Goal: Task Accomplishment & Management: Use online tool/utility

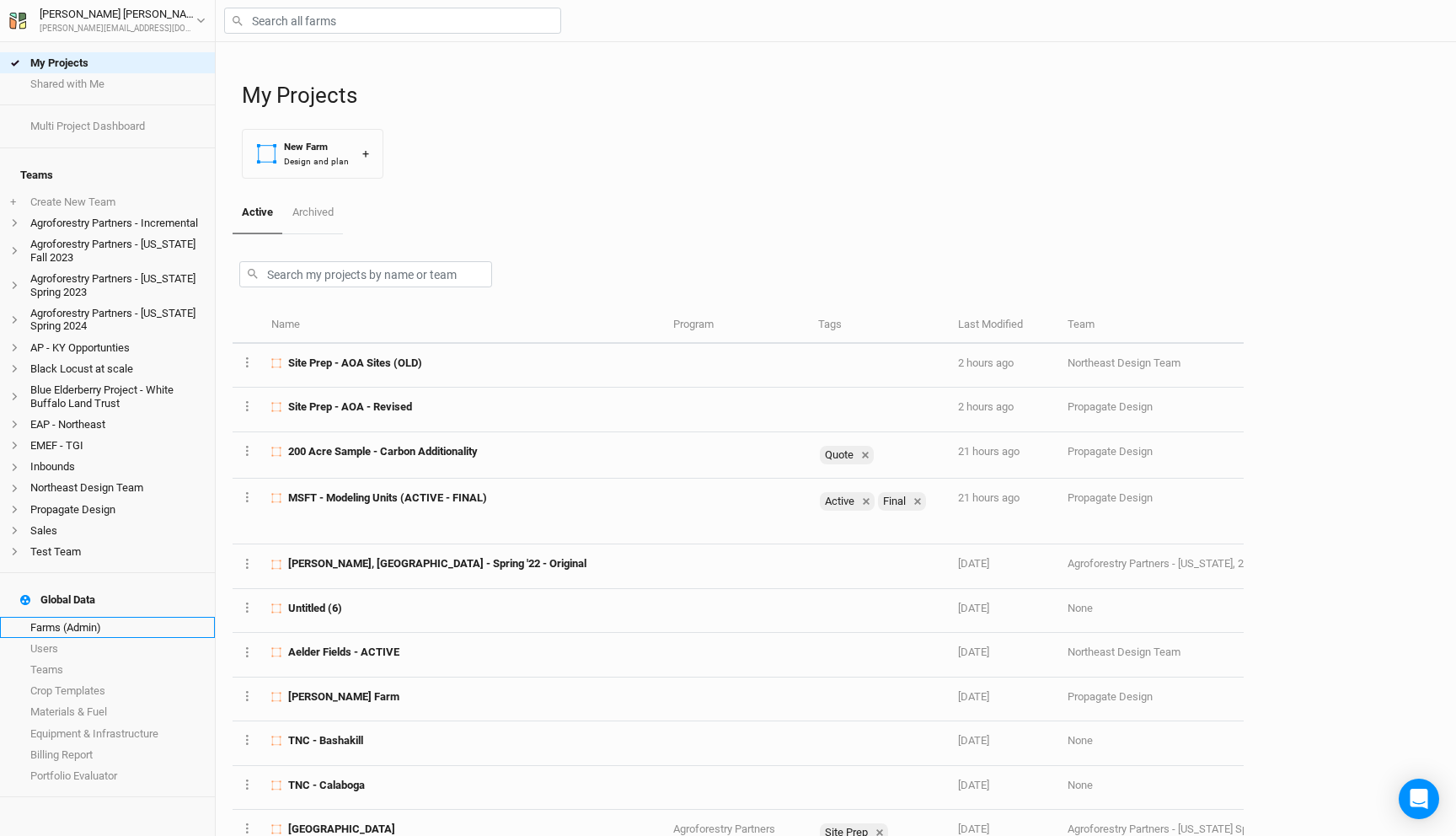
click at [104, 617] on link "Farms (Admin)" at bounding box center [108, 627] width 215 height 21
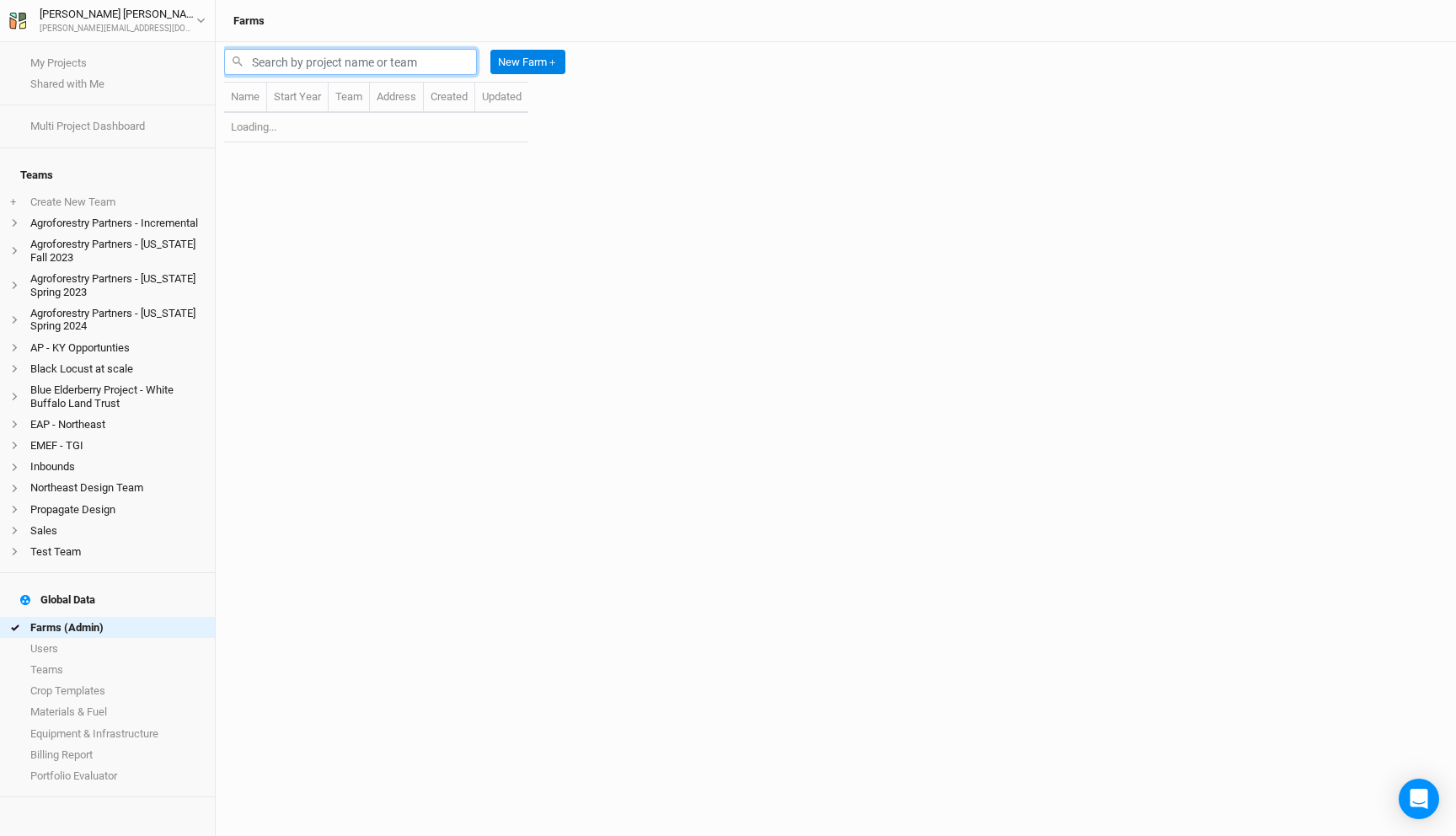
click at [378, 63] on input "text" at bounding box center [351, 62] width 253 height 26
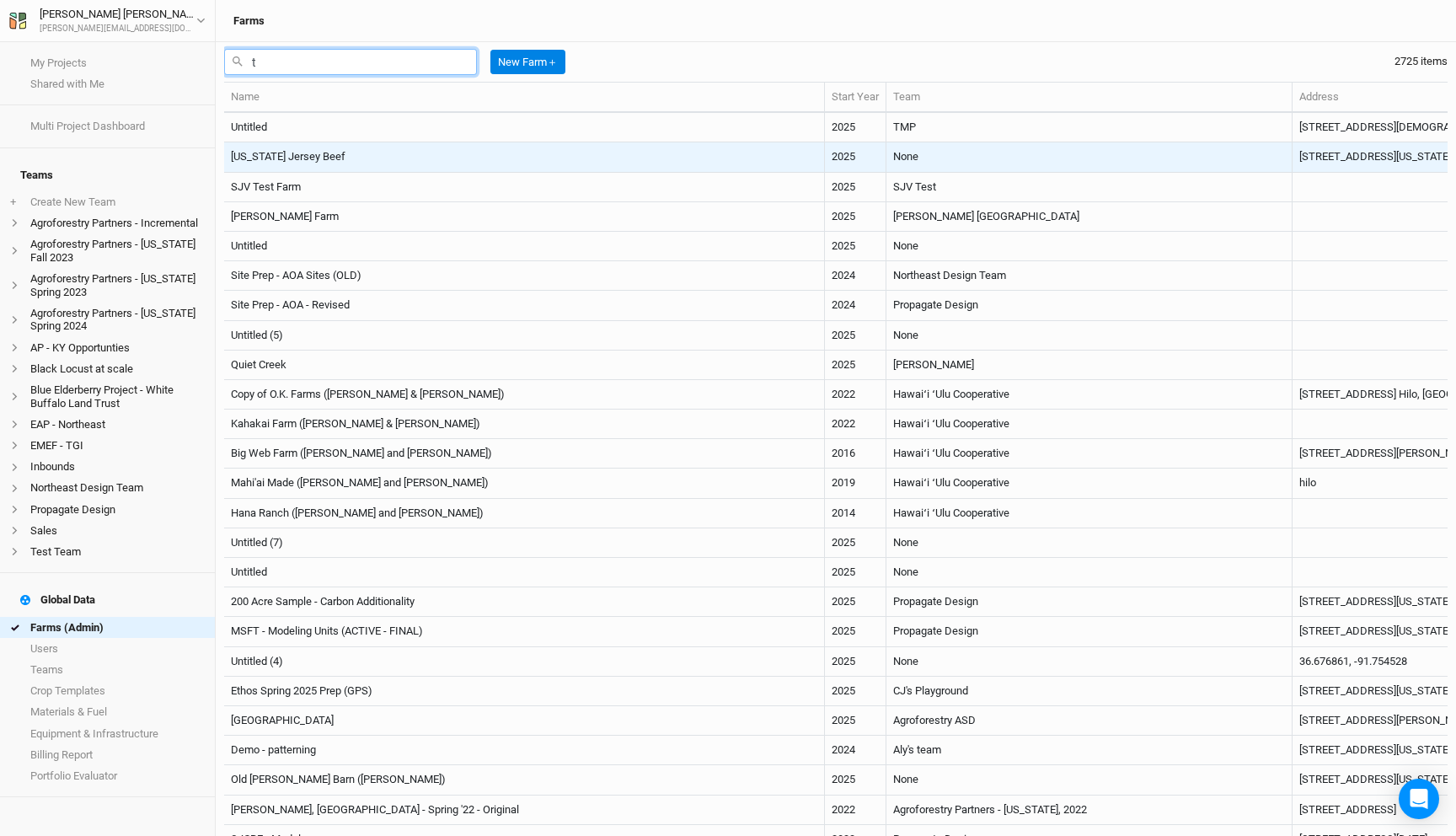
type input "t"
click at [331, 157] on td "[US_STATE] Jersey Beef" at bounding box center [525, 157] width 600 height 29
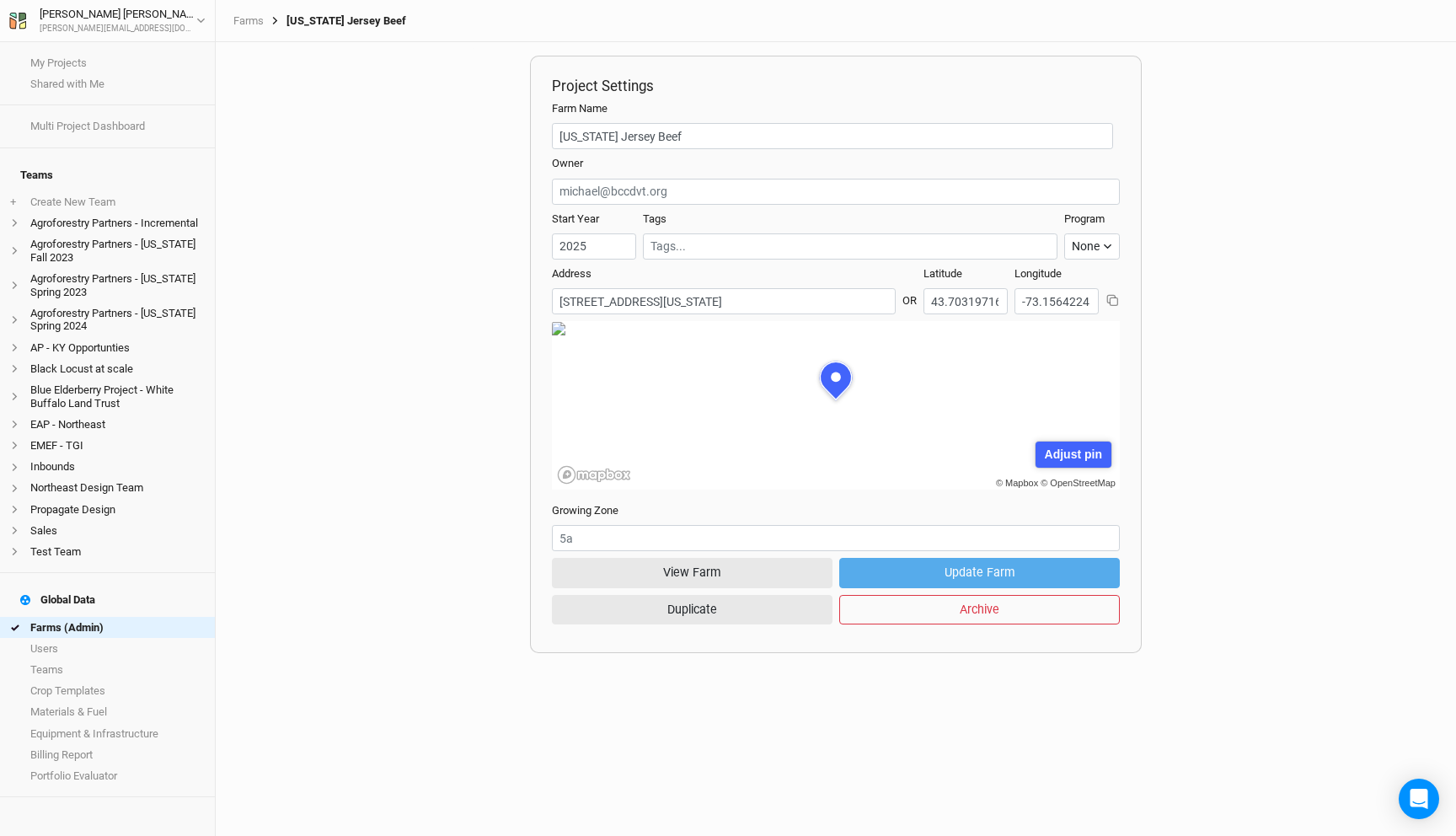
scroll to position [84, 255]
click at [688, 566] on button "View Farm" at bounding box center [692, 573] width 280 height 29
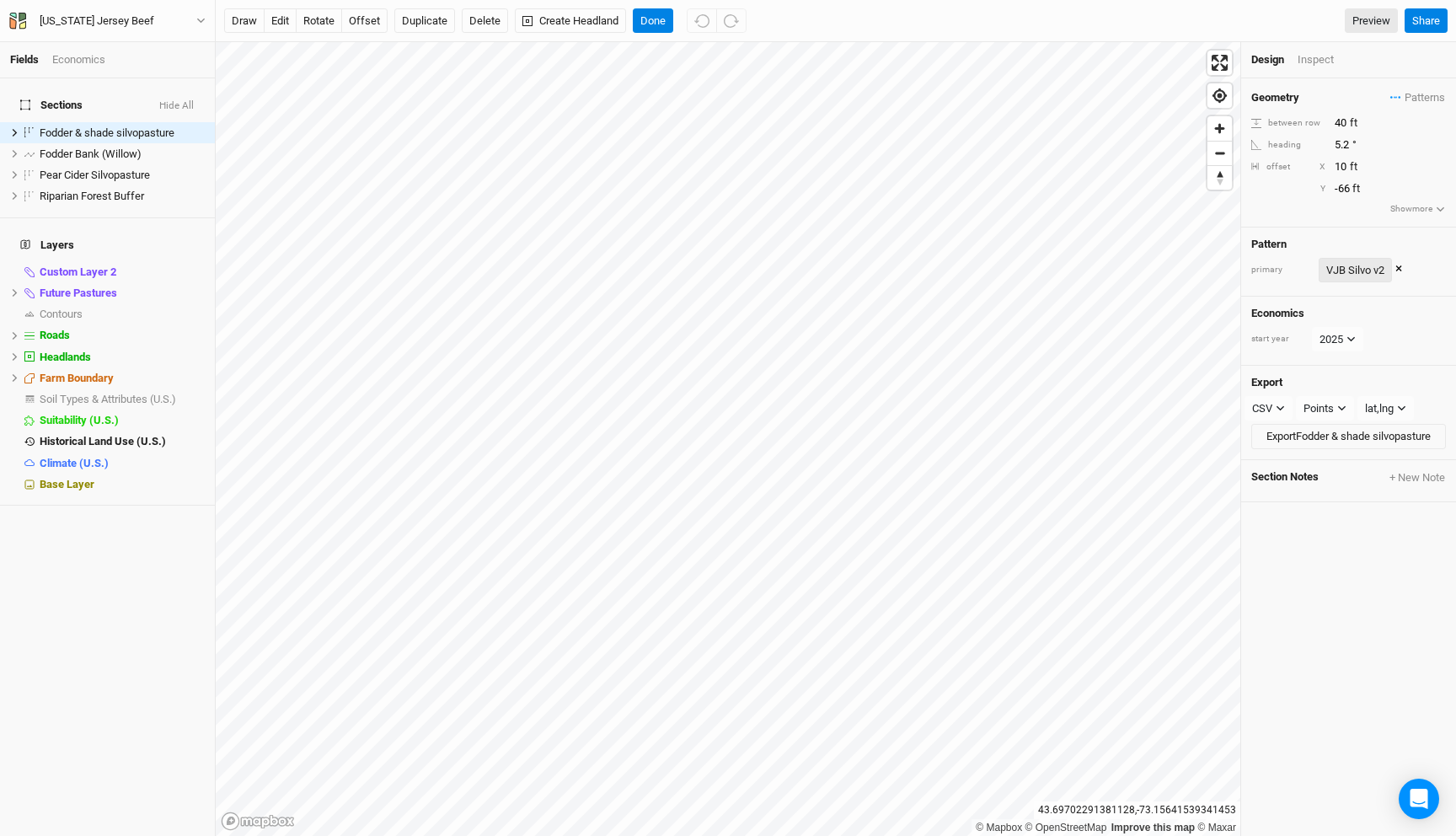
click at [1344, 268] on div "VJB Silvo v2" at bounding box center [1355, 271] width 58 height 17
click at [1429, 333] on button "view" at bounding box center [1427, 329] width 46 height 26
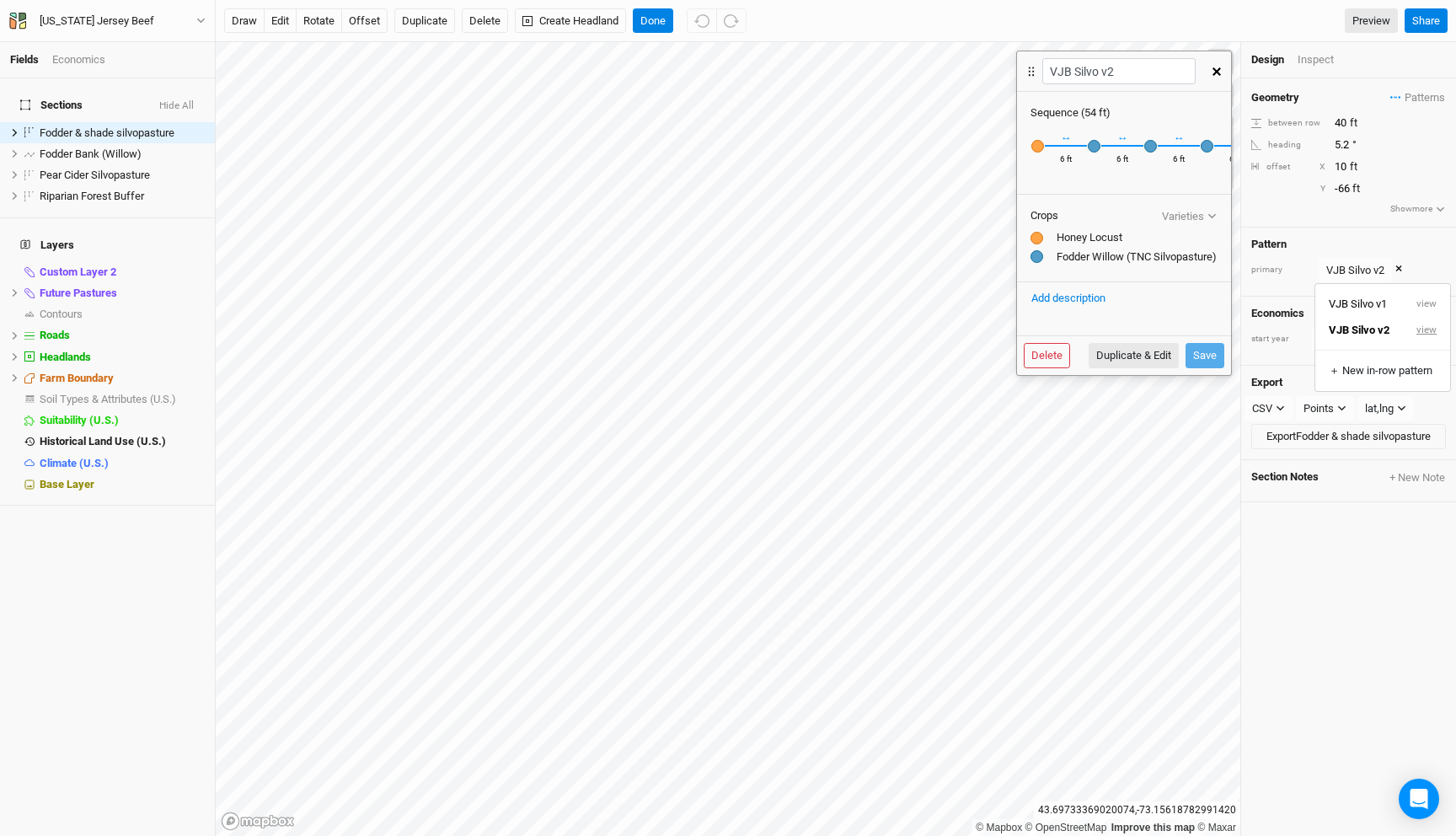
scroll to position [0, 320]
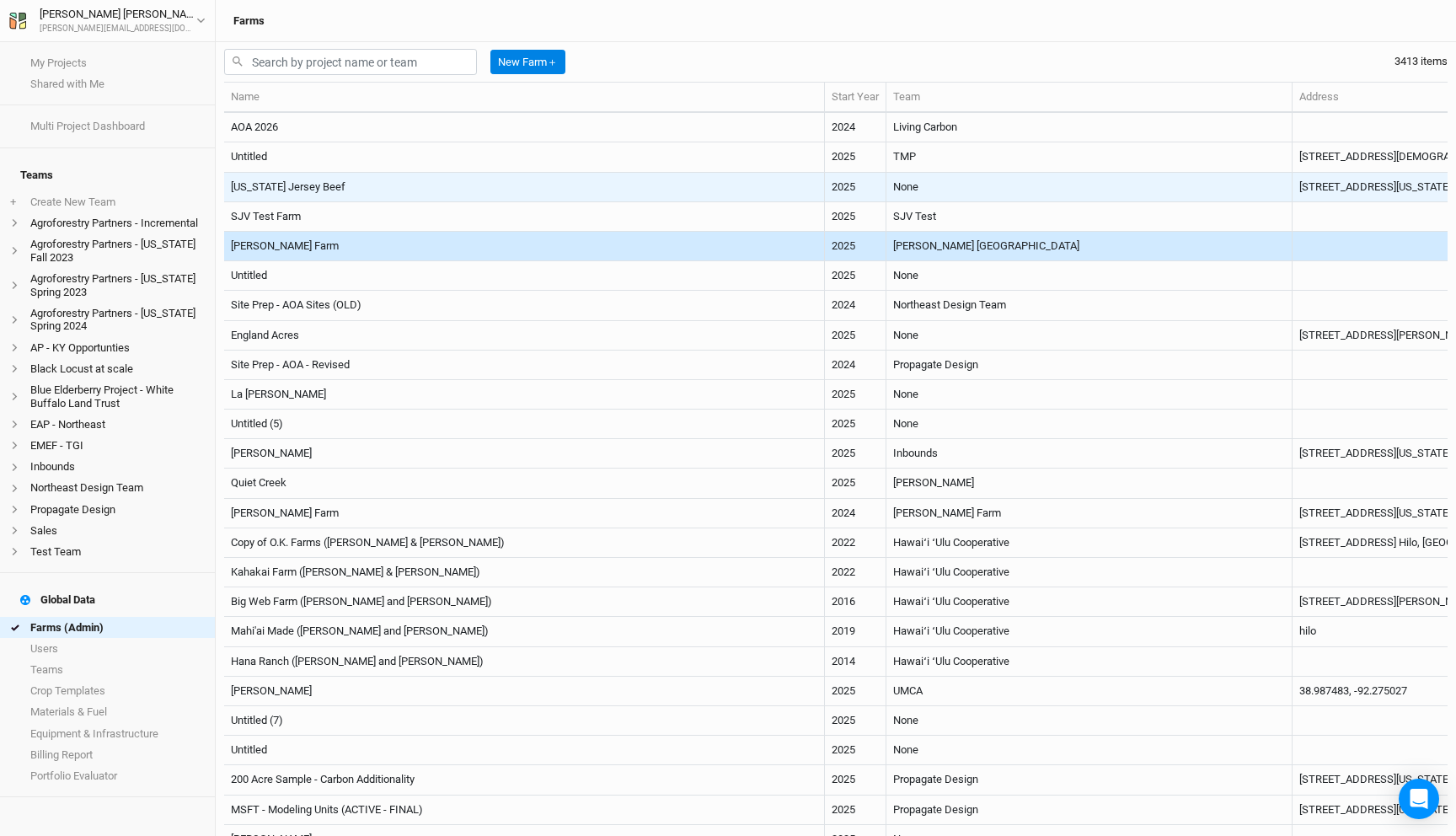
click at [321, 181] on td "[US_STATE] Jersey Beef" at bounding box center [525, 187] width 600 height 29
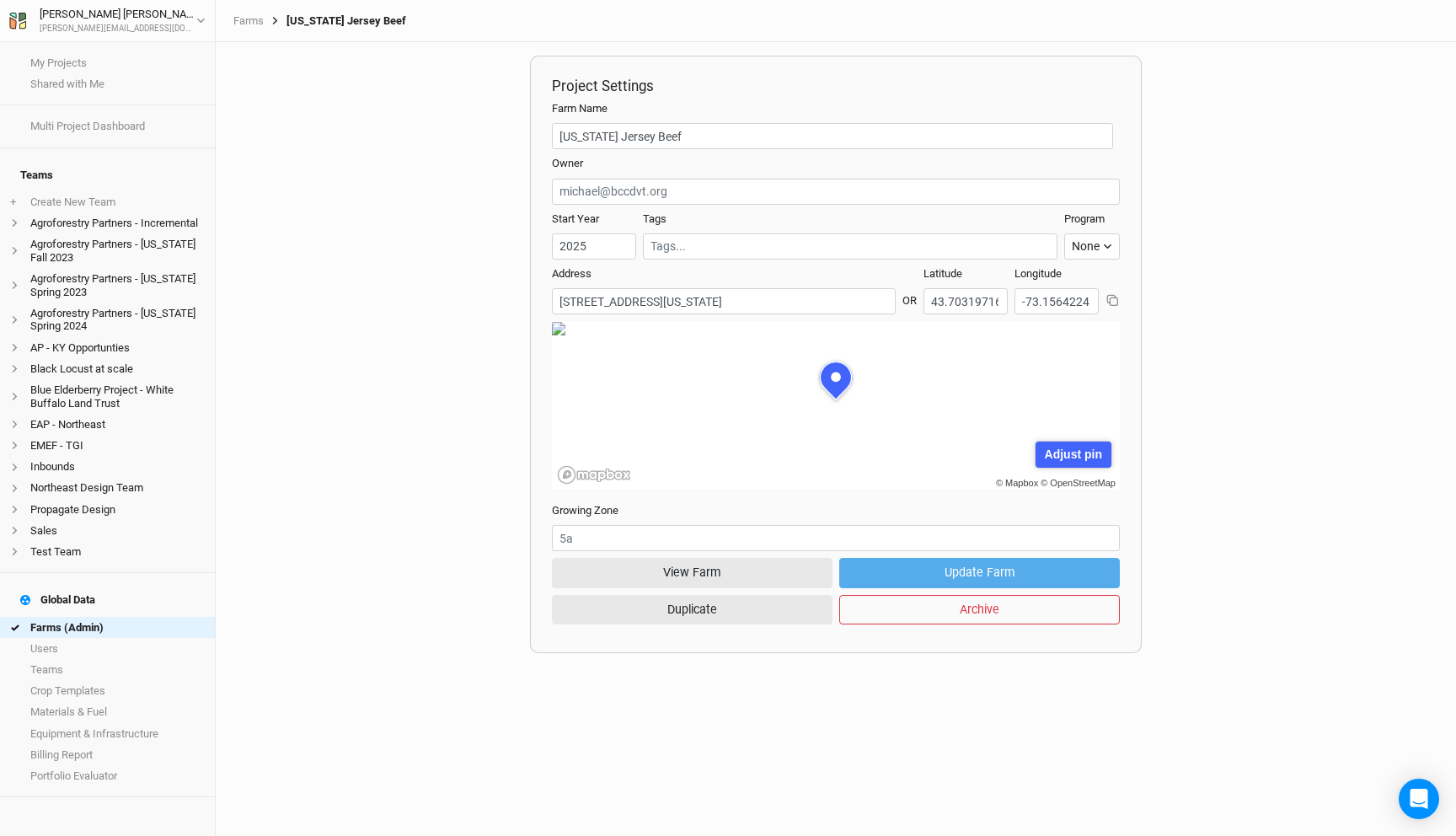
scroll to position [84, 255]
click at [674, 569] on button "View Farm" at bounding box center [692, 573] width 280 height 29
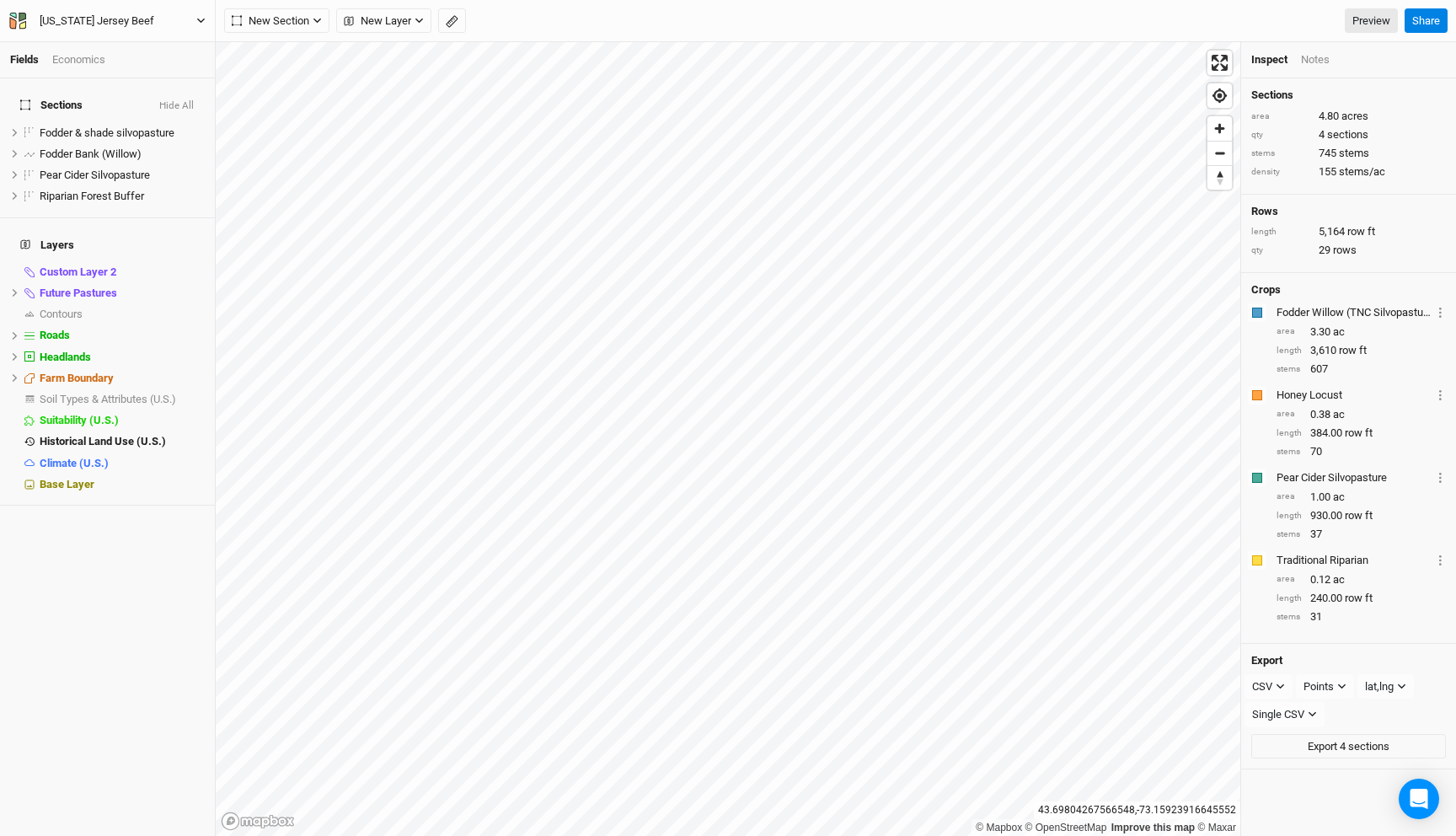
click at [171, 14] on button "Vermont Jersey Beef" at bounding box center [108, 22] width 198 height 19
click at [134, 46] on button "Back" at bounding box center [139, 46] width 133 height 22
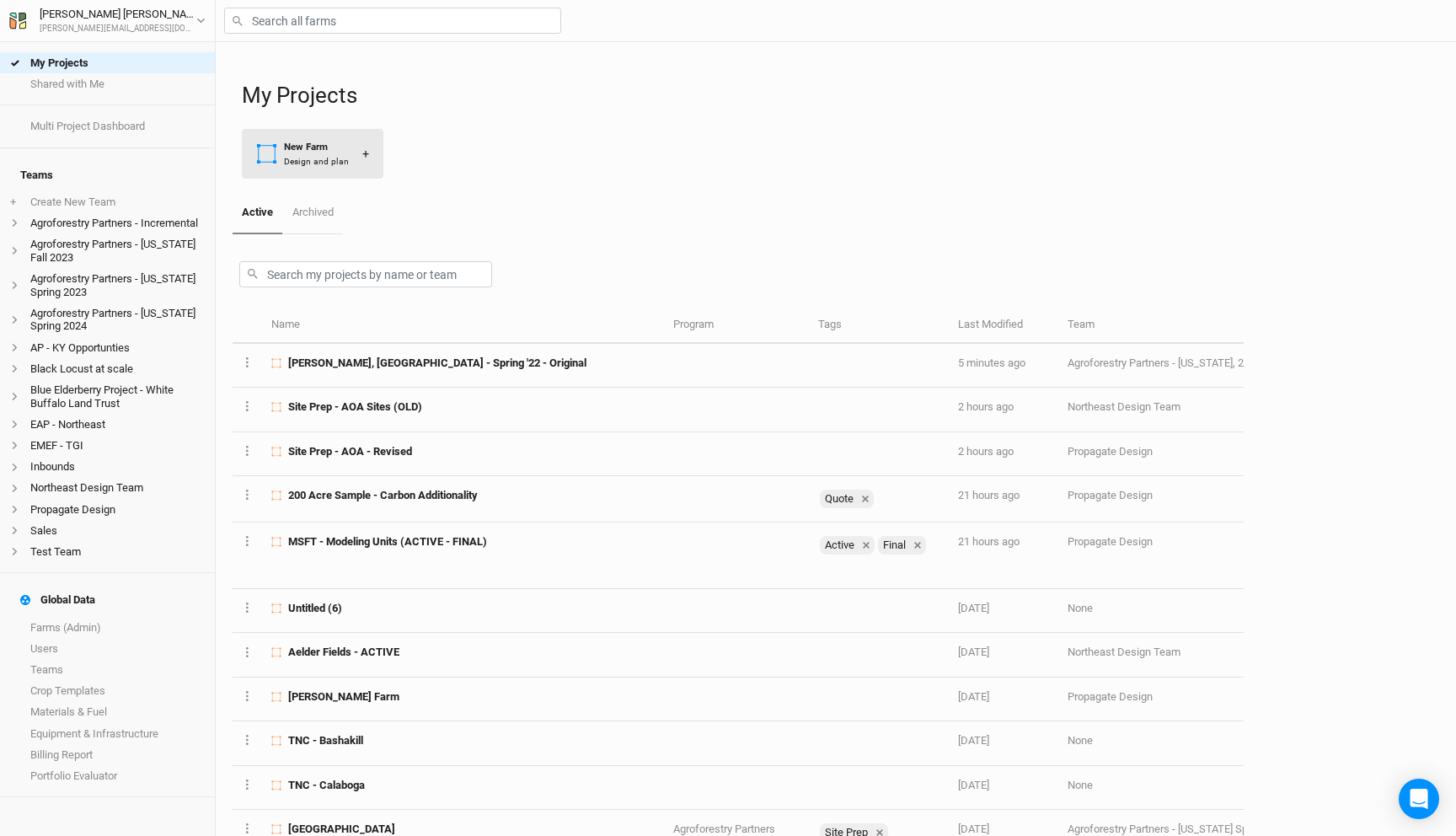
click at [353, 161] on button "New Farm Design and plan +" at bounding box center [312, 154] width 142 height 50
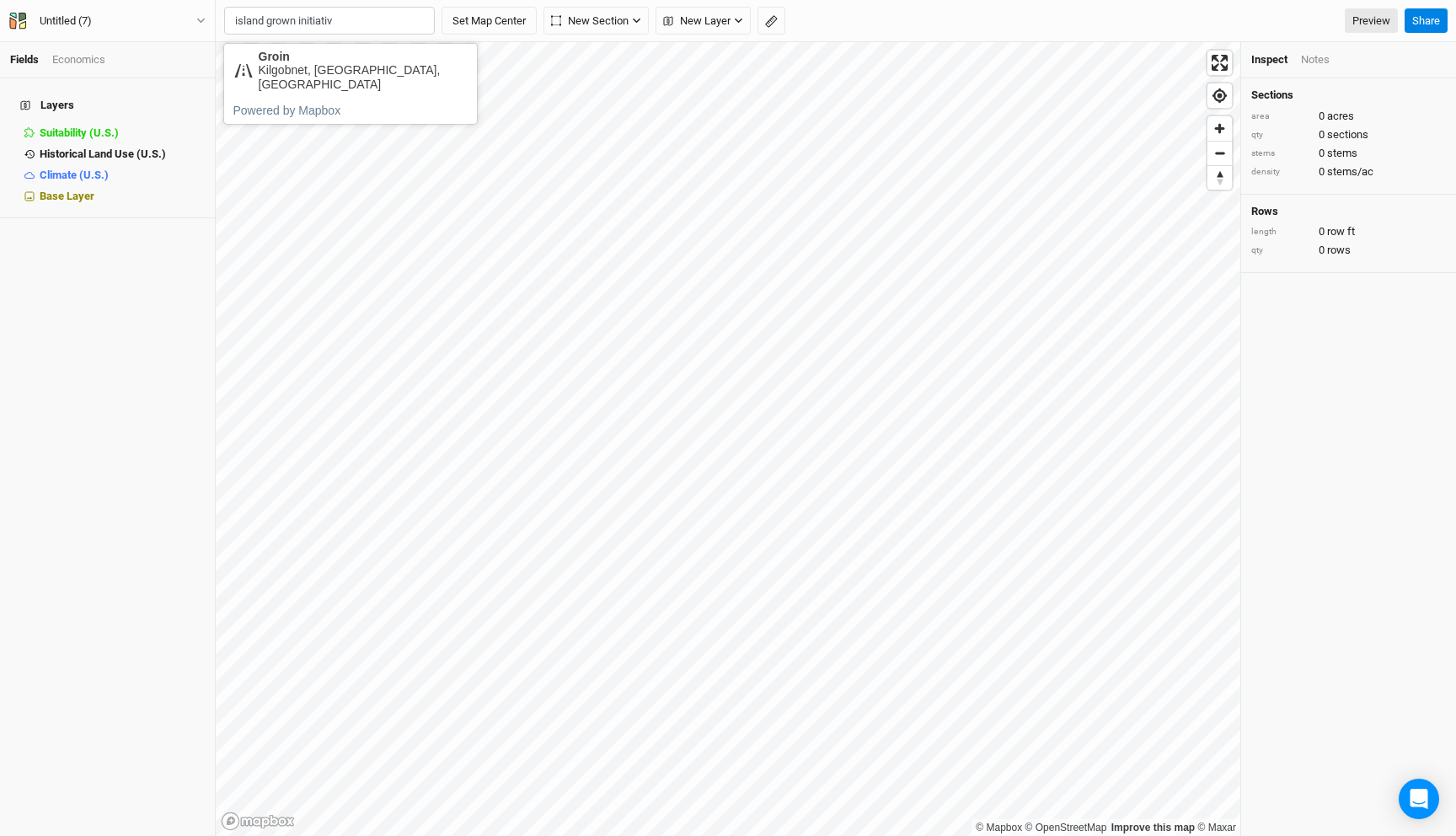
type input "island grown initiative"
click at [310, 13] on input "island grown initiative" at bounding box center [329, 21] width 211 height 28
click at [329, 18] on input "text" at bounding box center [329, 21] width 211 height 28
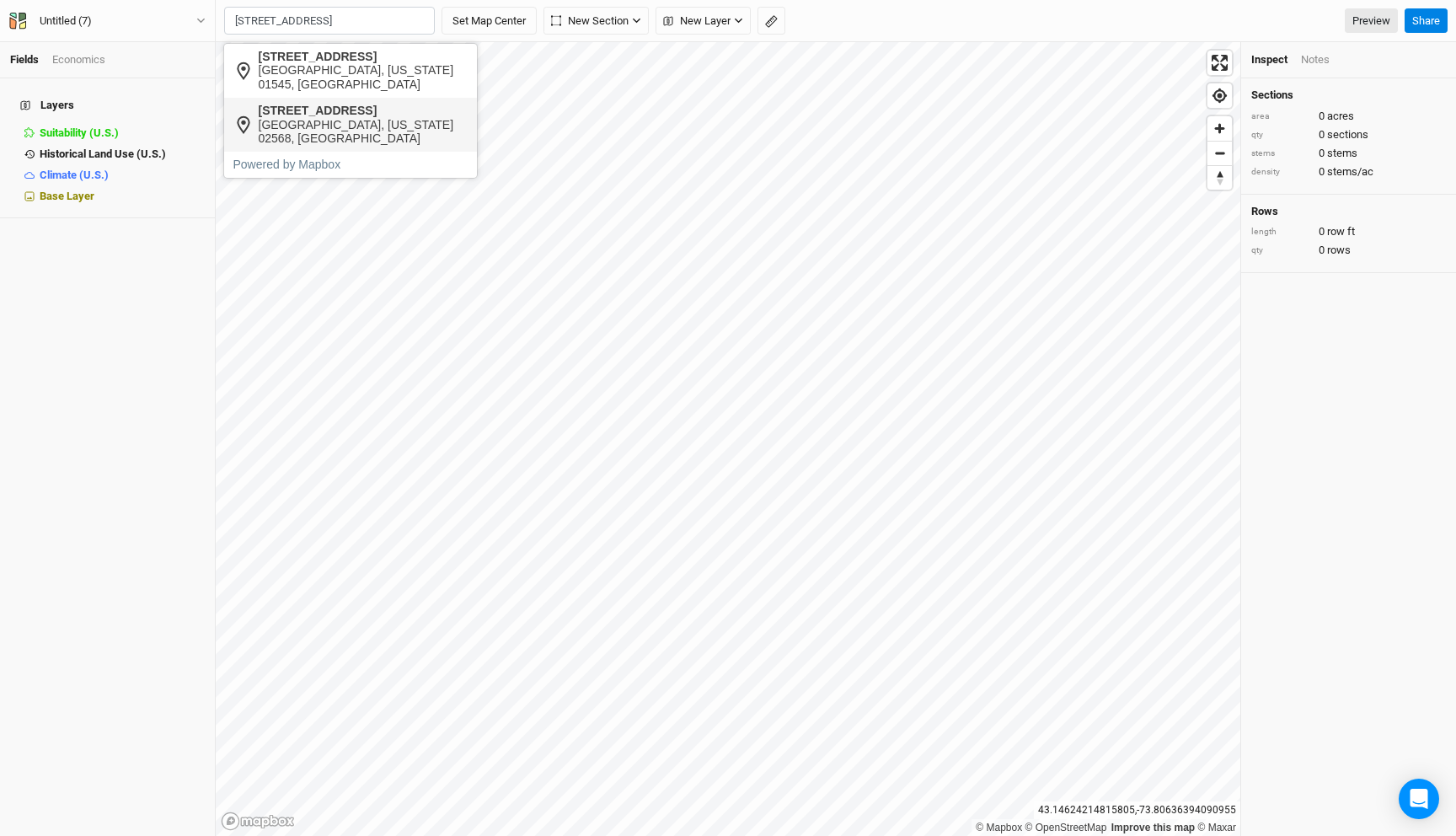
click at [368, 137] on div "Vineyard Haven, Massachusetts 02568, United States" at bounding box center [364, 132] width 210 height 28
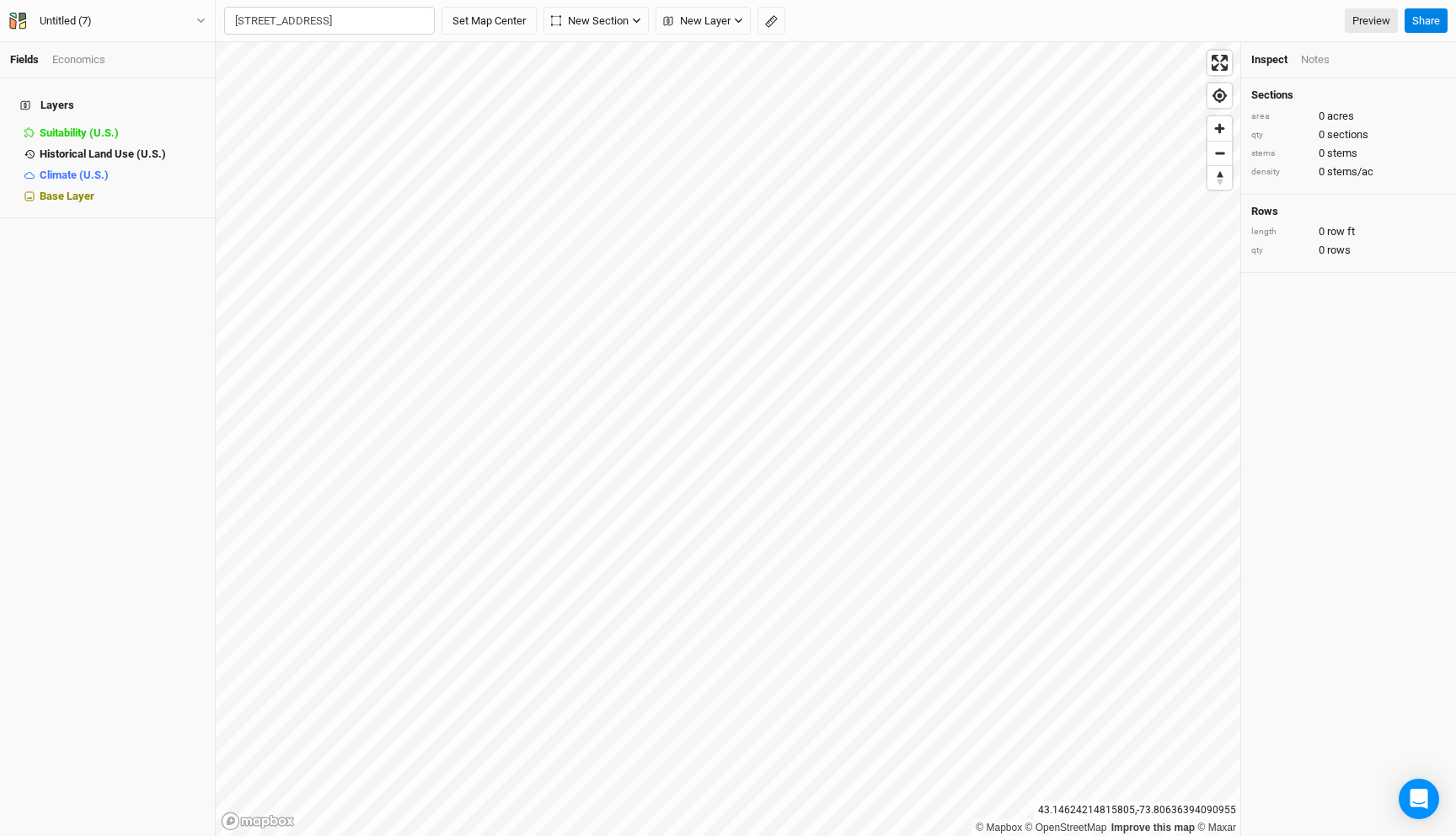
type input "80 Stoney Hill Road, Vineyard Haven, Massachusetts 02568, United States"
click at [502, 26] on button "Set Map Center" at bounding box center [488, 21] width 95 height 28
click at [366, 15] on span "New Layer" at bounding box center [378, 22] width 67 height 17
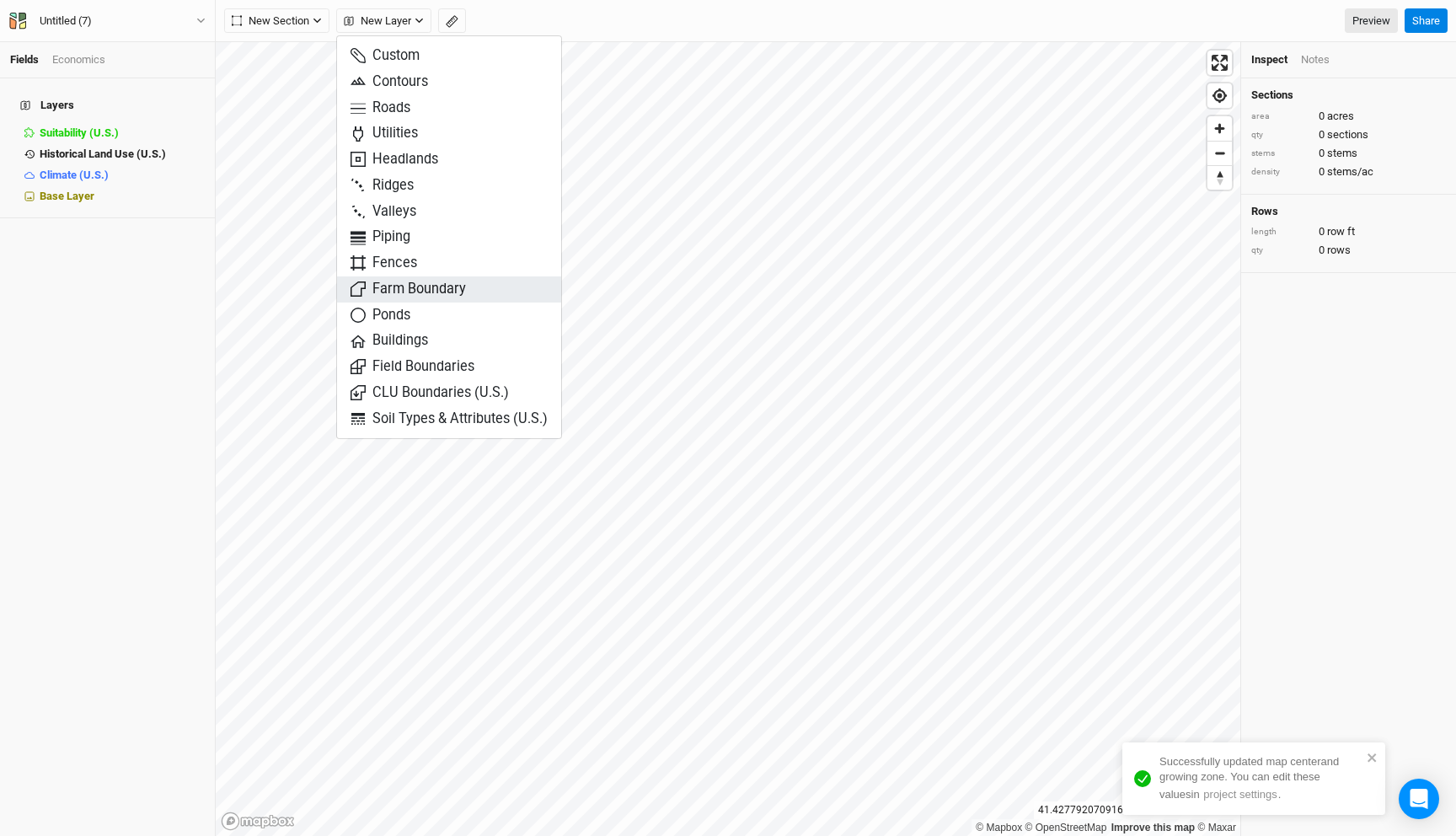
click at [418, 286] on span "Farm Boundary" at bounding box center [409, 289] width 115 height 20
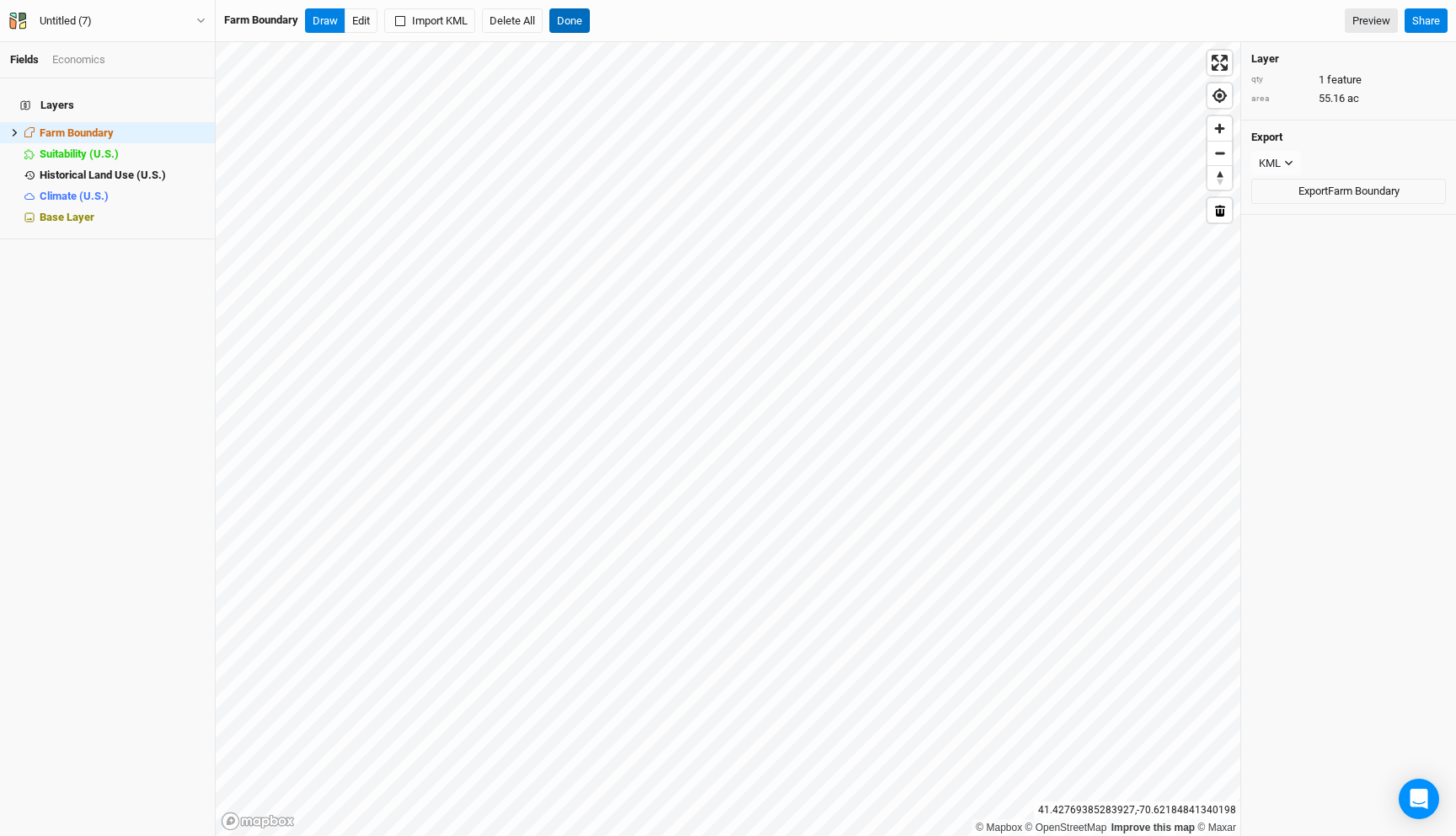
click at [577, 21] on button "Done" at bounding box center [569, 21] width 40 height 25
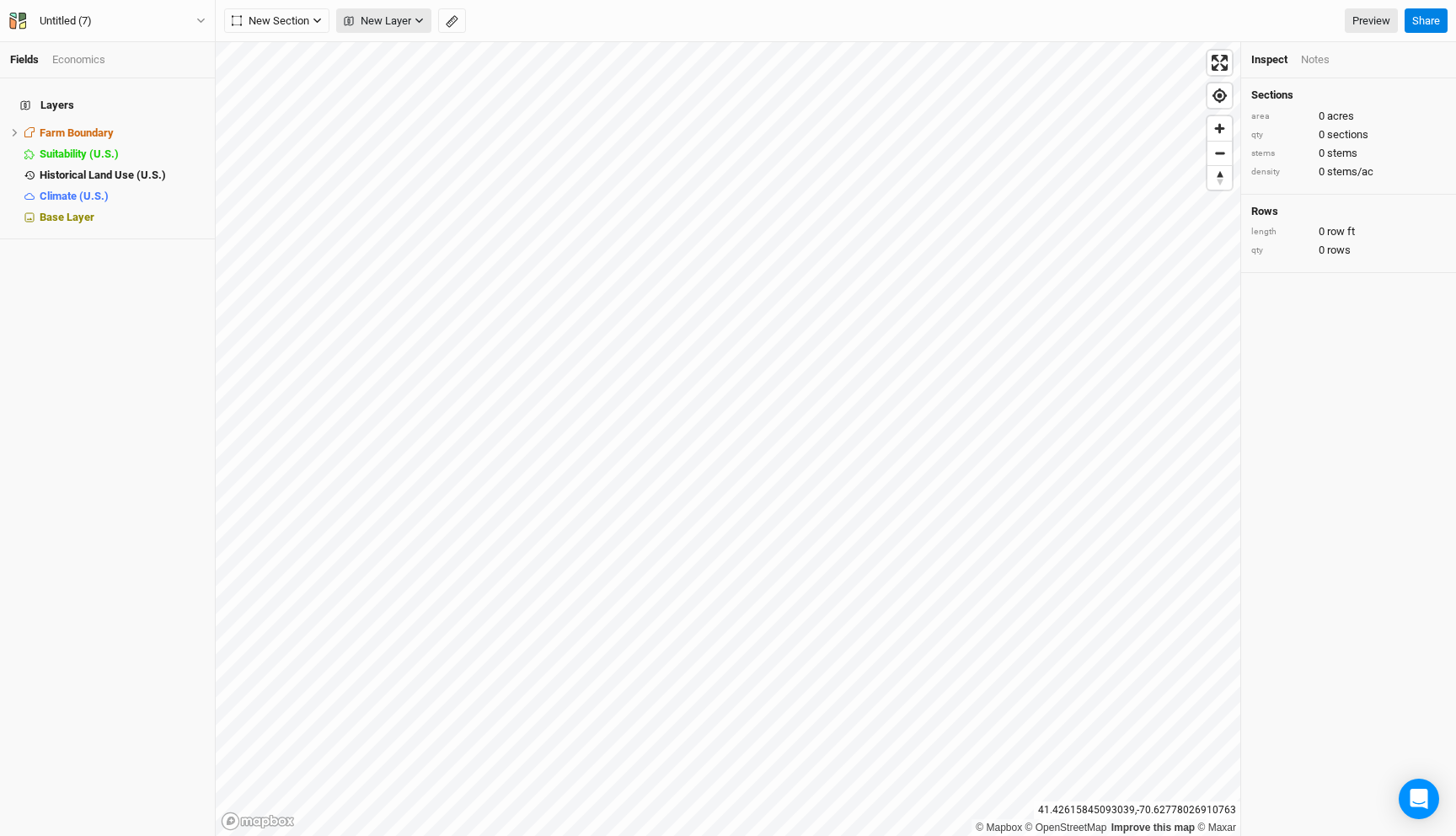
click at [364, 17] on span "New Layer" at bounding box center [378, 22] width 67 height 17
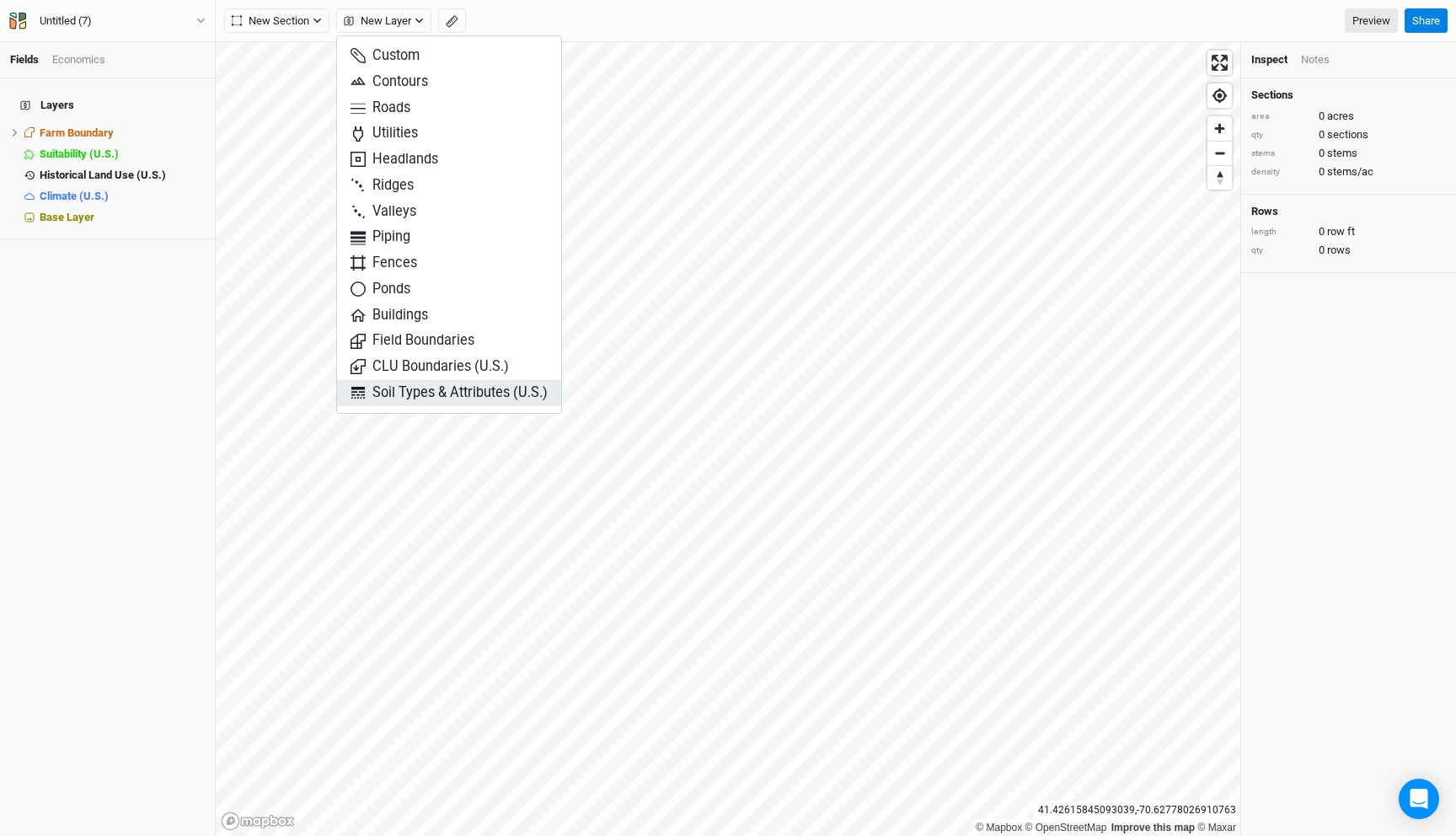
click at [509, 387] on span "Soil Types & Attributes (U.S.)" at bounding box center [449, 393] width 197 height 20
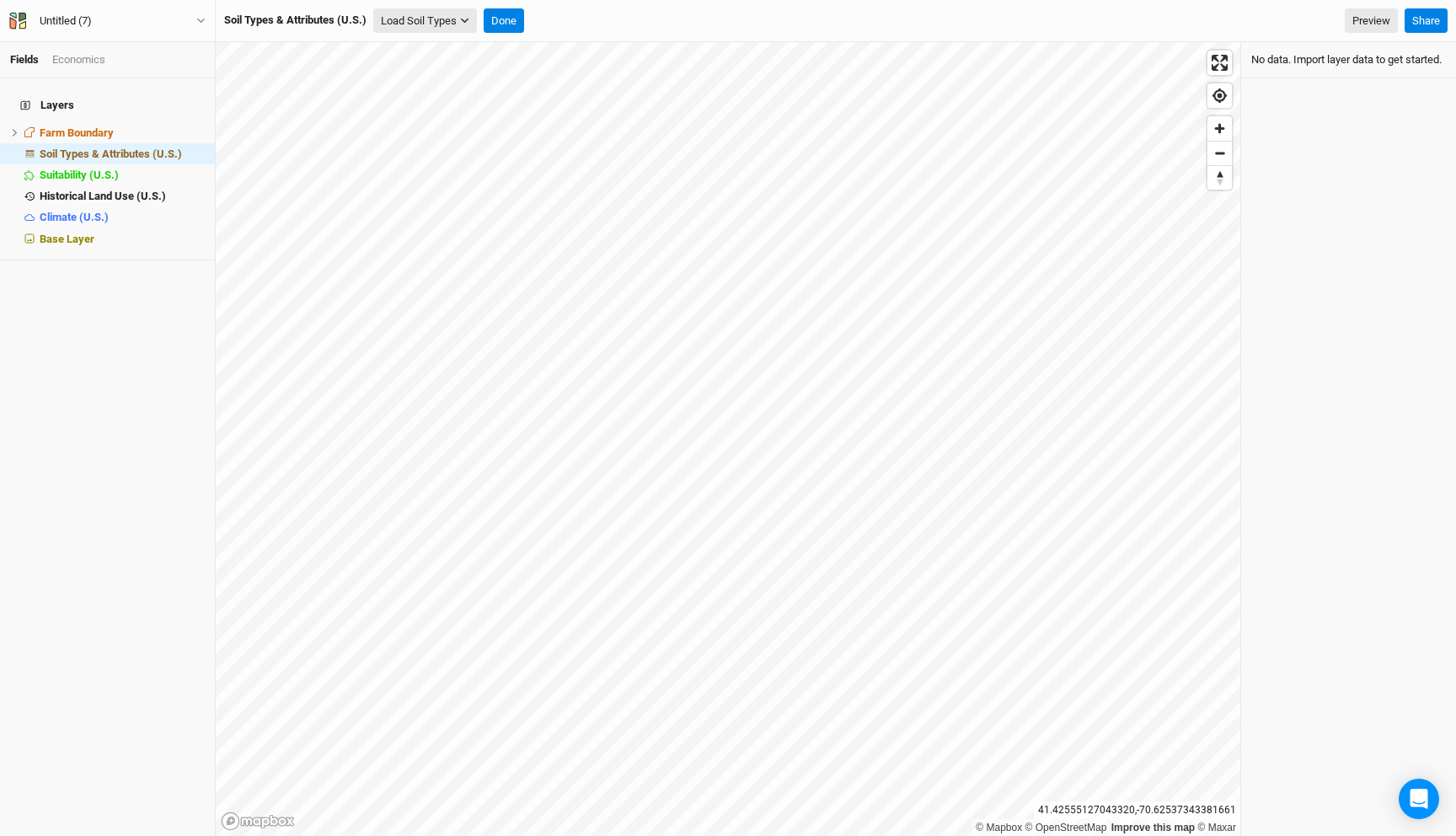
click at [403, 27] on button "Load Soil Types" at bounding box center [425, 21] width 103 height 25
click at [443, 45] on button "Load for Farm Boundary" at bounding box center [445, 50] width 141 height 22
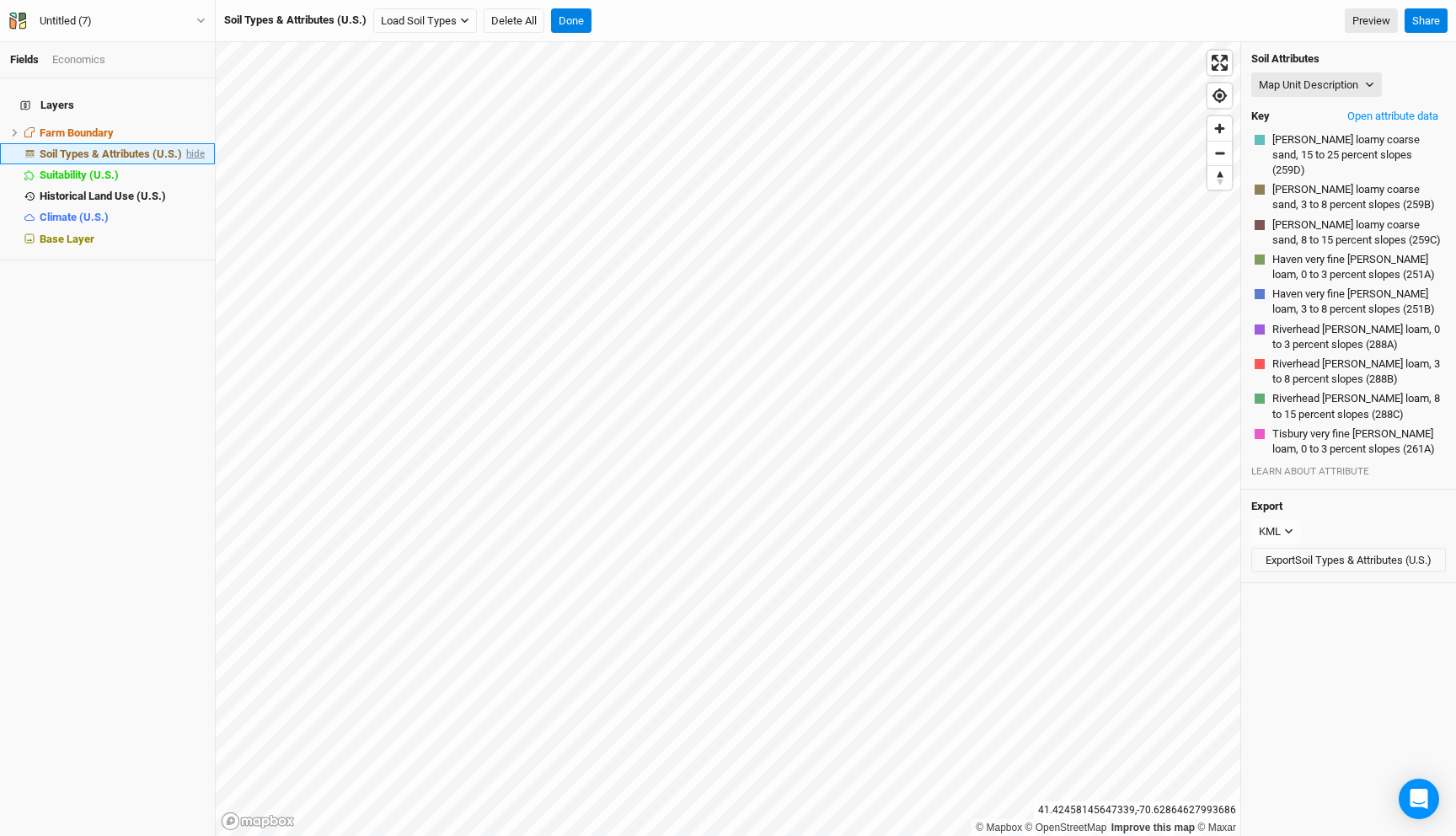
click at [191, 144] on span "hide" at bounding box center [194, 154] width 22 height 21
click at [1336, 89] on button "Map Unit Description" at bounding box center [1317, 84] width 131 height 25
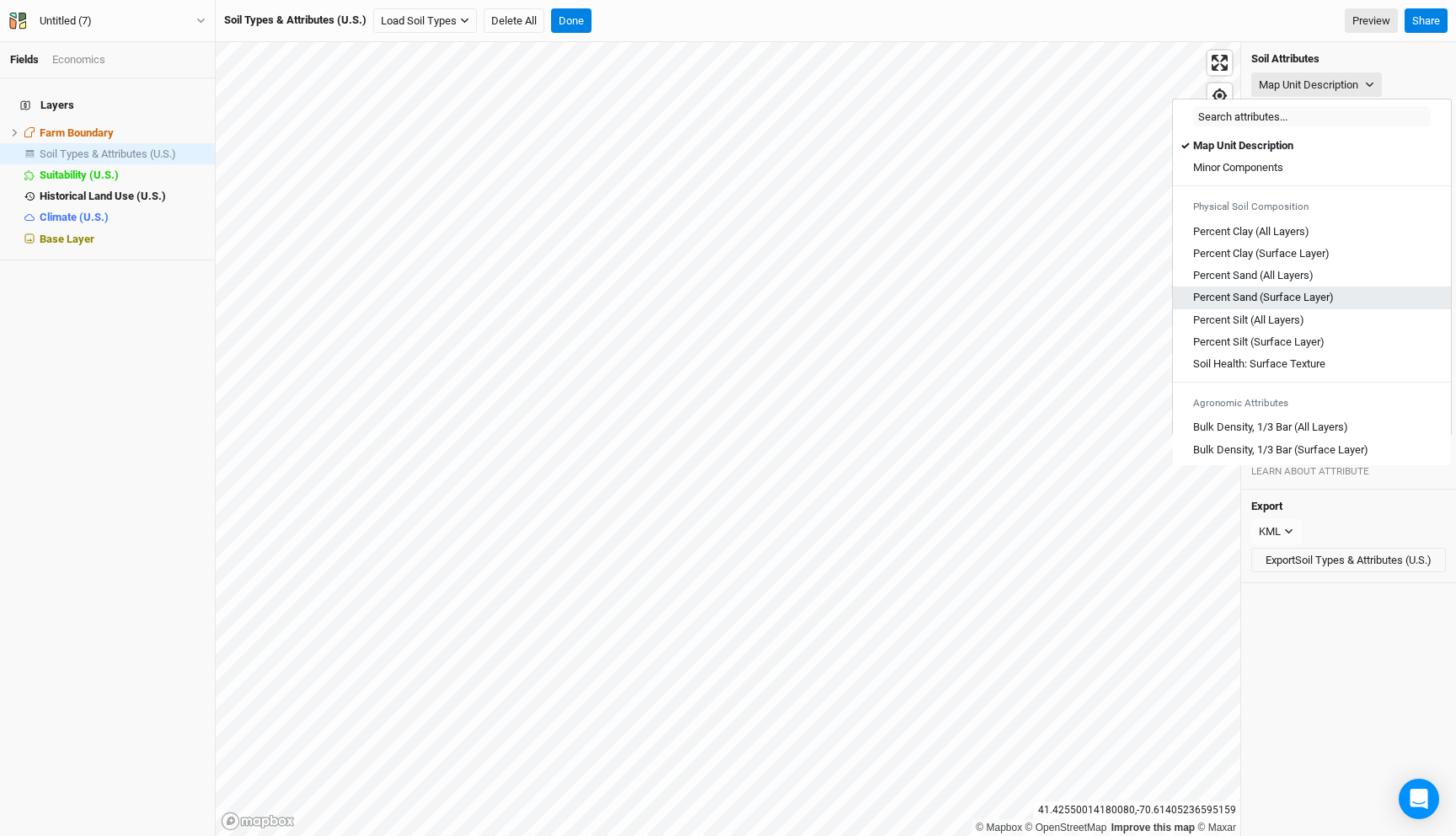
click at [1260, 306] on link "Percent Sand (Surface Layer)" at bounding box center [1312, 297] width 278 height 22
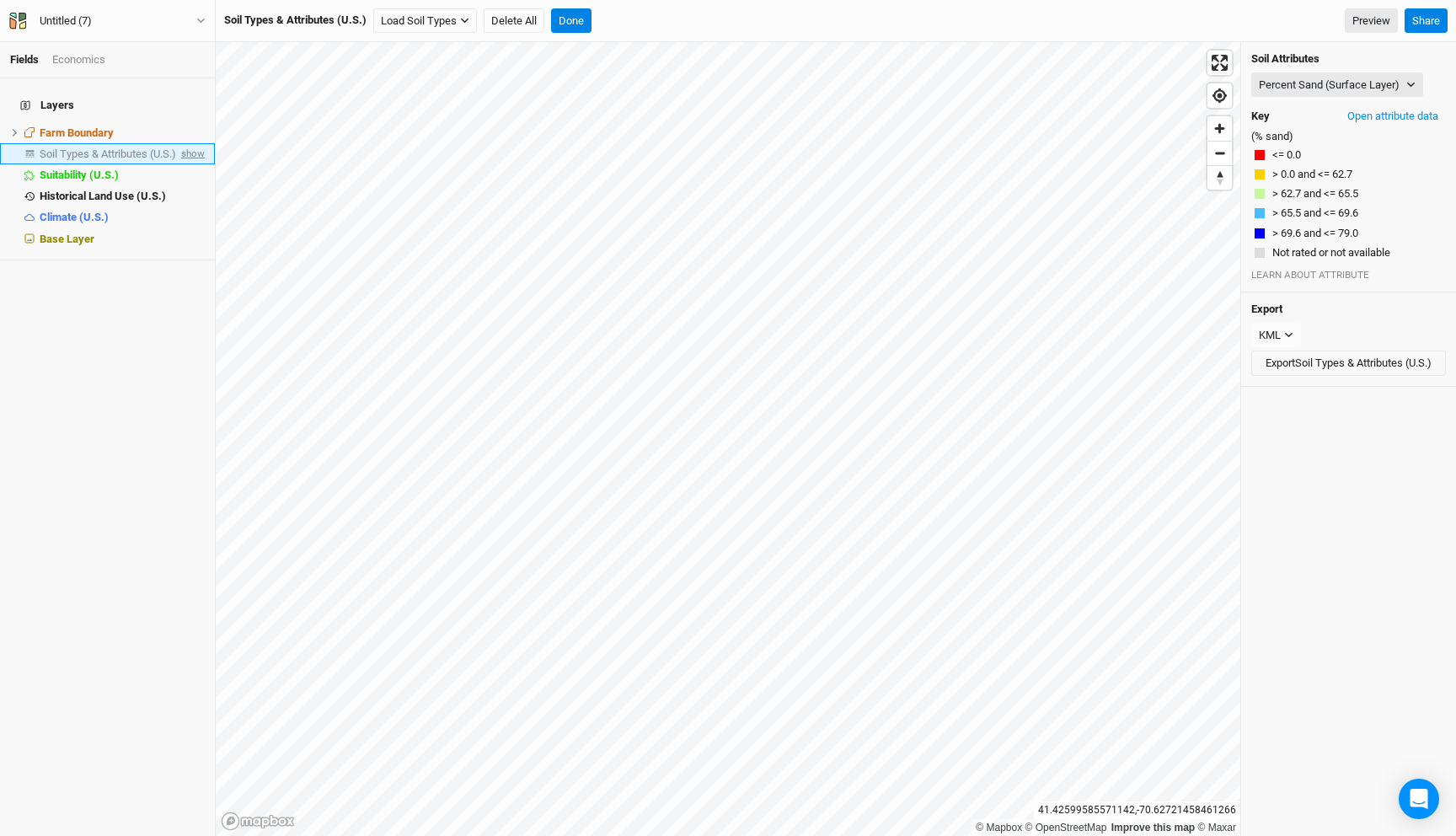
click at [188, 144] on span "show" at bounding box center [191, 154] width 27 height 21
click at [1299, 77] on button "Percent Sand (Surface Layer)" at bounding box center [1337, 84] width 172 height 25
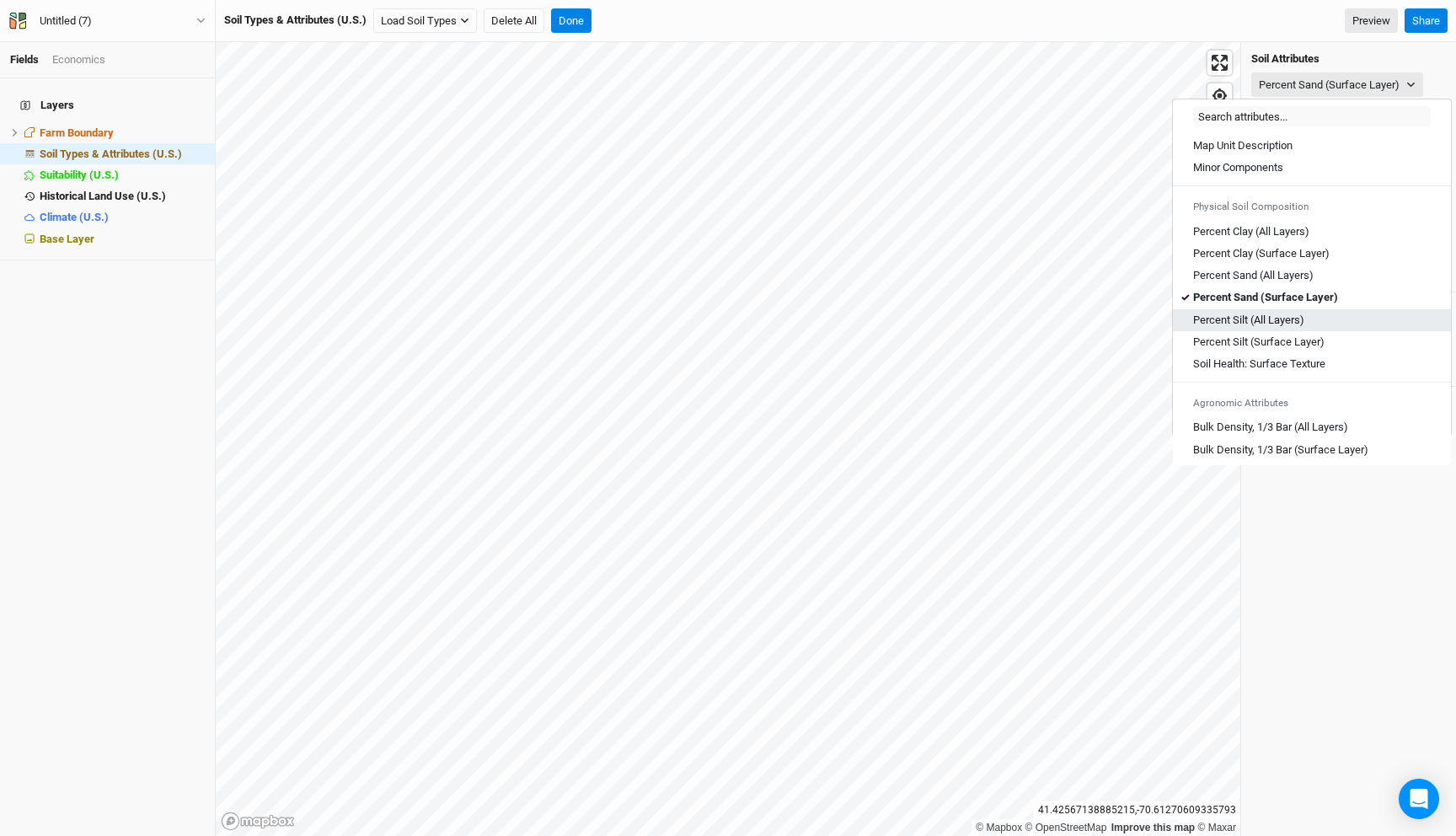
click at [1287, 317] on Layers\) "Percent Silt (All Layers)" at bounding box center [1248, 320] width 111 height 15
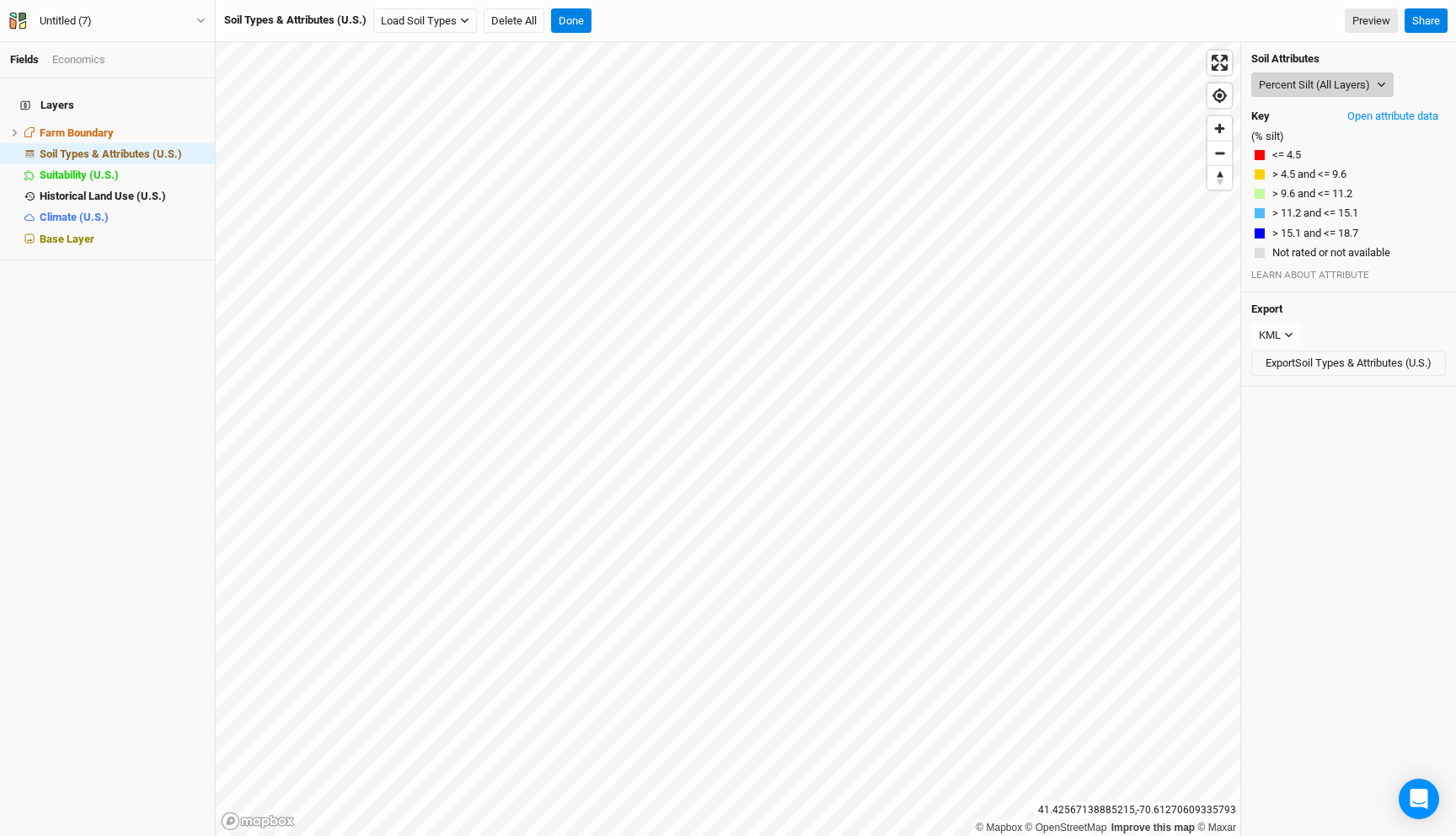
click at [1302, 87] on button "Percent Silt (All Layers)" at bounding box center [1323, 84] width 143 height 25
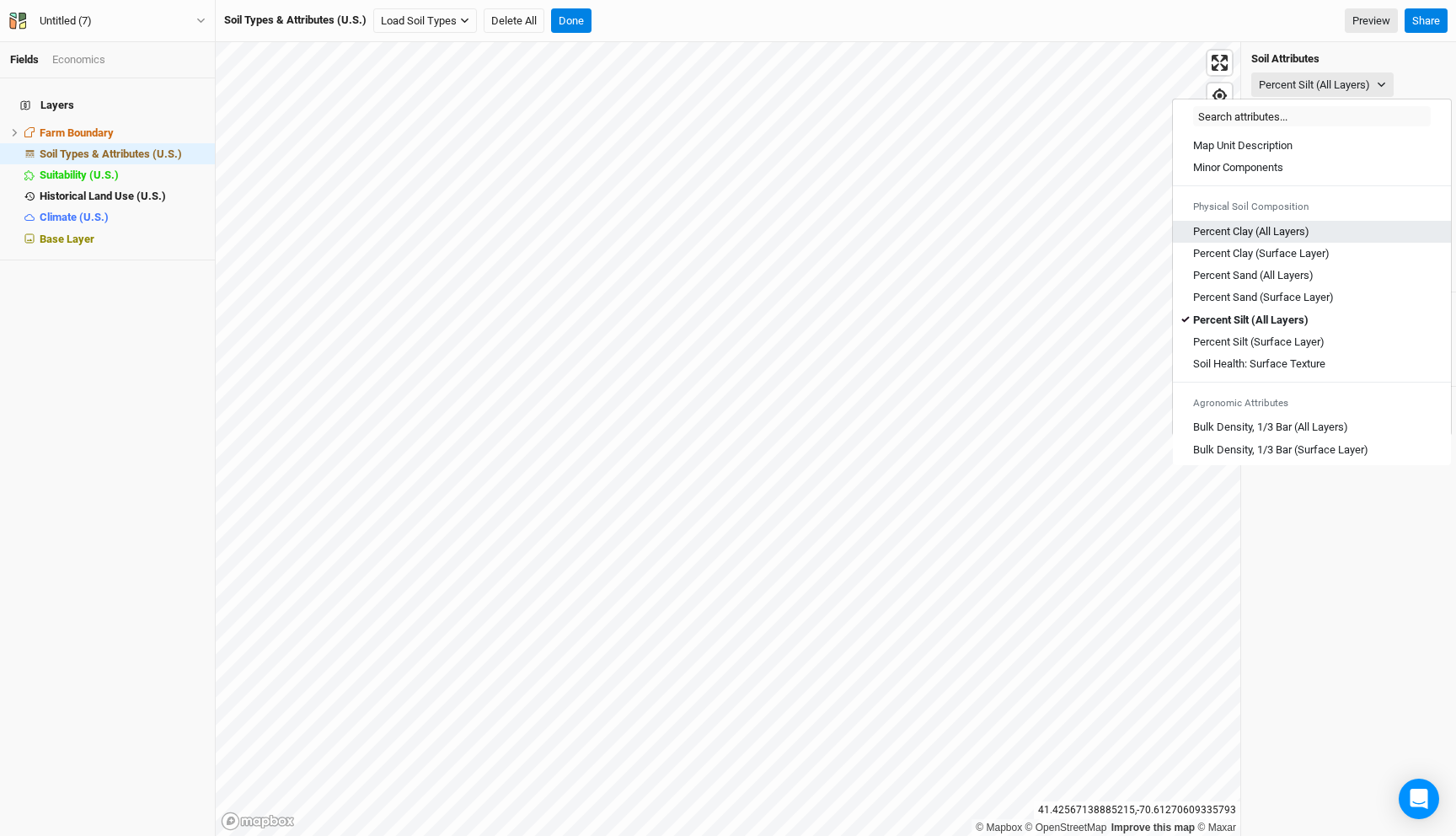
click at [1275, 234] on Layers\) "Percent Clay (All Layers)" at bounding box center [1250, 232] width 116 height 15
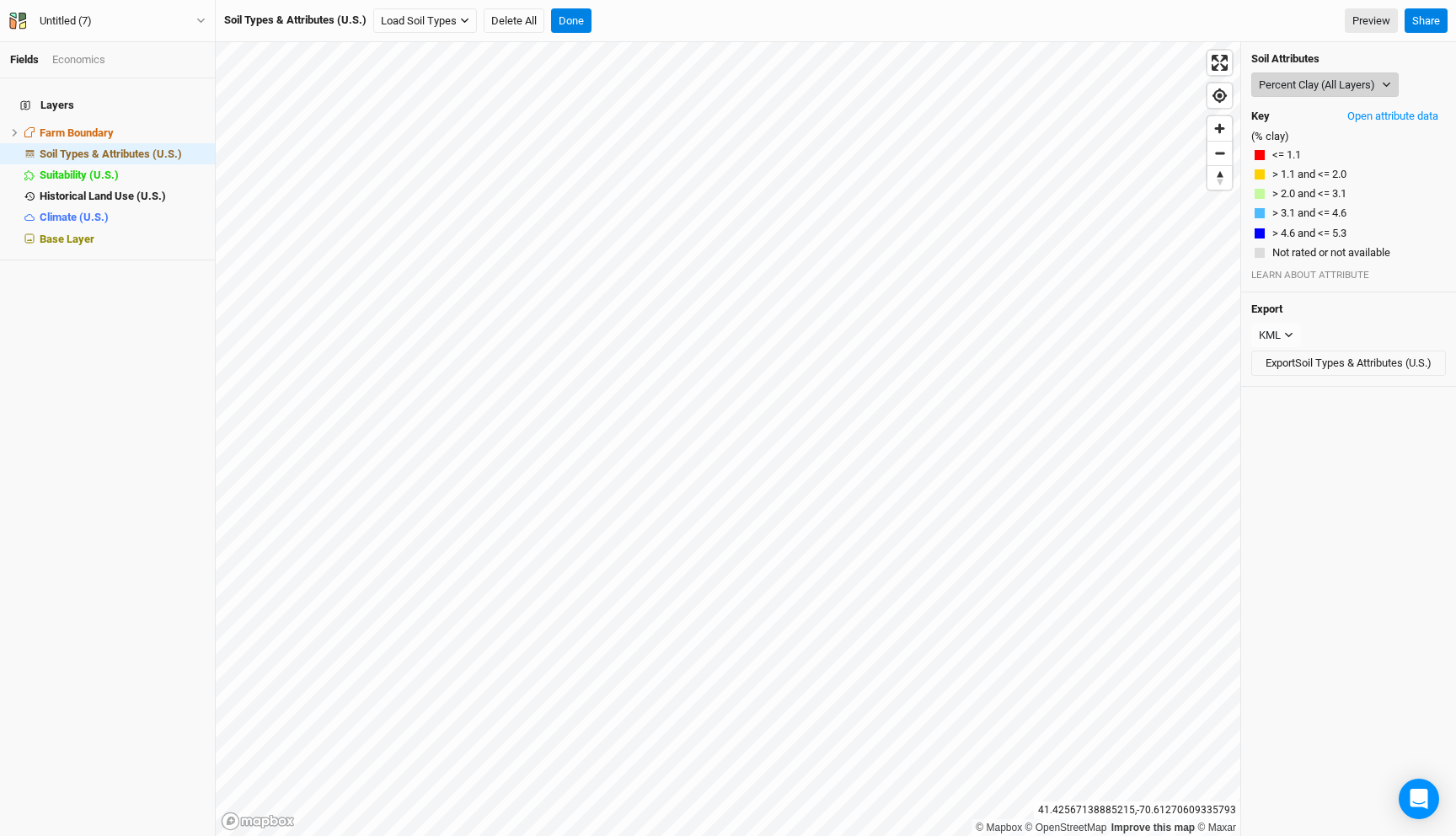
click at [1293, 79] on button "Percent Clay (All Layers)" at bounding box center [1324, 84] width 147 height 25
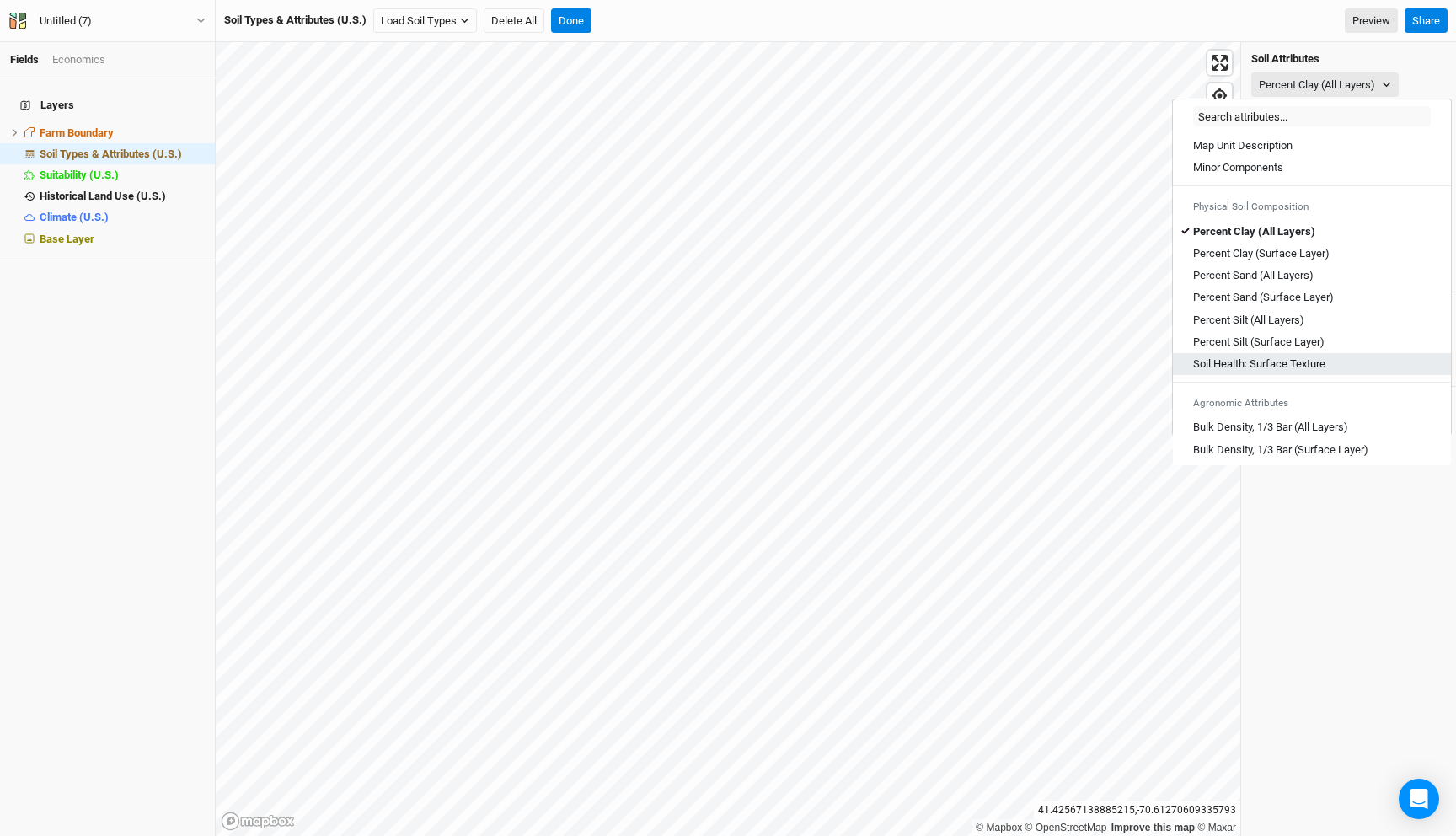
click at [1284, 364] on Texture "Soil Health: Surface Texture" at bounding box center [1259, 364] width 132 height 15
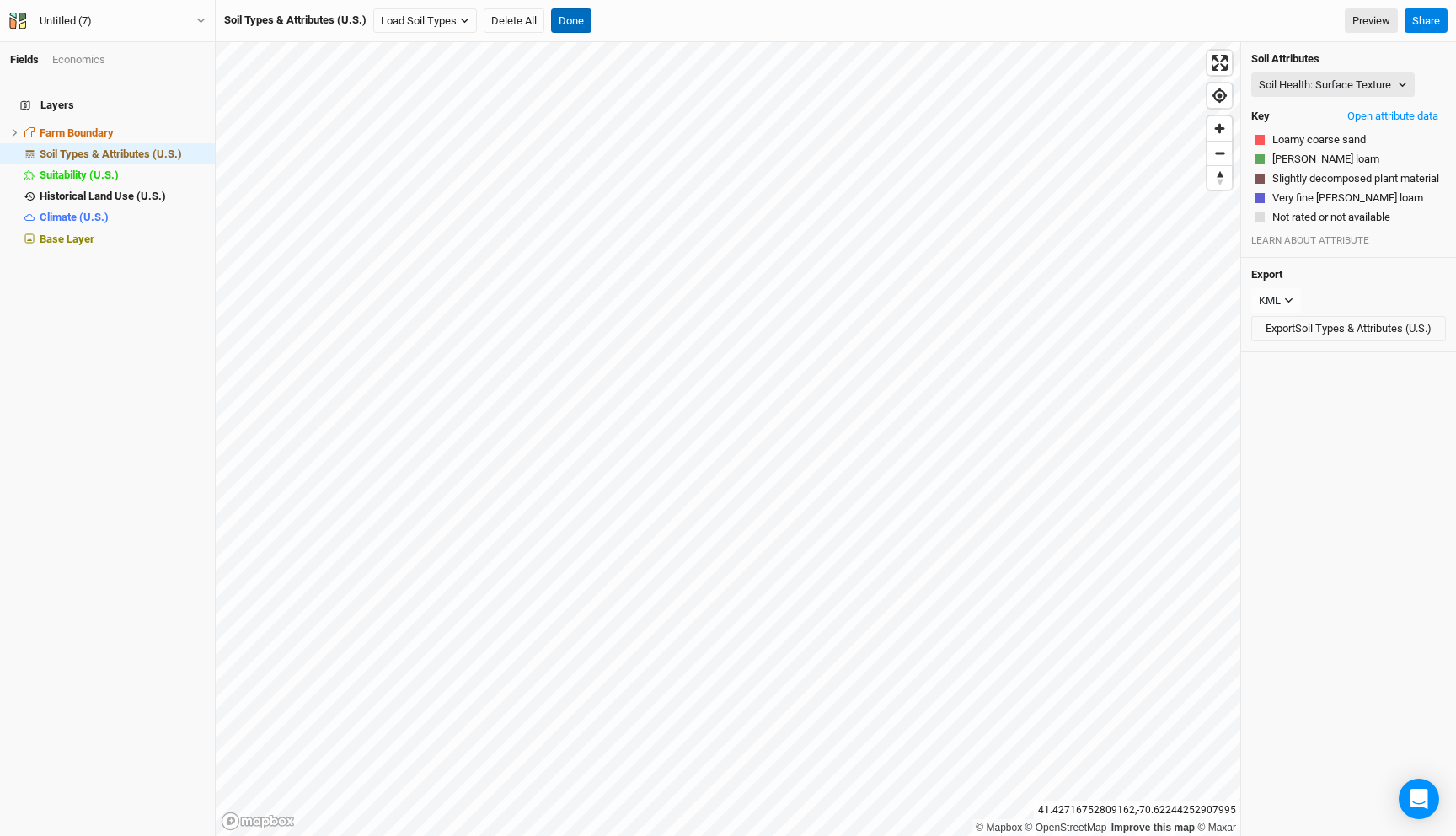
click at [568, 20] on button "Done" at bounding box center [571, 21] width 40 height 25
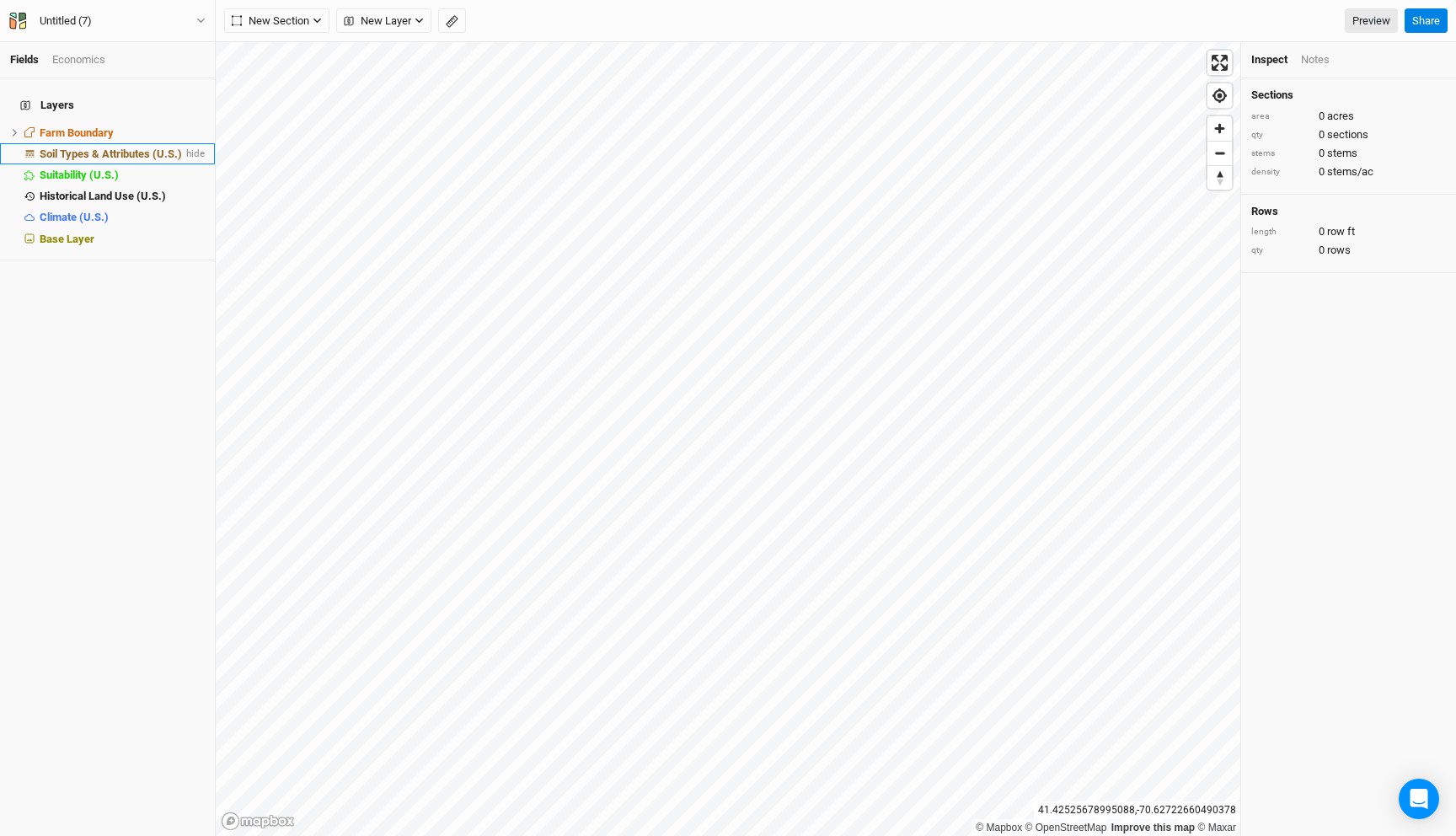
click at [81, 147] on span "Soil Types & Attributes (U.S.)" at bounding box center [111, 153] width 143 height 13
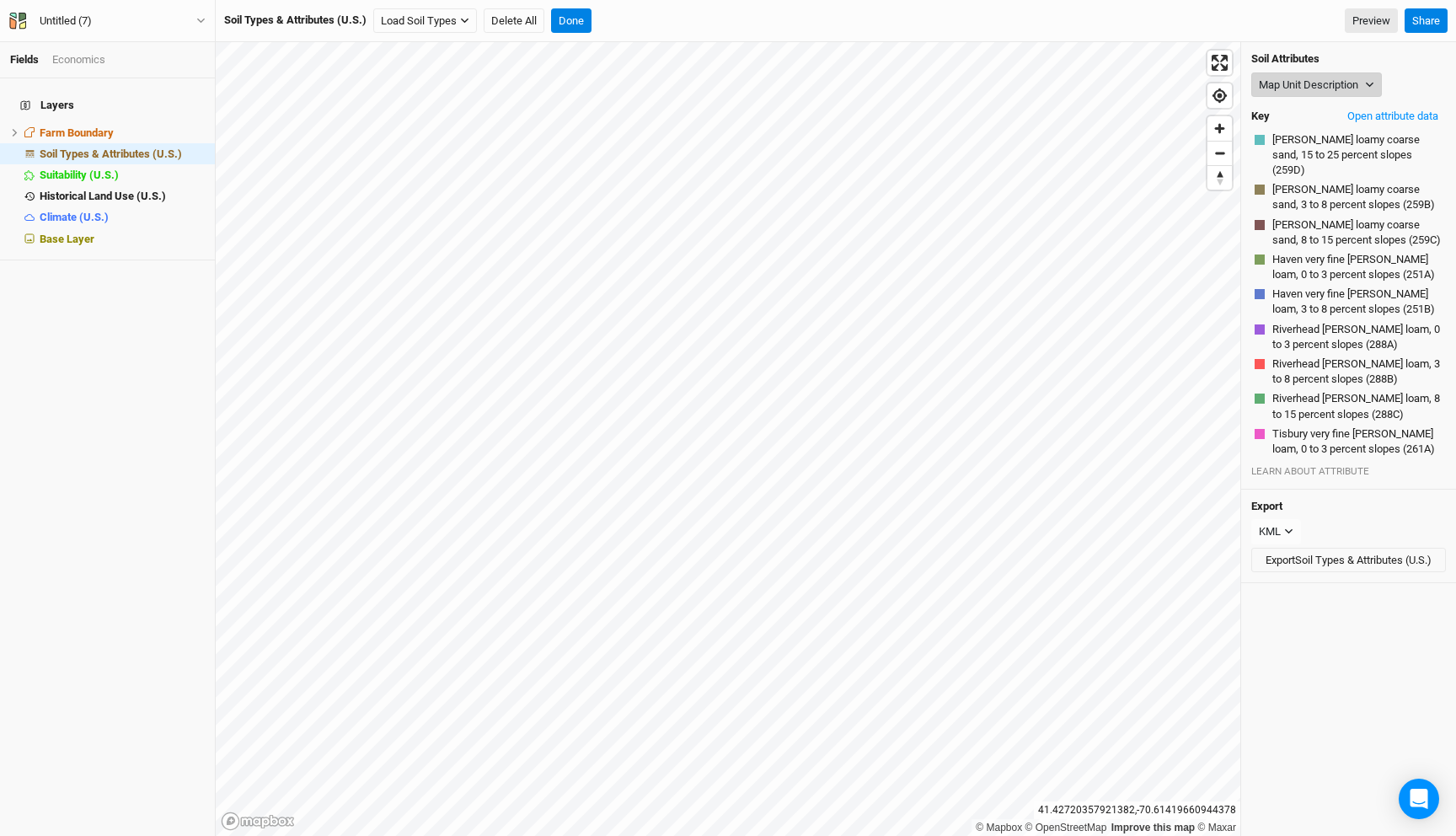
click at [1298, 88] on button "Map Unit Description" at bounding box center [1317, 84] width 131 height 25
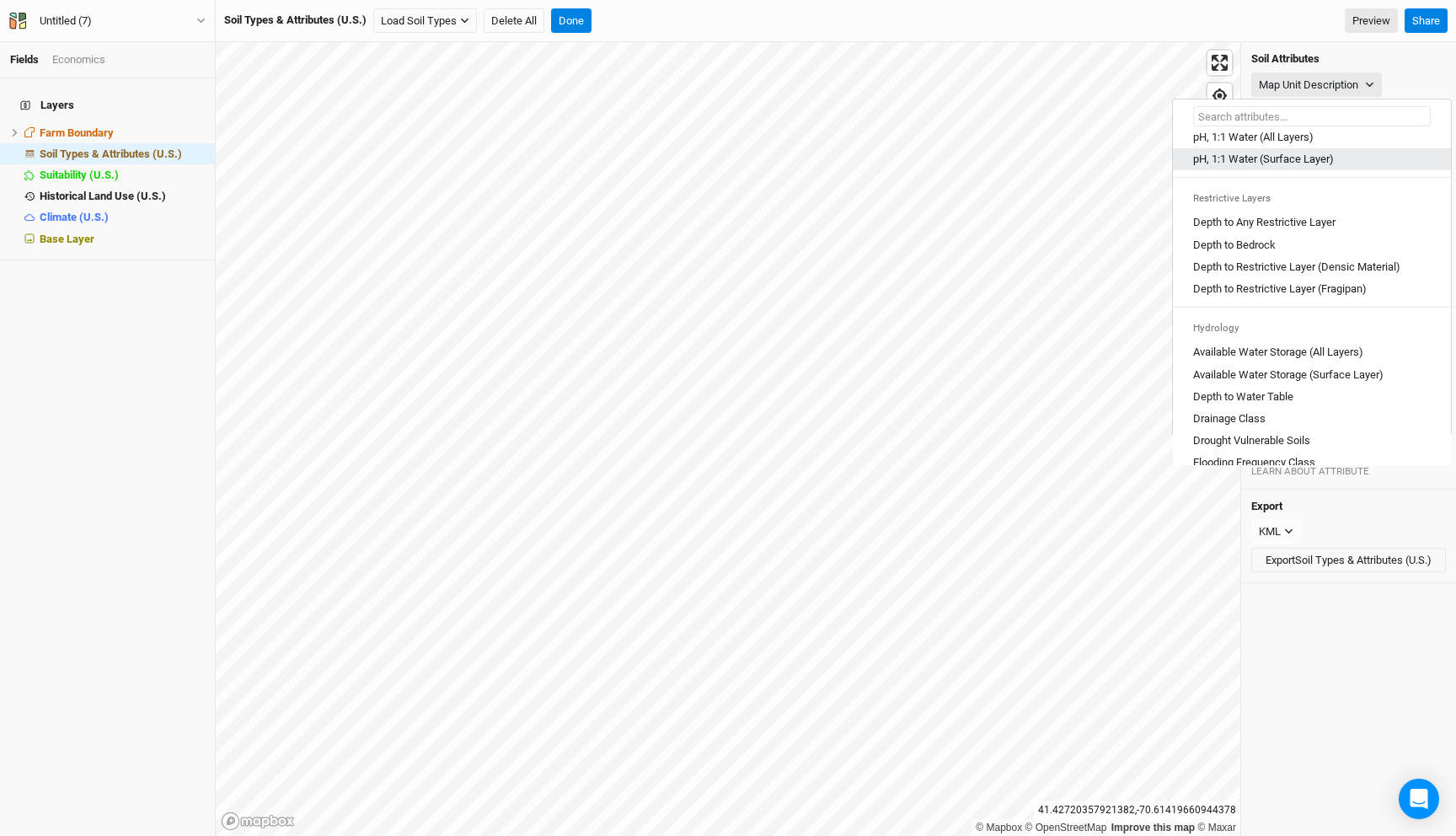
scroll to position [516, 0]
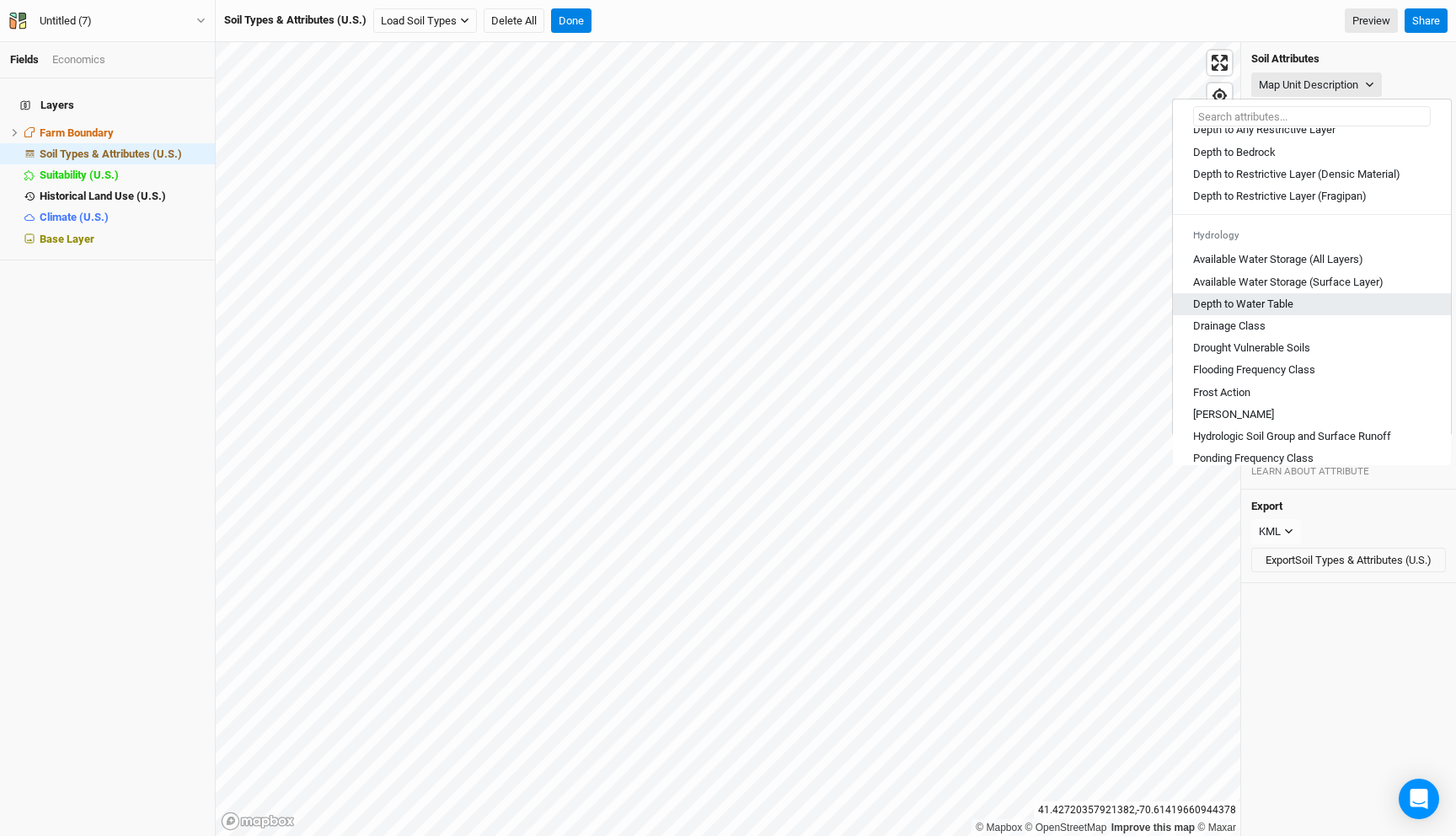
click at [1289, 311] on Table "Depth to Water Table" at bounding box center [1243, 304] width 101 height 15
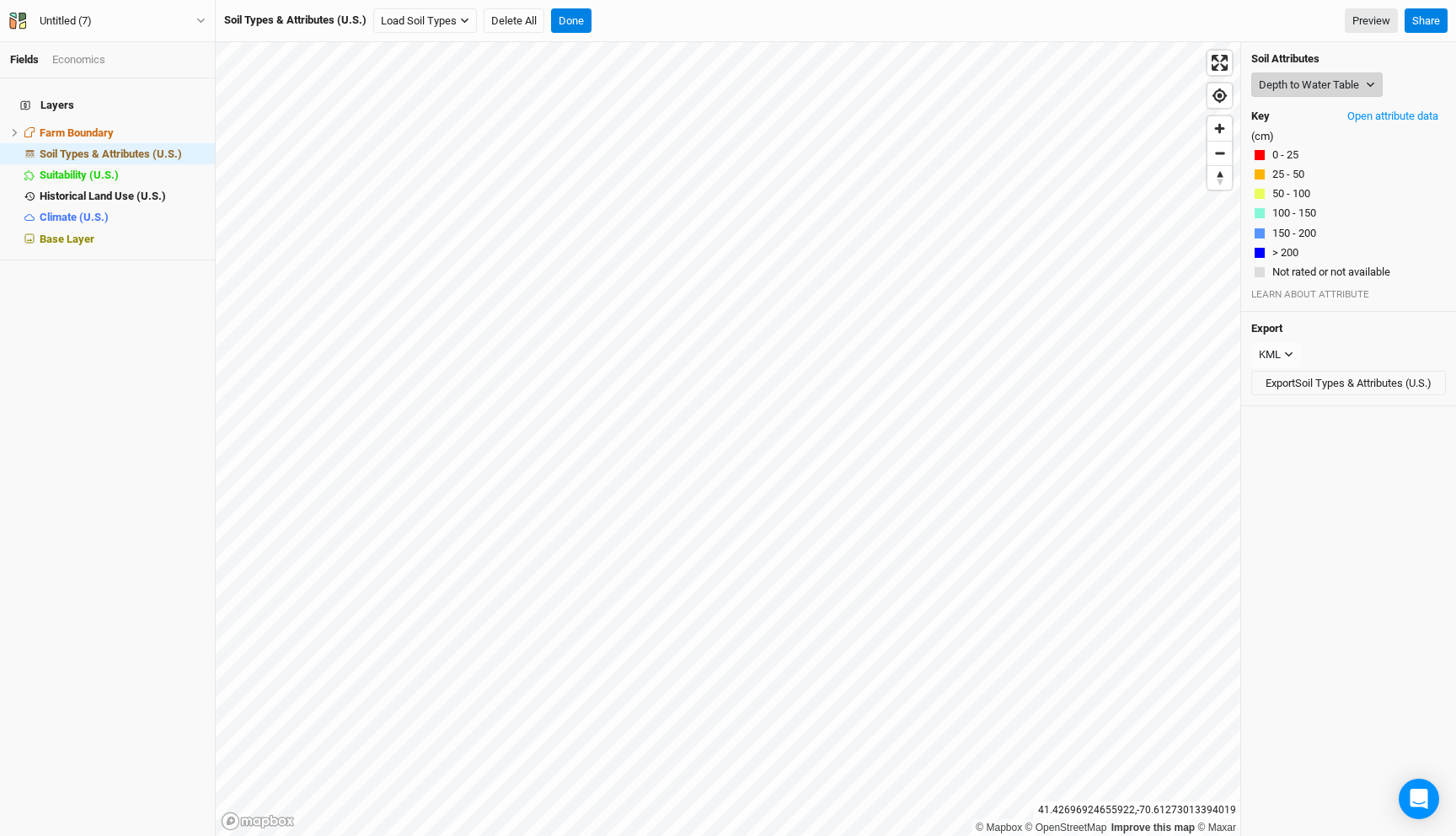
click at [1284, 80] on button "Depth to Water Table" at bounding box center [1317, 84] width 132 height 25
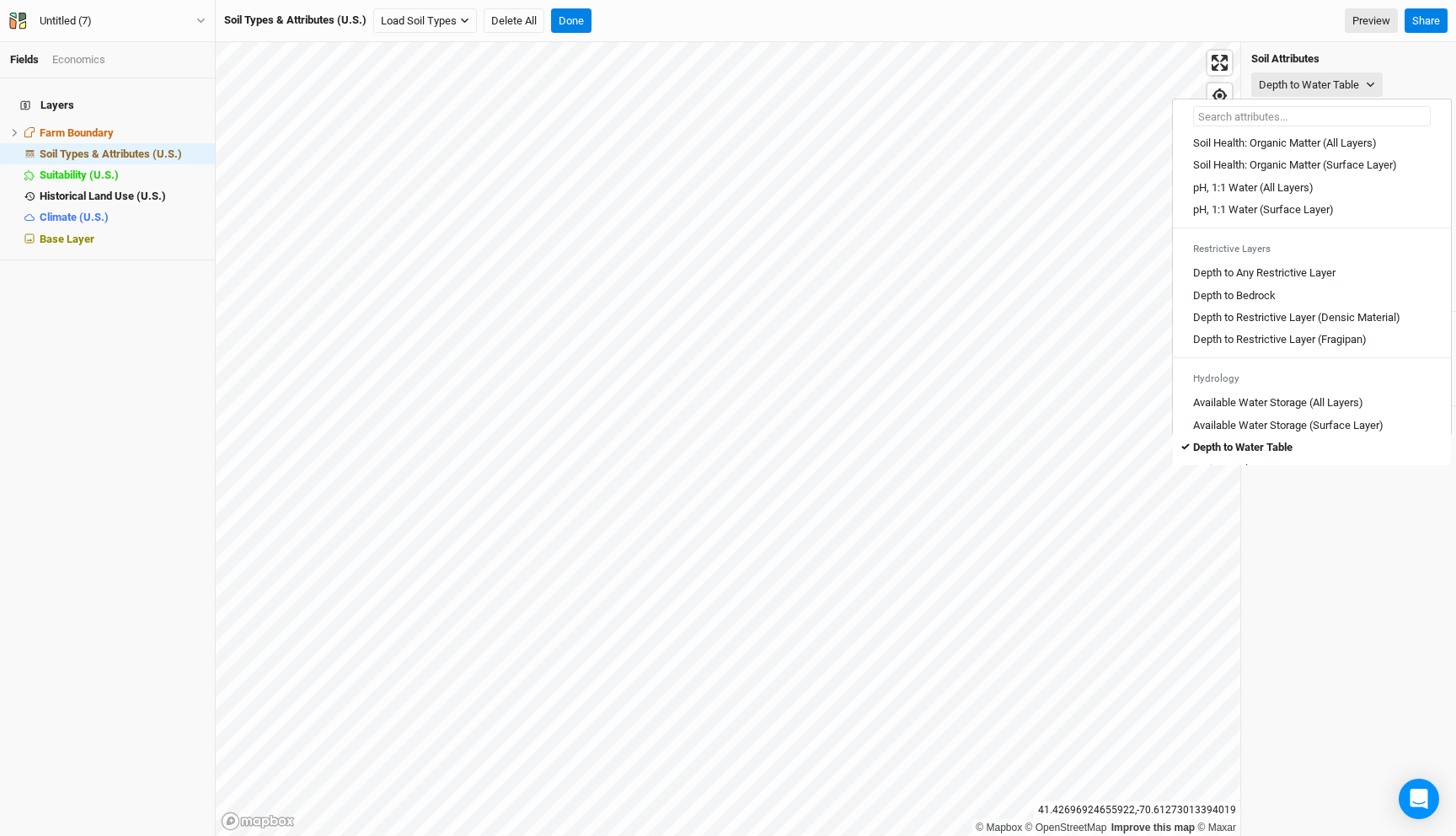
scroll to position [395, 0]
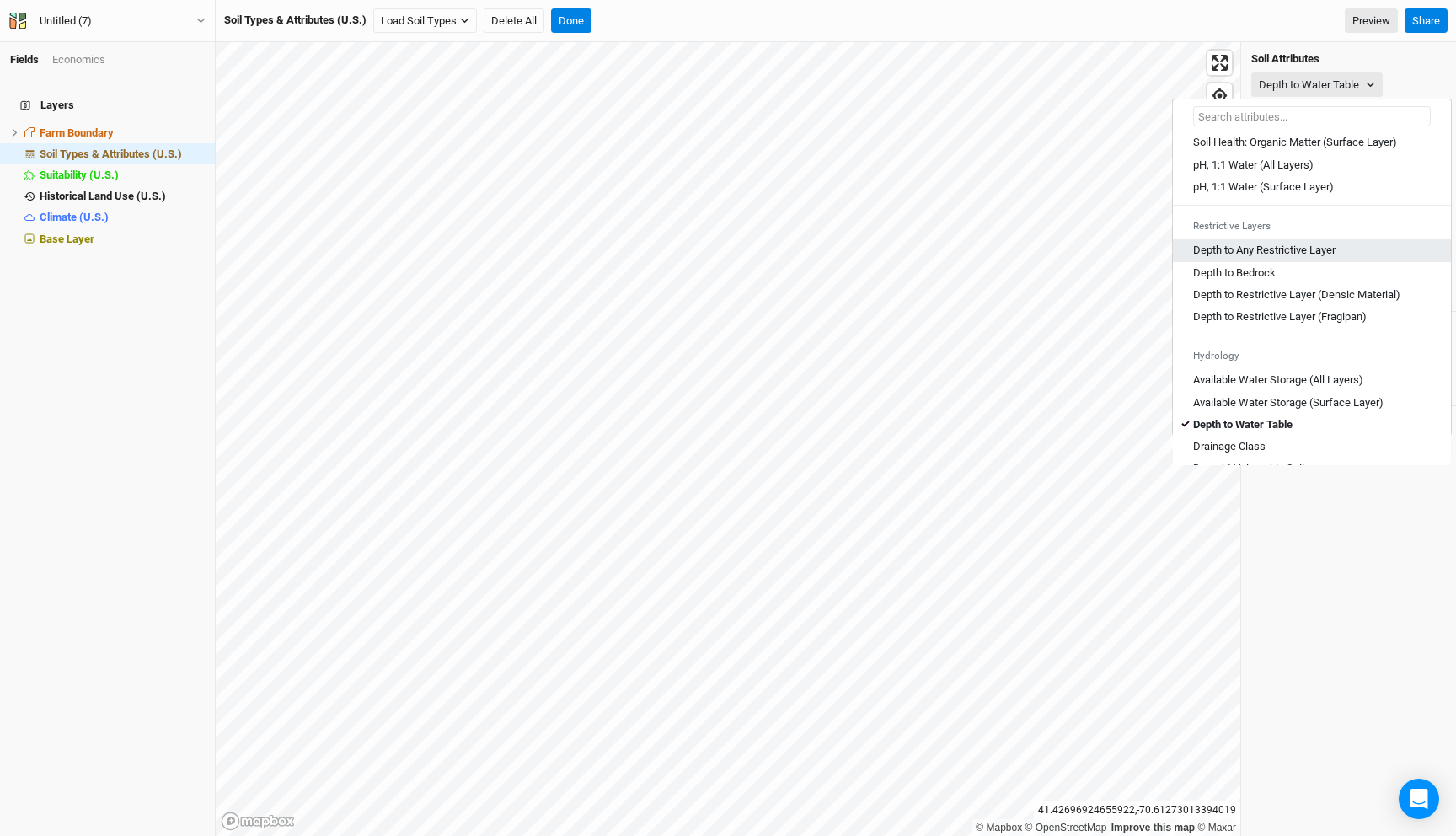
click at [1266, 258] on Layer "Depth to Any Restrictive Layer" at bounding box center [1264, 250] width 143 height 15
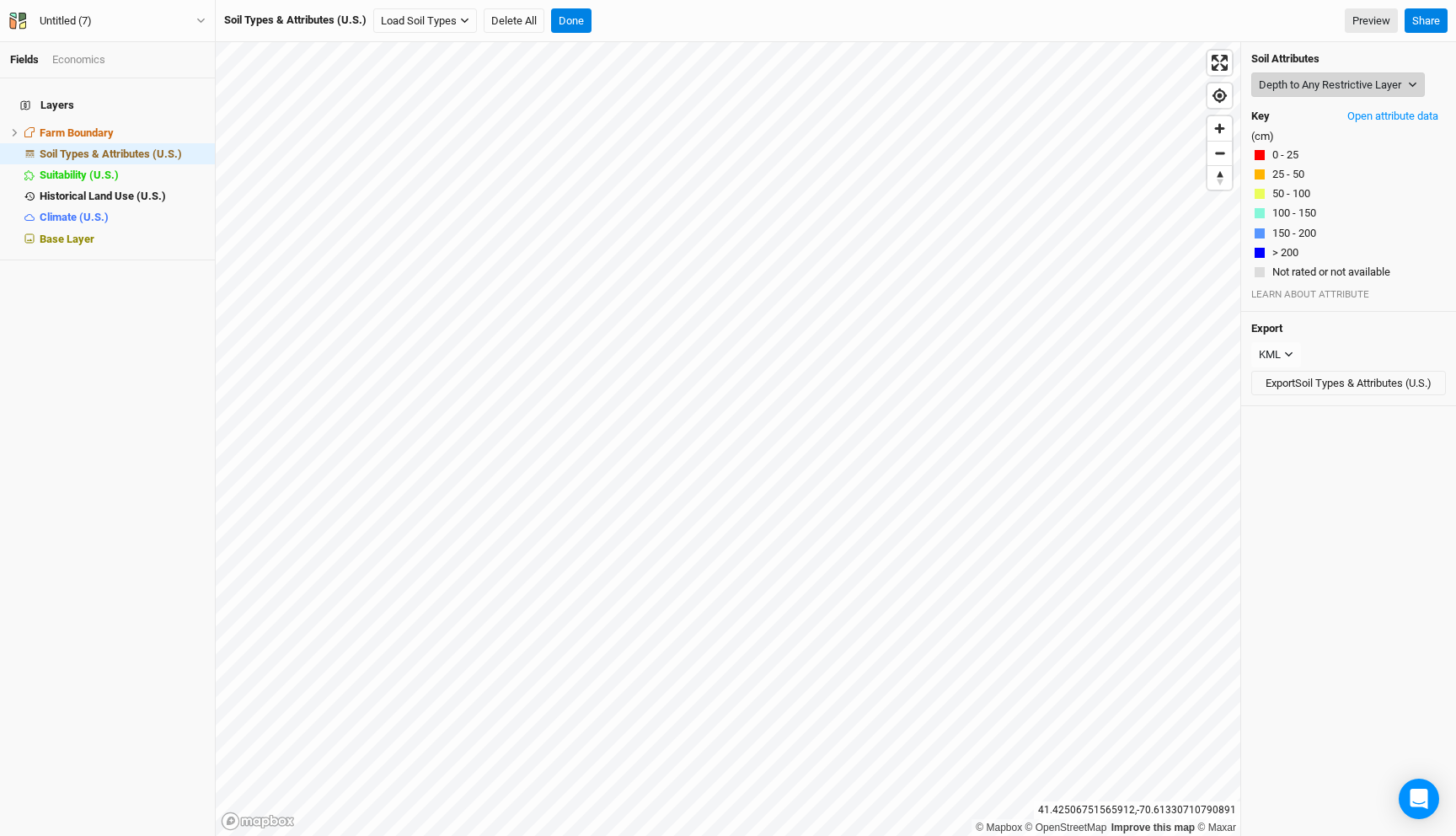
drag, startPoint x: 1282, startPoint y: 85, endPoint x: 1280, endPoint y: 94, distance: 9.2
click at [1281, 85] on button "Depth to Any Restrictive Layer" at bounding box center [1338, 84] width 174 height 25
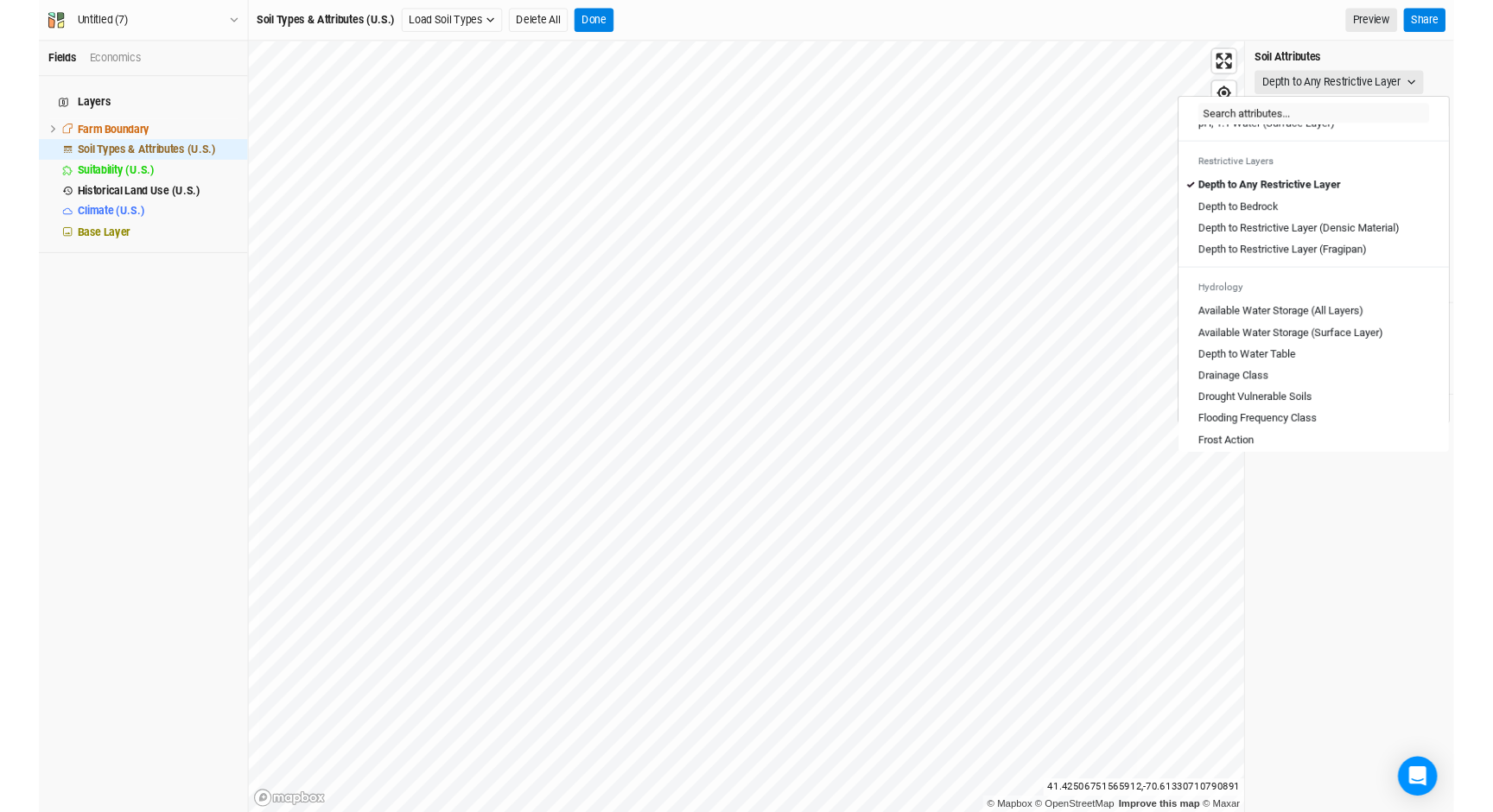
scroll to position [454, 0]
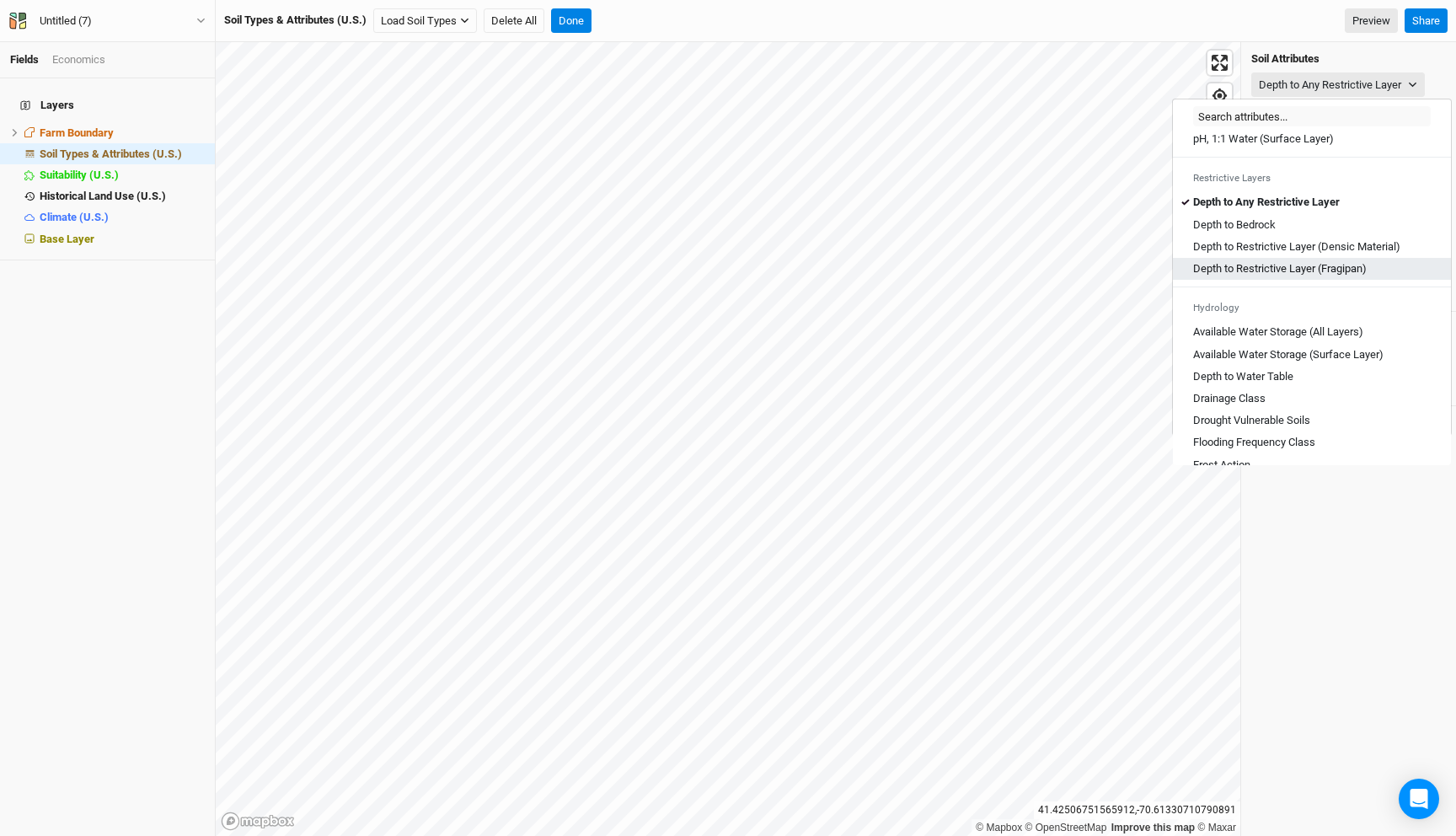
click at [1302, 275] on link "Depth to Restrictive Layer (Fragipan)" at bounding box center [1312, 268] width 278 height 22
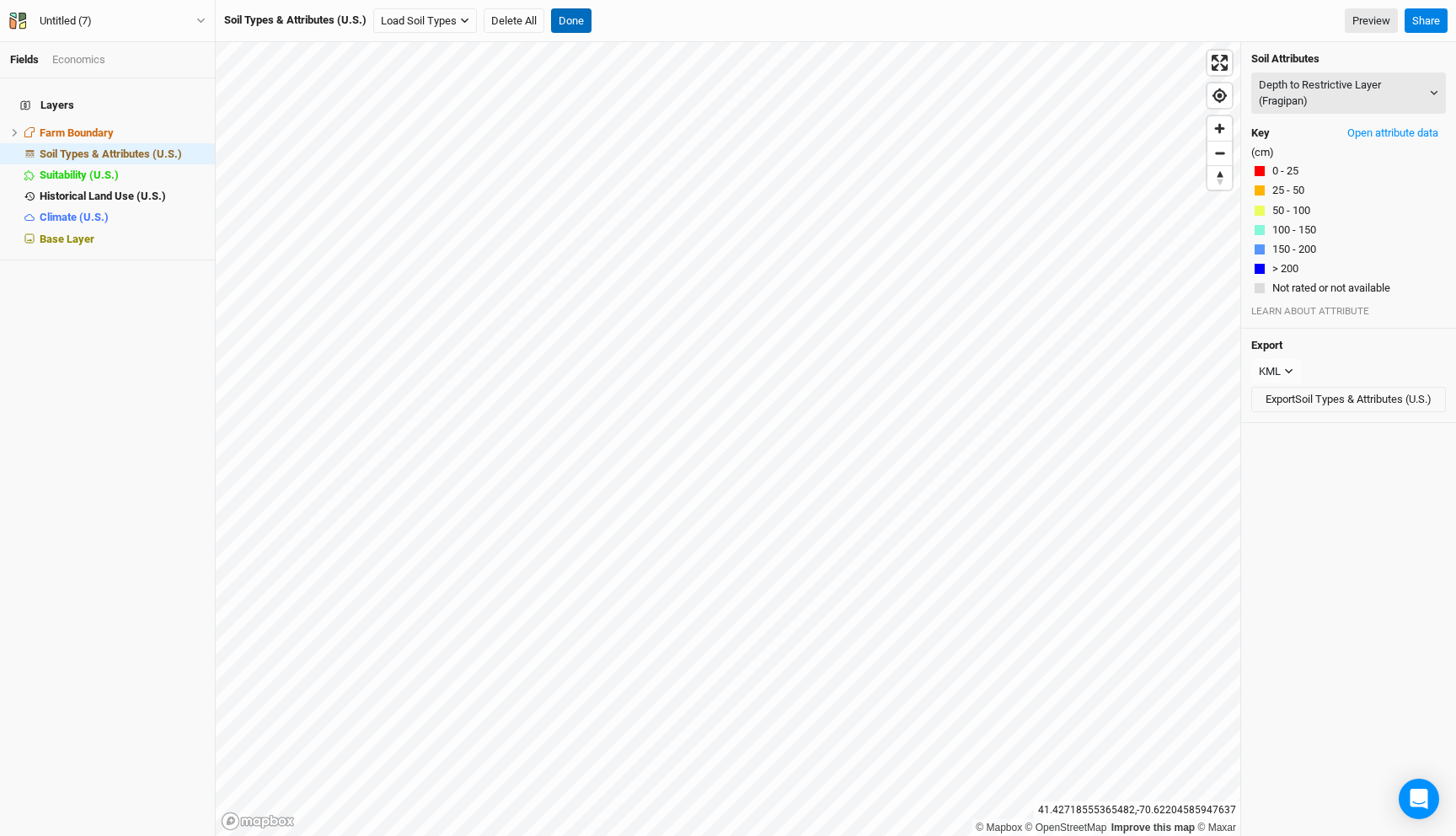
click at [577, 21] on button "Done" at bounding box center [571, 21] width 40 height 25
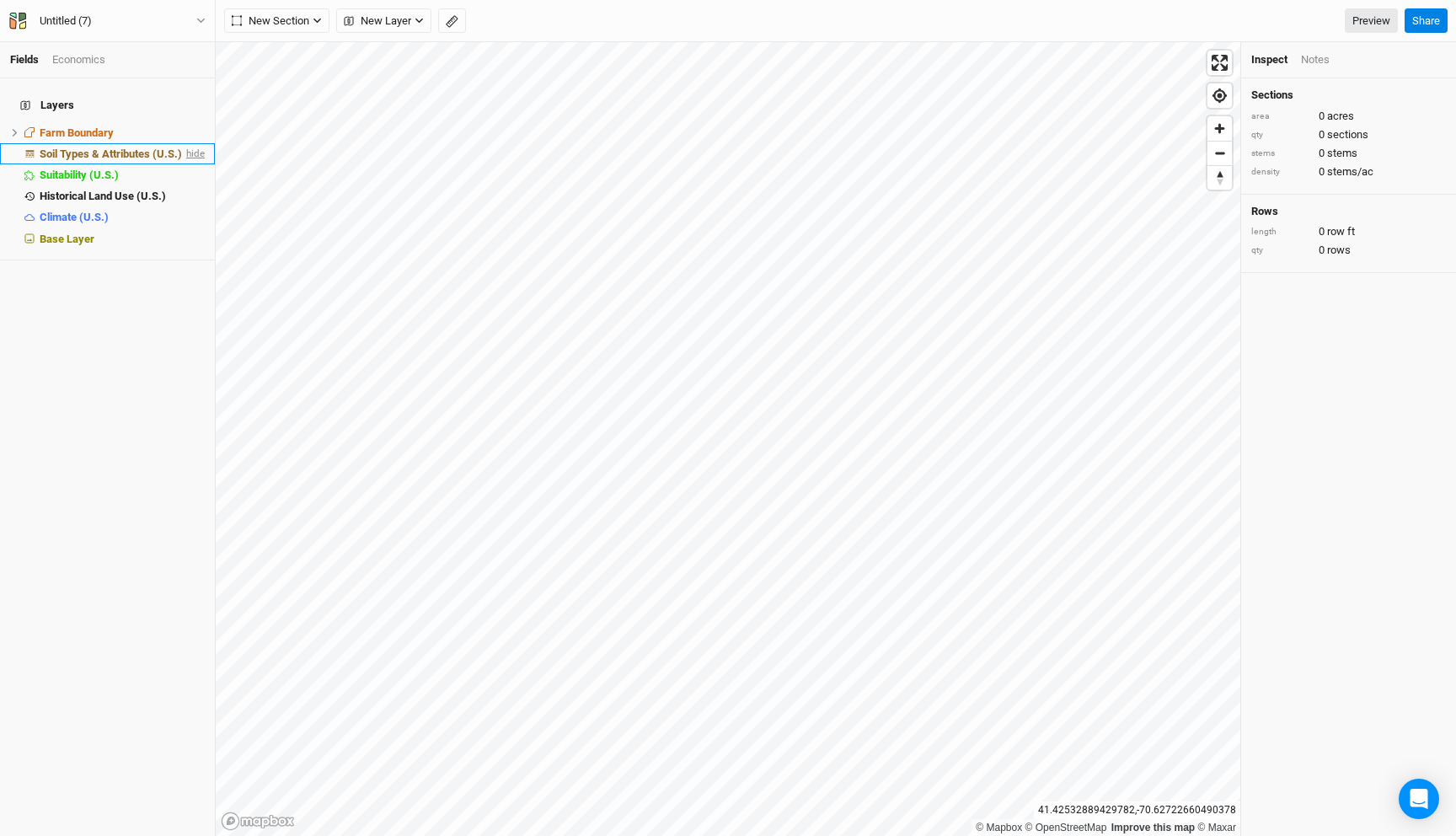
click at [196, 144] on span "hide" at bounding box center [194, 154] width 22 height 21
click at [85, 13] on div "Untitled (7)" at bounding box center [65, 22] width 52 height 17
click at [71, 18] on div "Untitled (7)" at bounding box center [65, 22] width 52 height 17
click at [9, 12] on button "Island" at bounding box center [108, 22] width 198 height 19
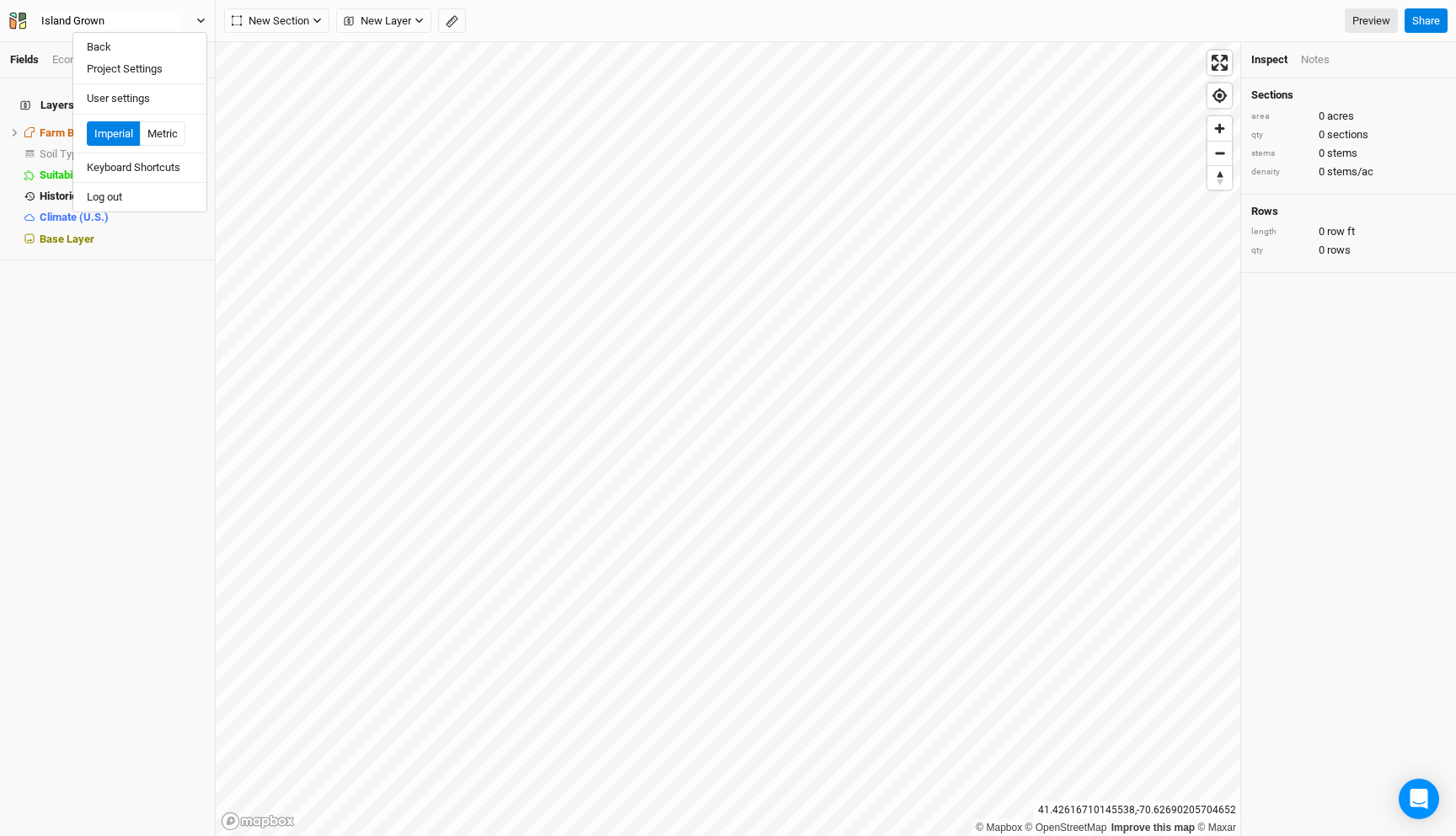
click at [9, 12] on button "Island Grown" at bounding box center [108, 22] width 198 height 19
type input "Island Grown Initiative"
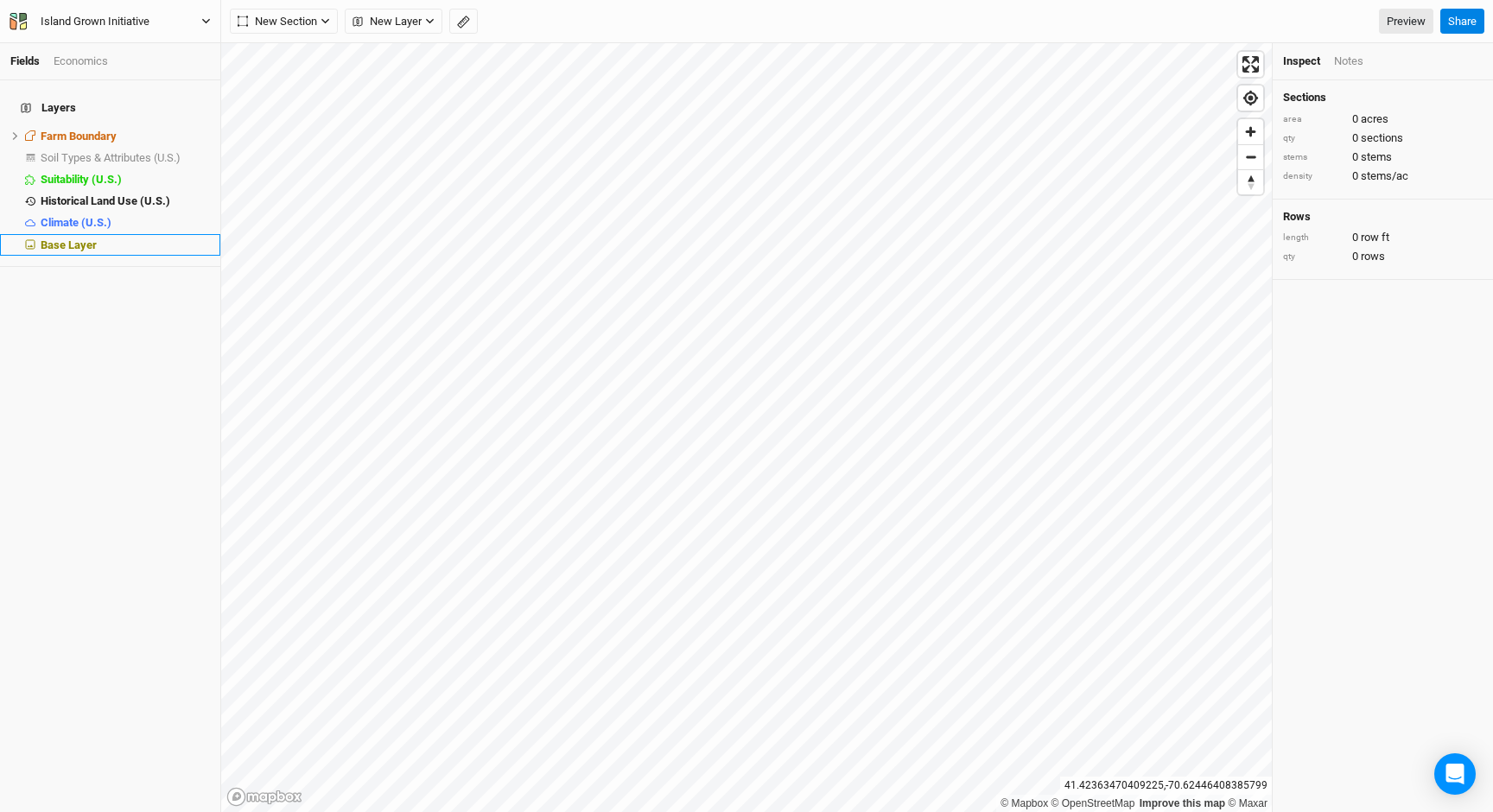
click at [77, 238] on span "Base Layer" at bounding box center [69, 244] width 56 height 13
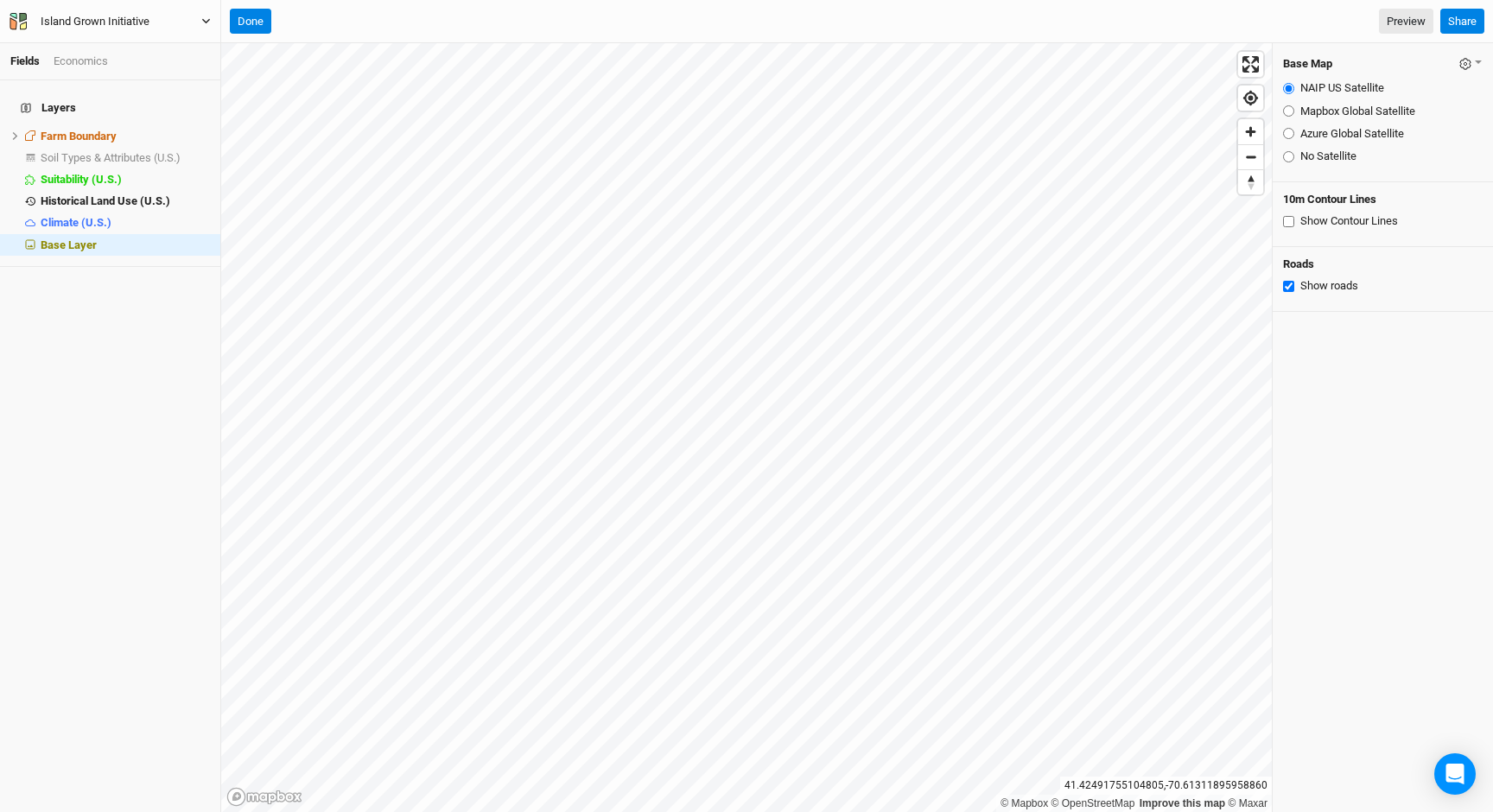
click at [1293, 133] on input "Azure Global Satellite" at bounding box center [1288, 133] width 11 height 11
radio input "true"
click at [256, 19] on button "Done" at bounding box center [250, 21] width 41 height 26
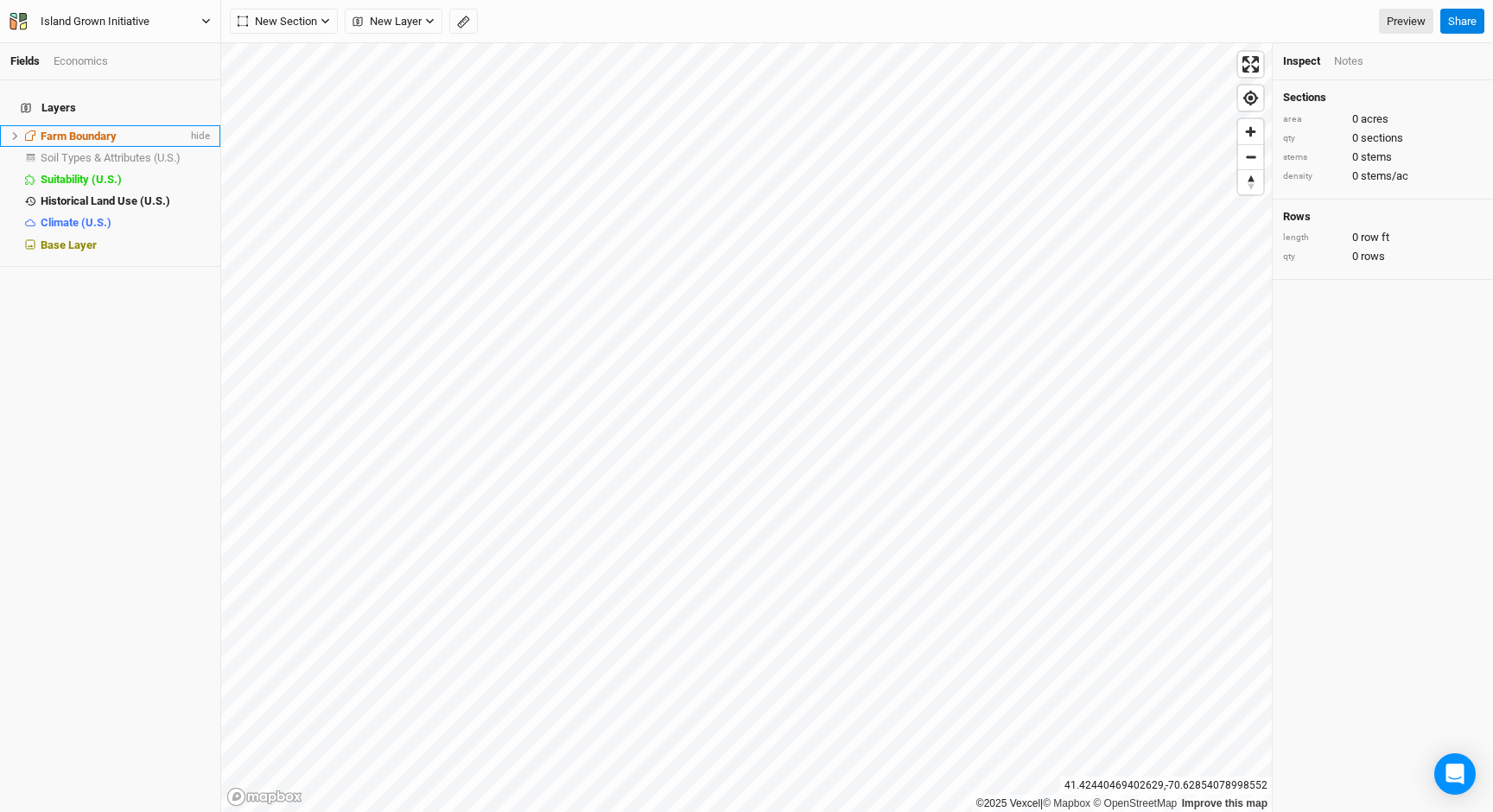
click at [14, 132] on icon at bounding box center [16, 136] width 5 height 8
click at [87, 151] on span "Feature 1" at bounding box center [75, 157] width 46 height 13
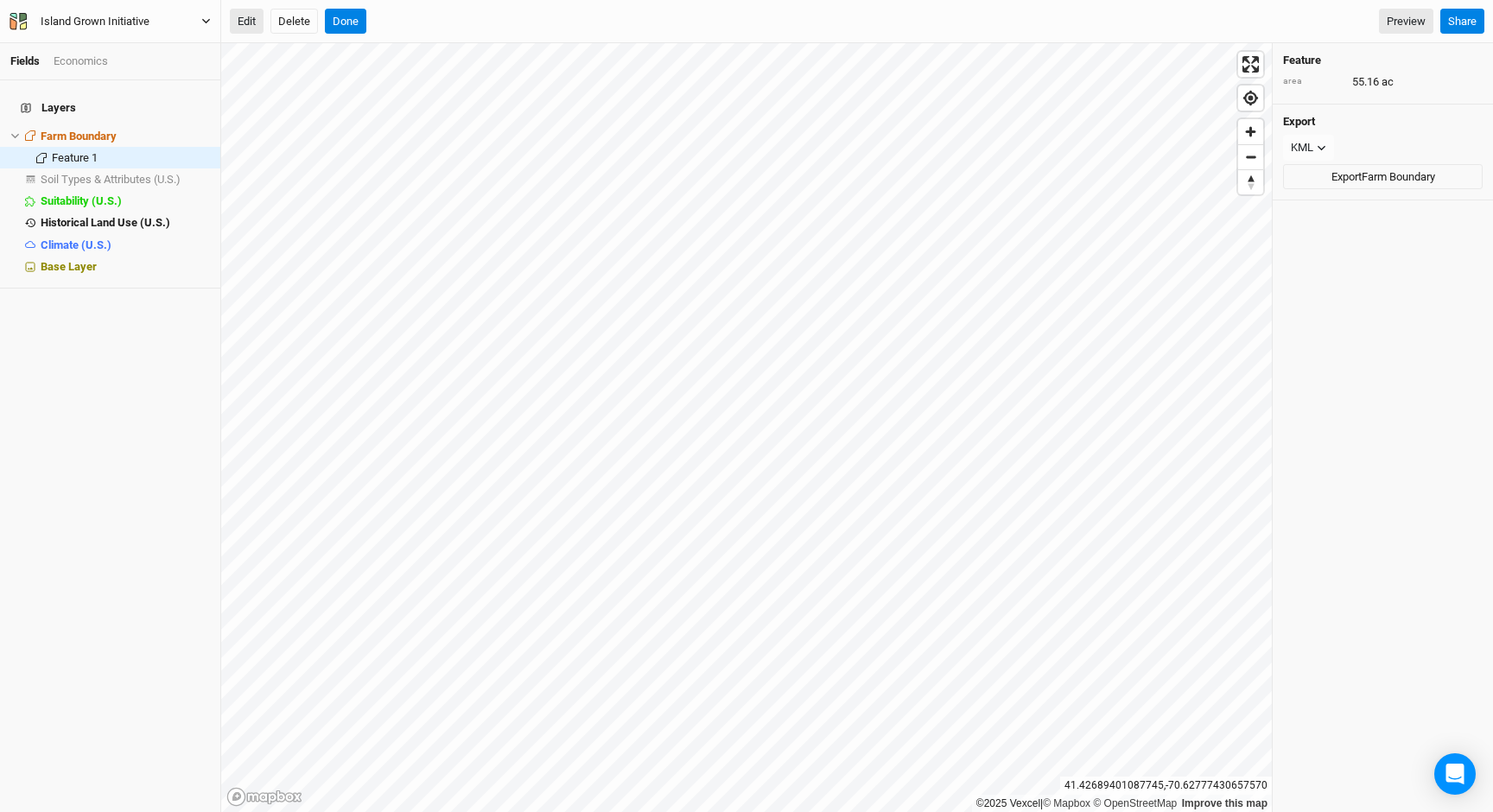
click at [237, 14] on button "Edit" at bounding box center [247, 21] width 34 height 26
click at [351, 17] on button "Done" at bounding box center [345, 21] width 41 height 26
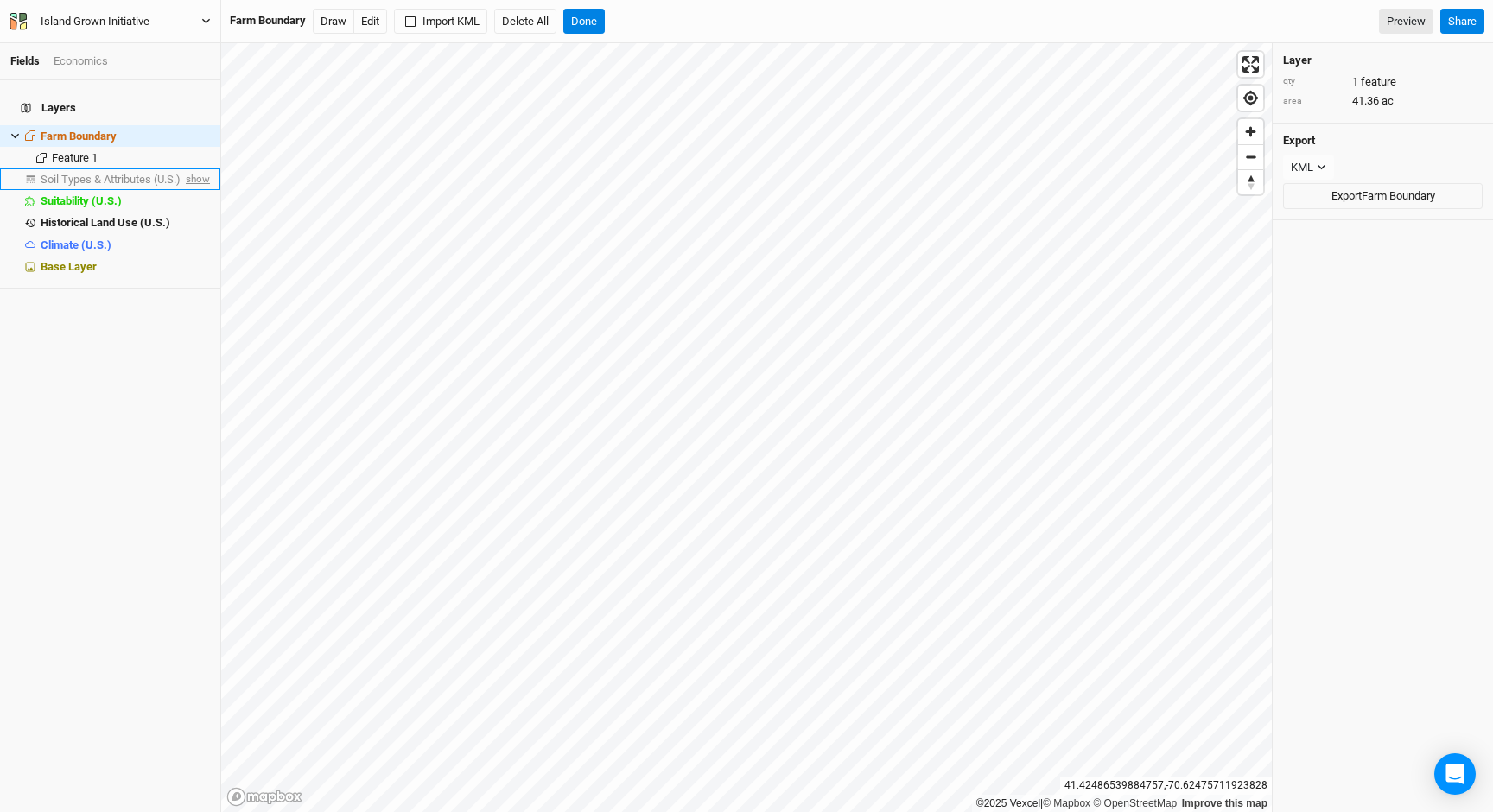
click at [192, 168] on span "show" at bounding box center [196, 179] width 27 height 21
drag, startPoint x: 120, startPoint y: 167, endPoint x: 196, endPoint y: 184, distance: 77.9
click at [120, 173] on span "Soil Types & Attributes (U.S.)" at bounding box center [114, 179] width 146 height 13
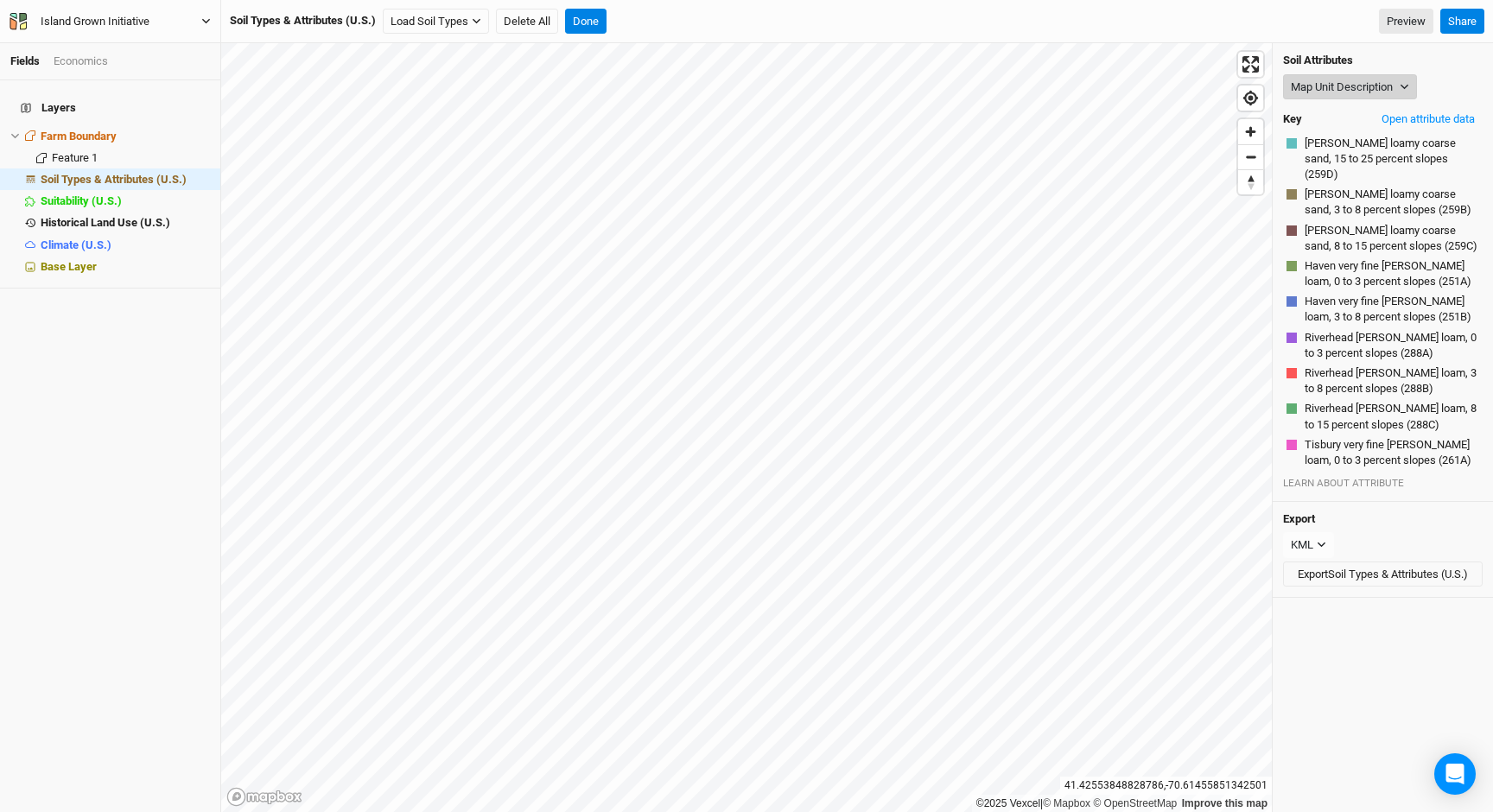
click at [1341, 89] on button "Map Unit Description" at bounding box center [1350, 86] width 134 height 26
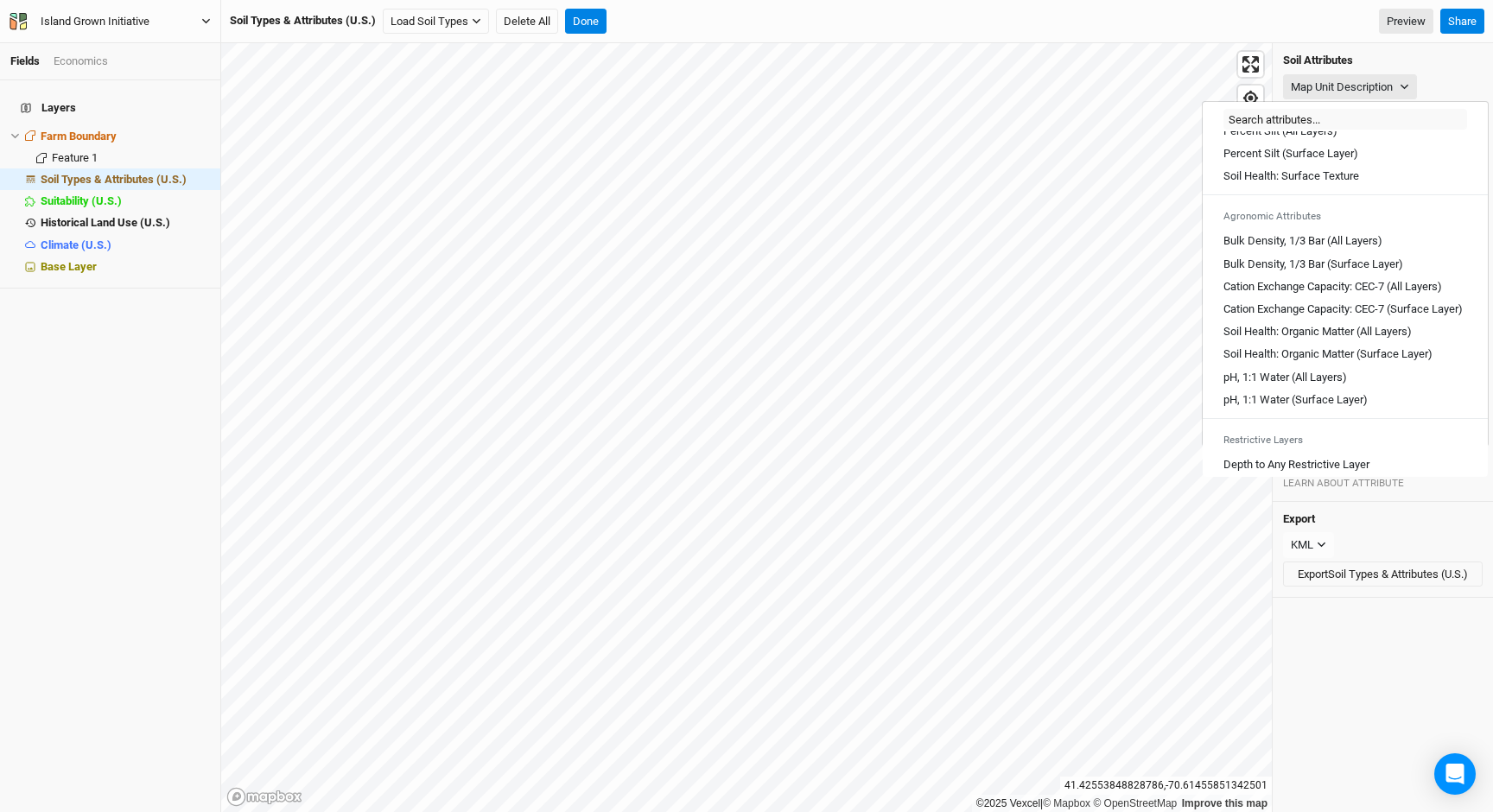
scroll to position [203, 0]
click at [1269, 379] on Layers\) "pH, 1:1 Water (All Layers)" at bounding box center [1285, 371] width 123 height 16
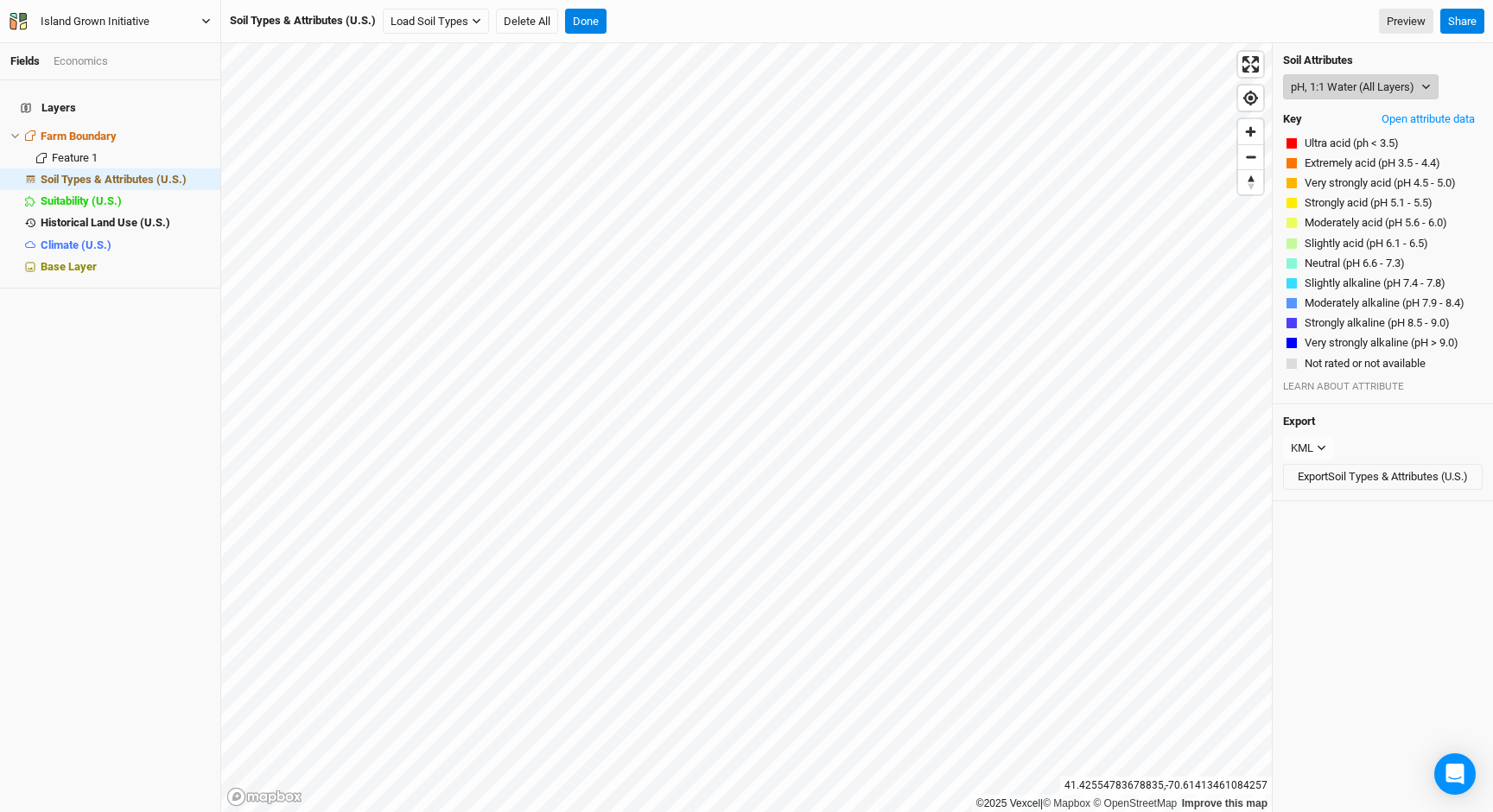
click at [1310, 80] on button "pH, 1:1 Water (All Layers)" at bounding box center [1361, 86] width 155 height 26
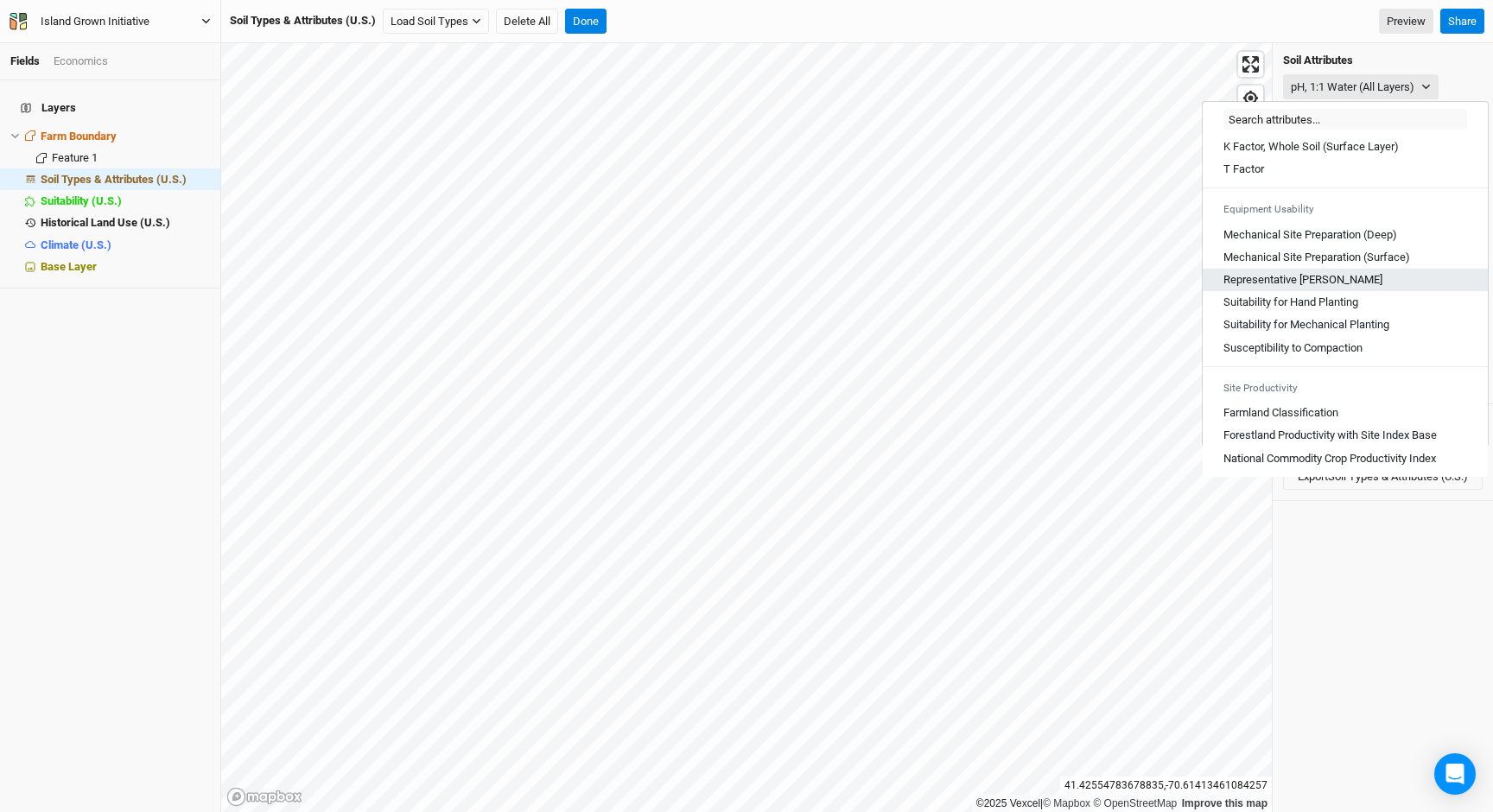
scroll to position [951, 0]
drag, startPoint x: 1343, startPoint y: 258, endPoint x: 1376, endPoint y: 360, distance: 107.2
click at [1372, 361] on div "Map Unit Description Minor Components Physical Soil Composition Percent Clay (A…" at bounding box center [1345, 304] width 285 height 346
click at [1376, 440] on Base "Forestland Productivity with Site Index Base" at bounding box center [1330, 436] width 213 height 16
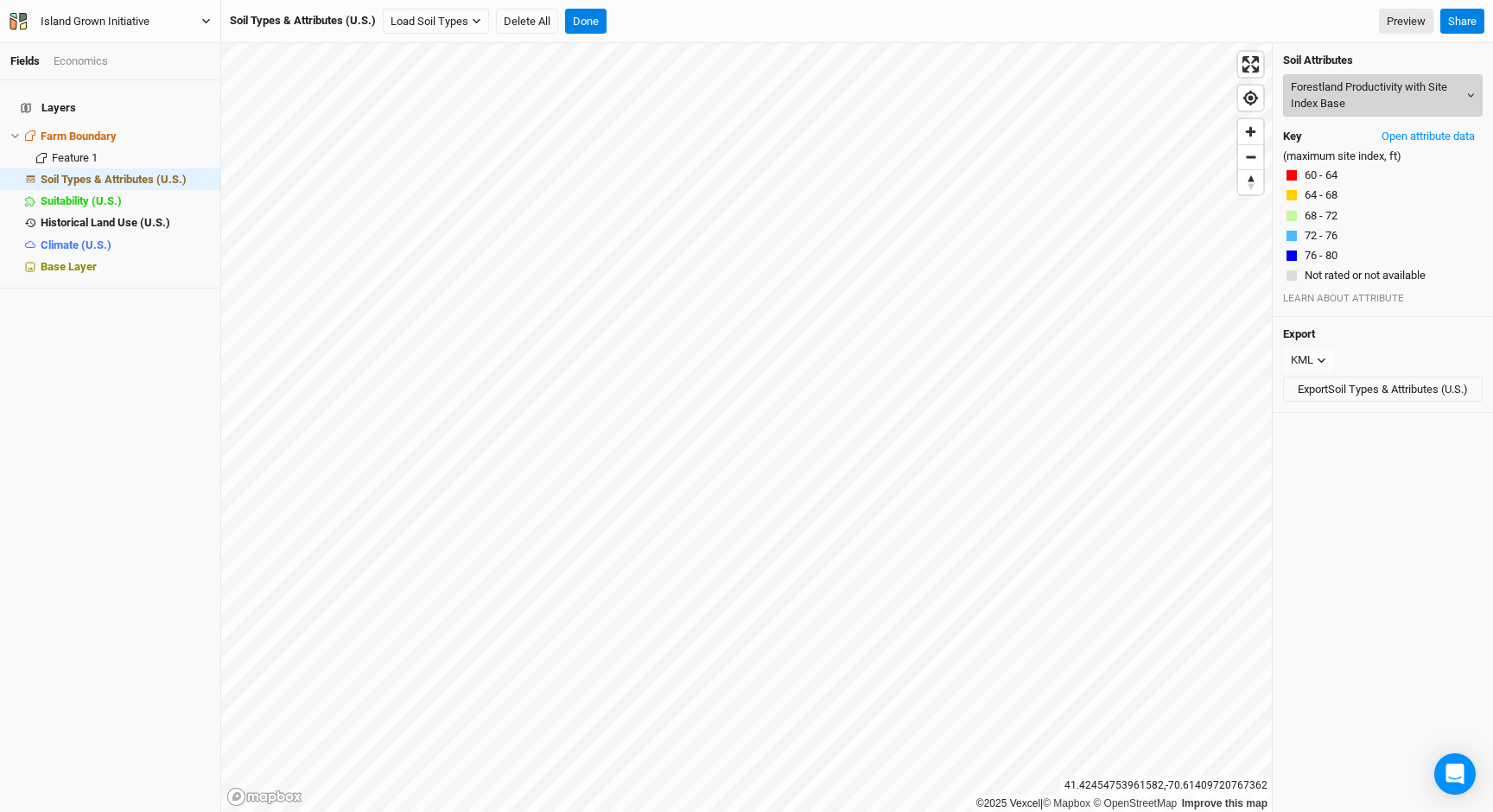
click at [1359, 82] on button "Forestland Productivity with Site Index Base" at bounding box center [1383, 95] width 199 height 42
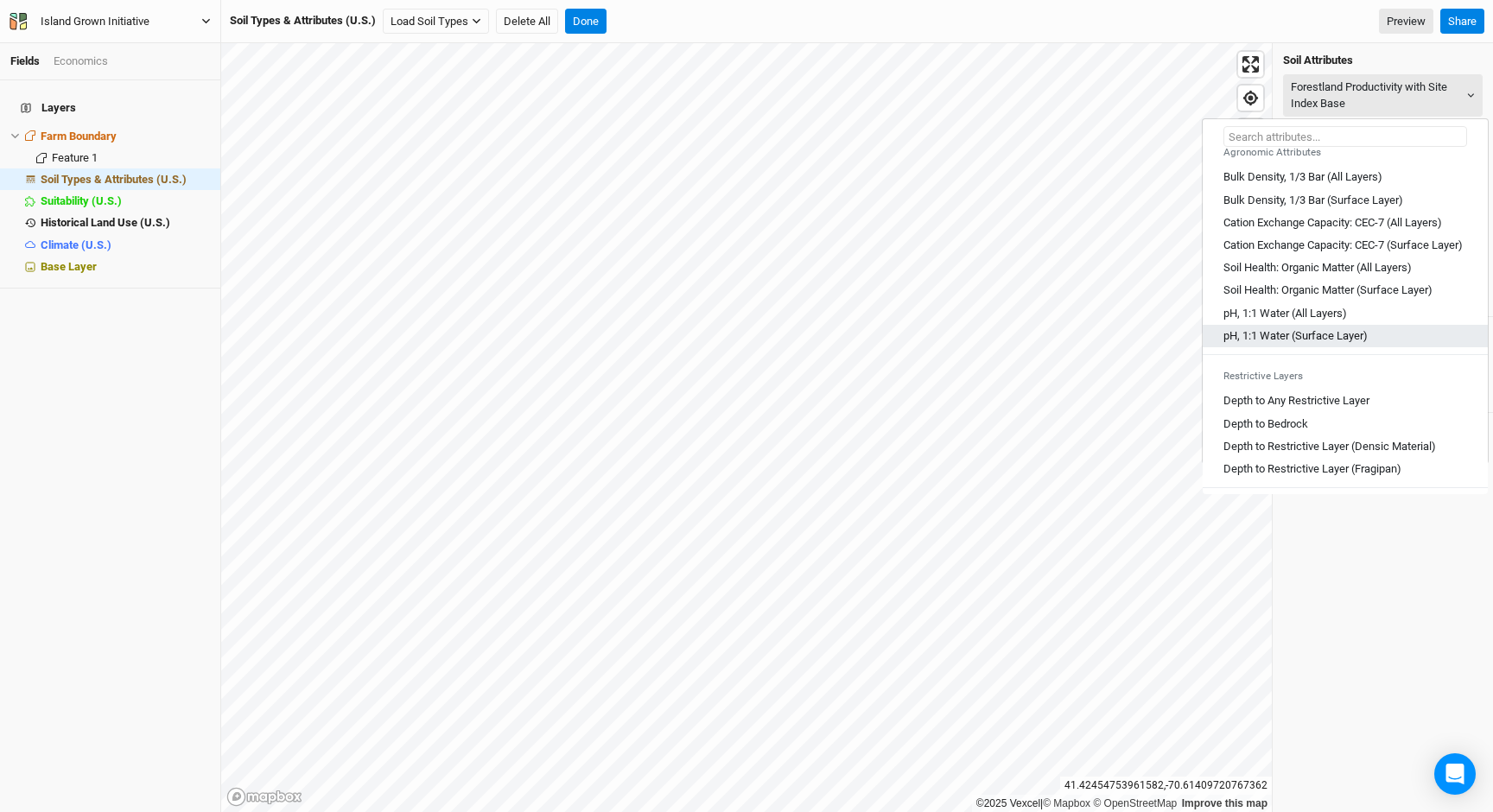
scroll to position [334, 0]
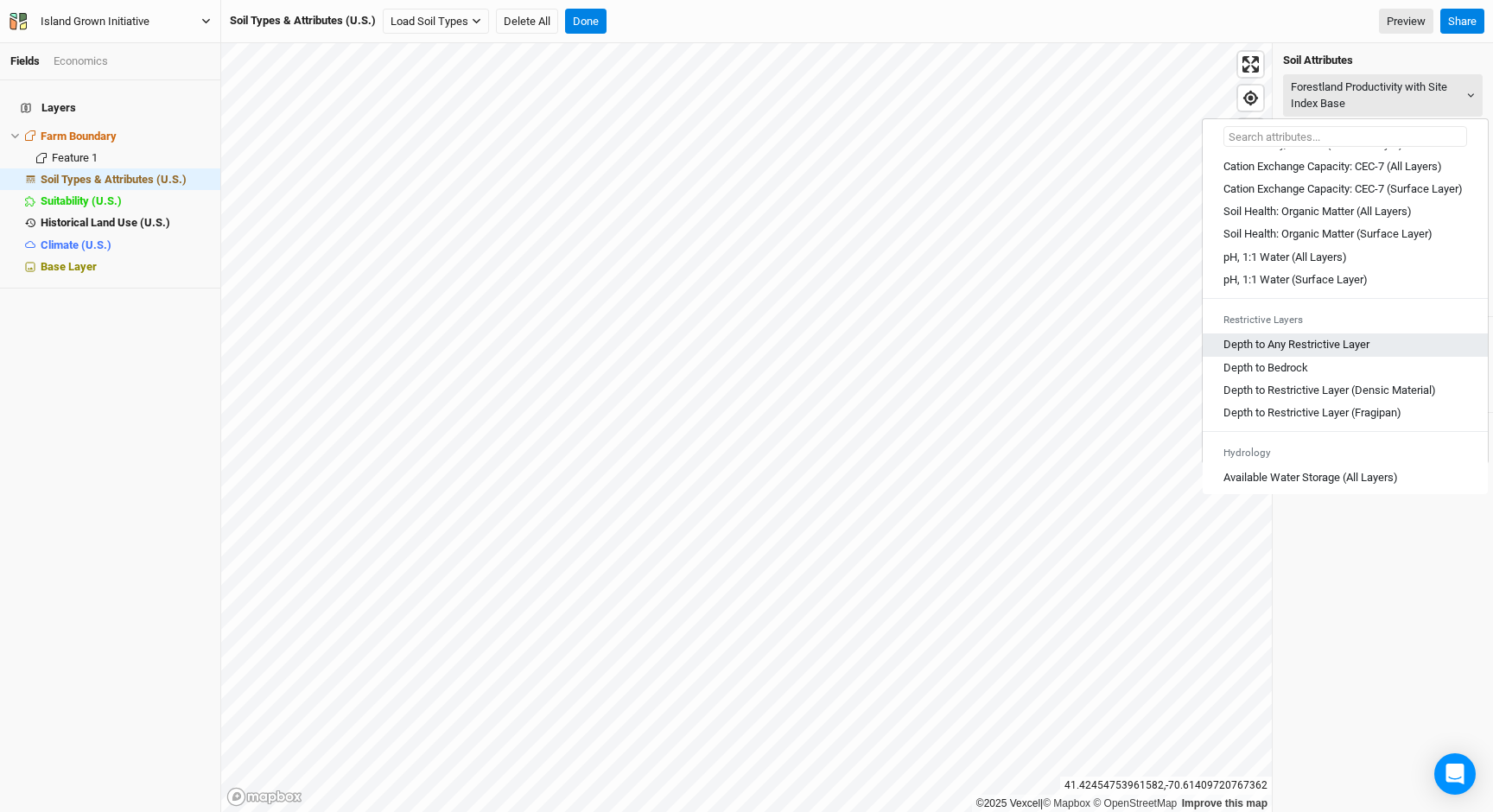
click at [1323, 353] on Layer "Depth to Any Restrictive Layer" at bounding box center [1296, 345] width 146 height 16
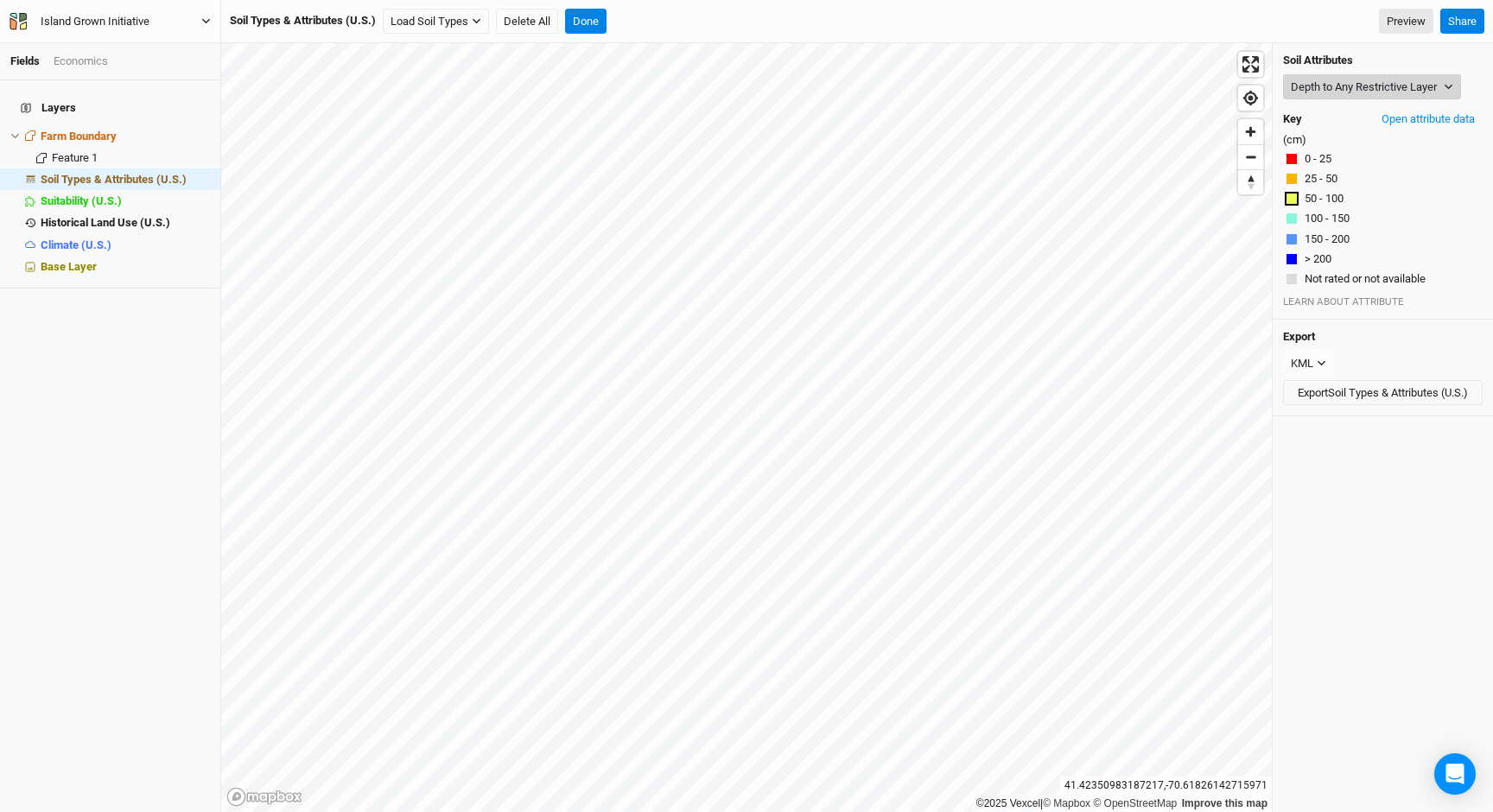
click at [1363, 93] on button "Depth to Any Restrictive Layer" at bounding box center [1372, 86] width 178 height 26
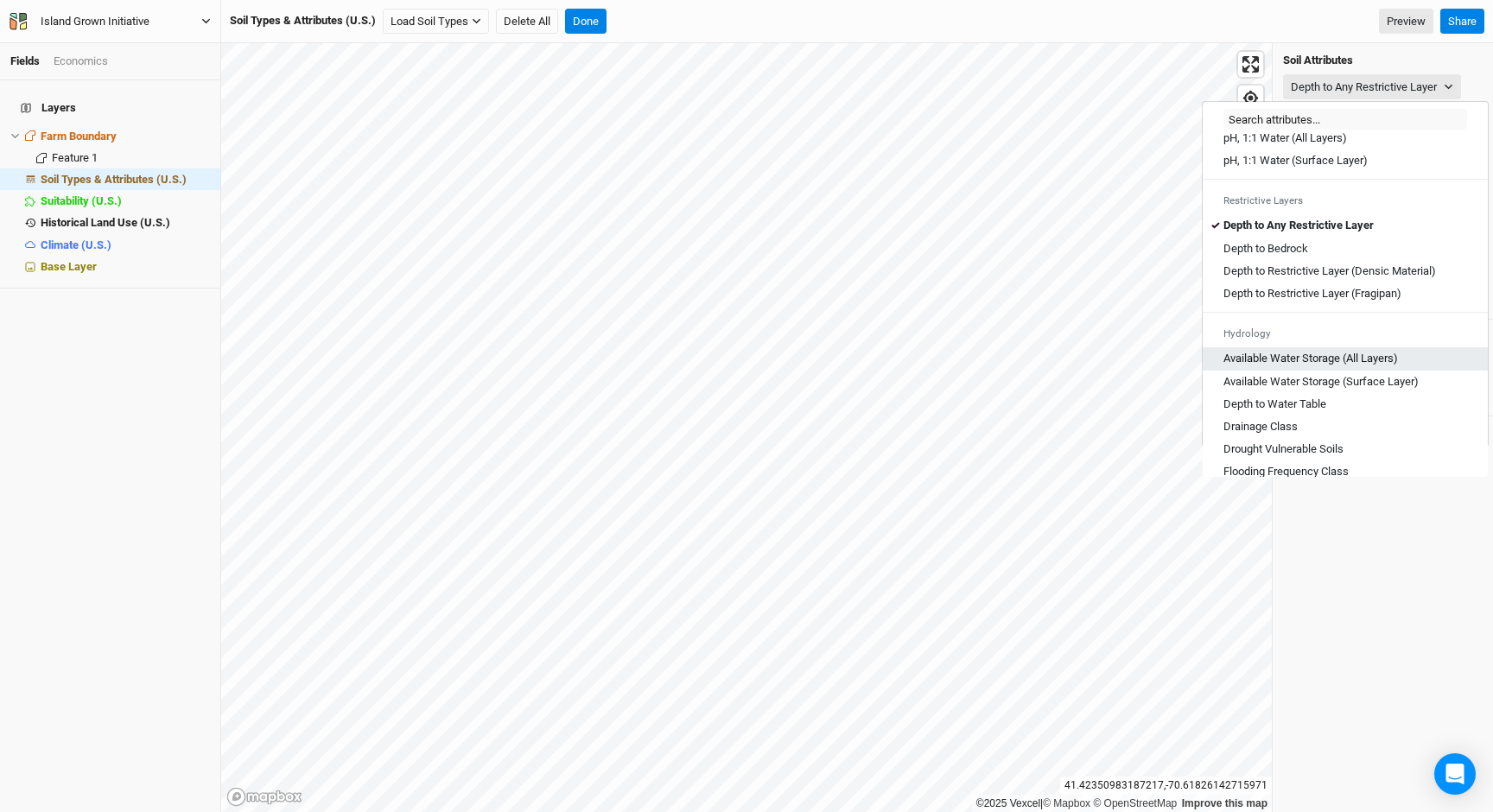
scroll to position [428, 0]
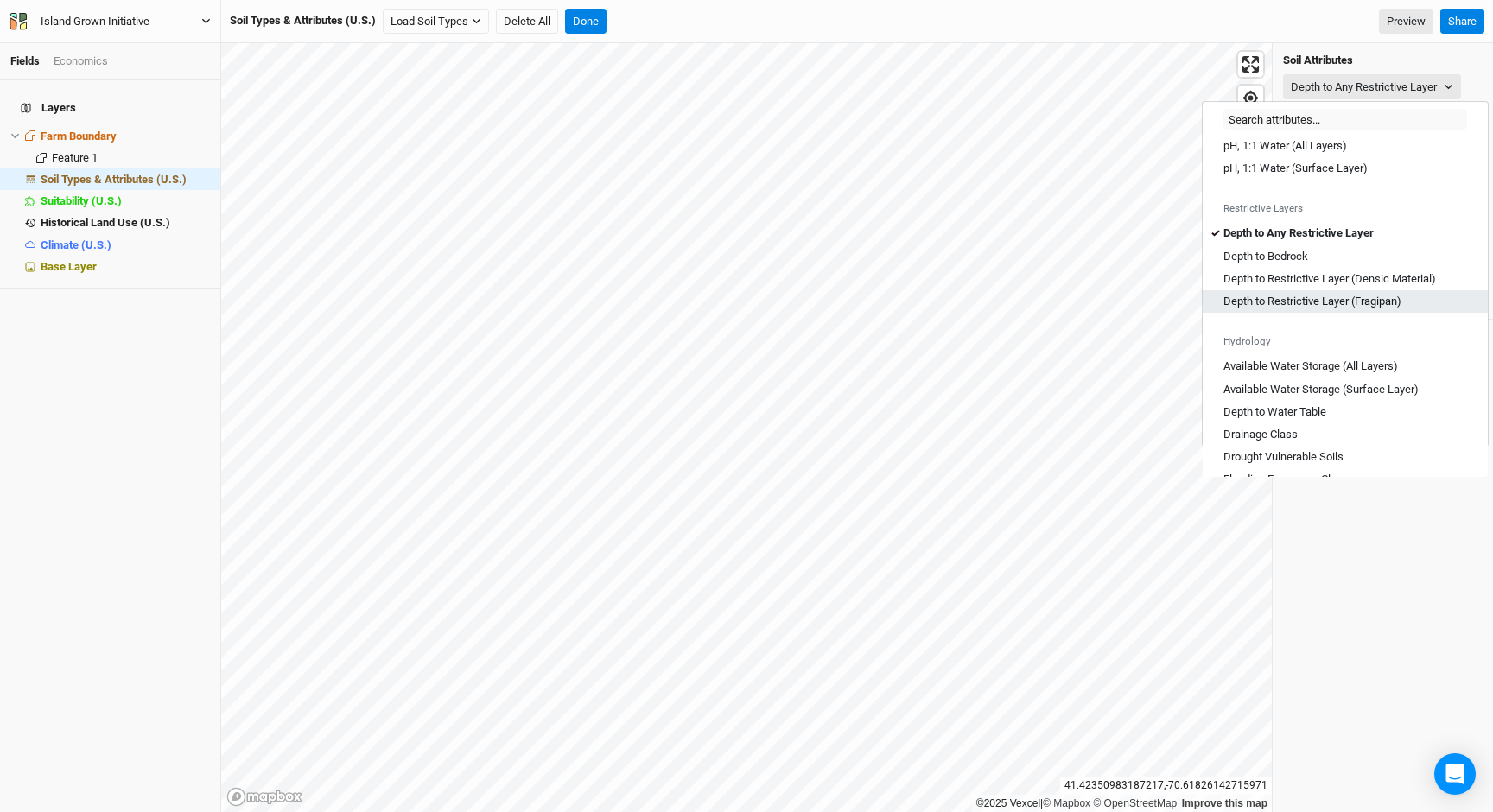
click at [1354, 309] on \(Fragipan\) "Depth to Restrictive Layer (Fragipan)" at bounding box center [1312, 302] width 178 height 16
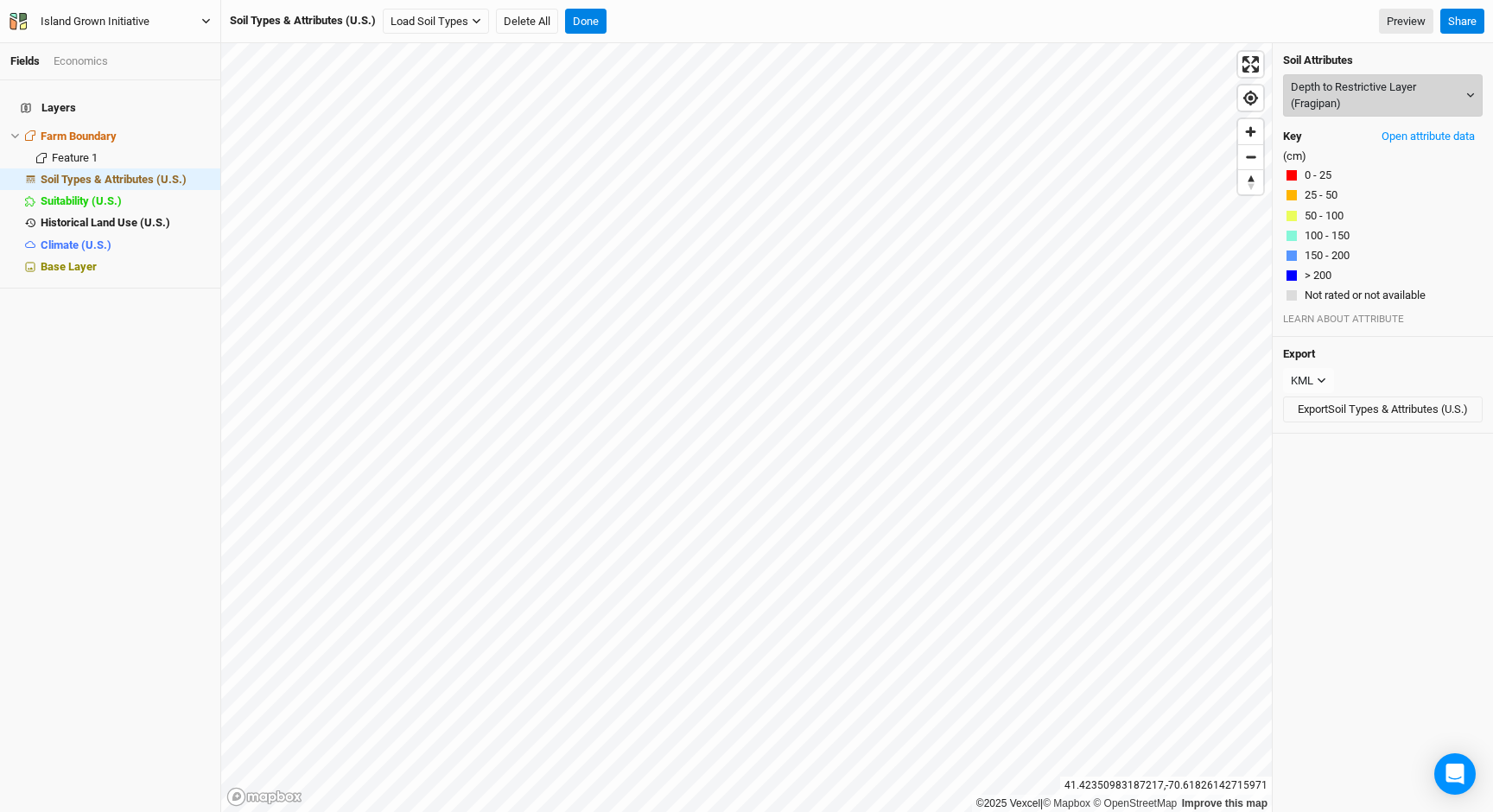
drag, startPoint x: 1347, startPoint y: 97, endPoint x: 1344, endPoint y: 107, distance: 10.4
click at [1347, 97] on button "Depth to Restrictive Layer (Fragipan)" at bounding box center [1383, 95] width 199 height 42
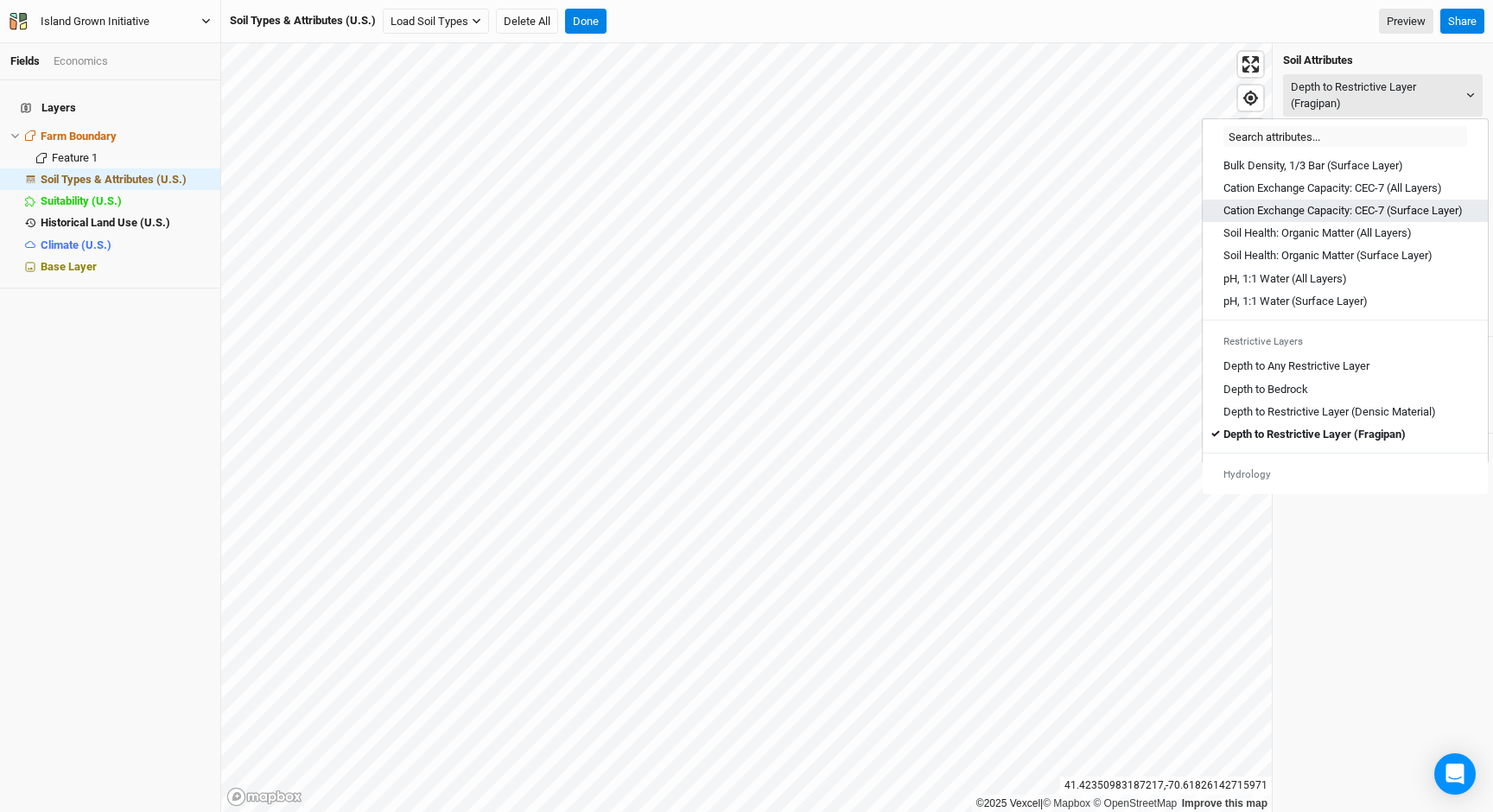
scroll to position [327, 0]
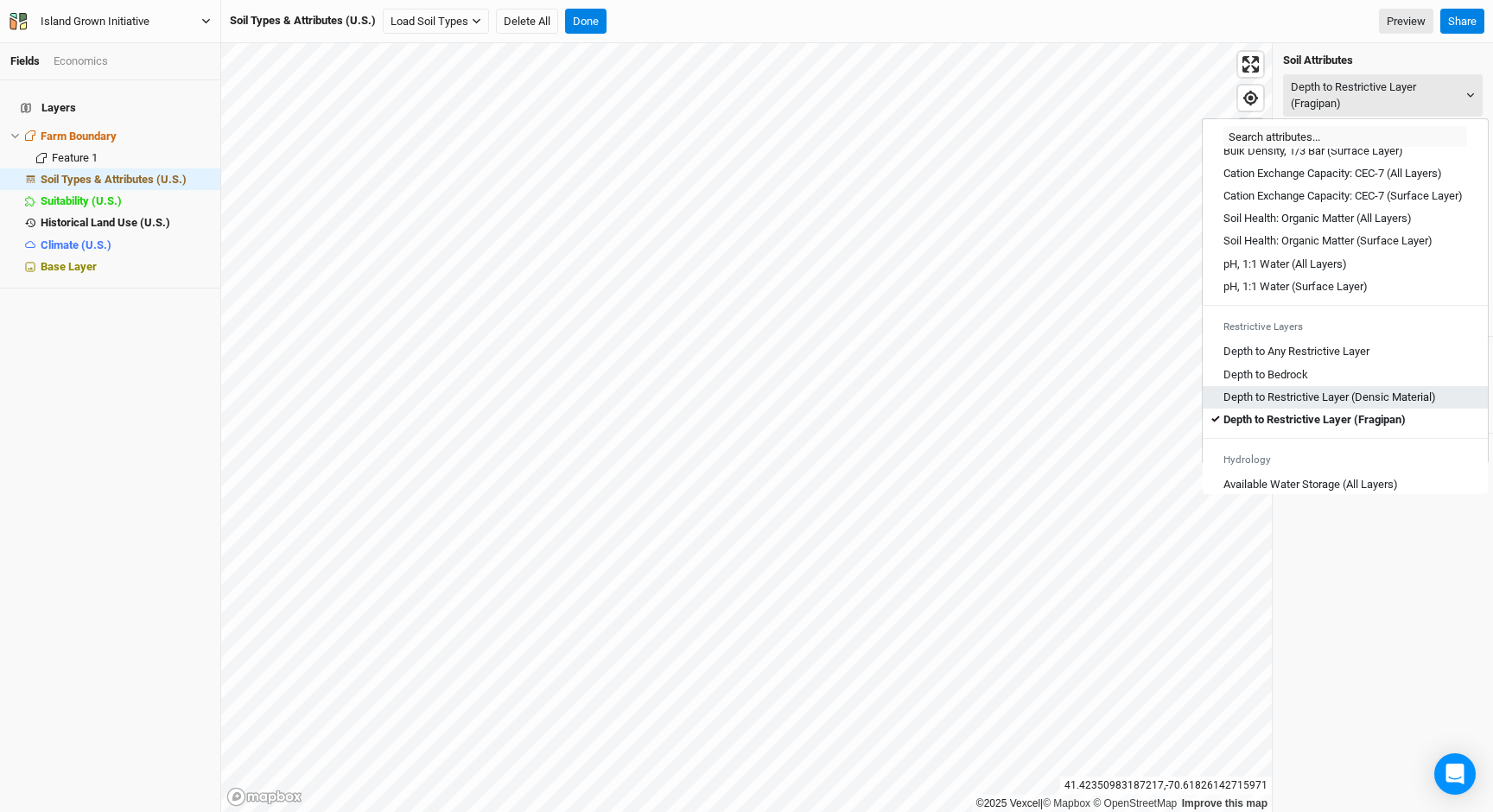
click at [1348, 405] on Material\) "Depth to Restrictive Layer (Densic Material)" at bounding box center [1329, 398] width 213 height 16
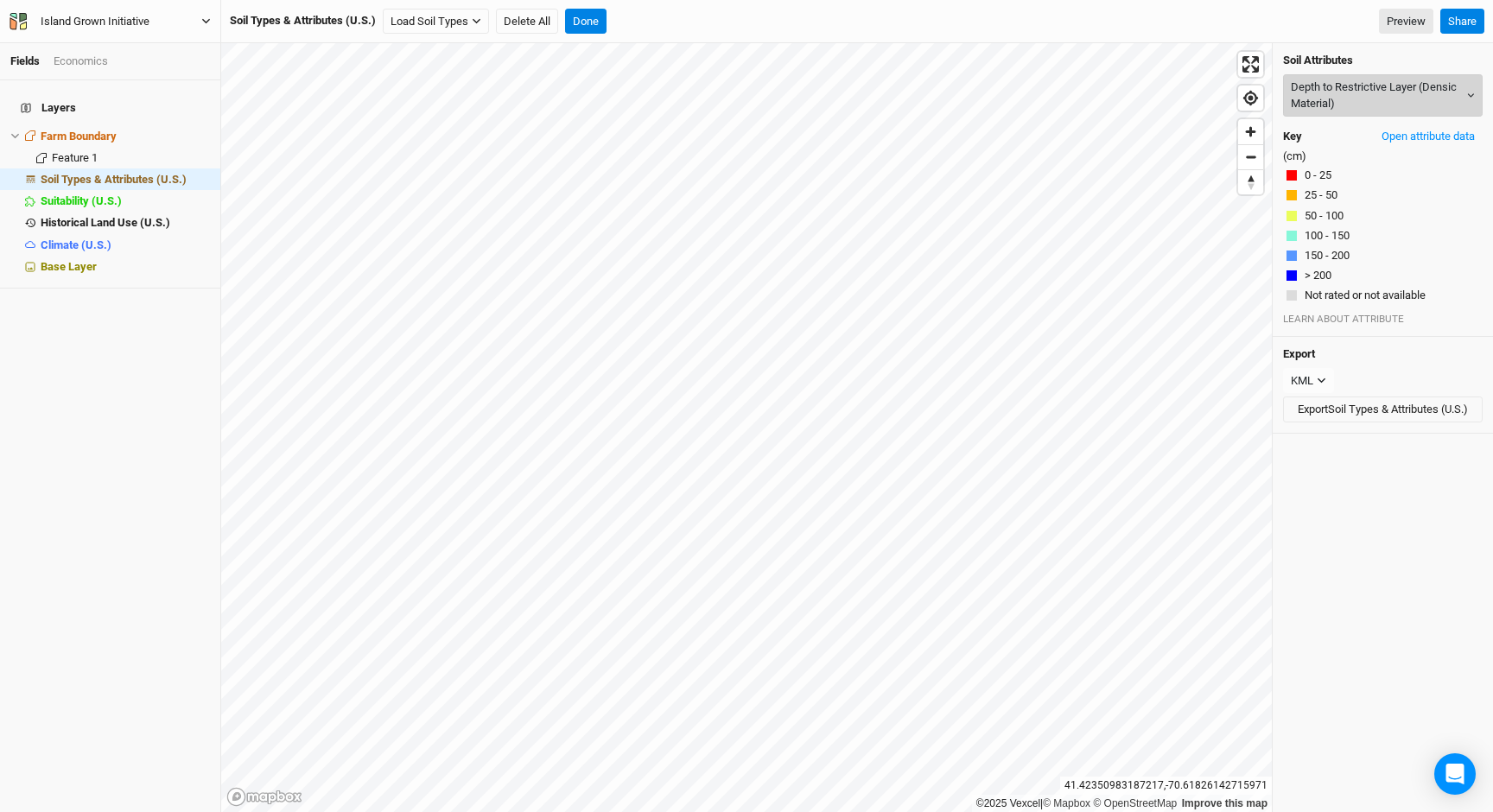
click at [1309, 86] on button "Depth to Restrictive Layer (Densic Material)" at bounding box center [1383, 95] width 199 height 42
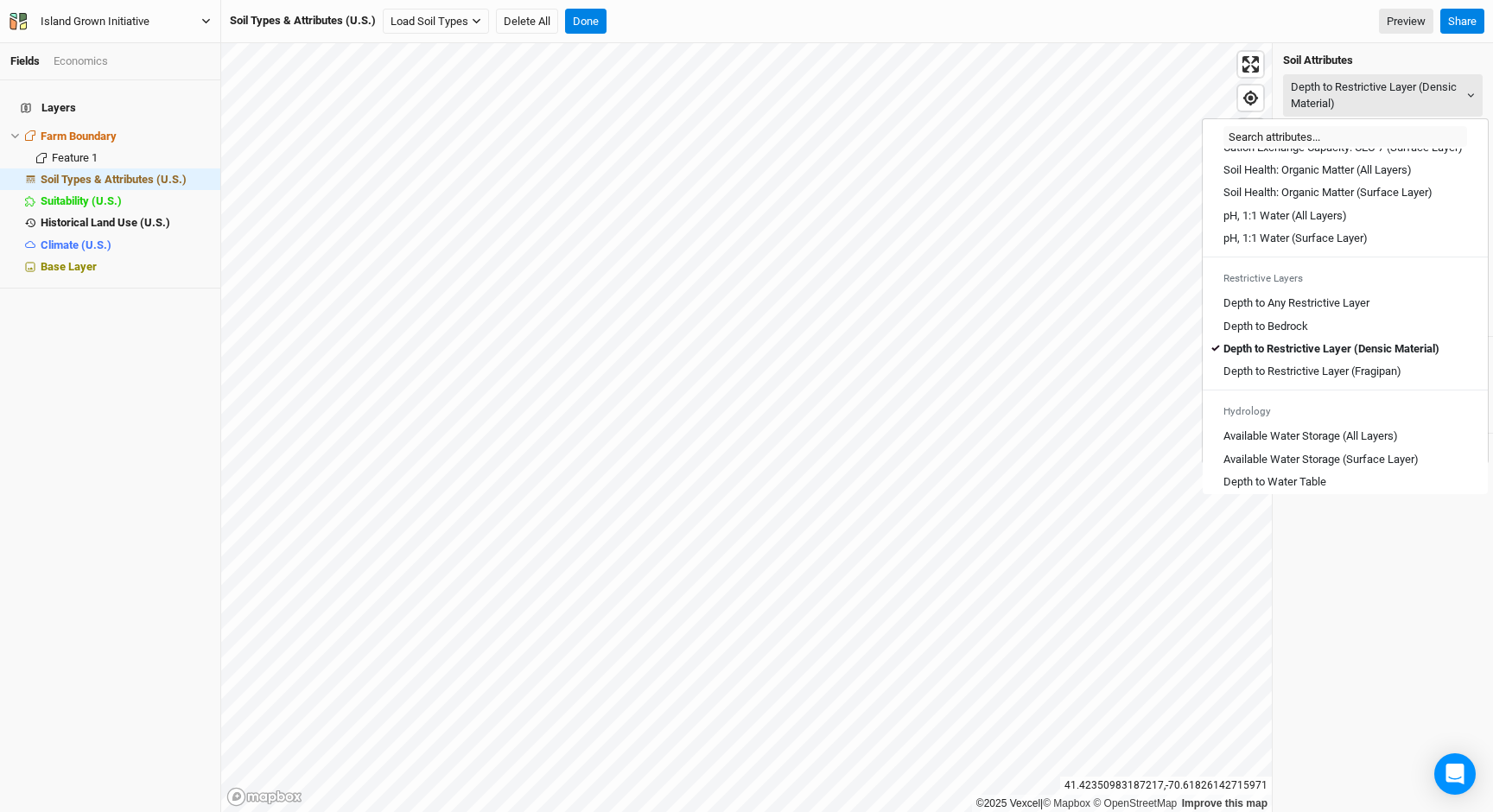
scroll to position [380, 0]
click at [1320, 330] on div "Depth to Bedrock" at bounding box center [1345, 323] width 243 height 16
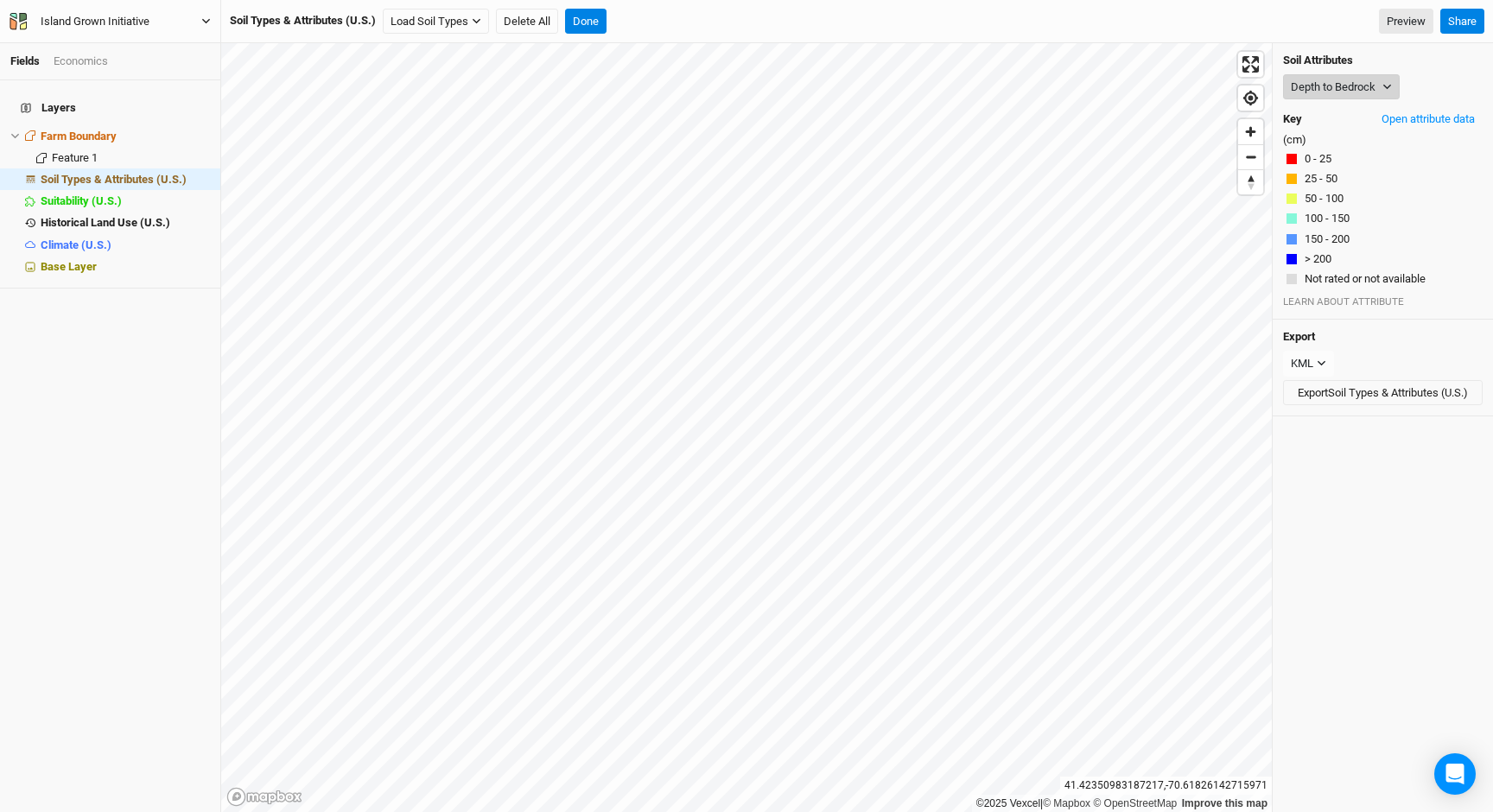
click at [1310, 95] on button "Depth to Bedrock" at bounding box center [1341, 86] width 116 height 26
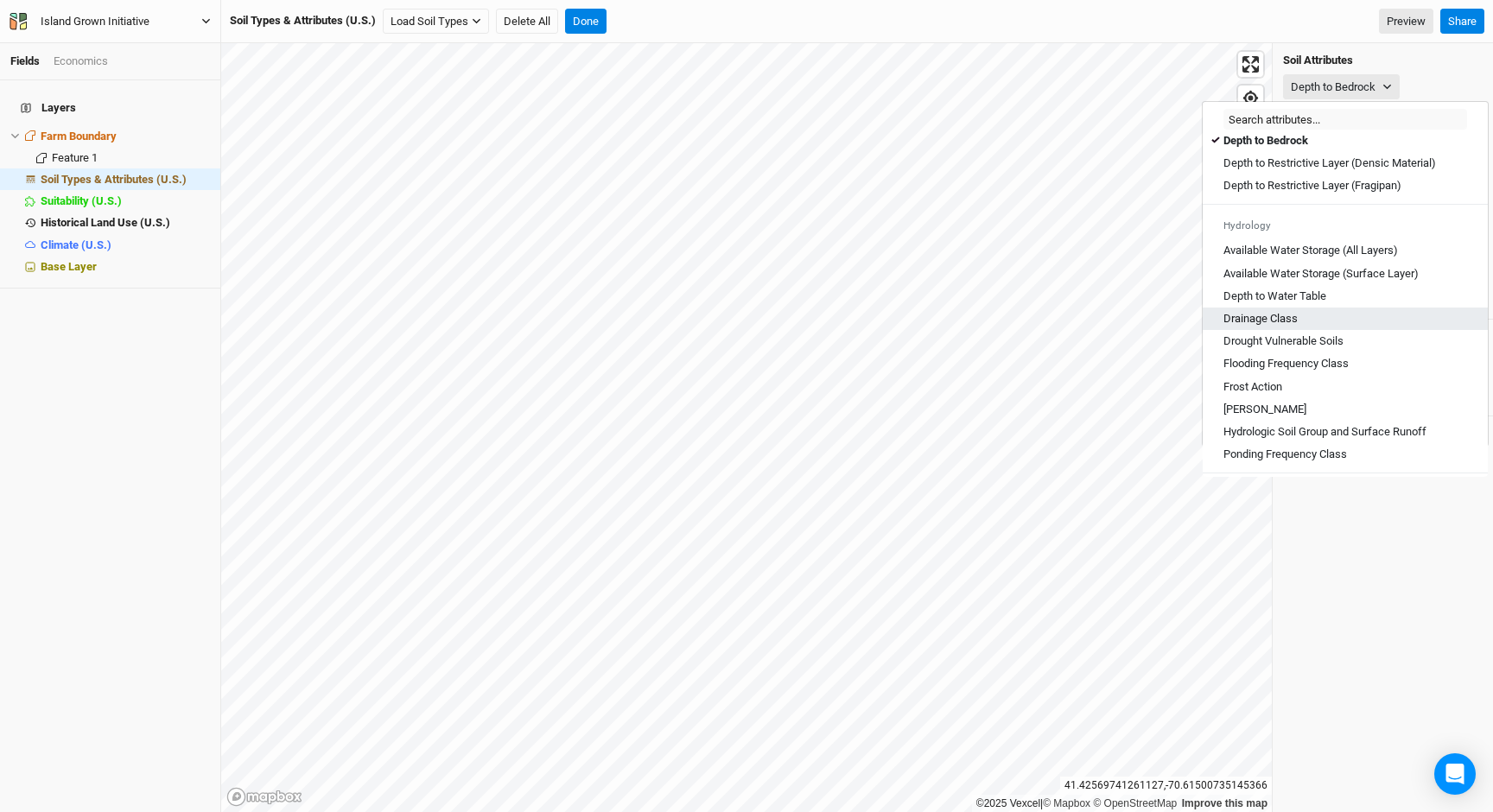
scroll to position [562, 0]
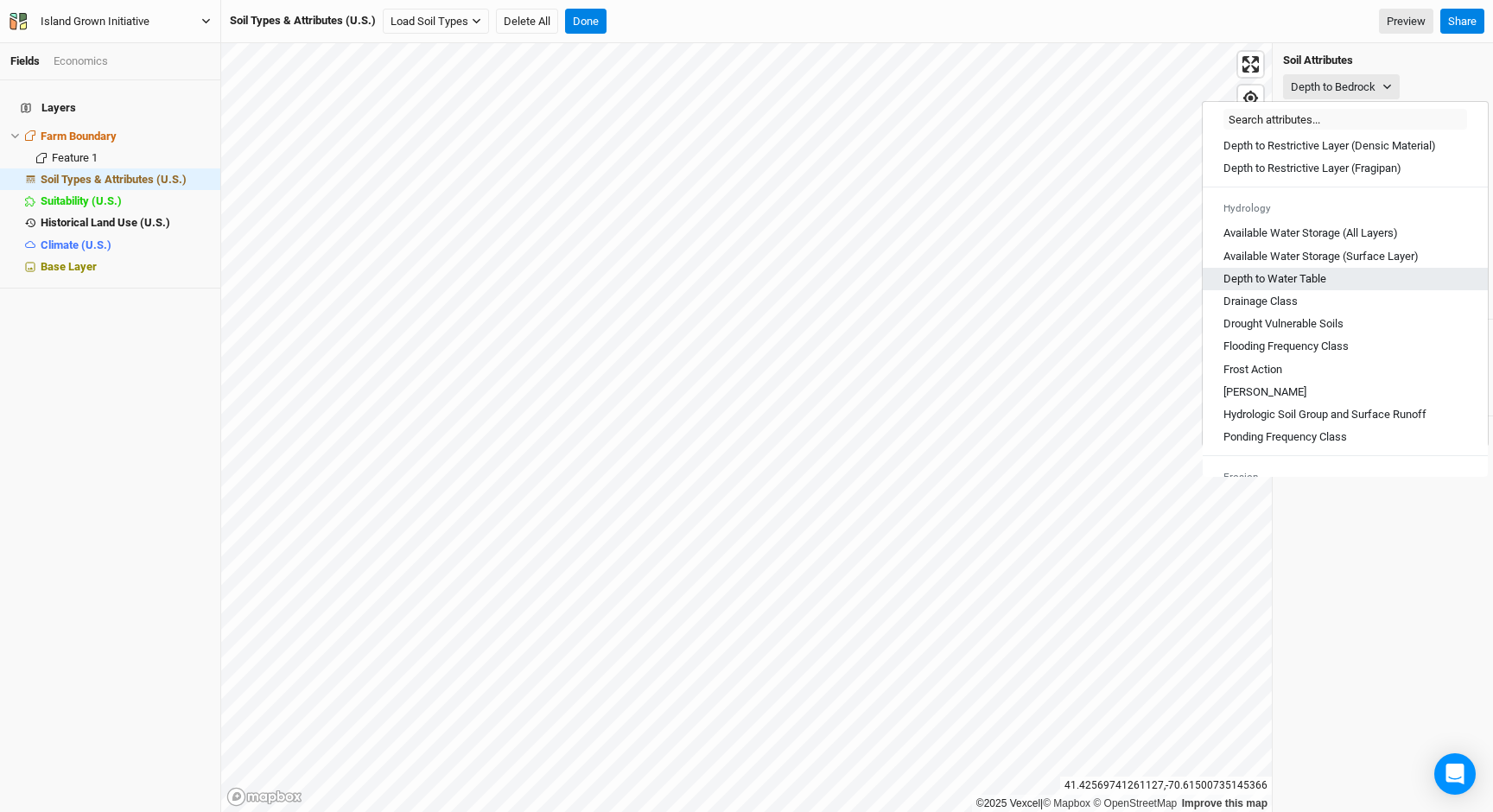
click at [1304, 287] on Table "Depth to Water Table" at bounding box center [1274, 279] width 103 height 16
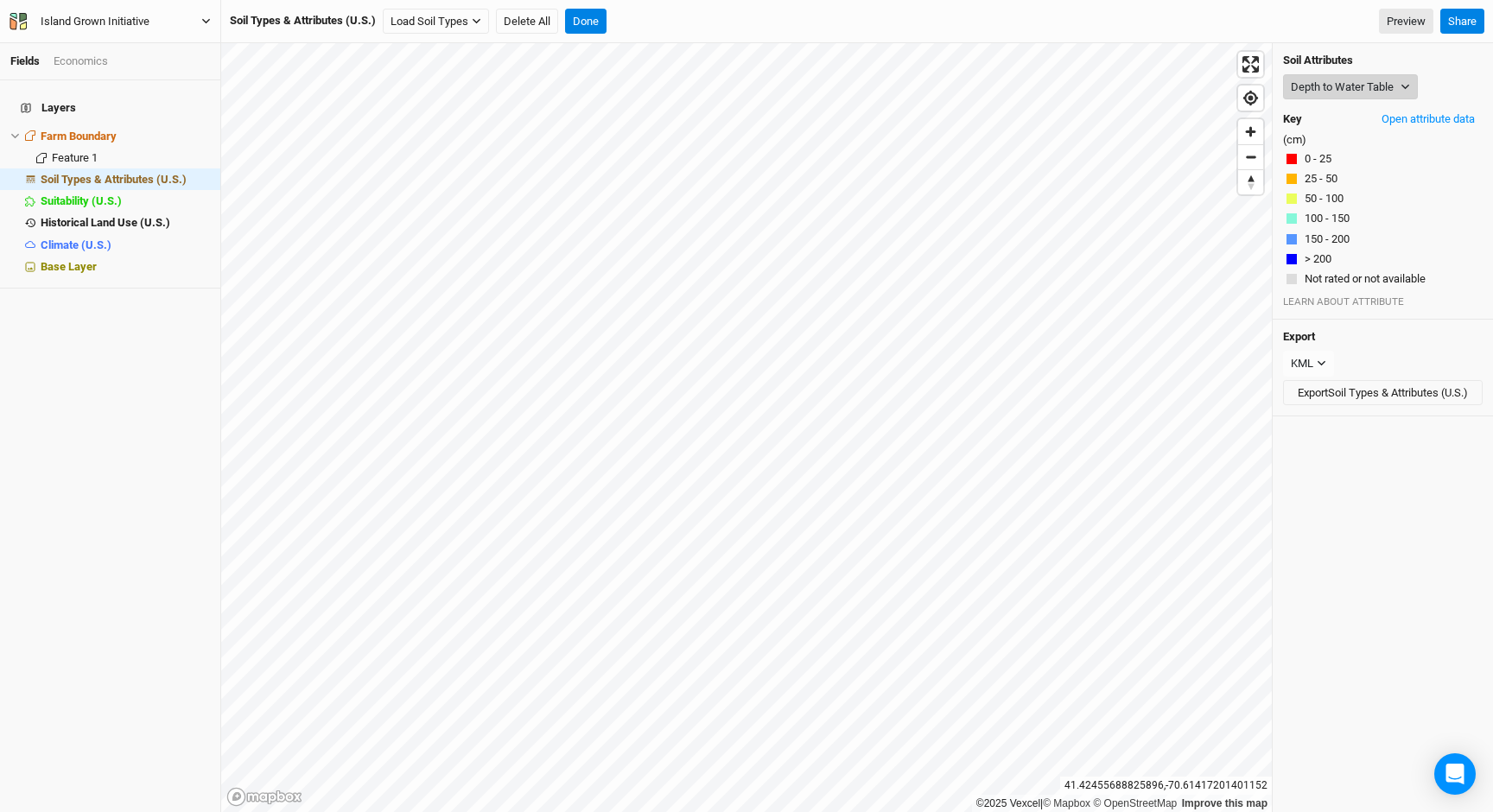
click at [1347, 88] on button "Depth to Water Table" at bounding box center [1350, 86] width 135 height 26
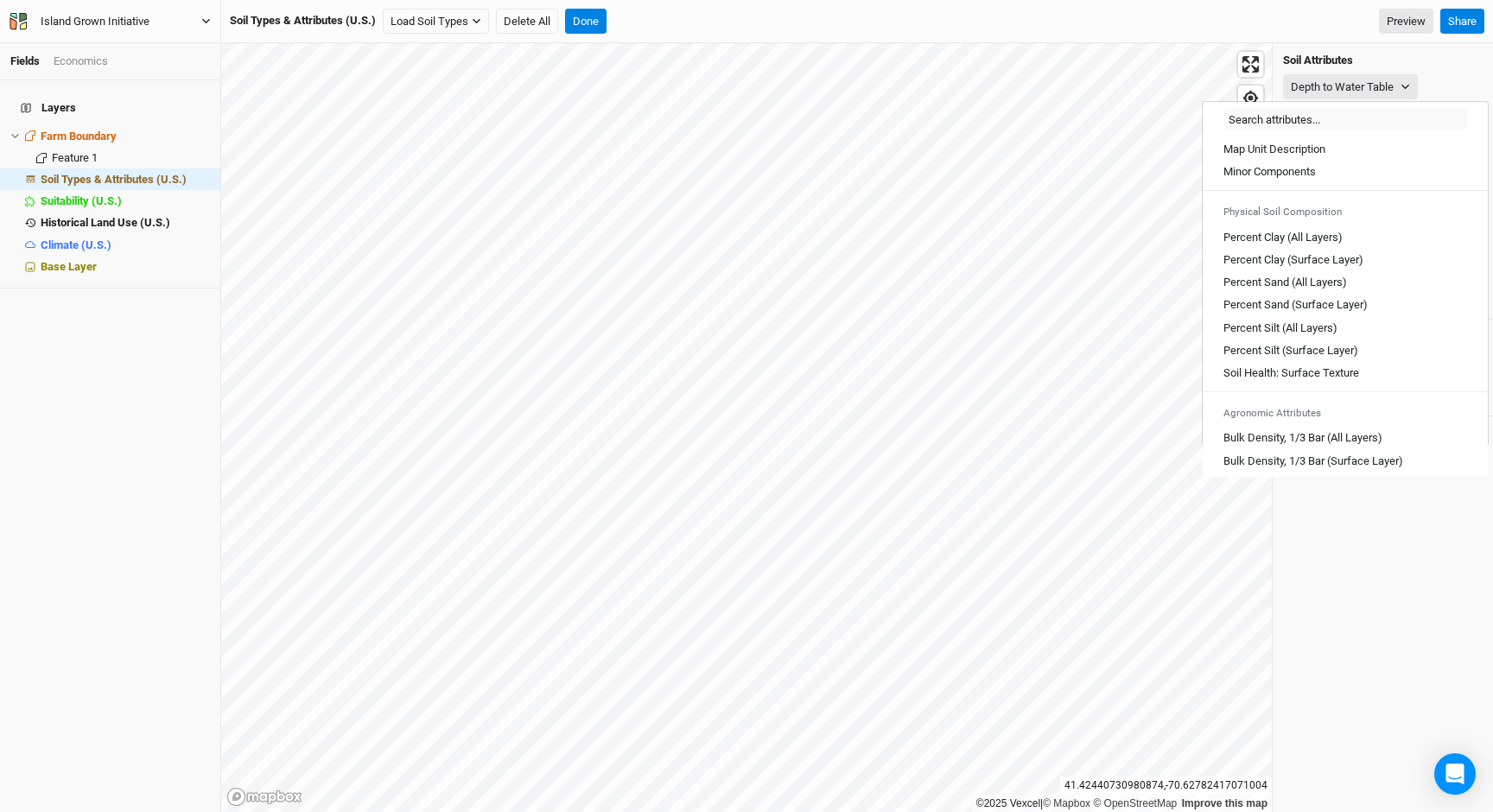
click at [103, 299] on div "Layers Farm Boundary hide Feature 1 hide Soil Types & Attributes (U.S.) hide Su…" at bounding box center [110, 446] width 220 height 732
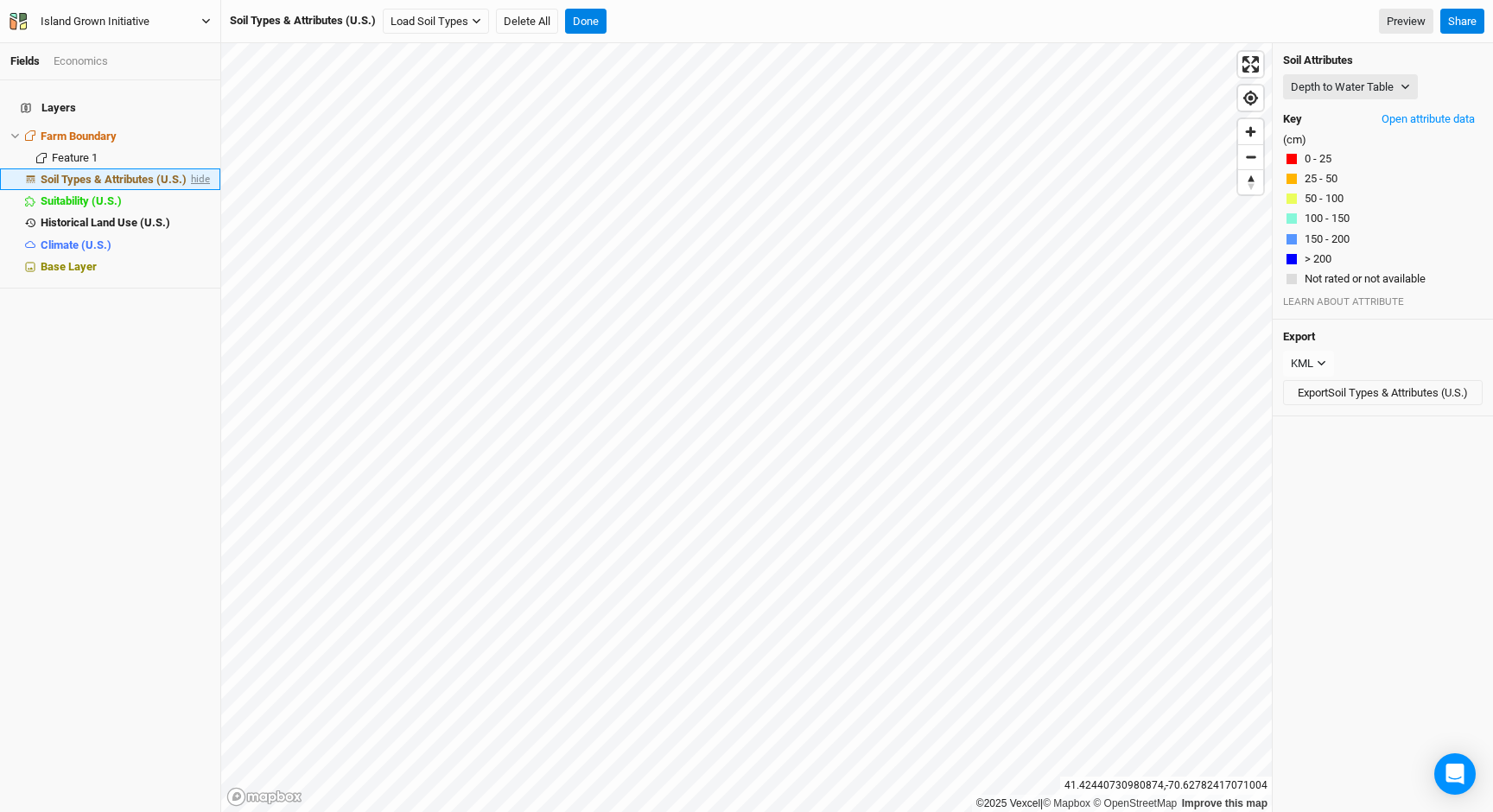
click at [197, 169] on span "hide" at bounding box center [198, 179] width 22 height 21
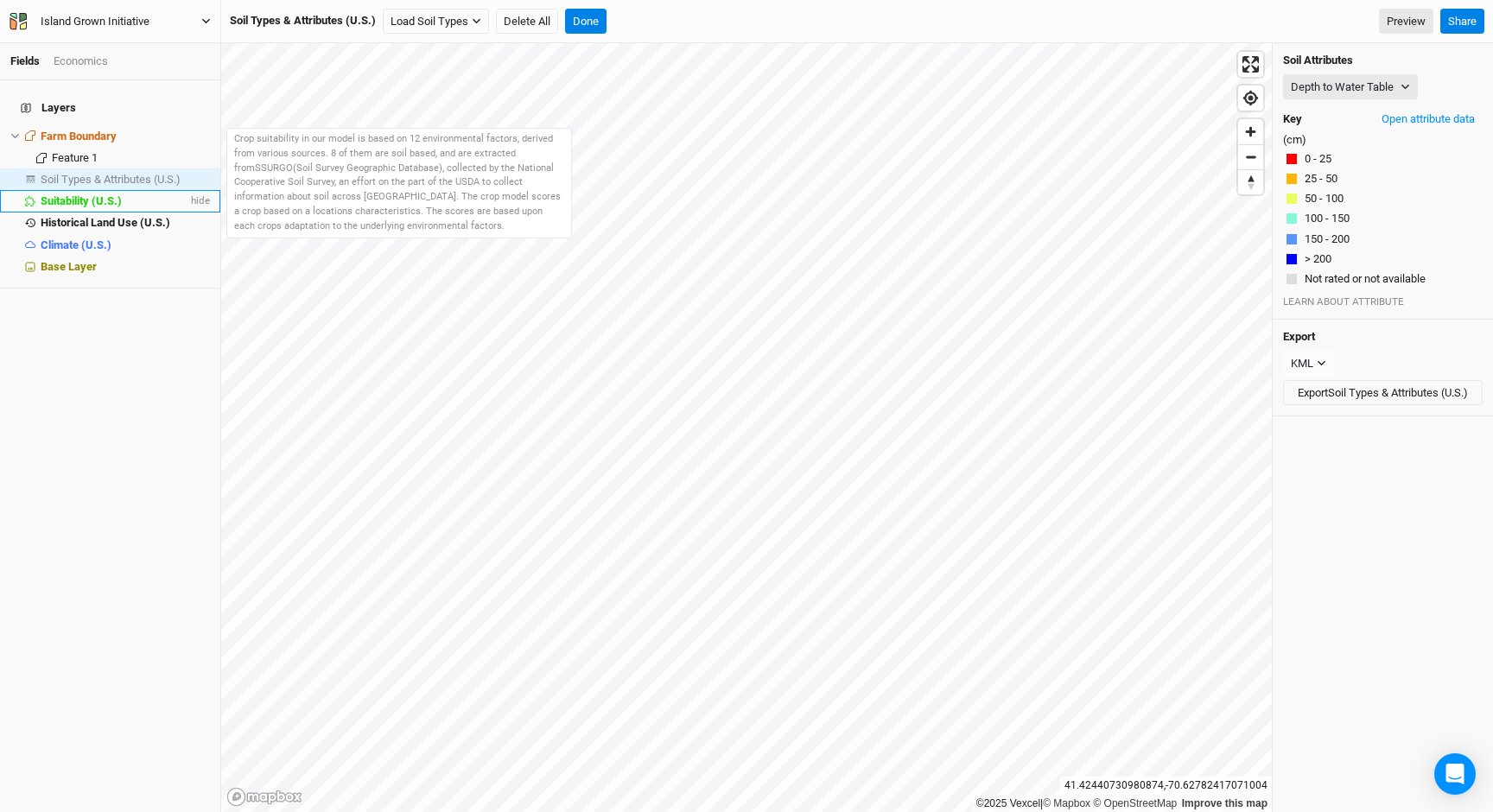
click at [141, 194] on div "Suitability (U.S.)" at bounding box center [114, 201] width 147 height 14
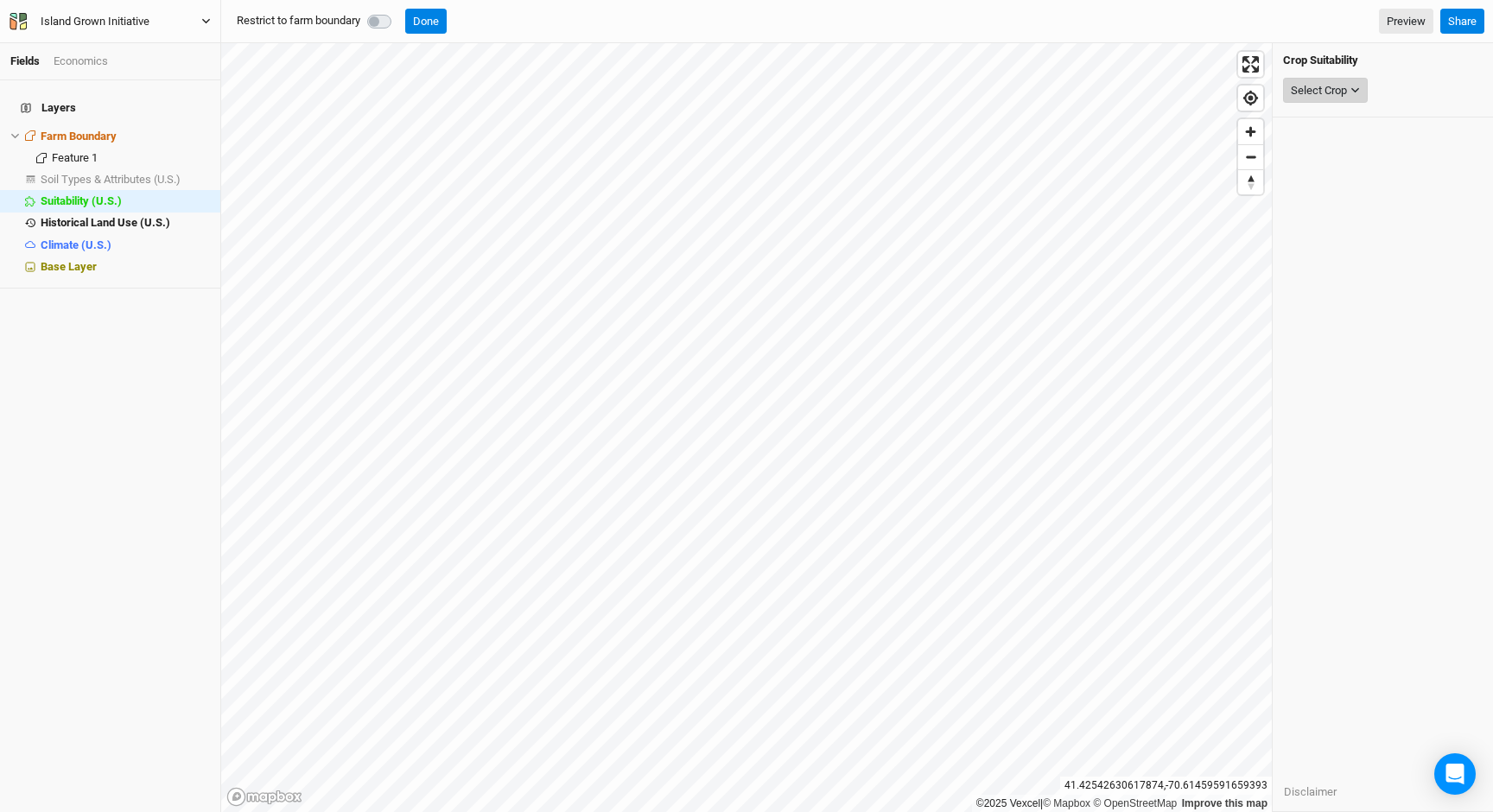
click at [1328, 84] on div "Select Crop" at bounding box center [1319, 91] width 56 height 18
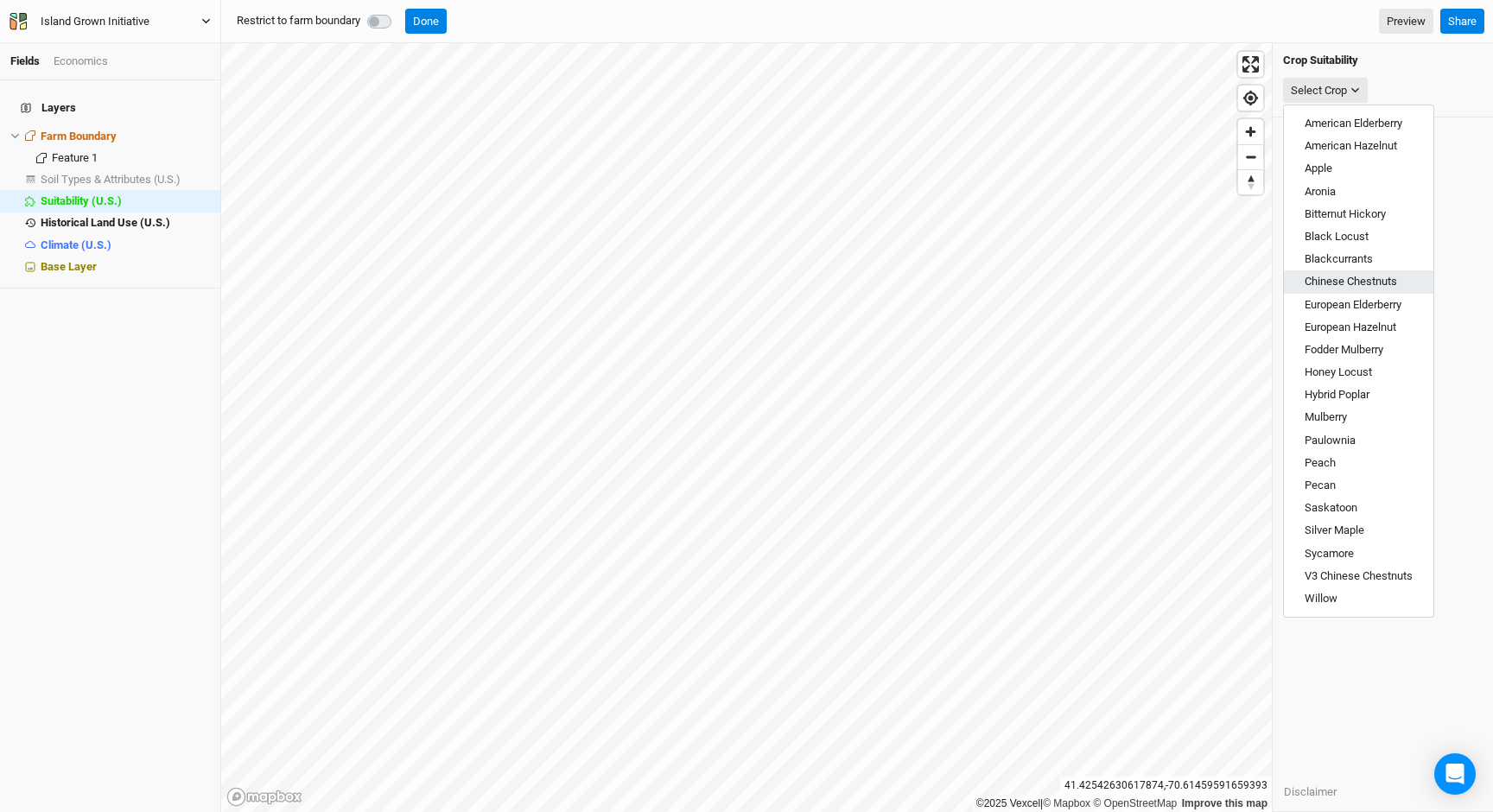
click at [1375, 283] on span "Chinese Chestnuts" at bounding box center [1350, 281] width 93 height 13
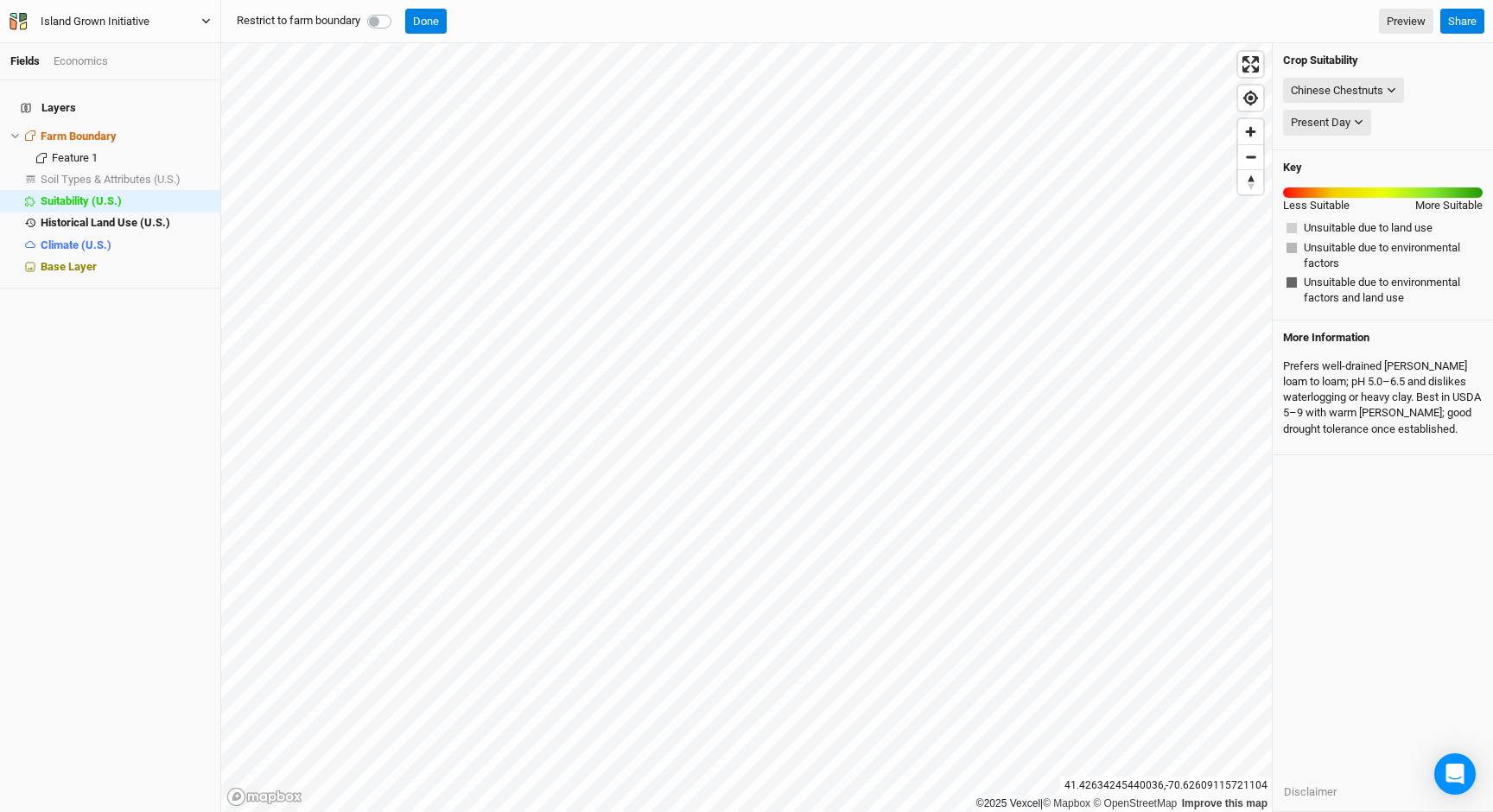
click at [399, 11] on label at bounding box center [399, 11] width 0 height 0
click at [381, 26] on input "checkbox" at bounding box center [374, 20] width 14 height 18
click at [399, 11] on label at bounding box center [399, 11] width 0 height 0
click at [381, 20] on input "checkbox" at bounding box center [374, 20] width 14 height 18
checkbox input "false"
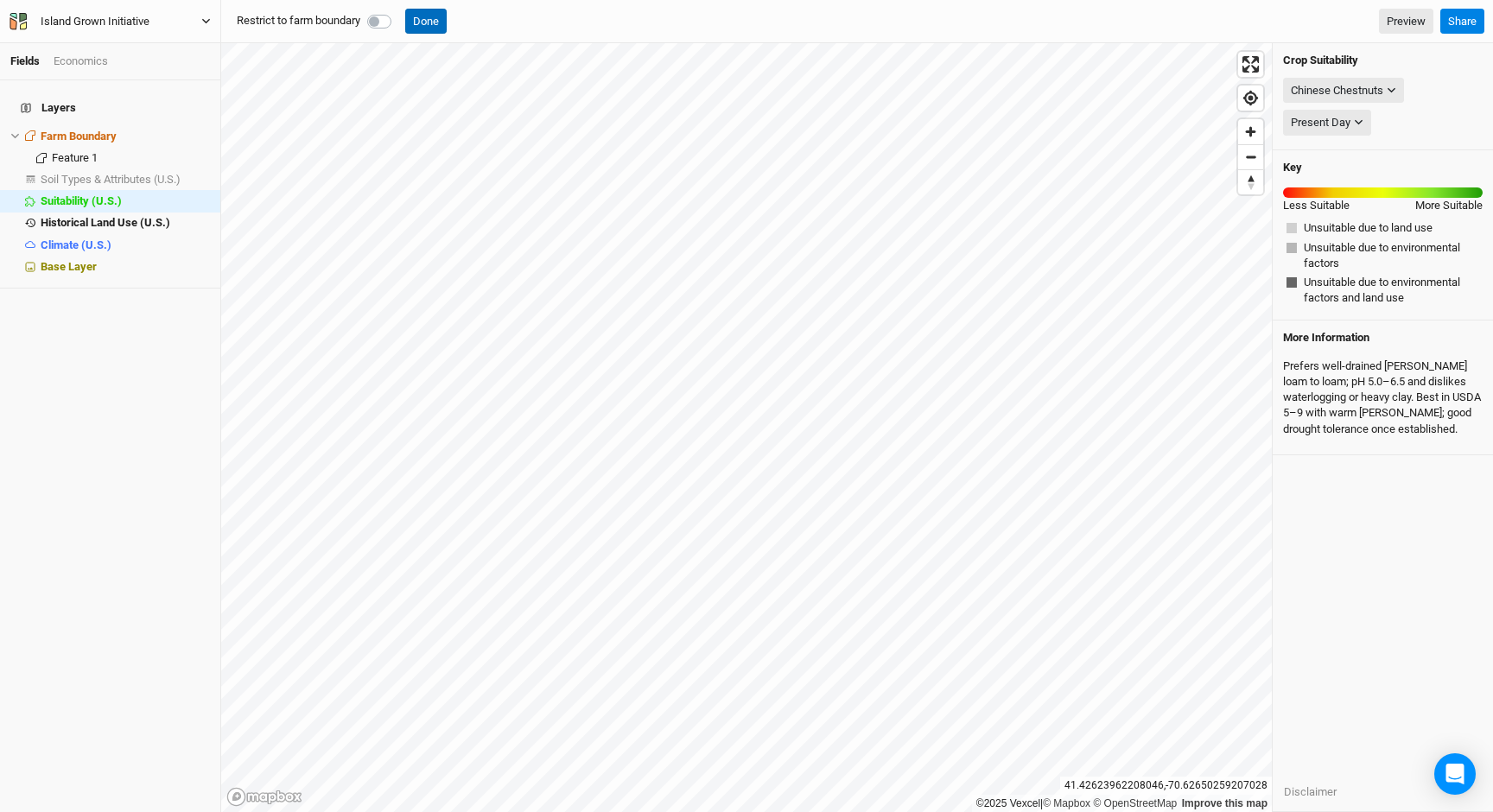
click at [431, 19] on button "Done" at bounding box center [425, 21] width 41 height 26
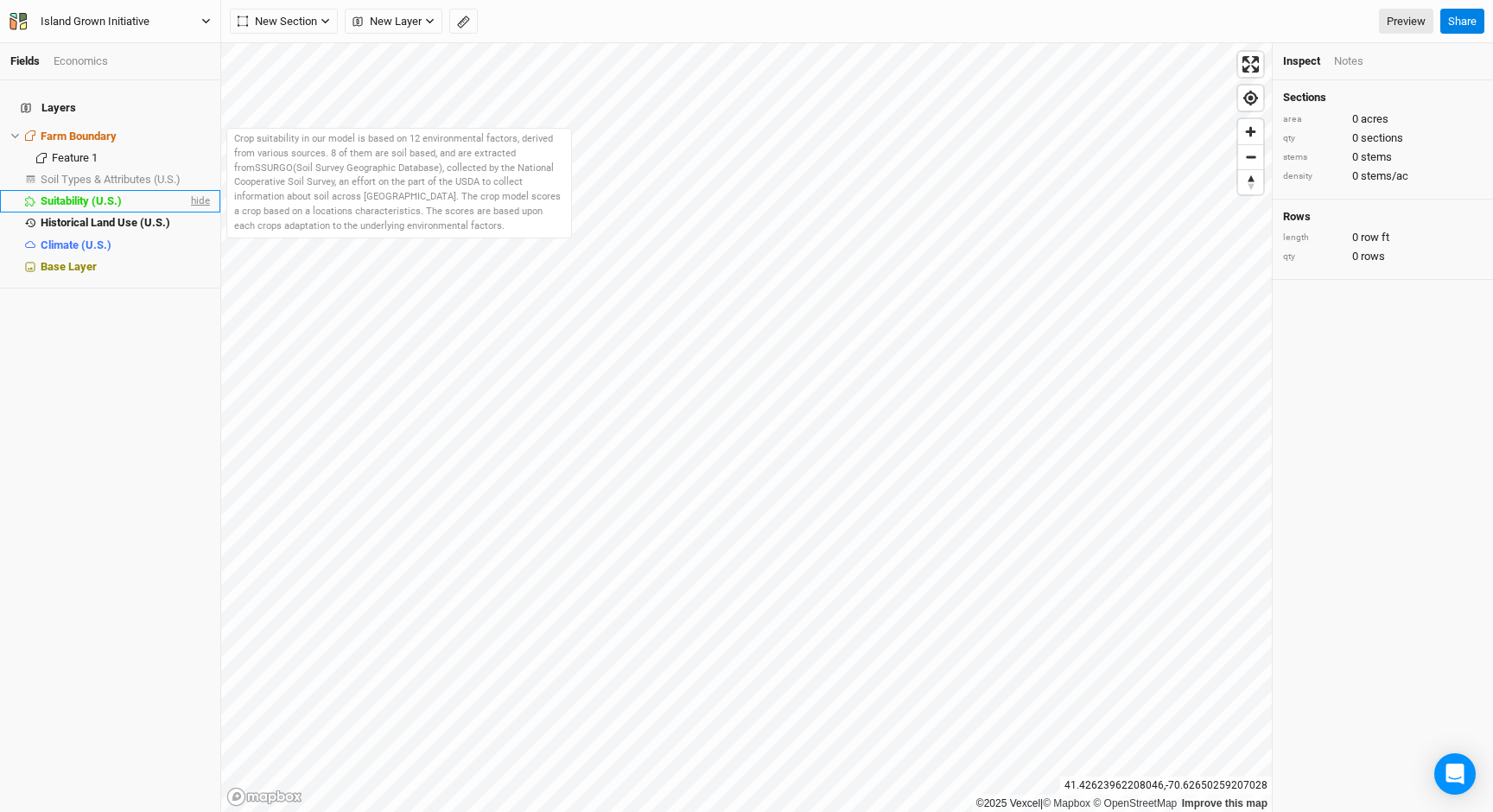
click at [197, 190] on span "hide" at bounding box center [198, 201] width 22 height 21
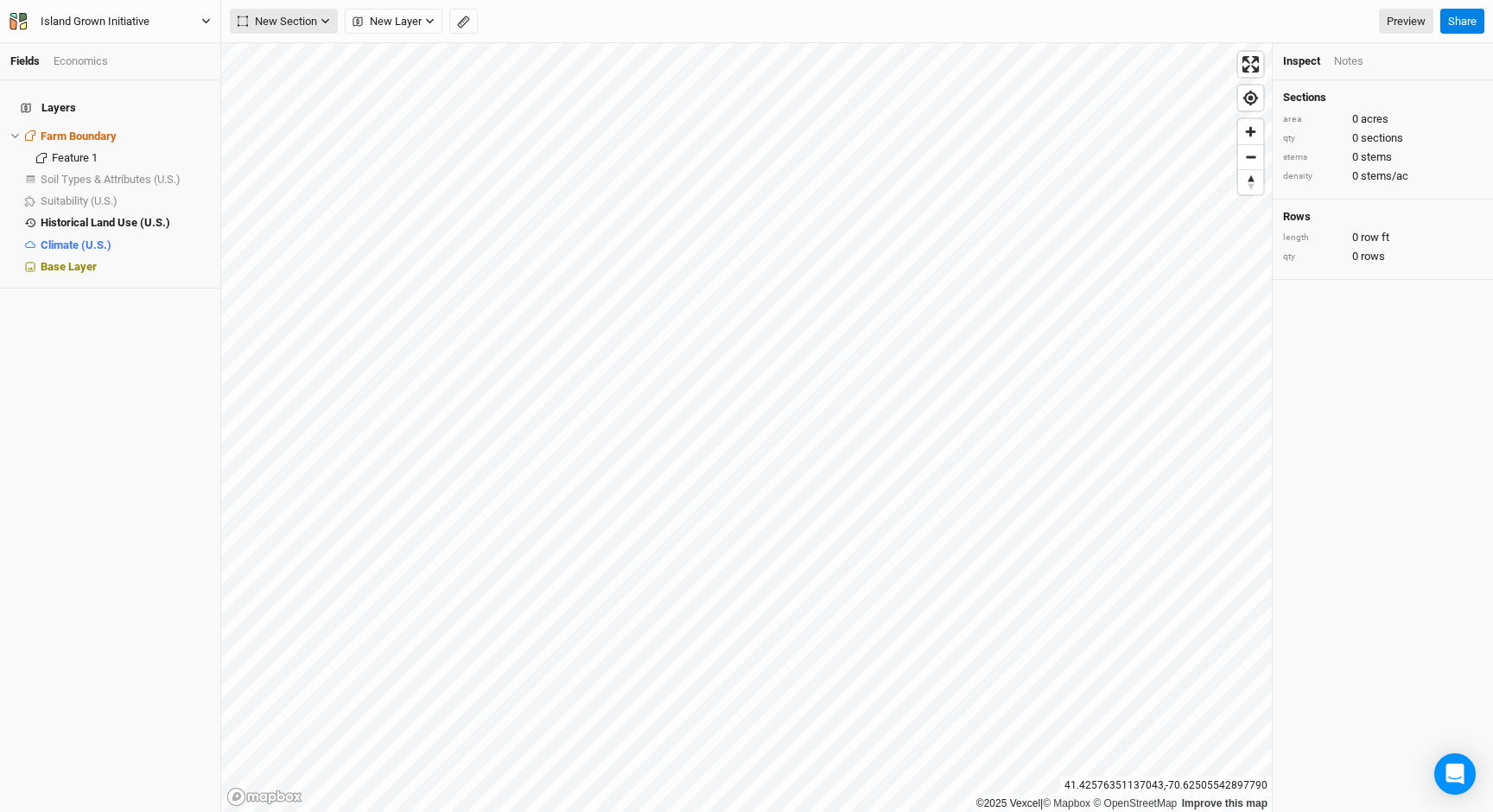
click at [287, 19] on span "New Section" at bounding box center [277, 22] width 79 height 18
click at [284, 53] on div "Grid" at bounding box center [280, 57] width 26 height 20
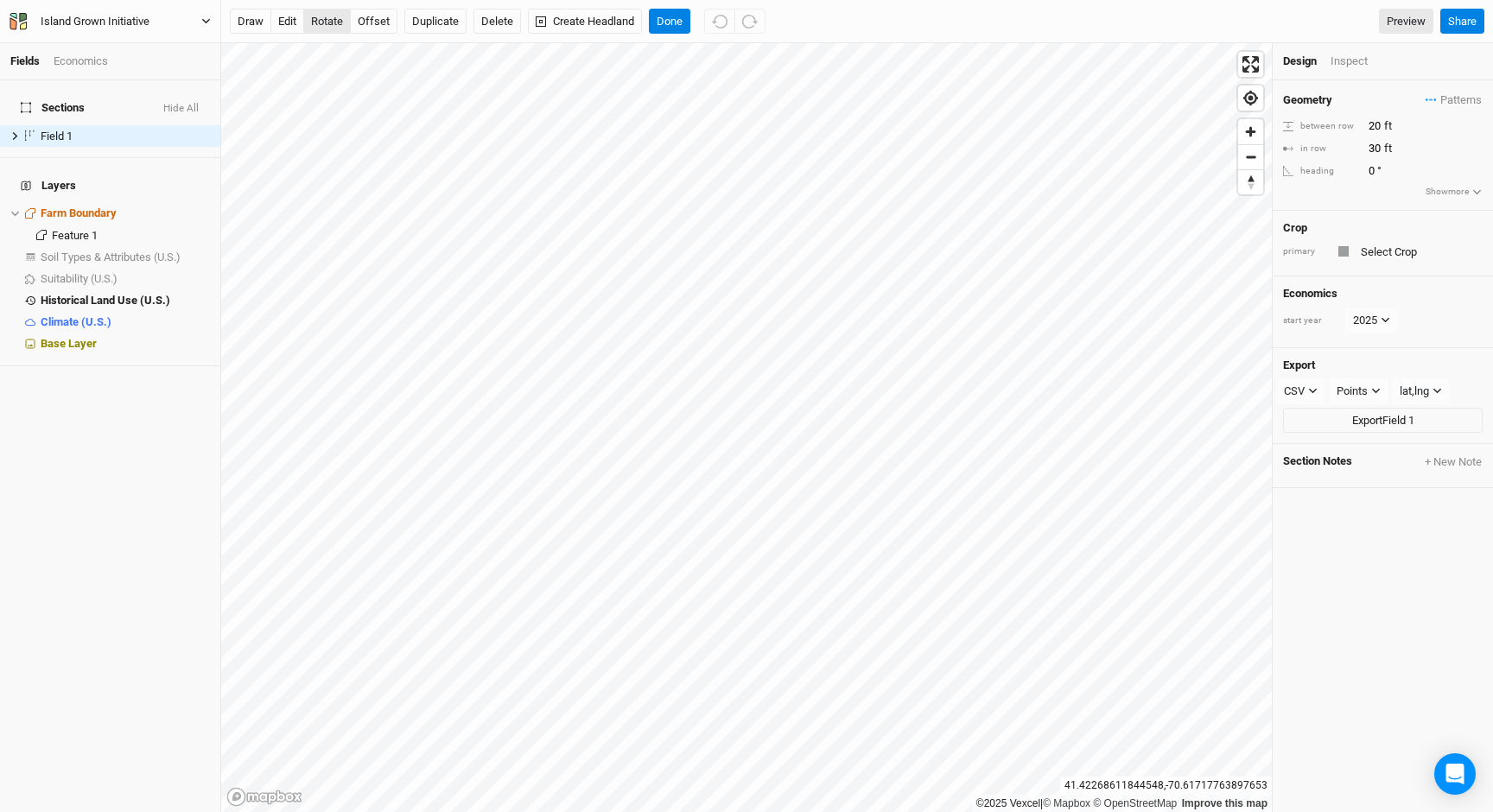
click at [330, 19] on button "rotate" at bounding box center [327, 21] width 48 height 26
type input "267.7"
click at [1372, 126] on input "20" at bounding box center [1438, 126] width 150 height 19
type input "10"
click at [1400, 254] on input "text" at bounding box center [1419, 251] width 127 height 21
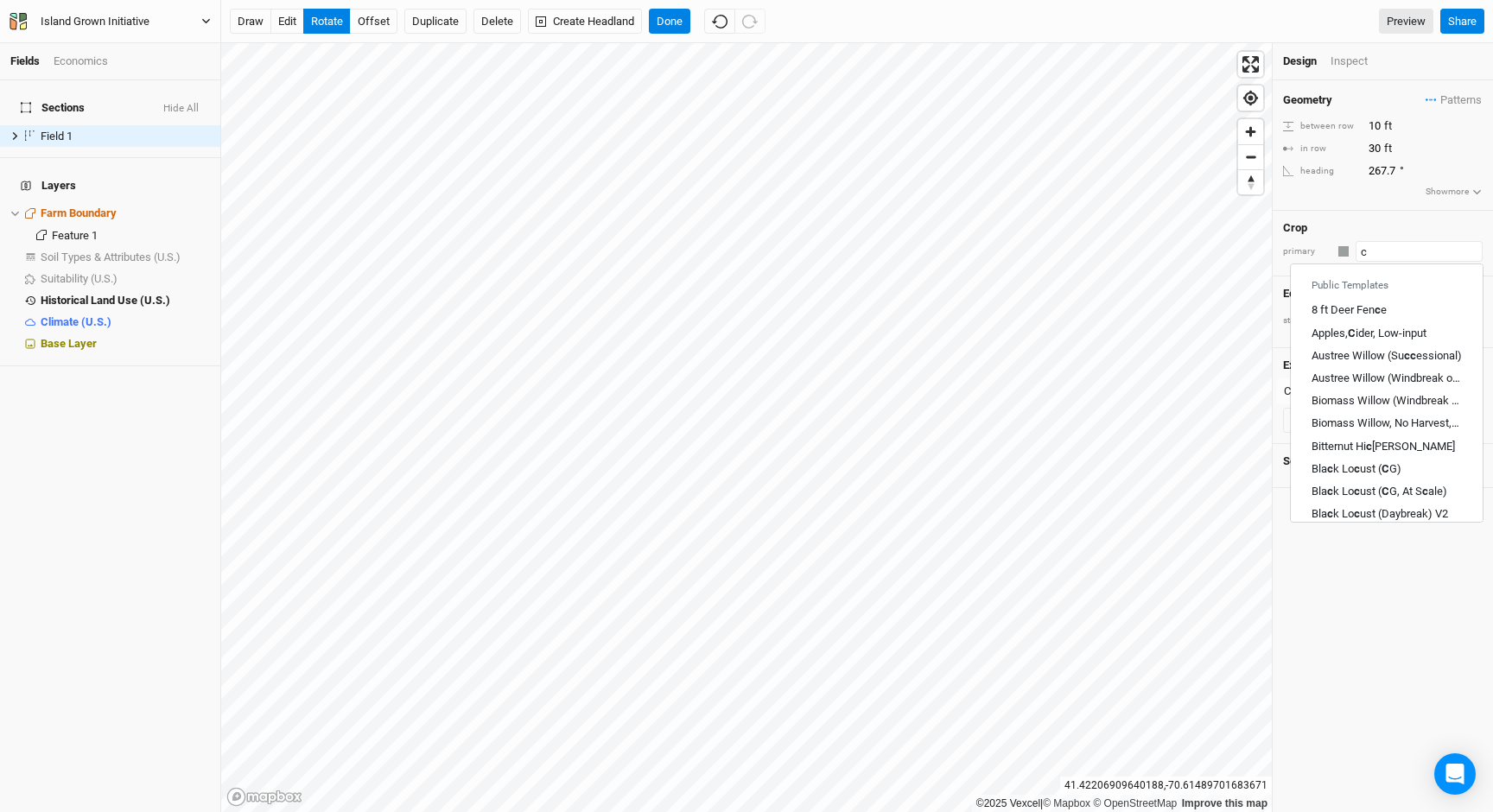
type input "ch"
type input "cherry"
type input "ches"
type input "chestnut (Small Scale)"
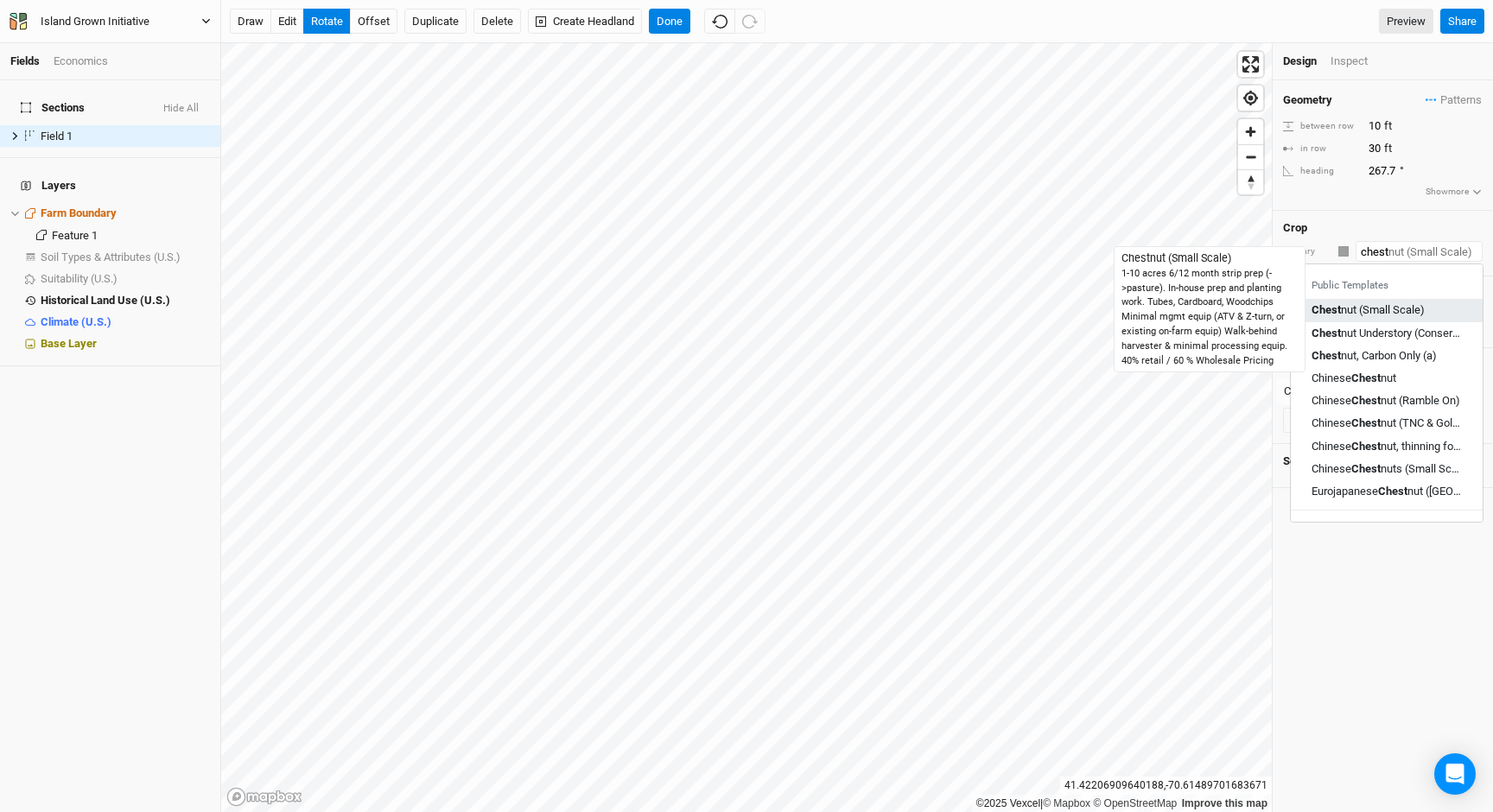
click at [1368, 306] on div "Chest nut (Small Scale)" at bounding box center [1368, 311] width 113 height 16
type input "Chestnut (Small Scale)"
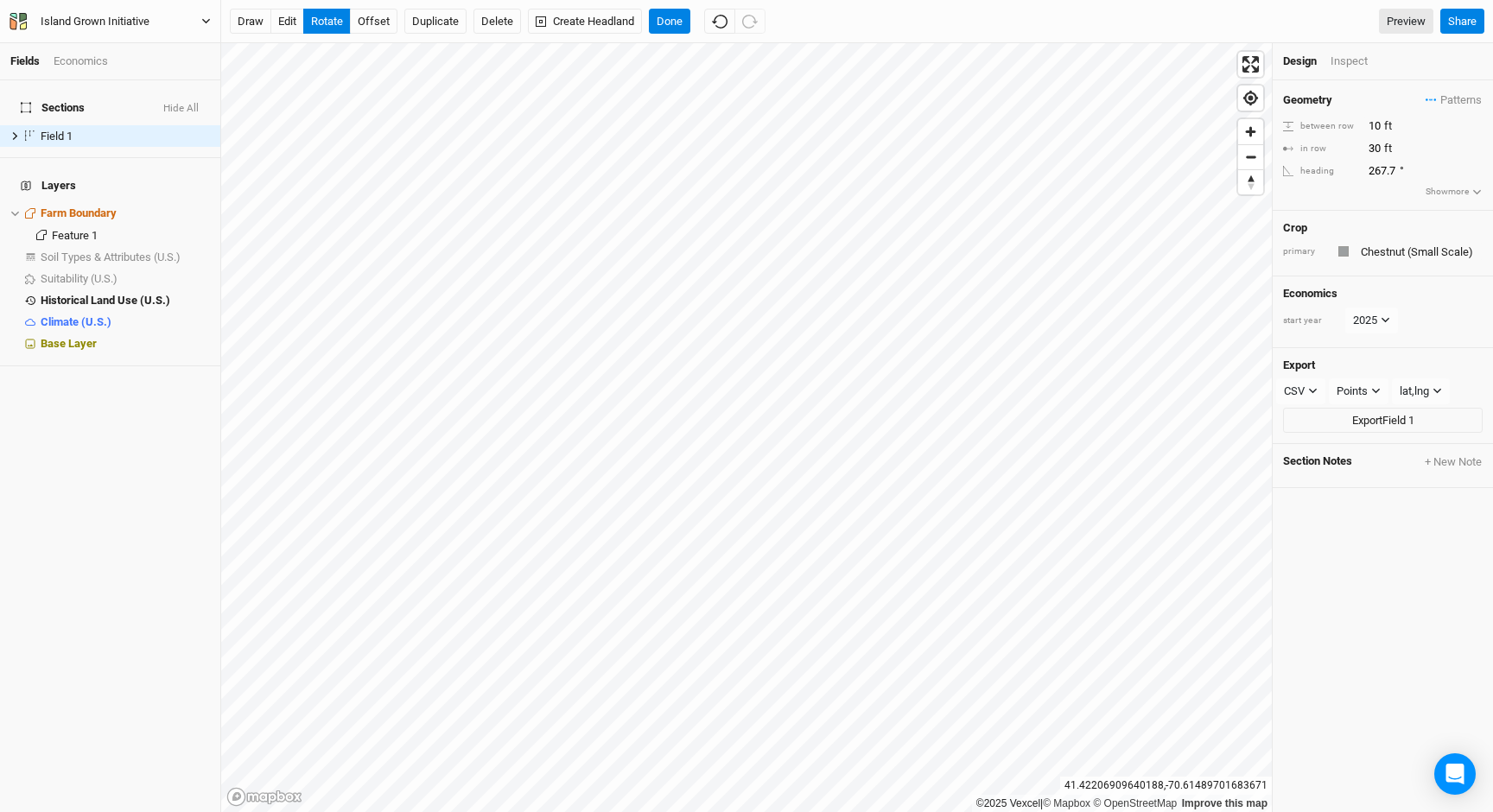
type input "20"
click at [1341, 250] on div "button" at bounding box center [1344, 251] width 11 height 11
click at [1374, 338] on span "Orange" at bounding box center [1397, 338] width 46 height 20
click at [361, 64] on div "Fields Economics Sections Hide All Field 1 hide Layers Farm Boundary hide Featu…" at bounding box center [746, 406] width 1493 height 812
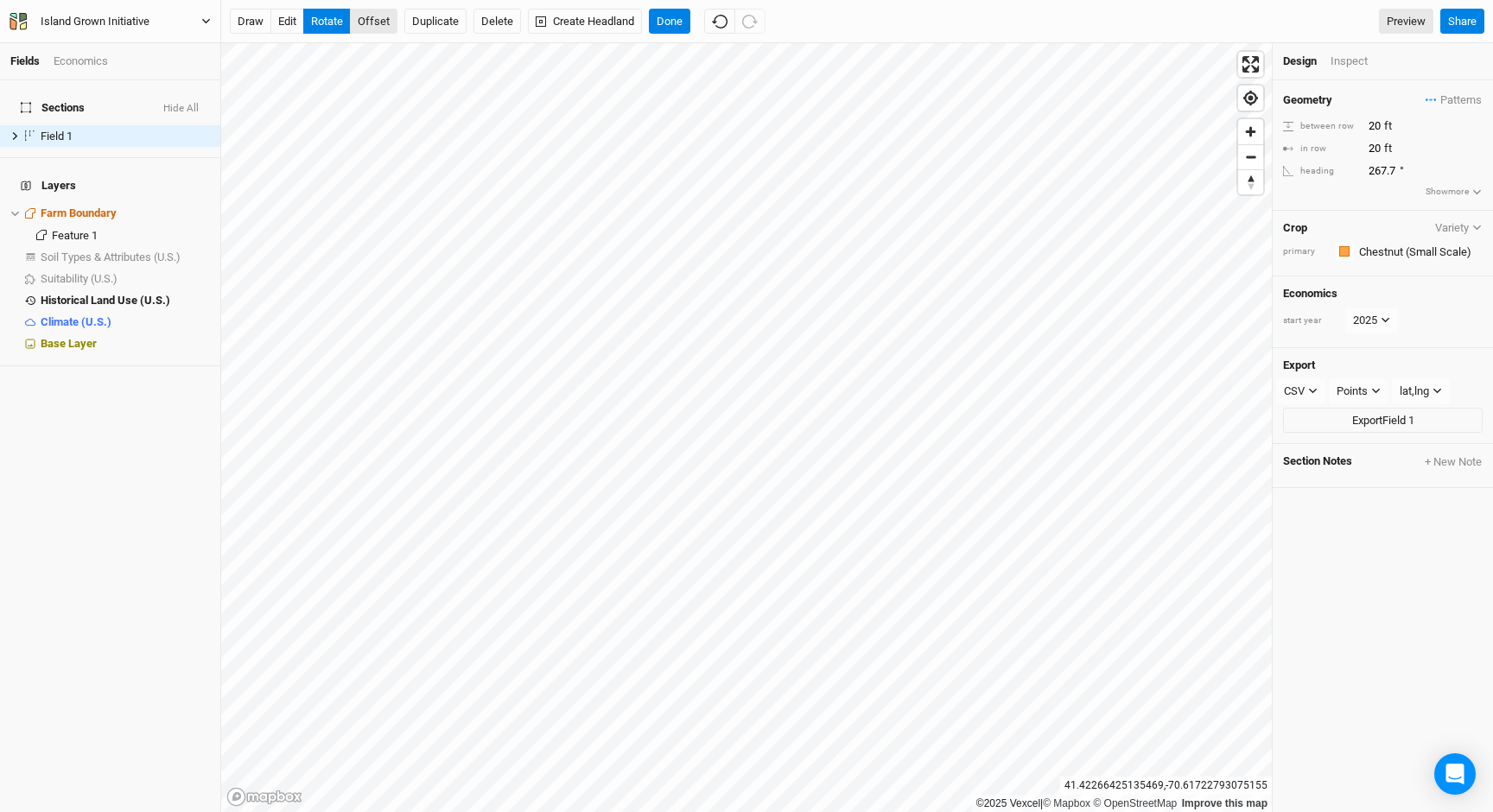
click at [378, 30] on button "offset" at bounding box center [374, 21] width 48 height 26
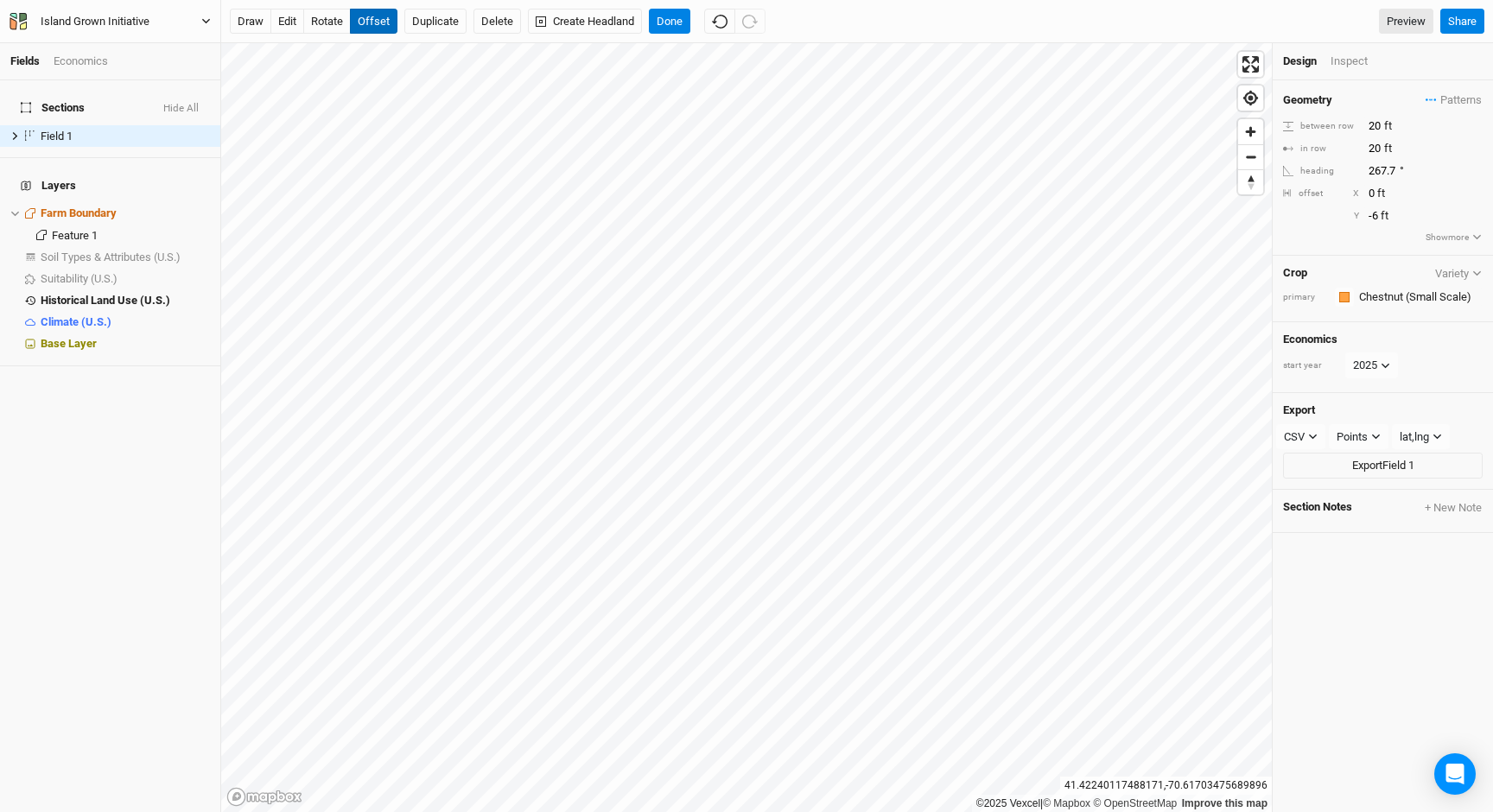
type input "-7"
click at [668, 21] on button "Done" at bounding box center [669, 21] width 41 height 26
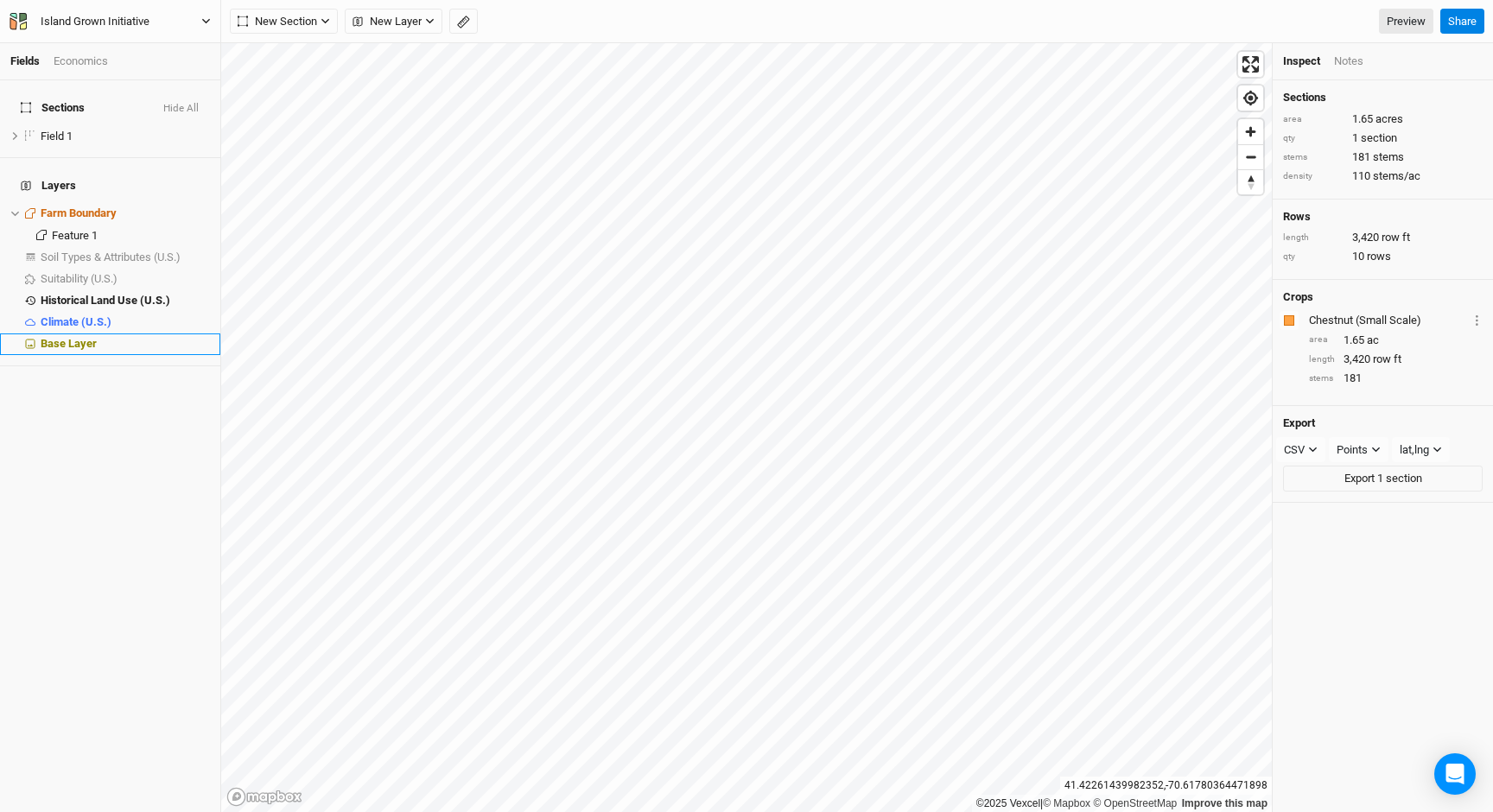
click at [87, 337] on span "Base Layer" at bounding box center [69, 343] width 56 height 13
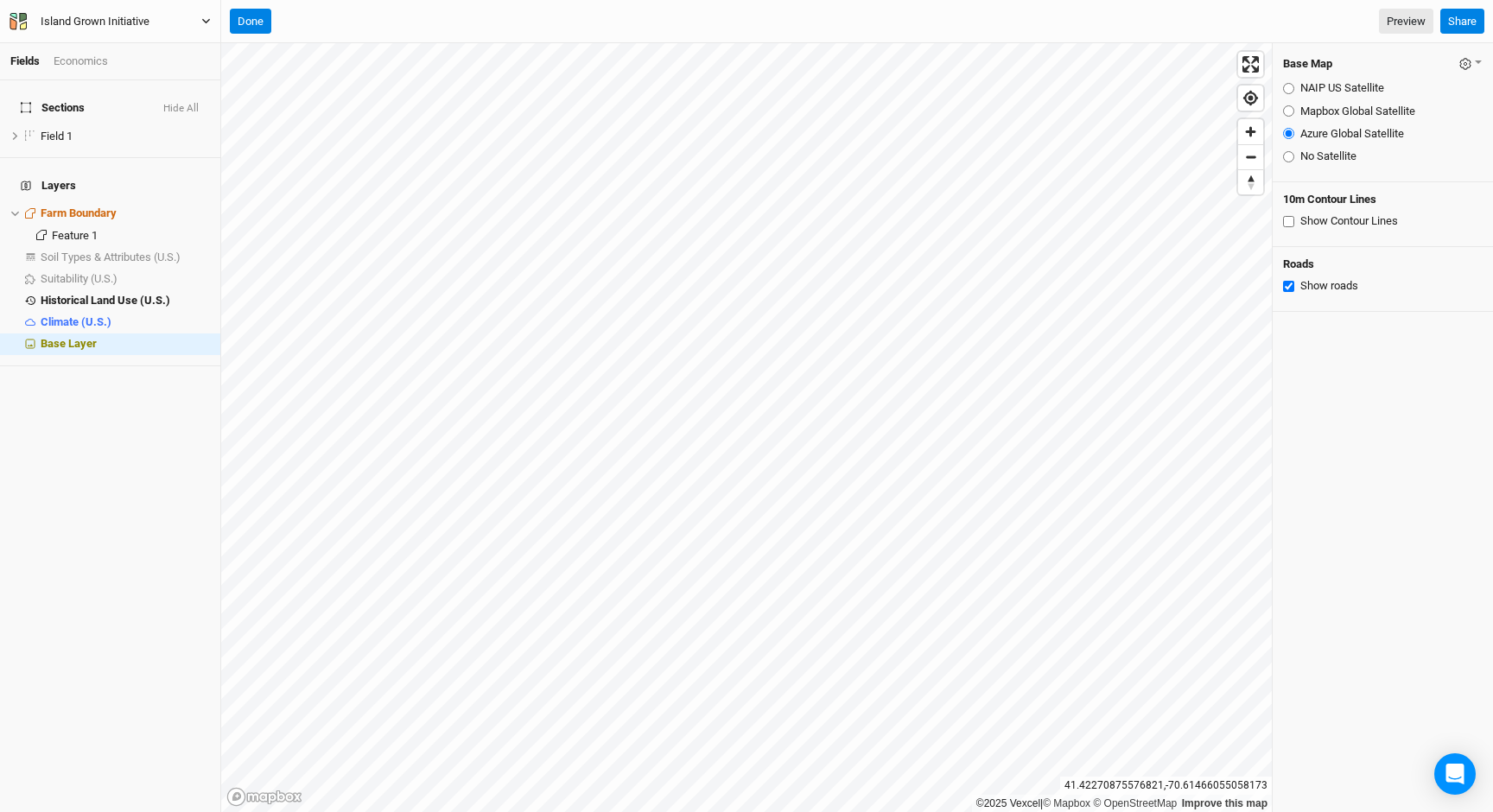
click at [1286, 222] on input "Show Contour Lines" at bounding box center [1288, 221] width 11 height 11
checkbox input "true"
click at [74, 130] on div "Field 1" at bounding box center [101, 137] width 123 height 14
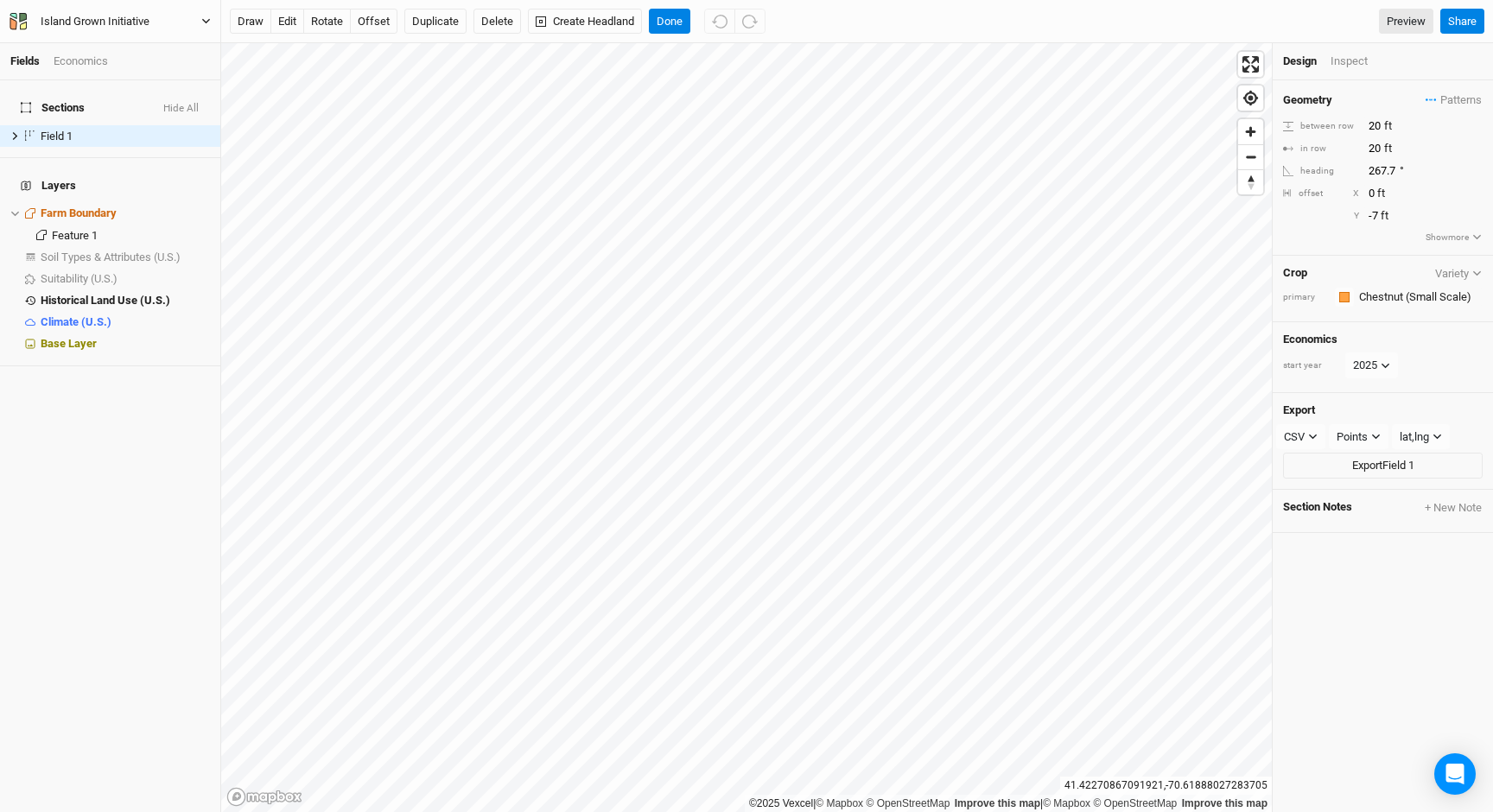
click at [76, 61] on div "Economics" at bounding box center [81, 62] width 55 height 16
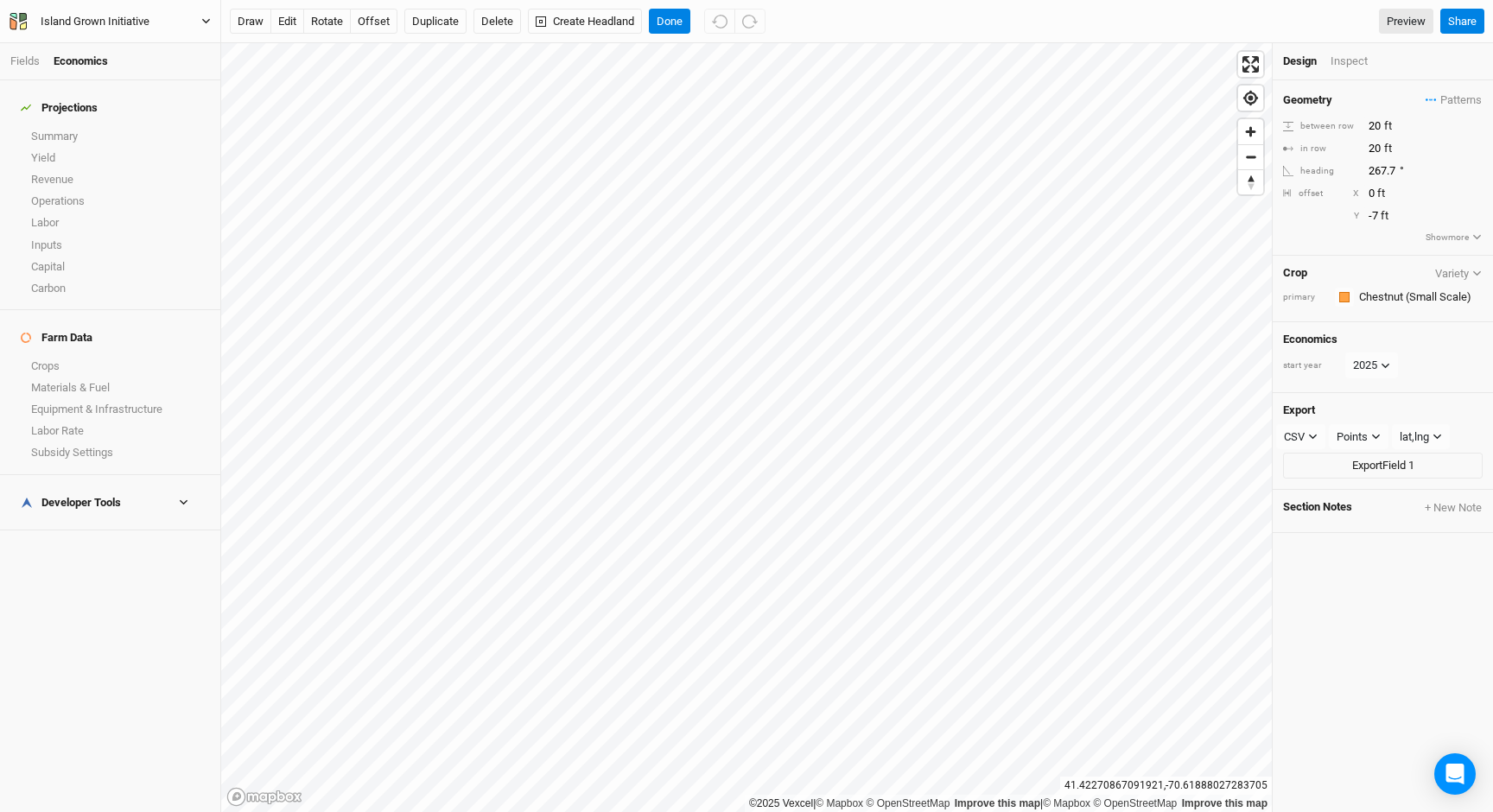
click at [93, 355] on link "Crops" at bounding box center [110, 366] width 220 height 21
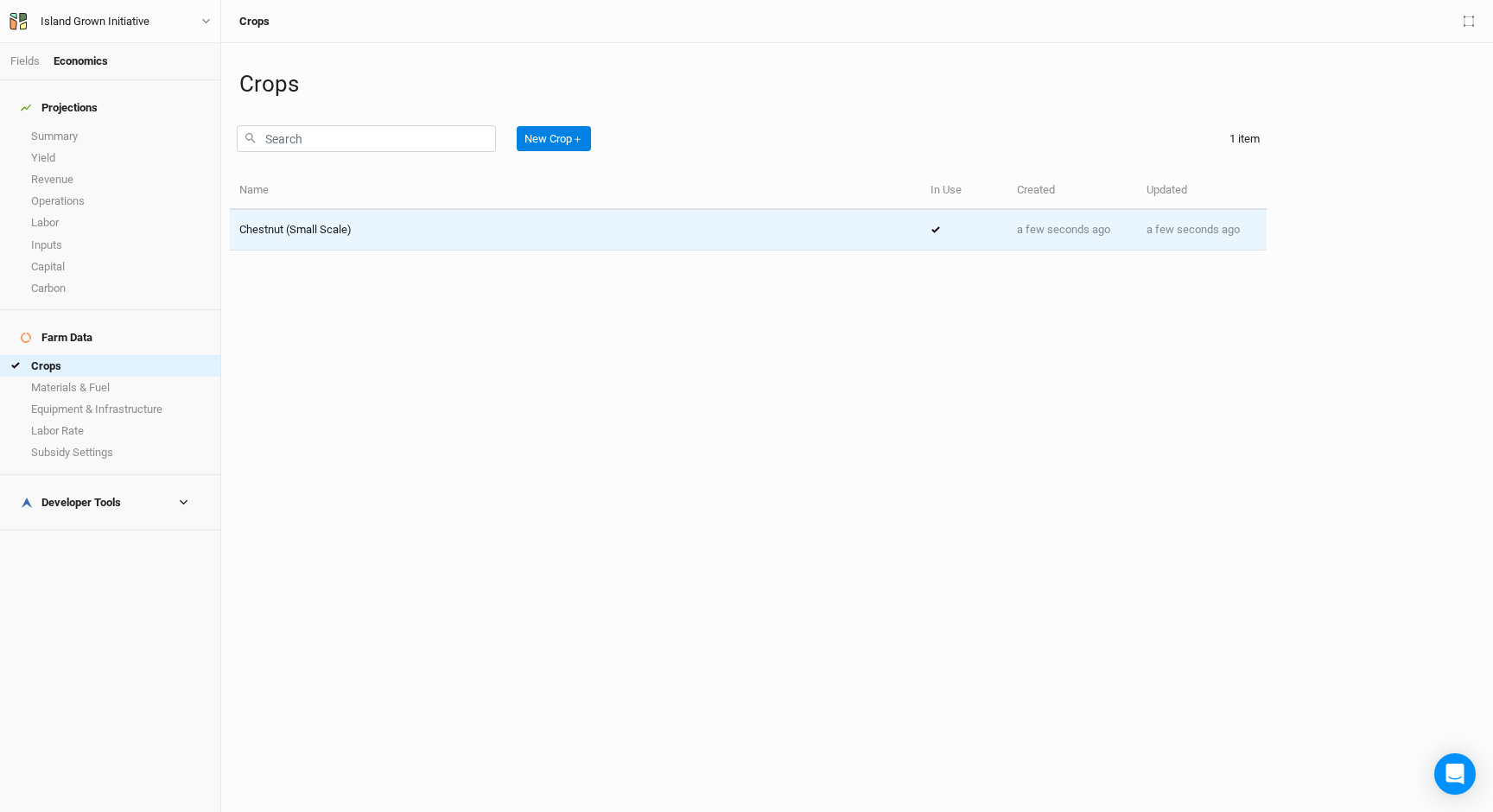
click at [377, 222] on div "Chestnut (Small Scale)" at bounding box center [575, 230] width 672 height 16
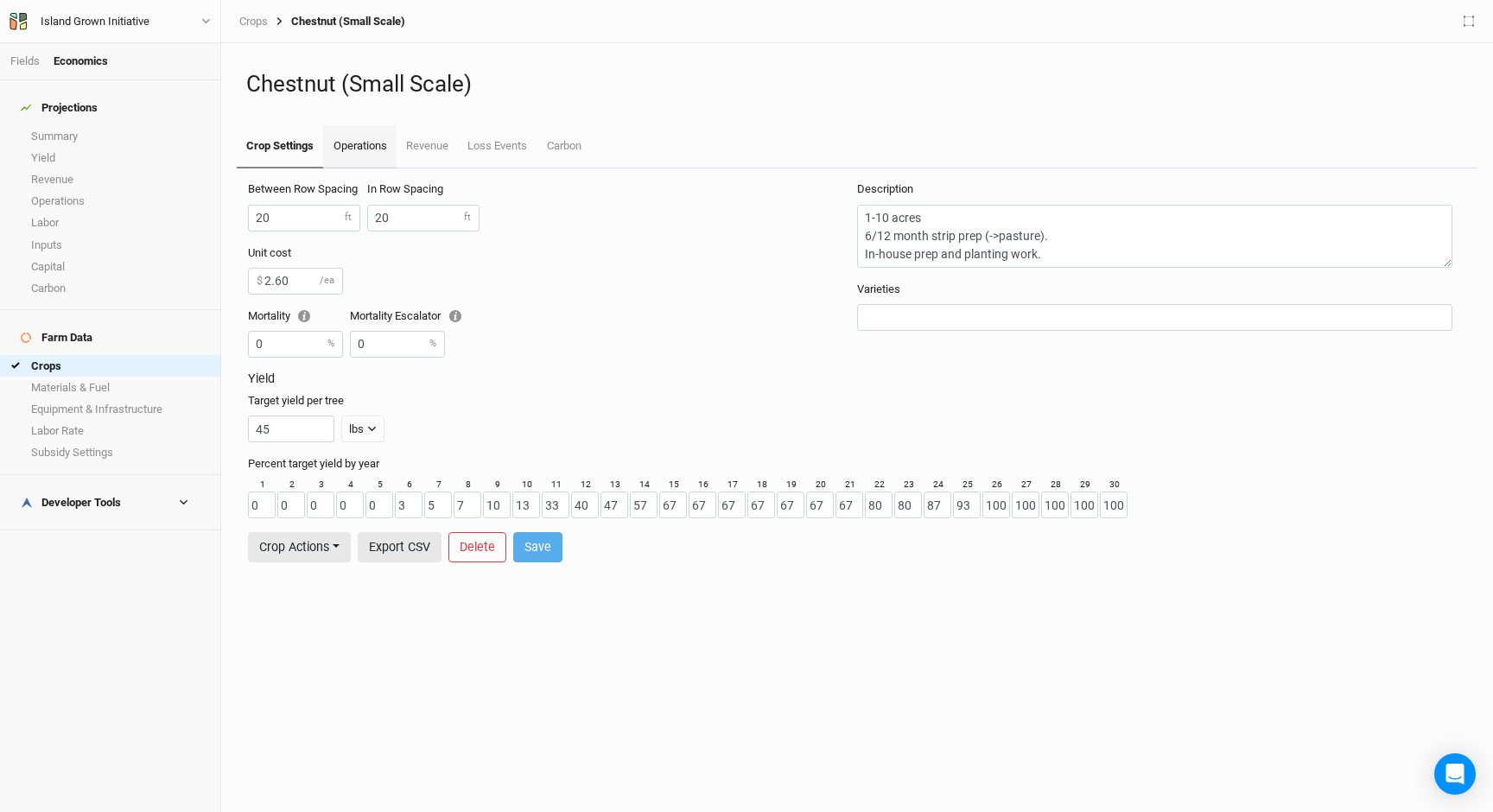
click at [361, 141] on link "Operations" at bounding box center [359, 146] width 72 height 43
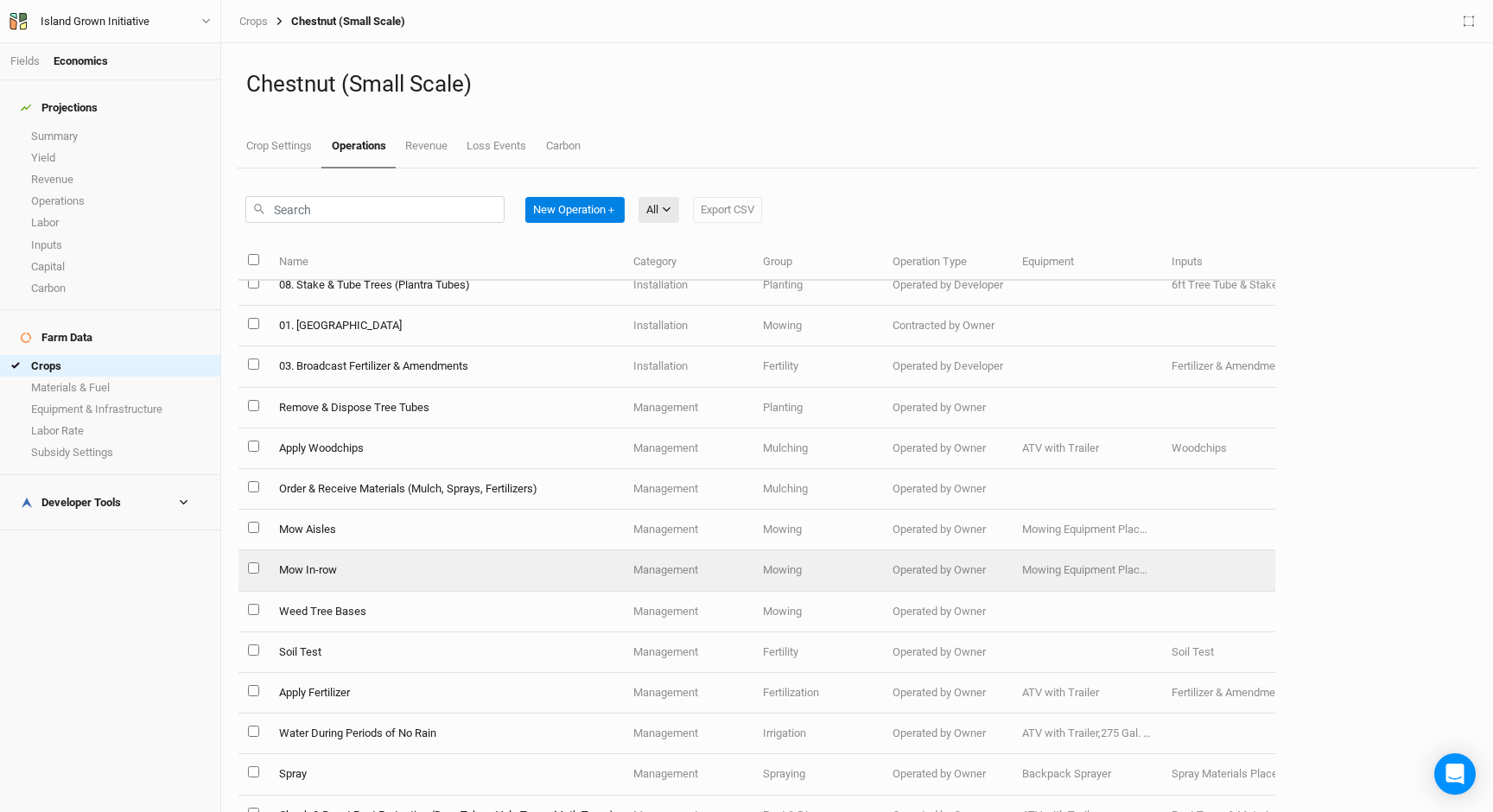
scroll to position [269, 0]
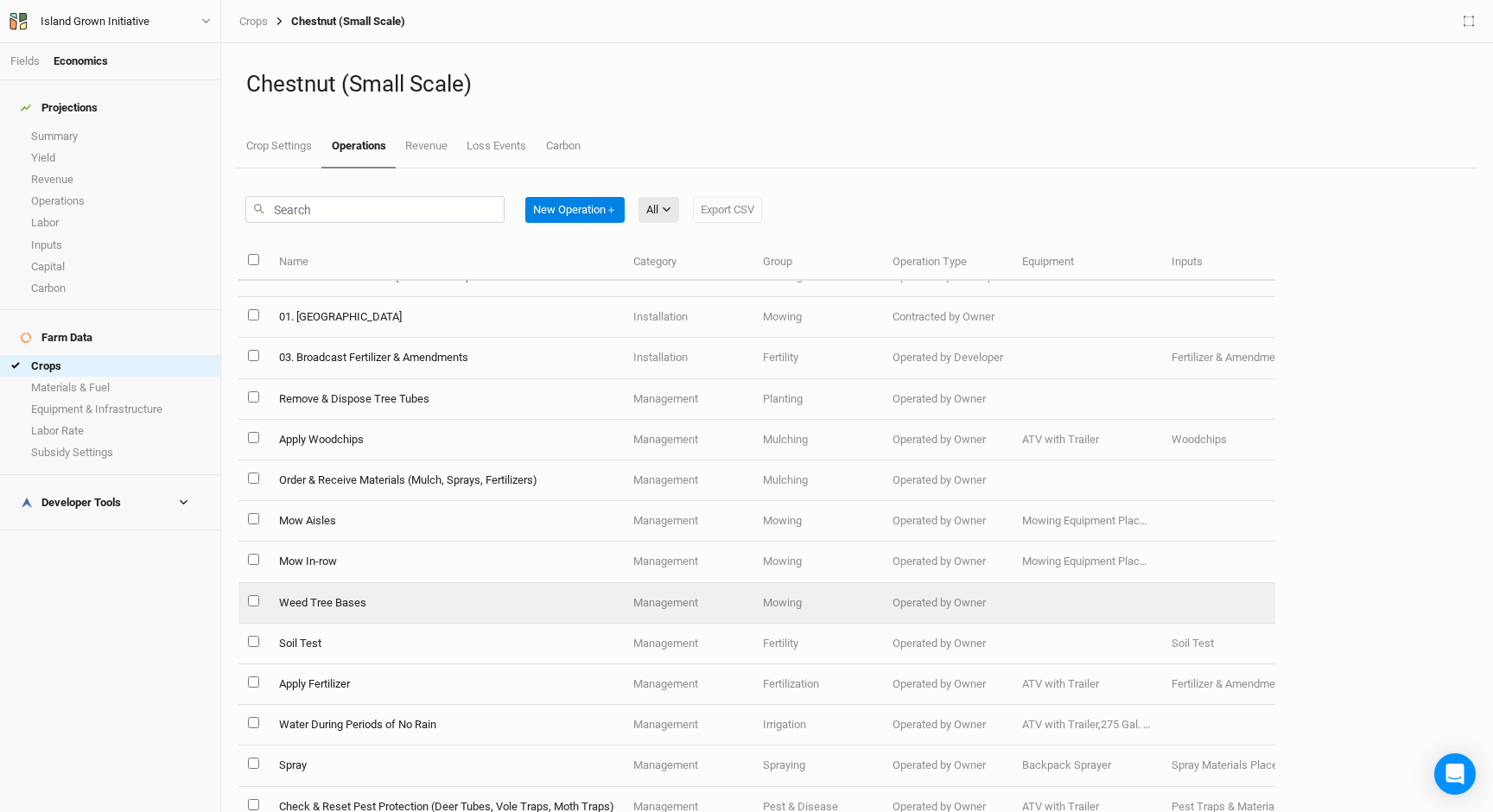
click at [431, 609] on td "Weed Tree Bases" at bounding box center [446, 603] width 355 height 41
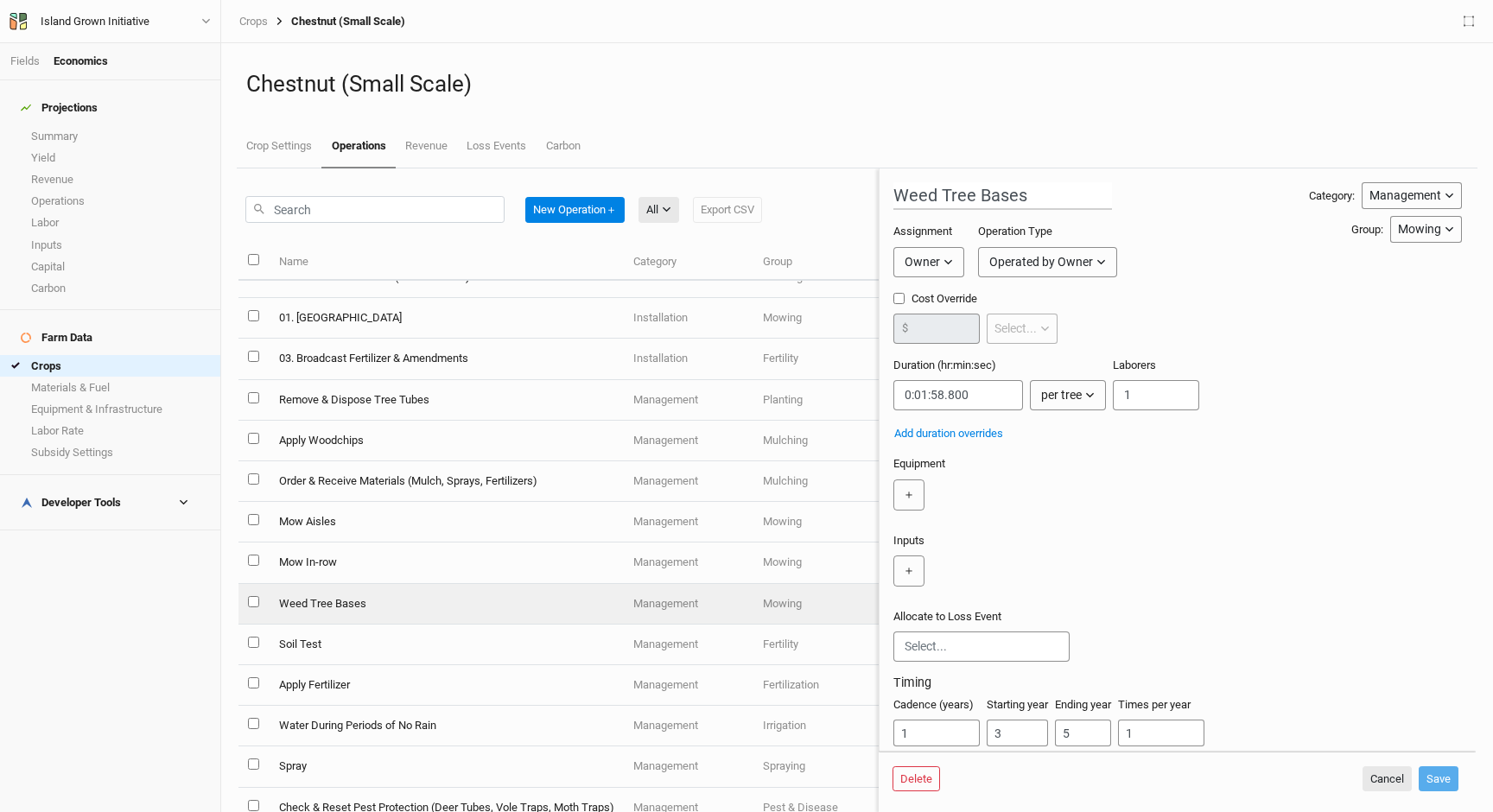
drag, startPoint x: 923, startPoint y: 357, endPoint x: 980, endPoint y: 420, distance: 85.0
click at [980, 420] on div "Weed Tree Bases Category: Management Installation Management Harvest Marketing …" at bounding box center [1177, 480] width 569 height 596
click at [1070, 398] on div "per tree" at bounding box center [1061, 395] width 41 height 19
click at [1285, 458] on div "Equipment ＋" at bounding box center [1177, 487] width 569 height 63
click at [82, 190] on link "Operations" at bounding box center [110, 201] width 220 height 21
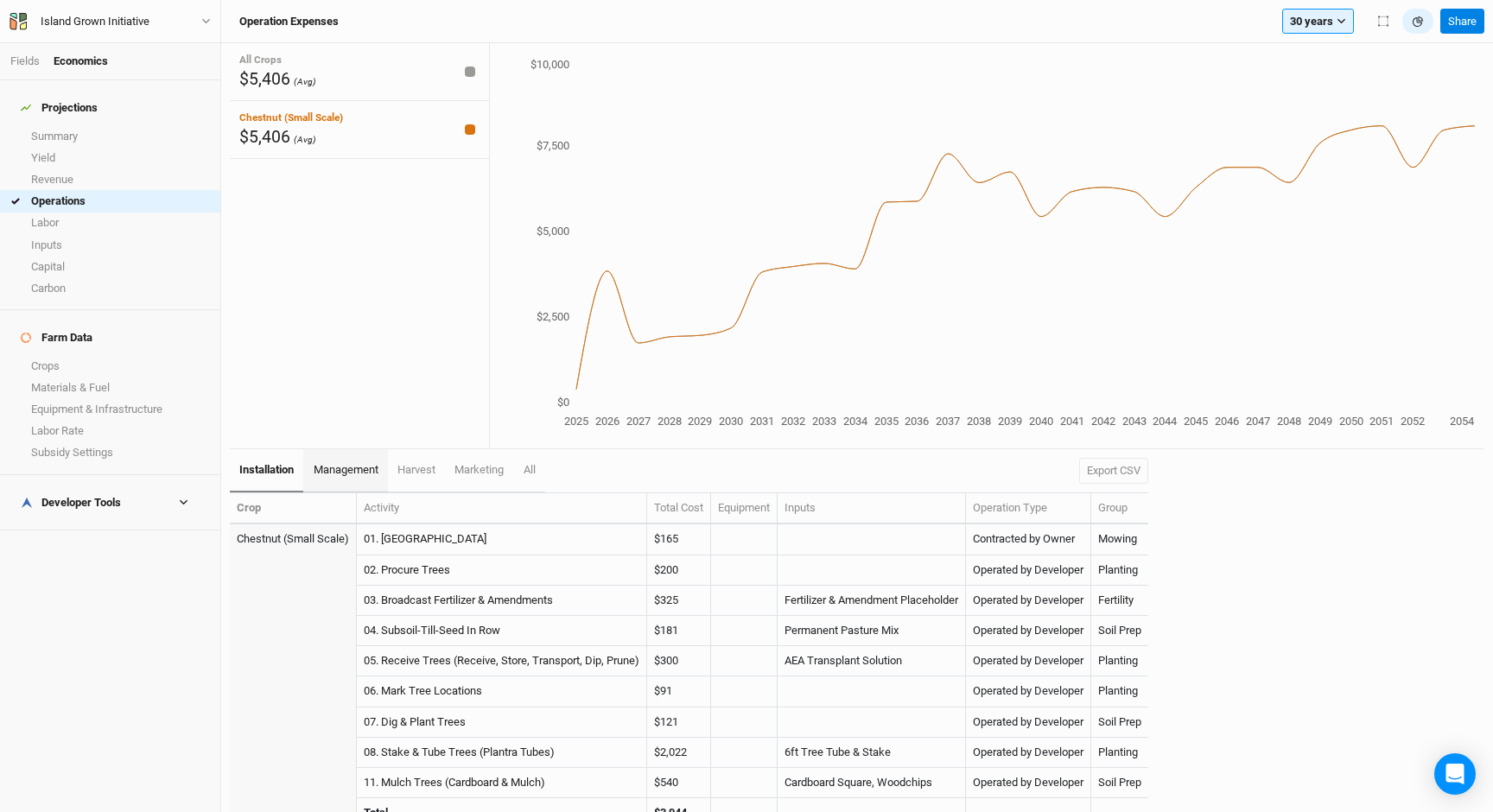
click at [334, 466] on span "management" at bounding box center [346, 469] width 64 height 13
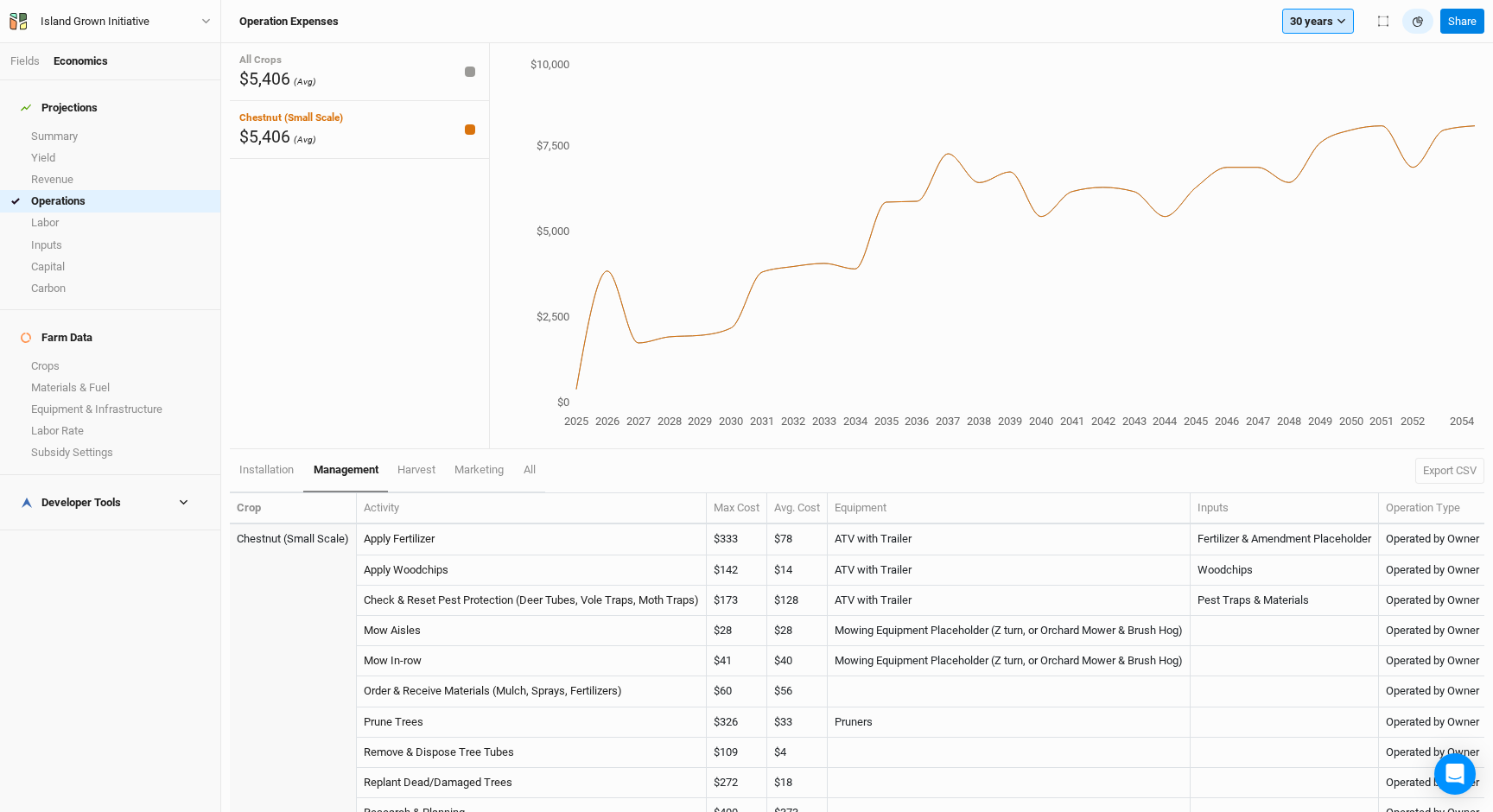
click at [1314, 21] on button "30 years" at bounding box center [1318, 21] width 71 height 26
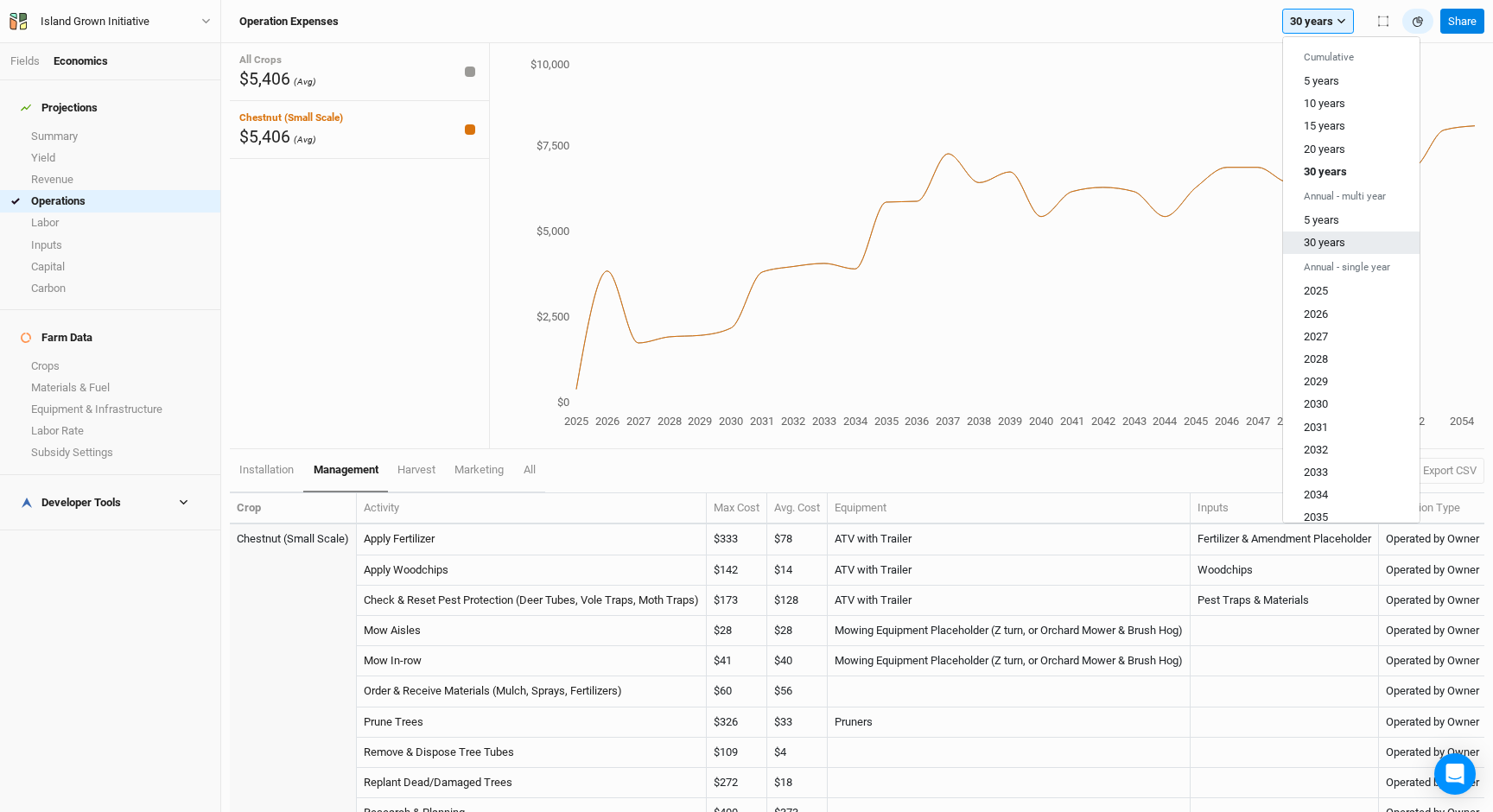
click at [1337, 241] on span "30 years" at bounding box center [1324, 242] width 41 height 13
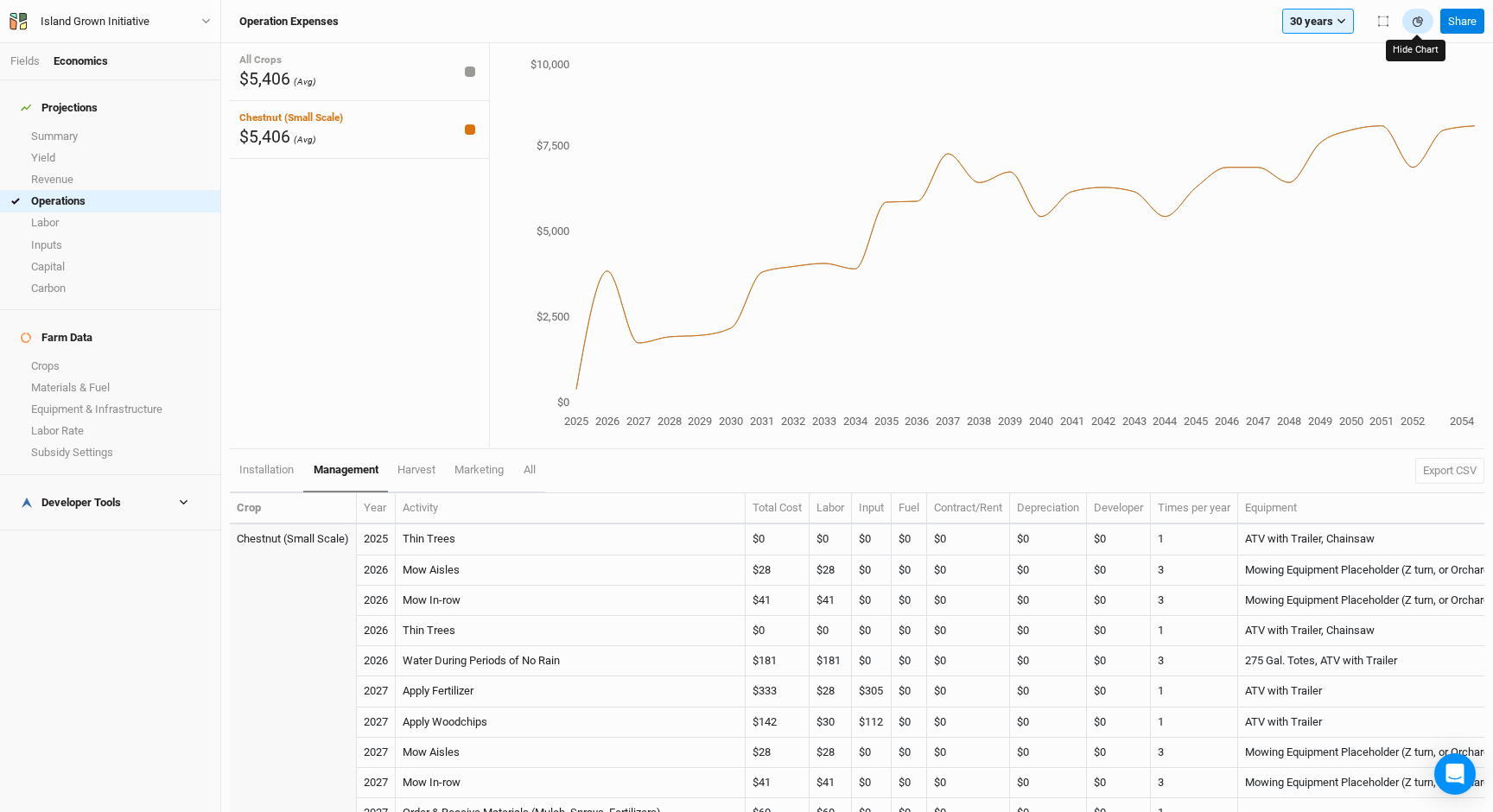
click at [1417, 24] on icon "button" at bounding box center [1418, 22] width 11 height 11
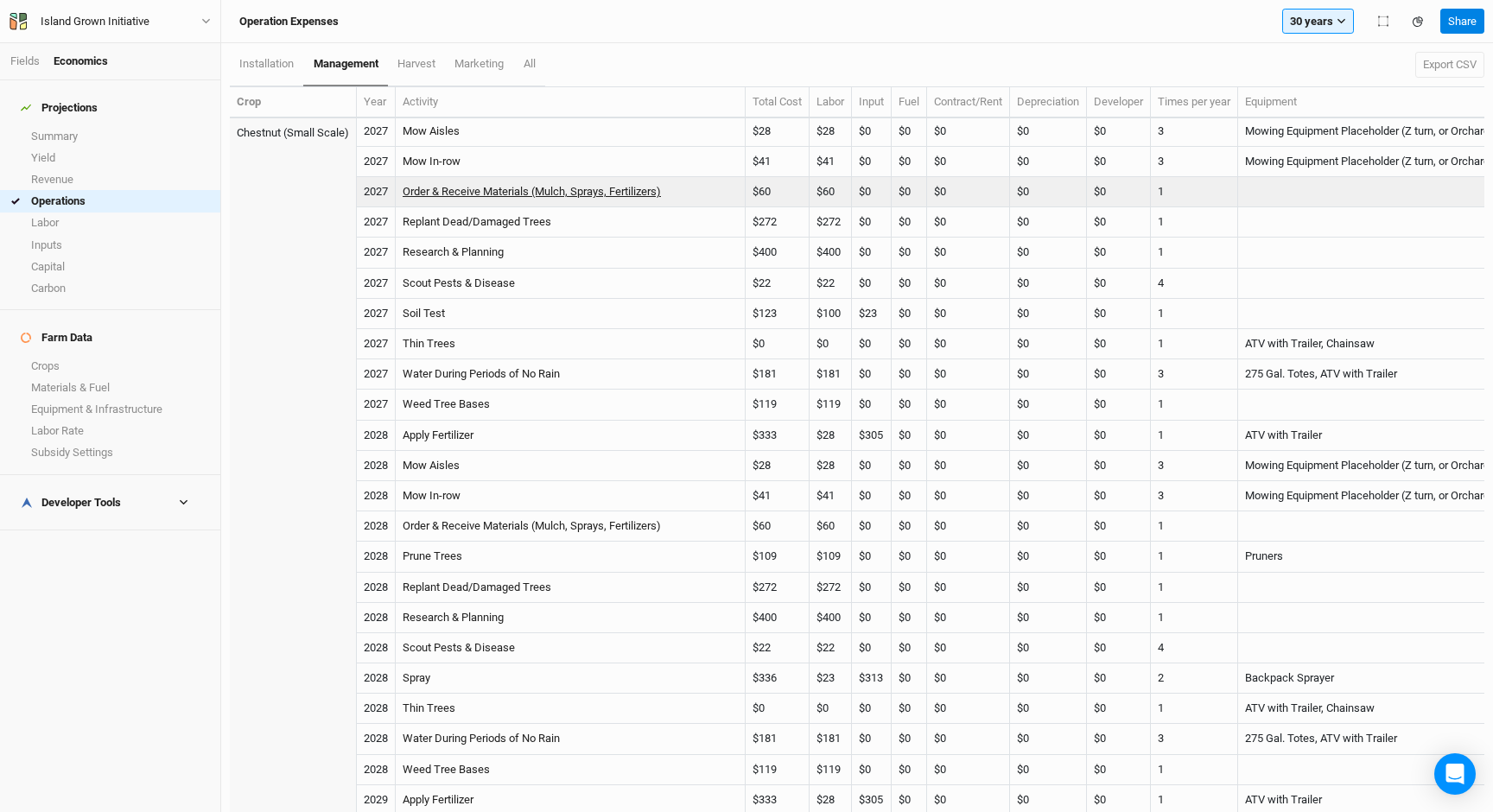
scroll to position [217, 0]
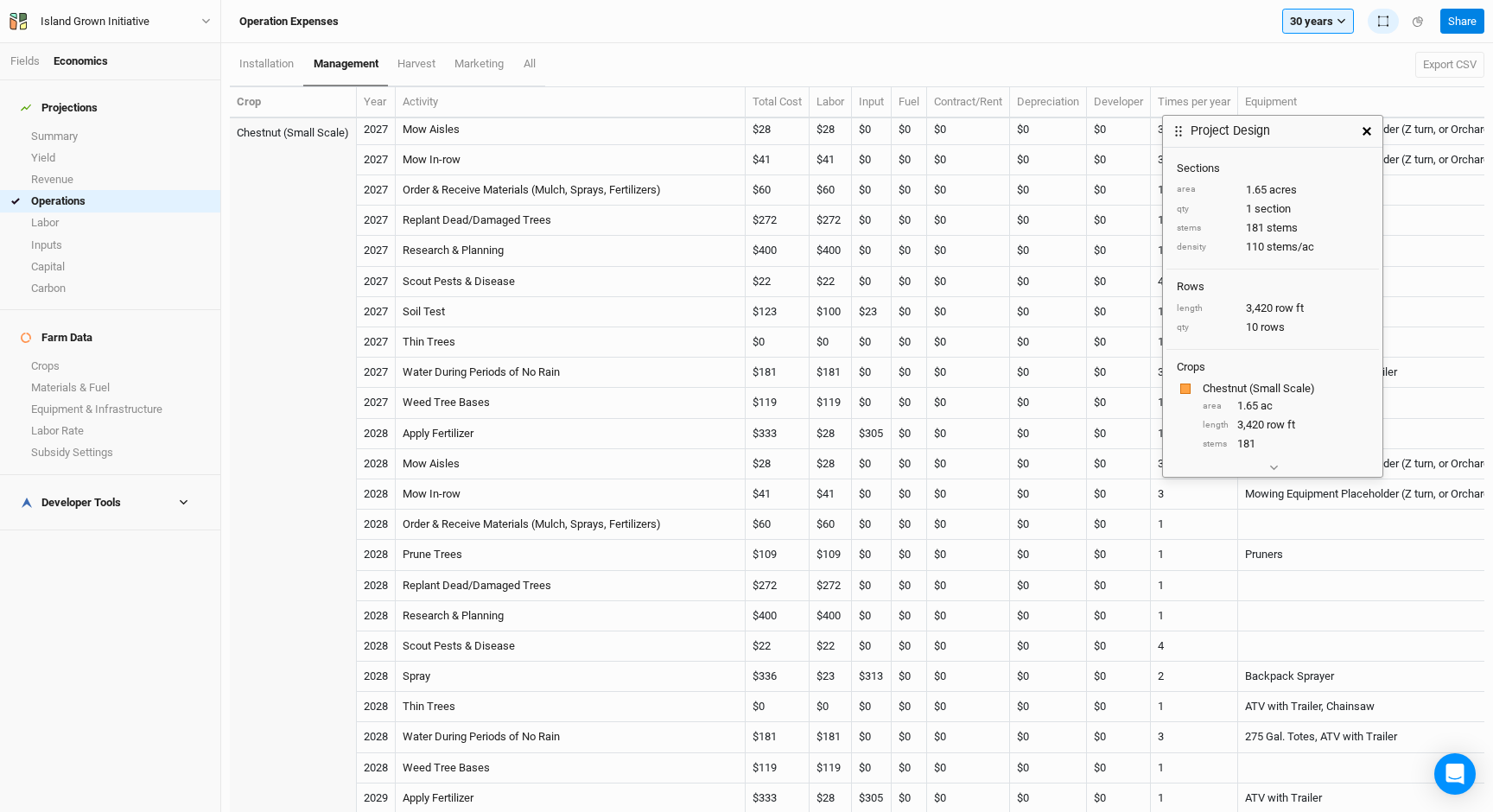
drag, startPoint x: 1318, startPoint y: 151, endPoint x: 1292, endPoint y: 131, distance: 32.8
click at [1294, 115] on div "Project Design" at bounding box center [1258, 130] width 189 height 31
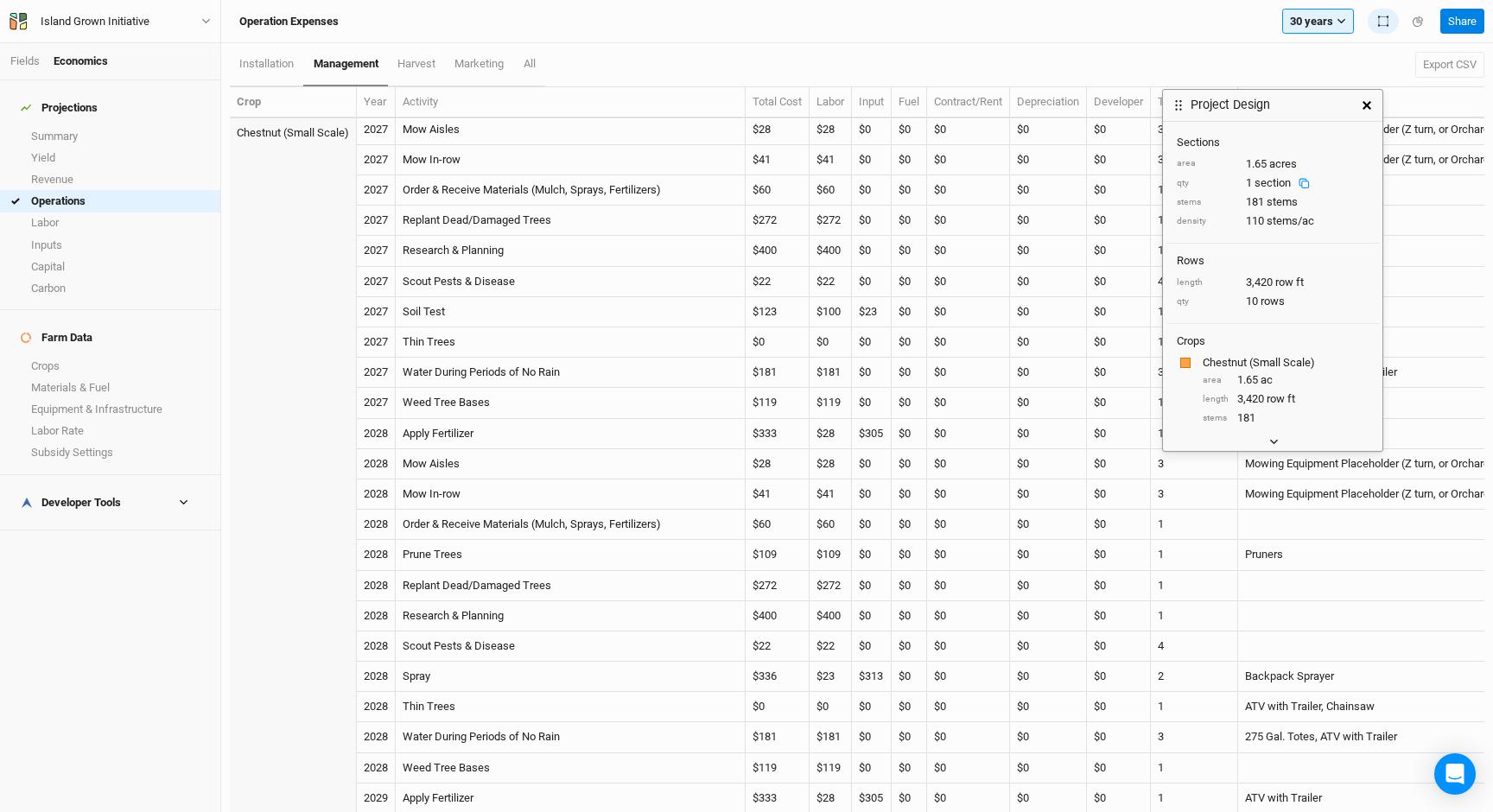
click at [1278, 439] on icon "button" at bounding box center [1273, 442] width 10 height 10
click at [1365, 95] on button "button" at bounding box center [1366, 105] width 31 height 31
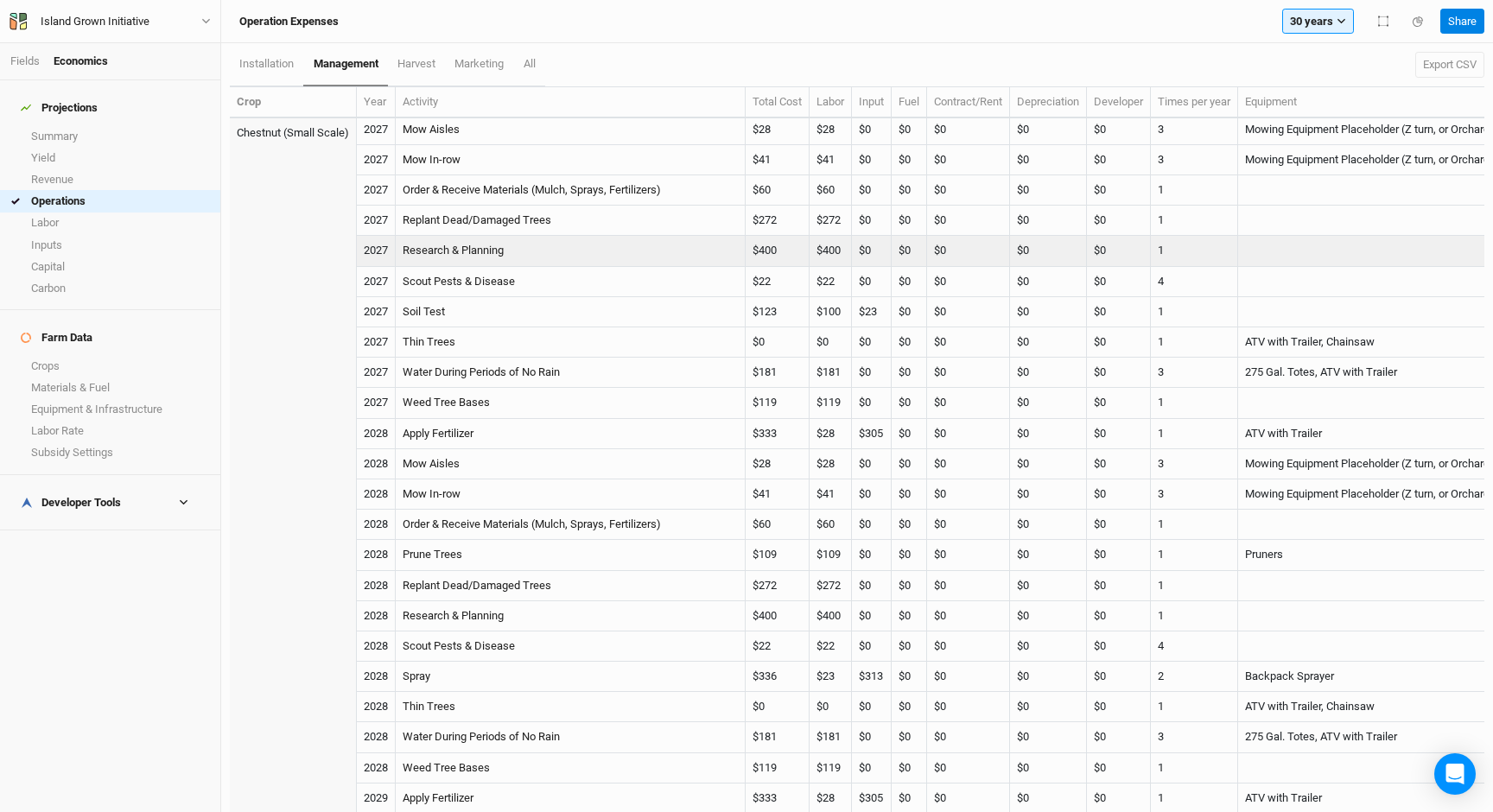
scroll to position [0, 0]
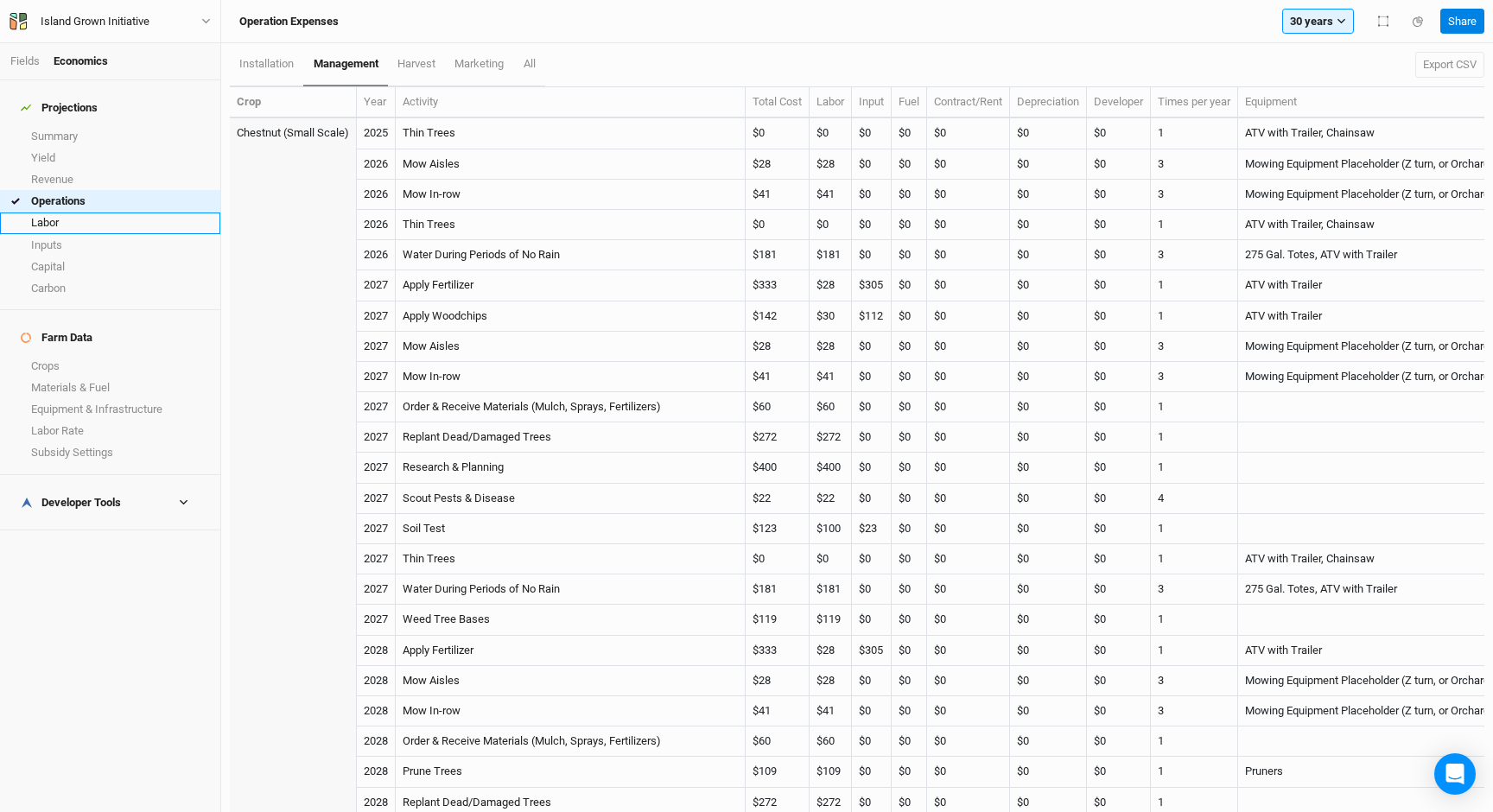
click at [56, 212] on link "Labor" at bounding box center [110, 223] width 220 height 21
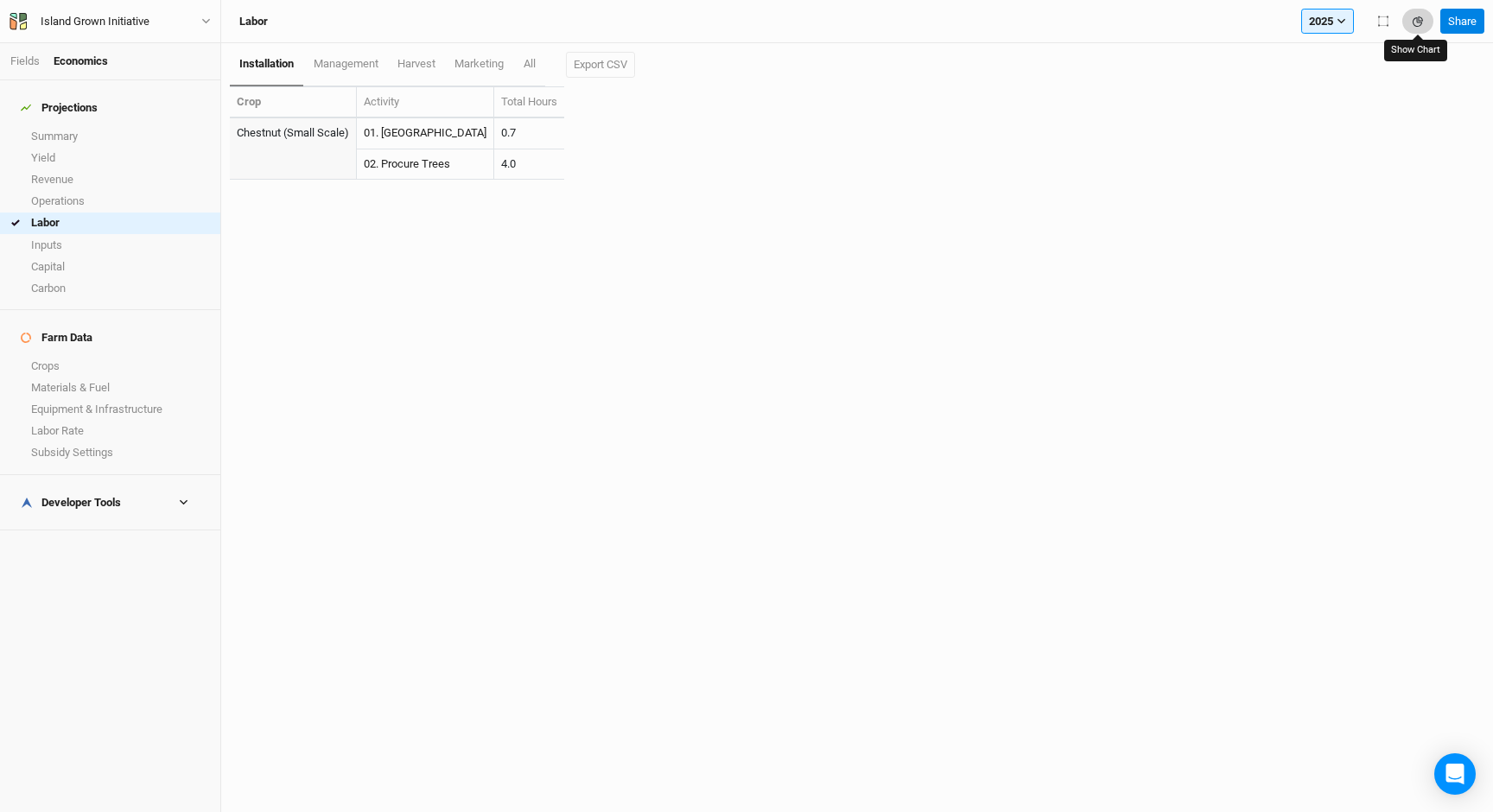
click at [1419, 21] on icon "button" at bounding box center [1417, 21] width 10 height 10
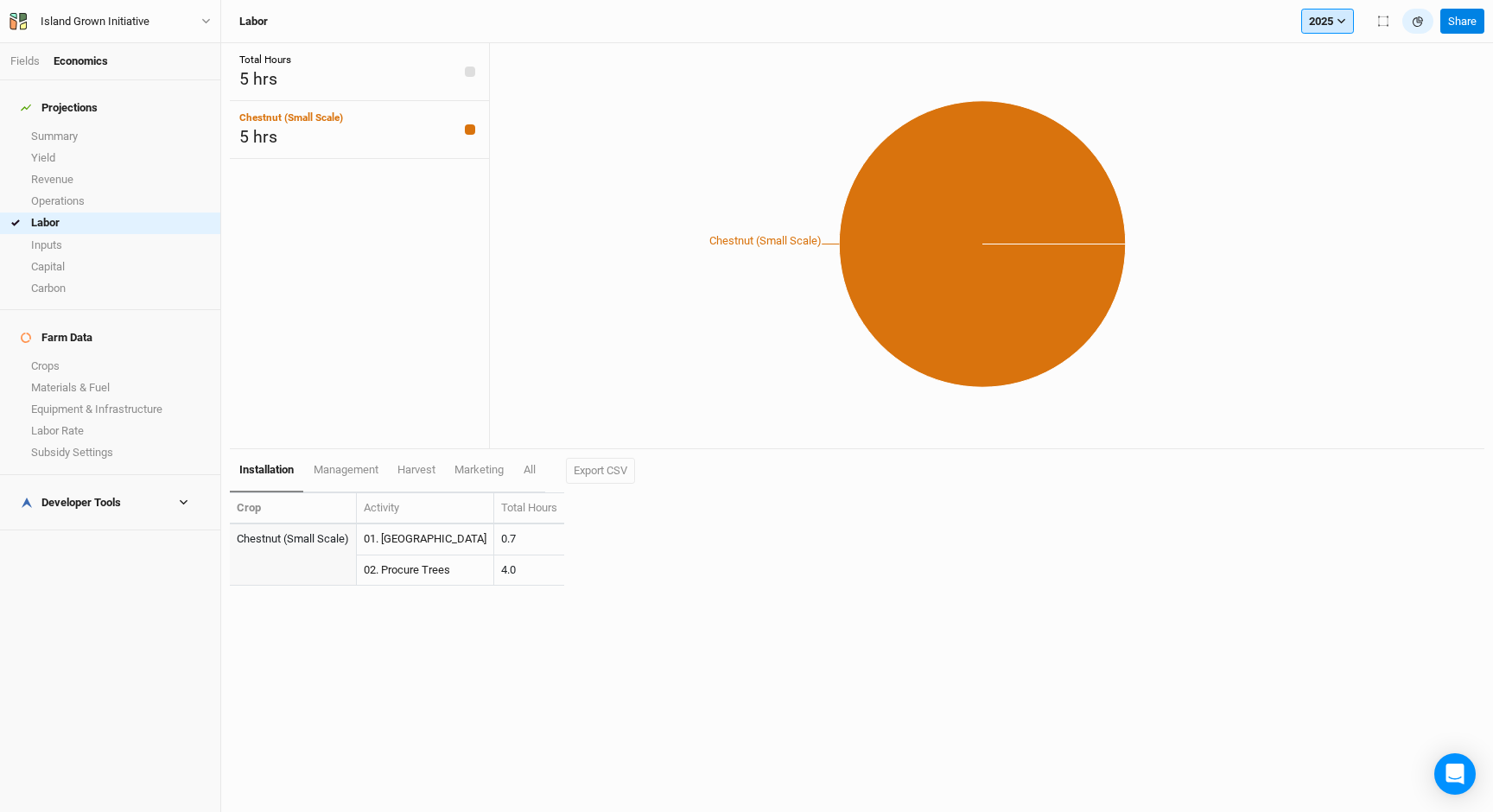
click at [1336, 21] on icon "button" at bounding box center [1340, 21] width 10 height 10
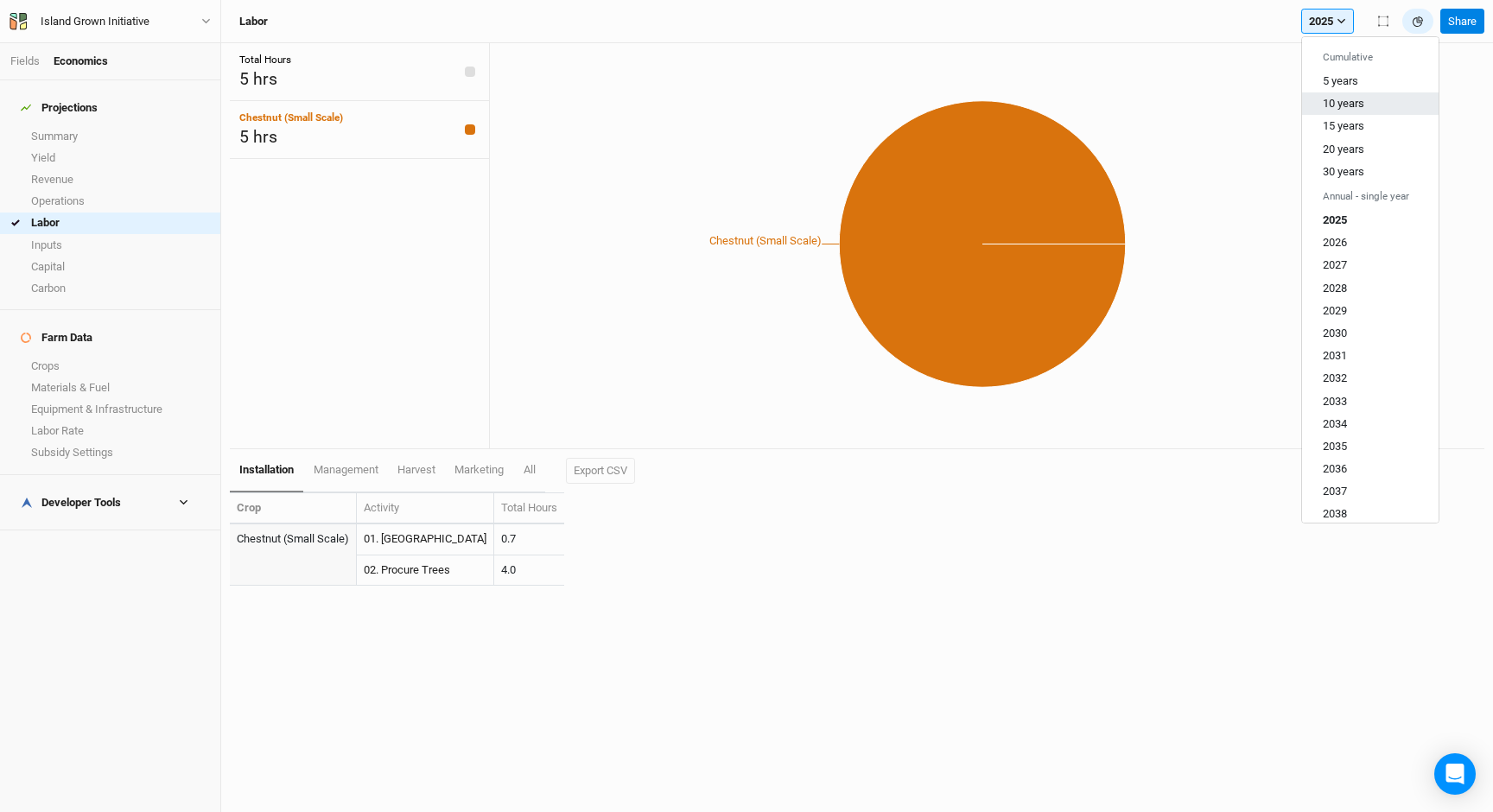
click at [1350, 102] on span "10 years" at bounding box center [1343, 103] width 41 height 13
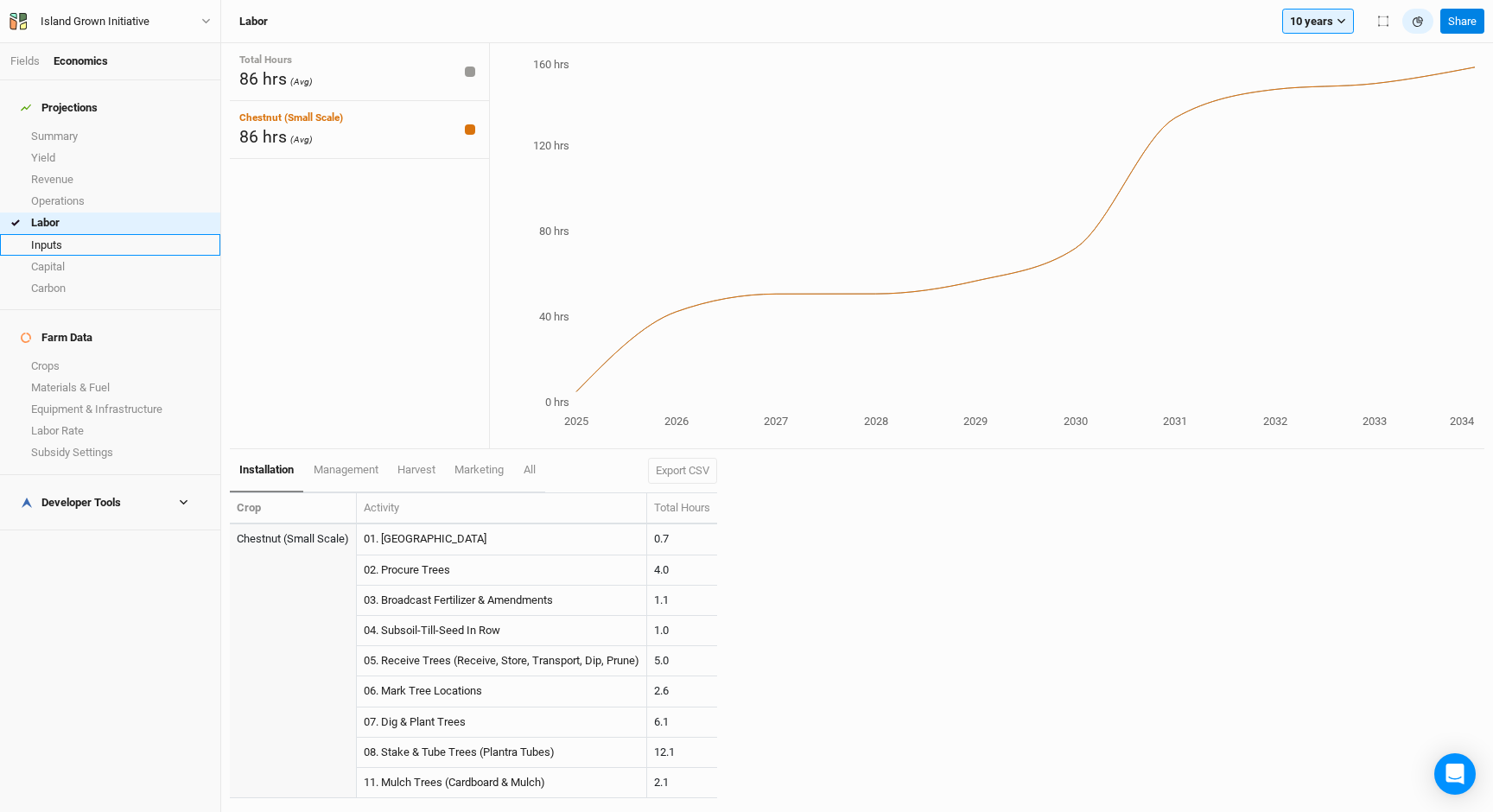
click at [73, 237] on link "Inputs" at bounding box center [110, 244] width 220 height 21
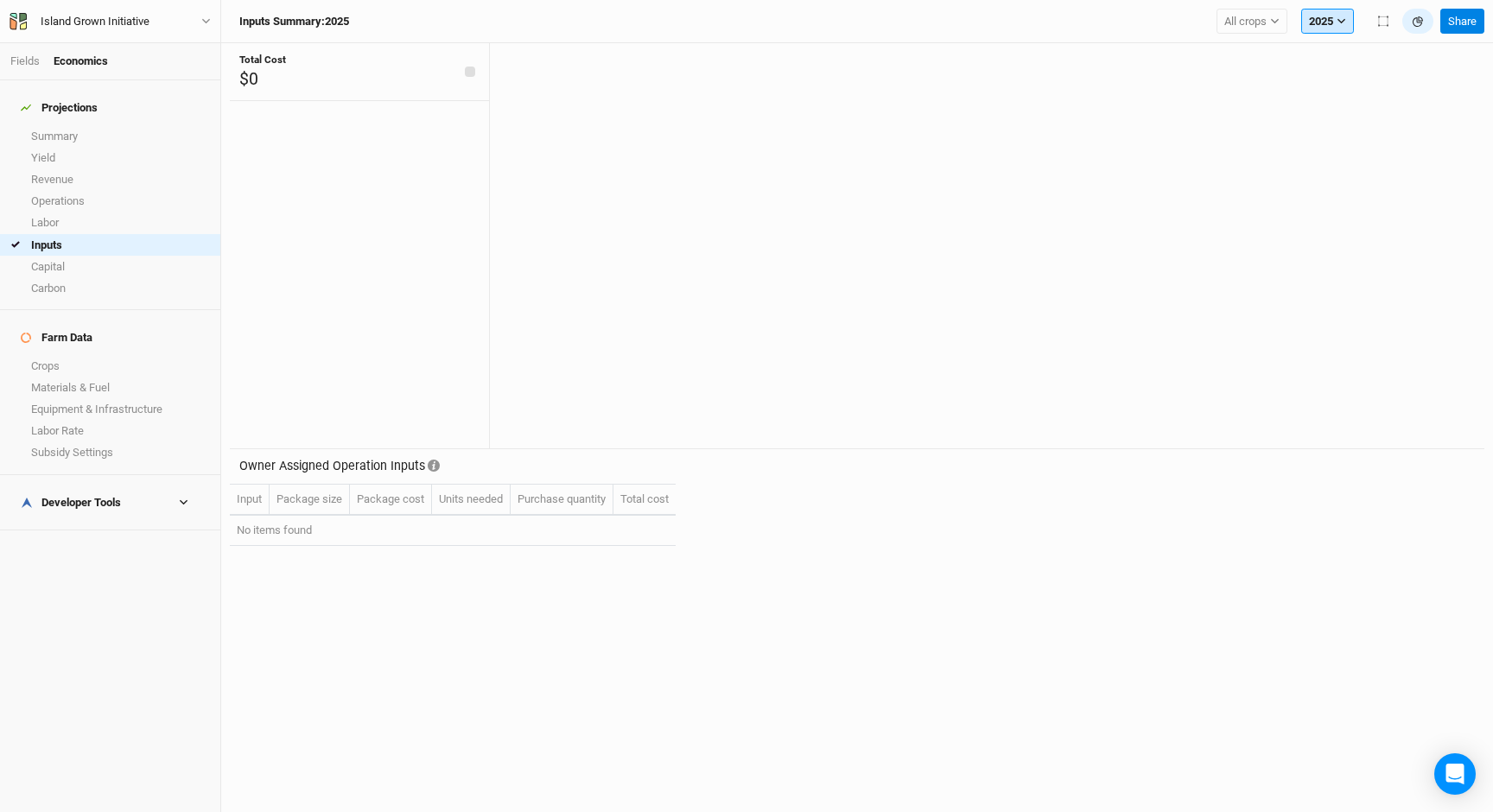
click at [1320, 26] on button "2025" at bounding box center [1327, 21] width 53 height 26
click at [1342, 104] on span "2026" at bounding box center [1334, 103] width 24 height 13
click at [1322, 17] on button "2026" at bounding box center [1327, 21] width 53 height 26
click at [1343, 149] on span "2028" at bounding box center [1334, 148] width 24 height 13
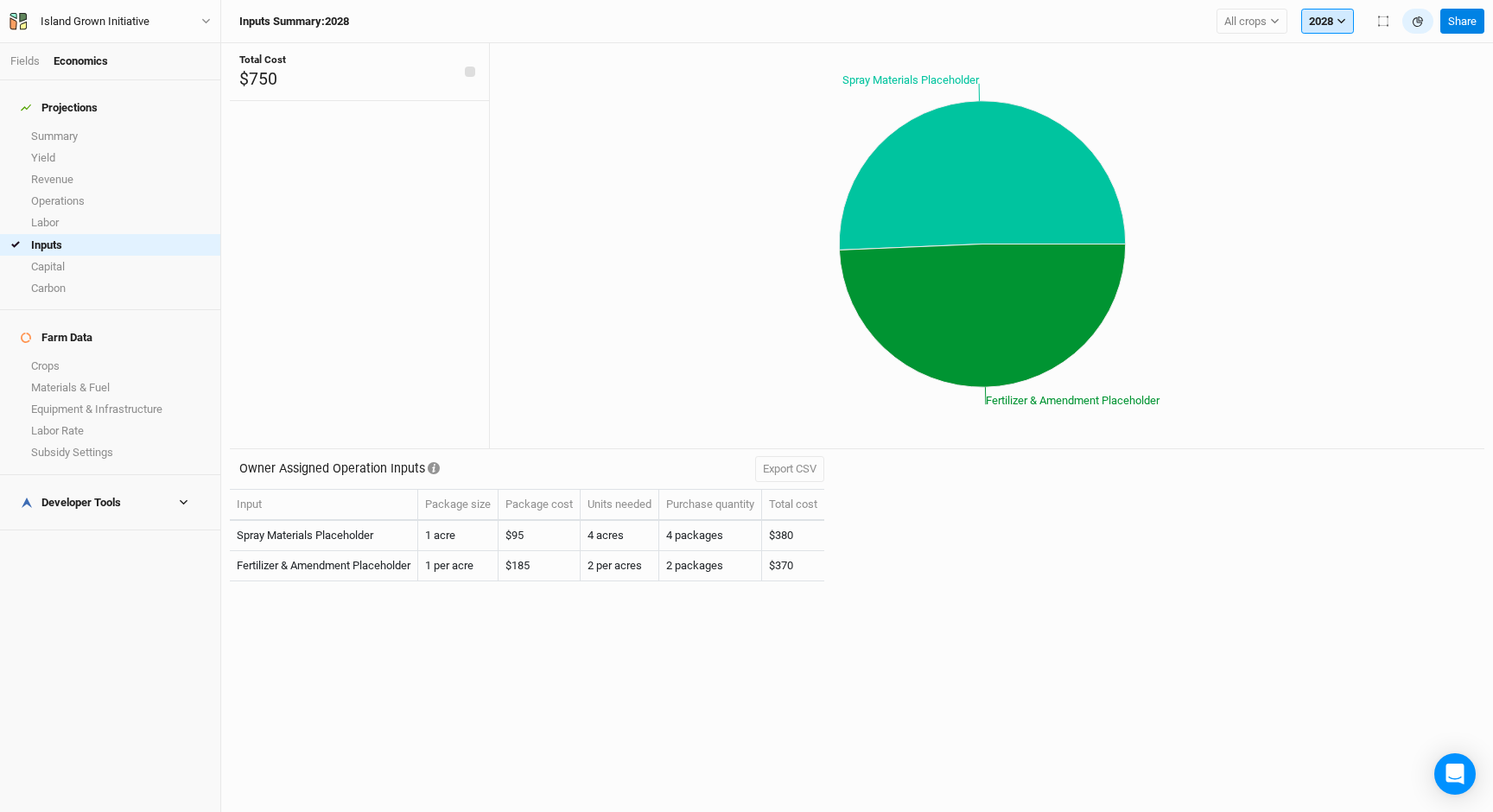
click at [1326, 16] on button "2028" at bounding box center [1327, 21] width 53 height 26
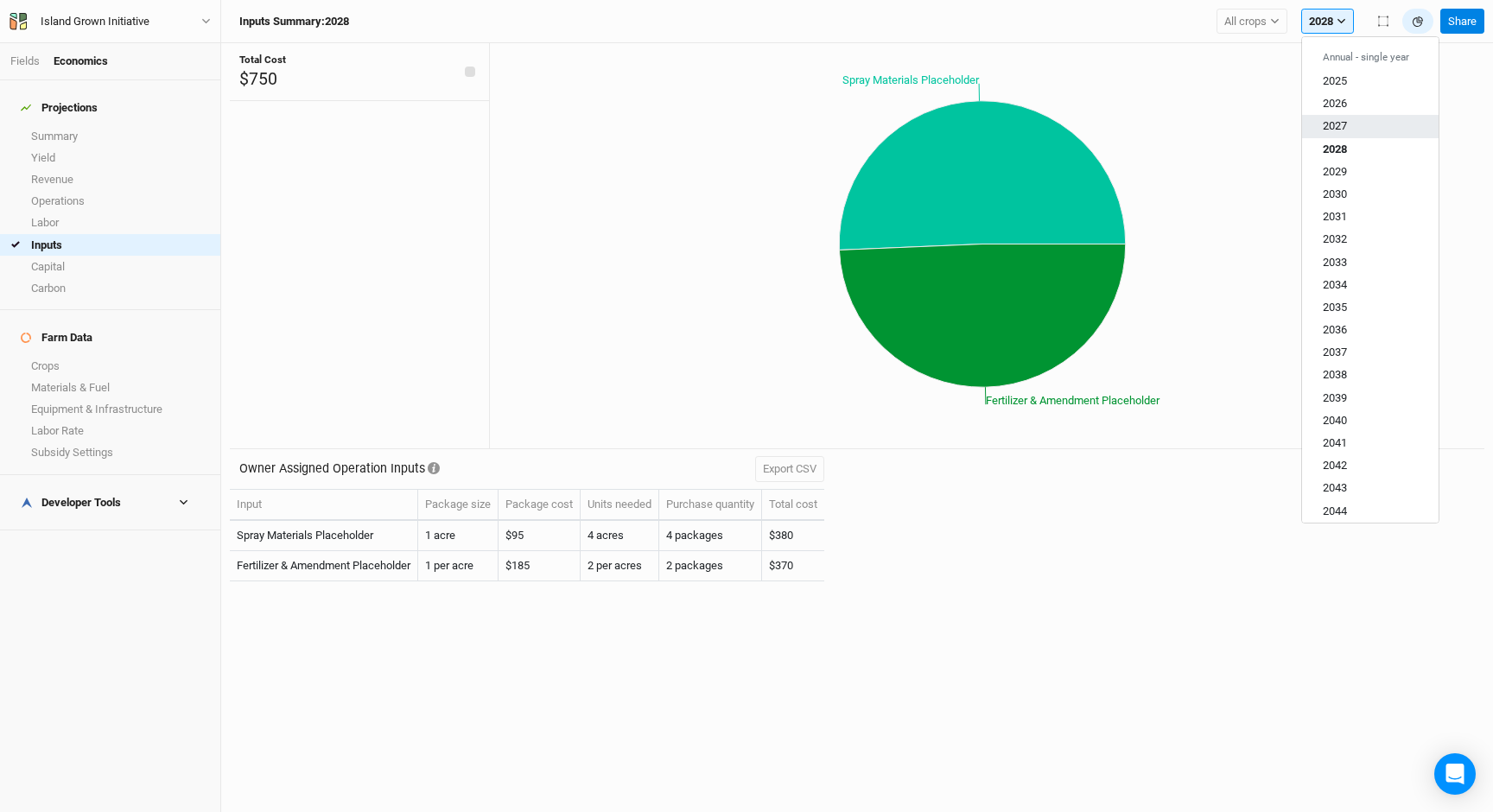
click at [1350, 123] on button "2027" at bounding box center [1370, 125] width 137 height 22
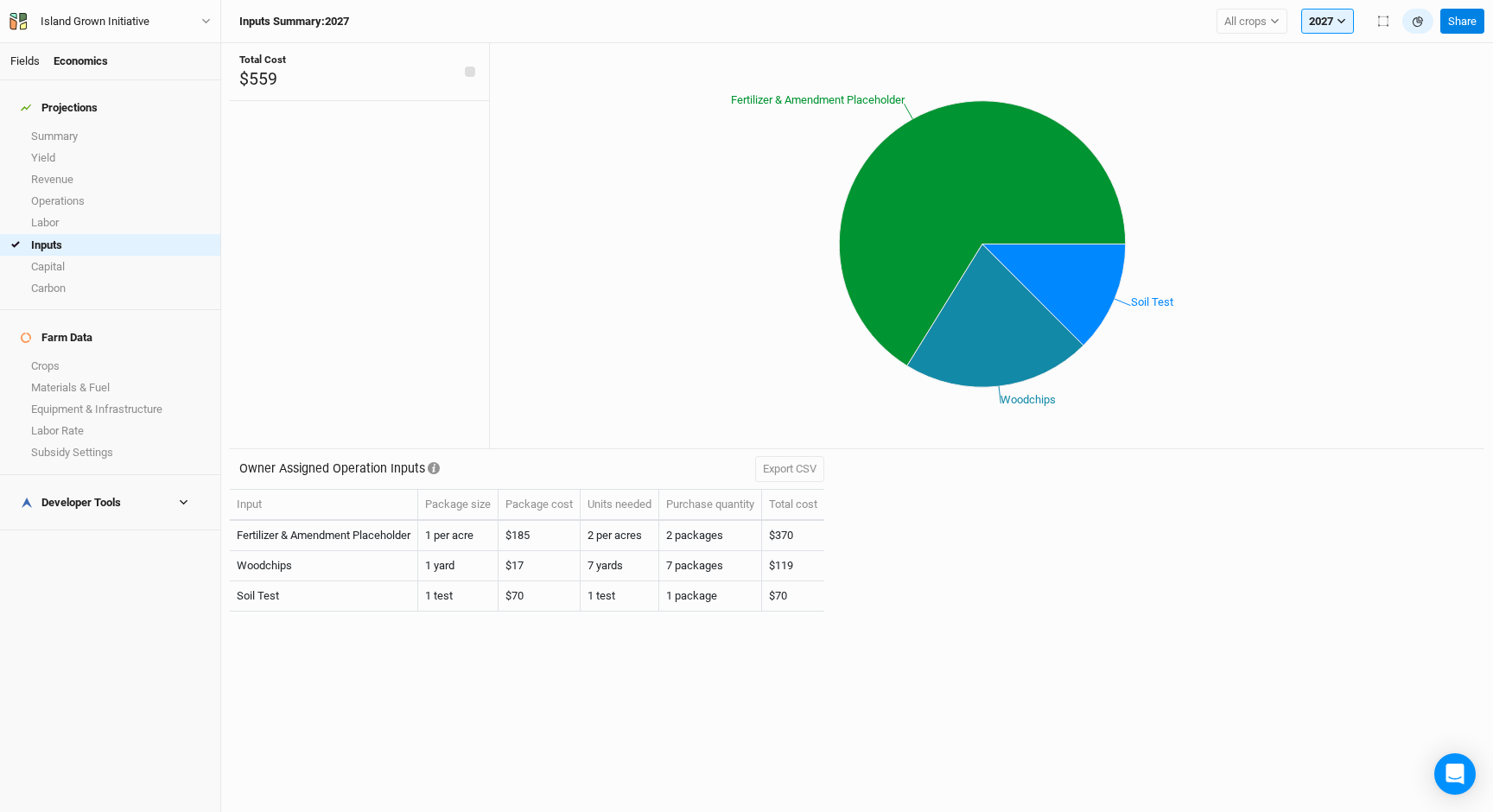
click at [12, 60] on link "Fields" at bounding box center [25, 61] width 29 height 13
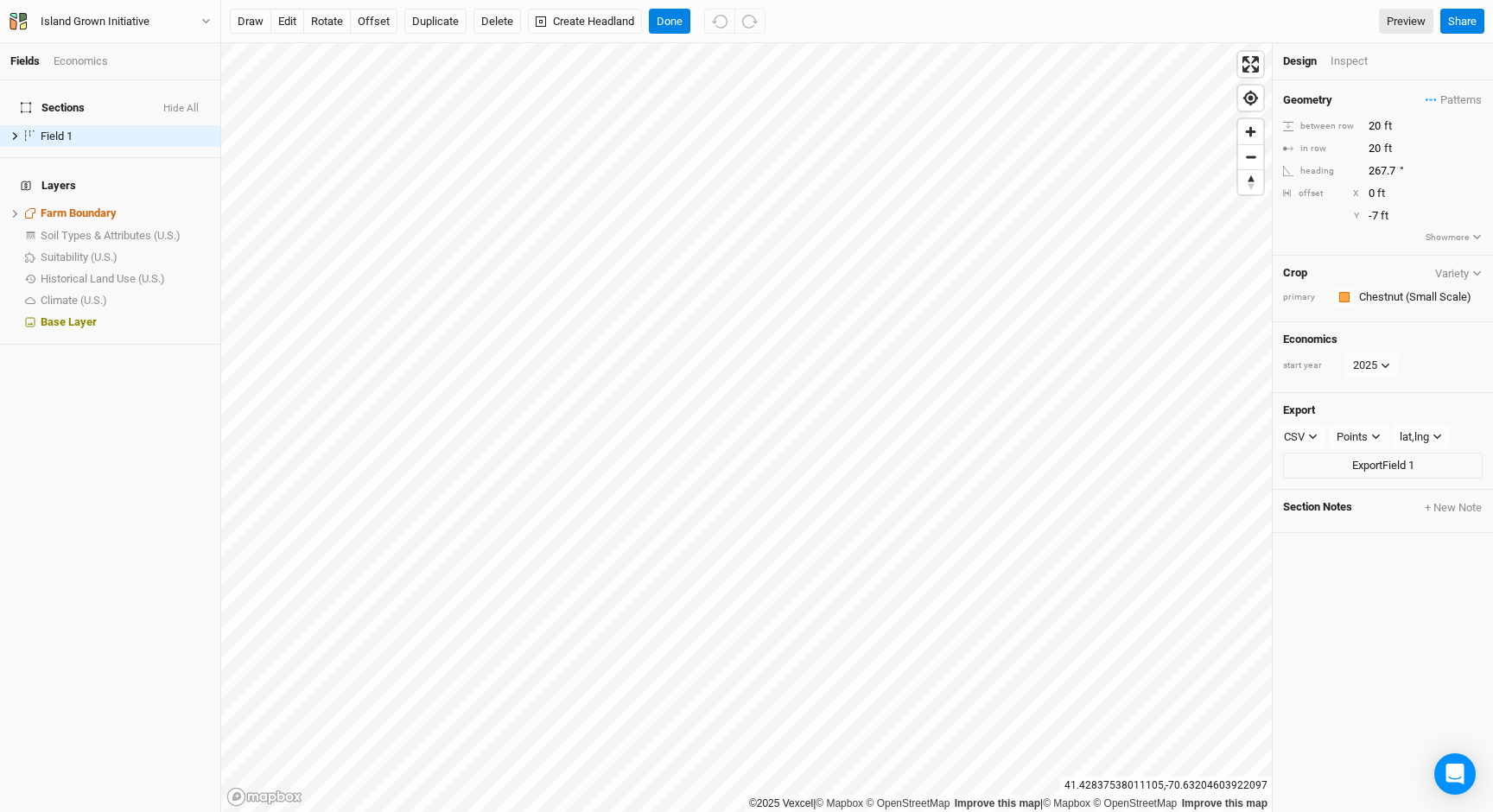
click at [88, 58] on div "Economics" at bounding box center [81, 62] width 55 height 16
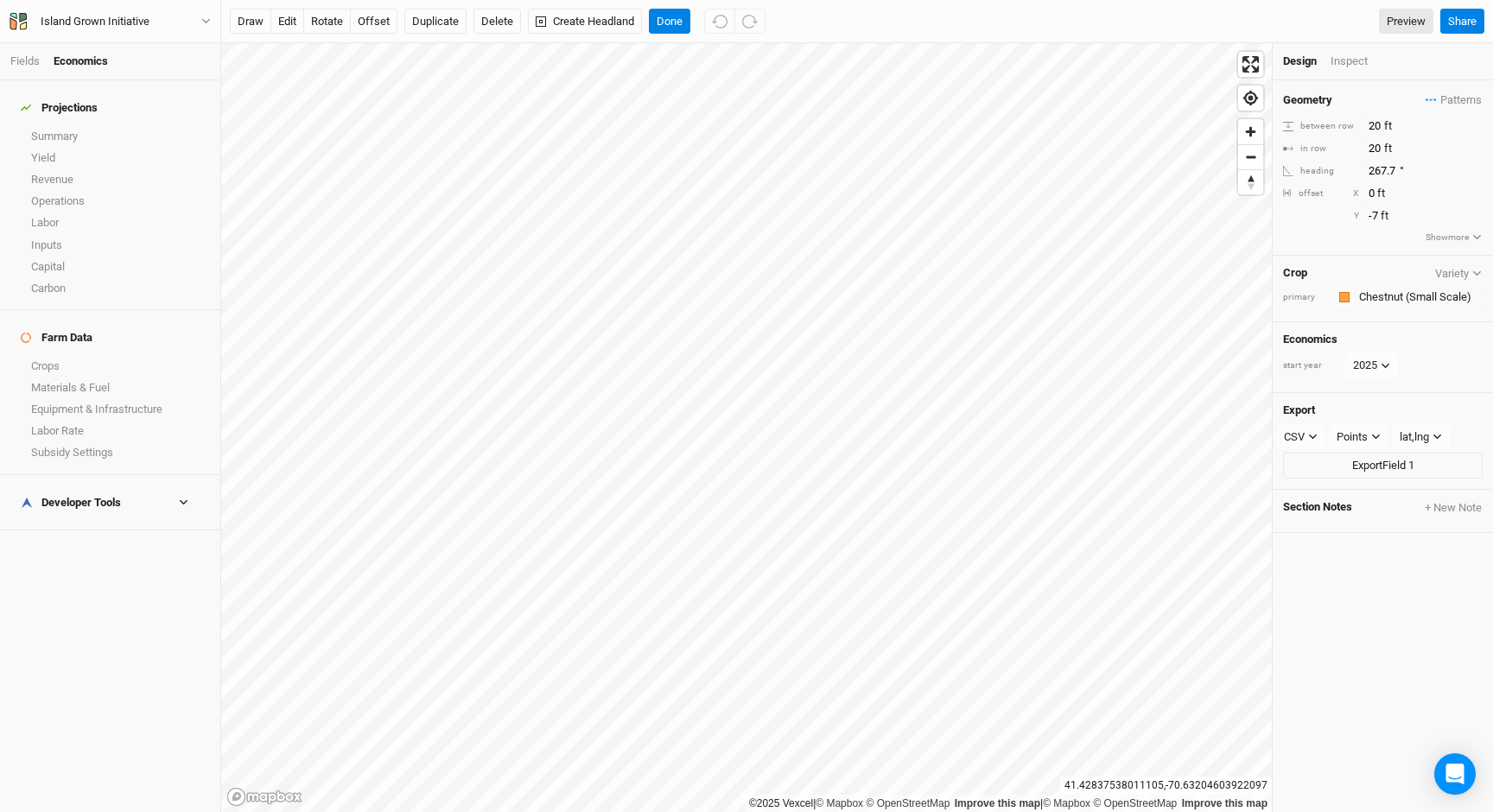
click at [186, 486] on h4 "Developer Tools" at bounding box center [110, 503] width 199 height 34
click at [93, 563] on link "Inputs Cost Basis" at bounding box center [110, 574] width 220 height 21
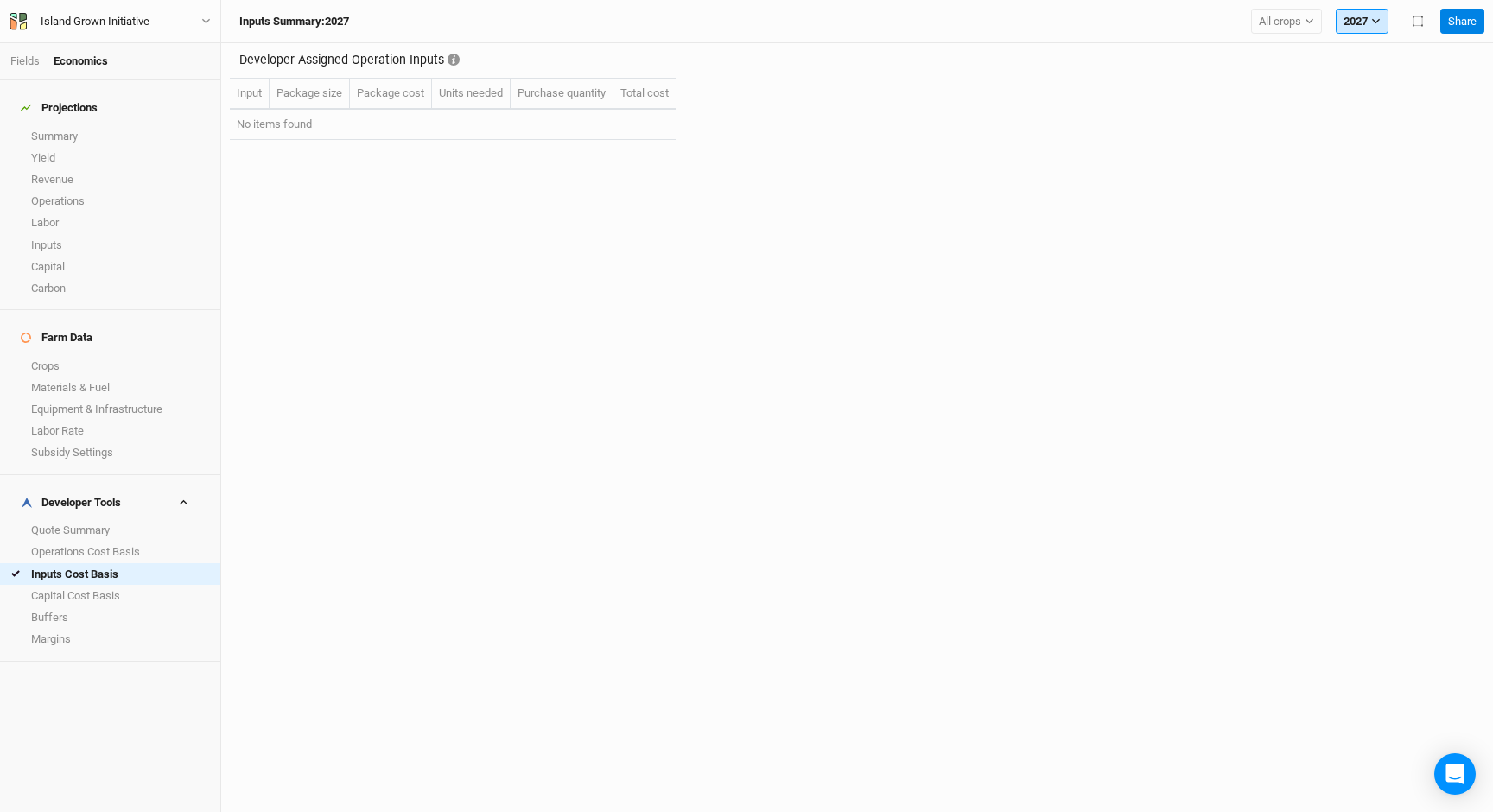
click at [1359, 21] on button "2027" at bounding box center [1362, 21] width 53 height 26
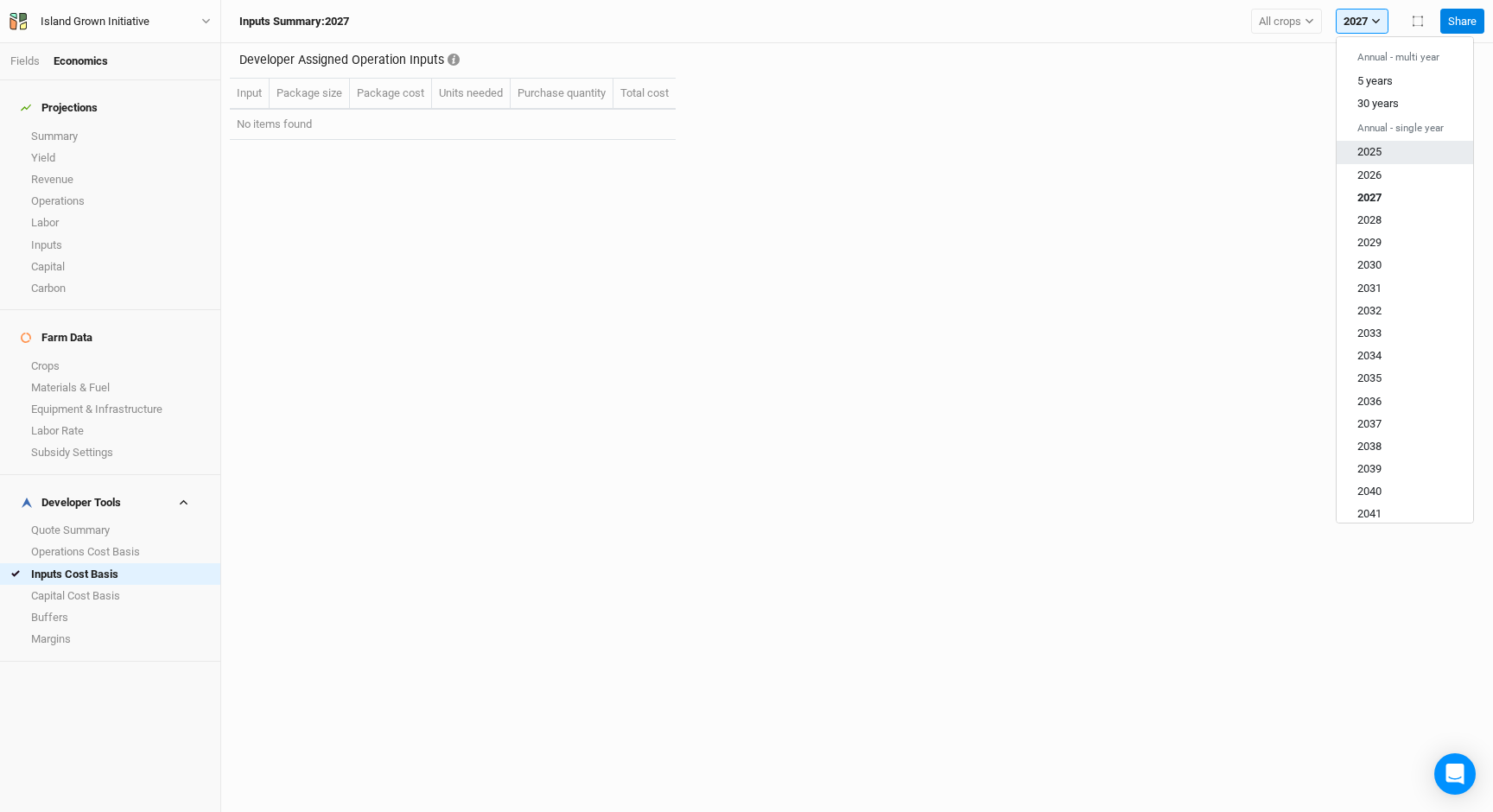
click at [1376, 151] on span "2025" at bounding box center [1369, 152] width 24 height 13
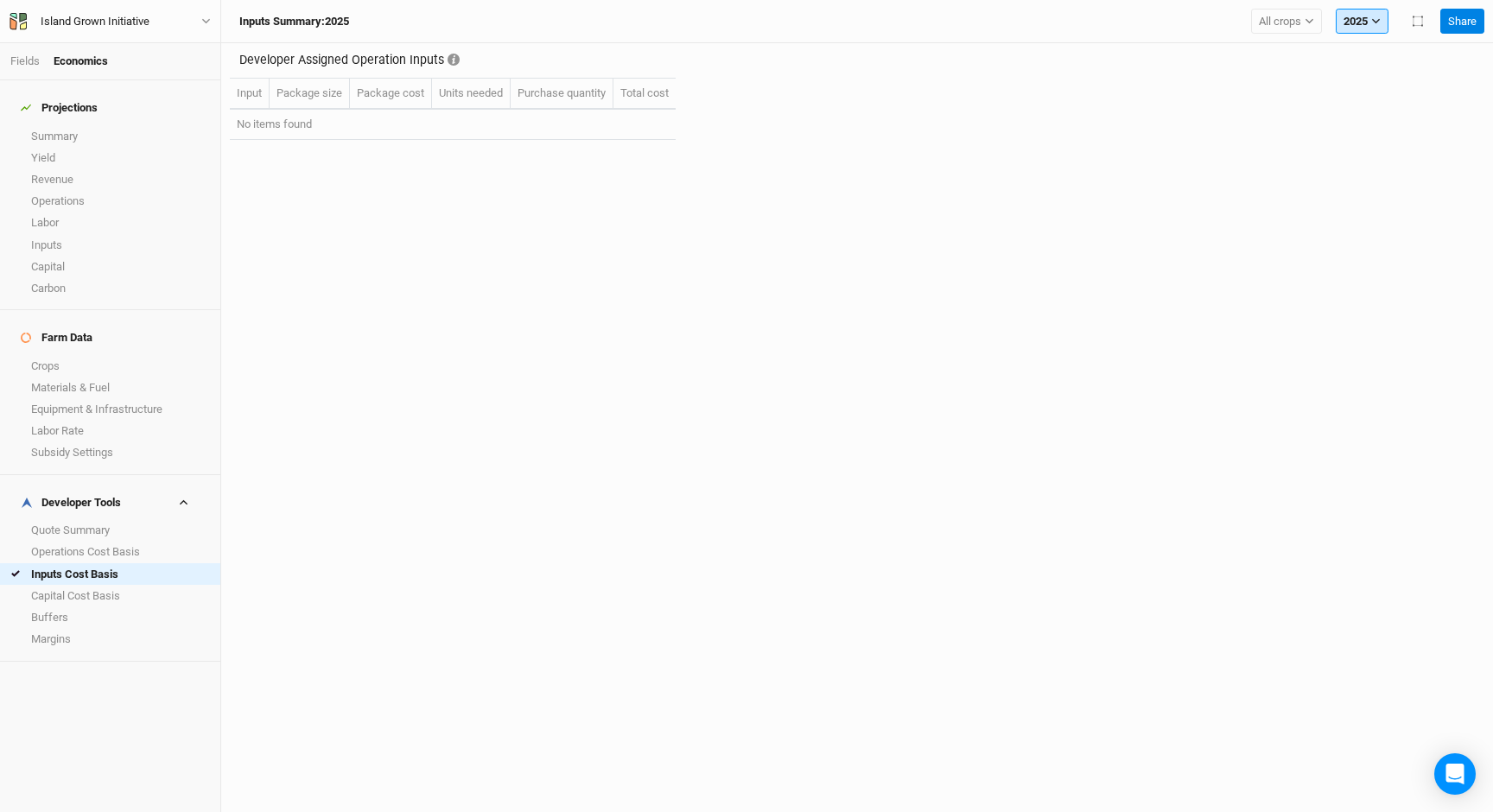
click at [1352, 21] on button "2025" at bounding box center [1362, 21] width 53 height 26
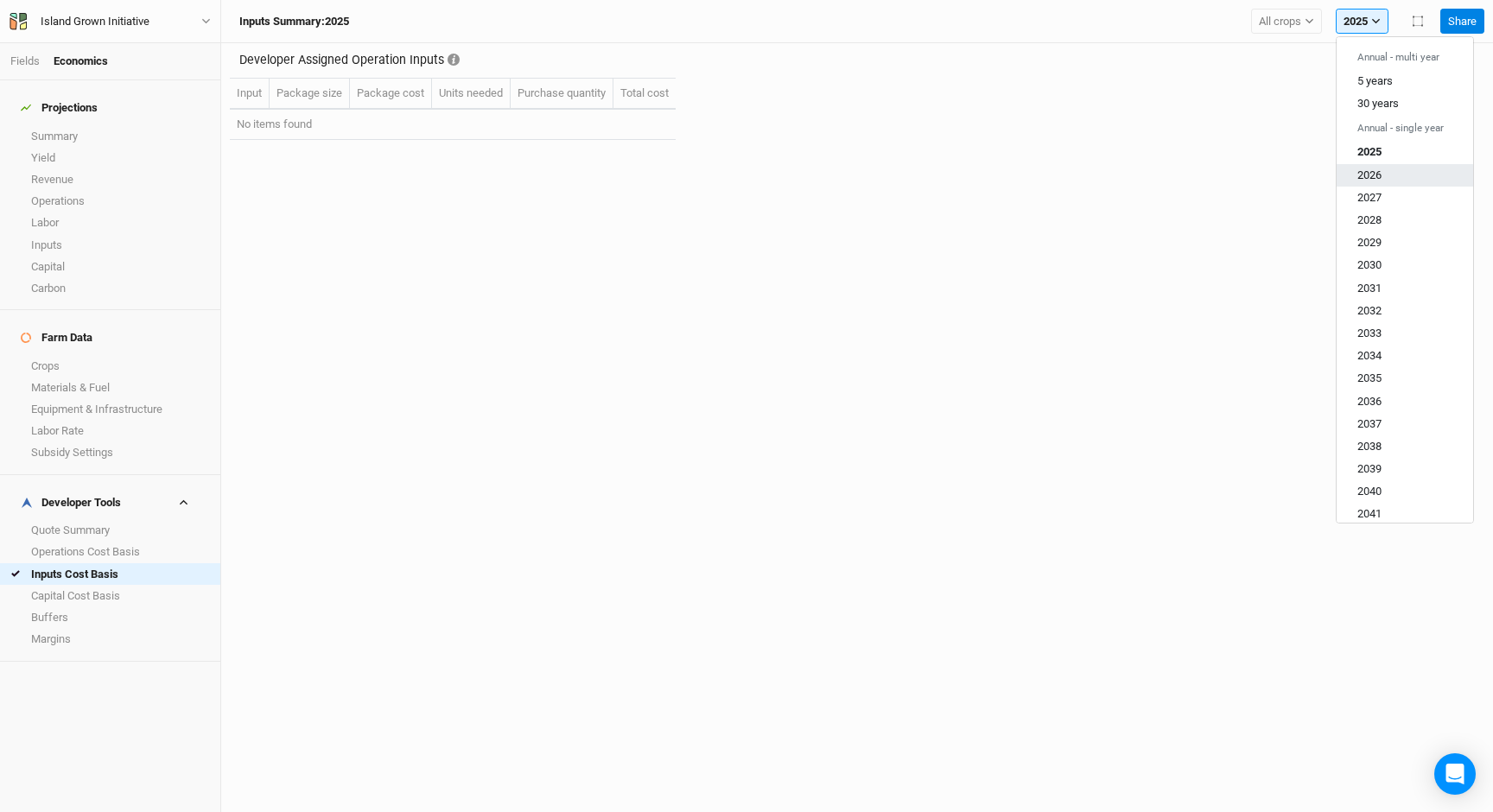
click at [1376, 173] on span "2026" at bounding box center [1369, 174] width 24 height 13
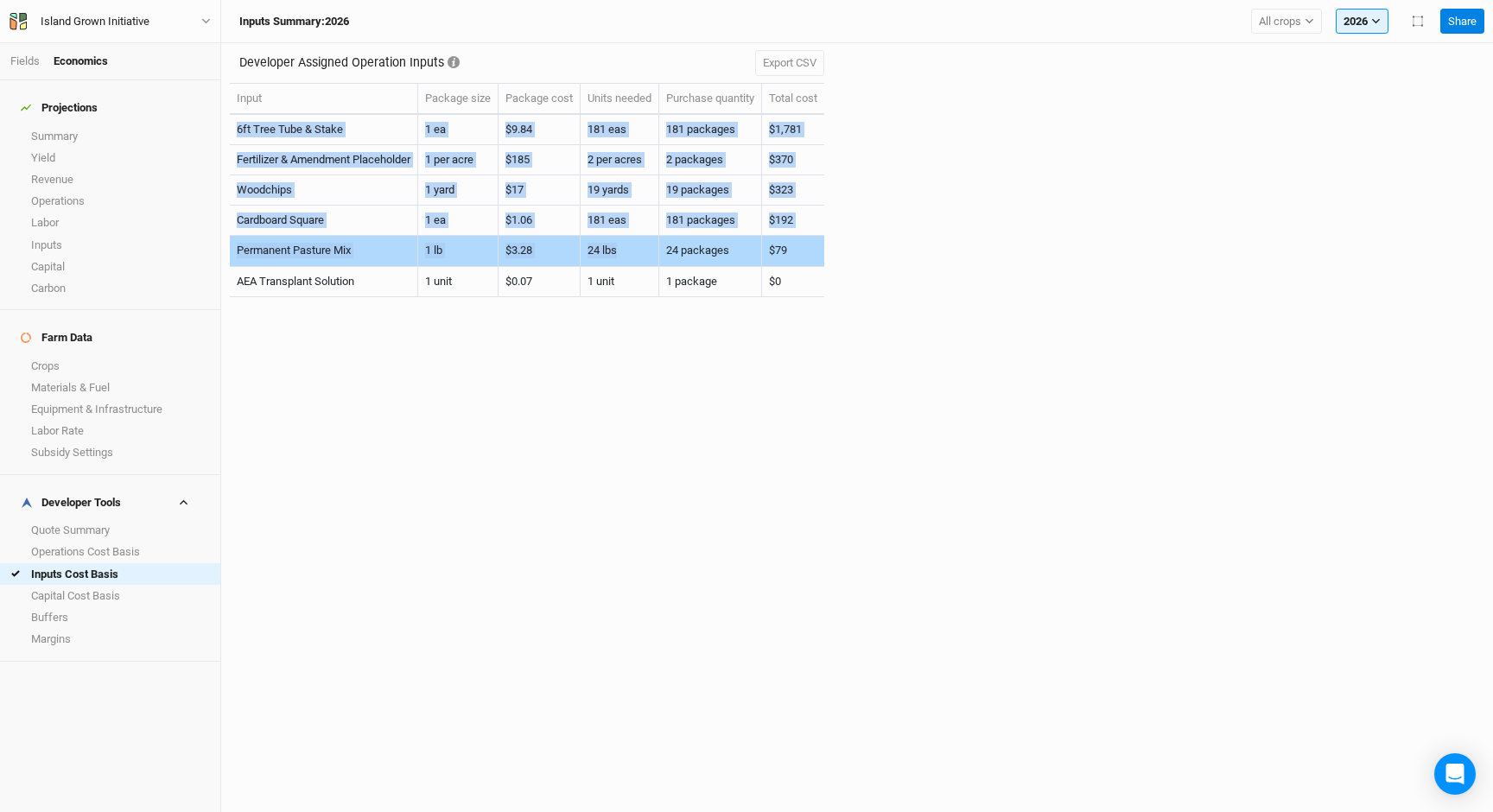
drag, startPoint x: 310, startPoint y: 115, endPoint x: 685, endPoint y: 266, distance: 404.3
click at [673, 260] on tbody "6ft Tree Tube & Stake 1 ea $9.84 181 eas 181 packages $1,781 Fertilizer & Amend…" at bounding box center [527, 205] width 594 height 183
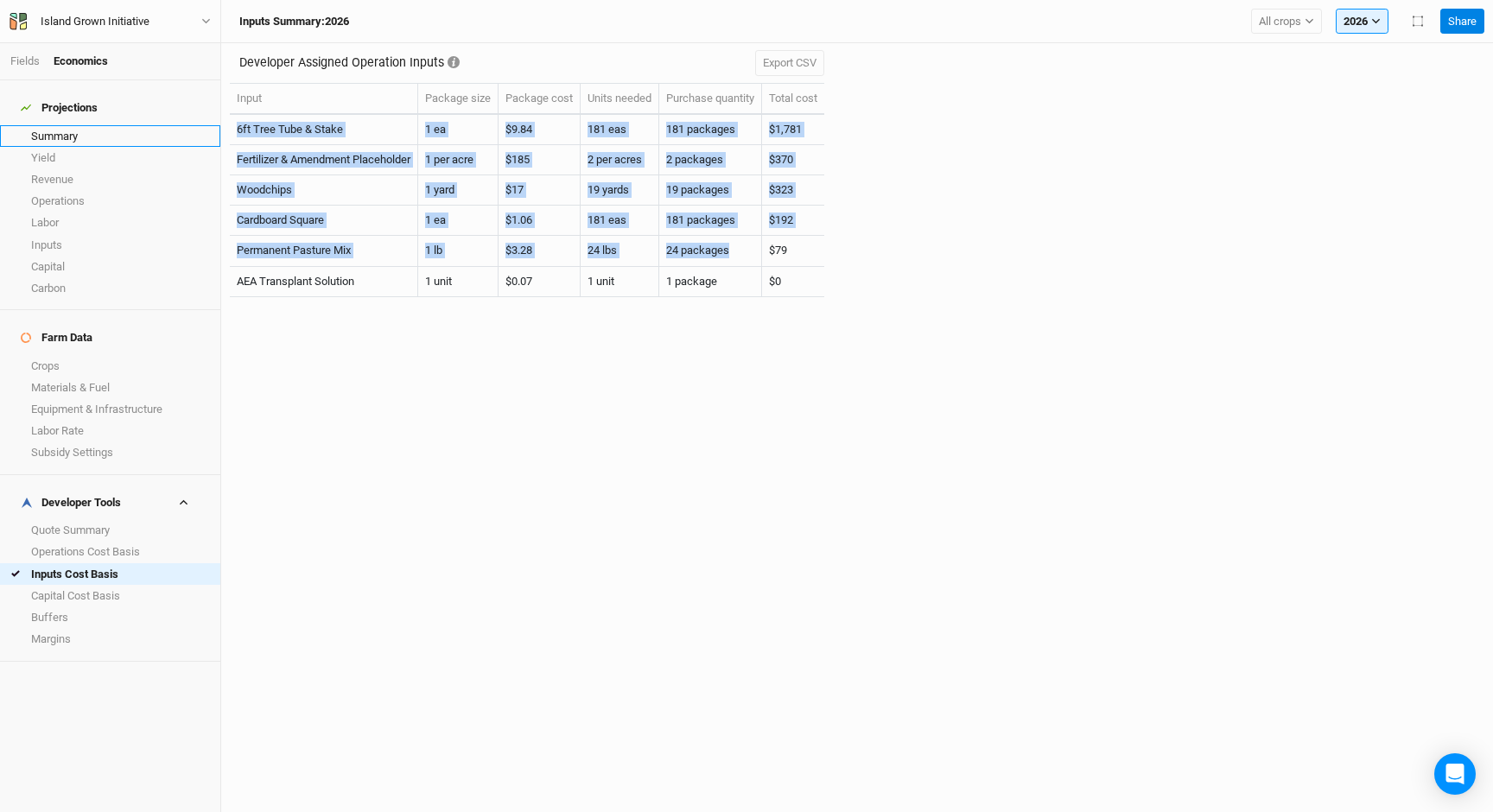
click at [83, 125] on link "Summary" at bounding box center [110, 136] width 220 height 21
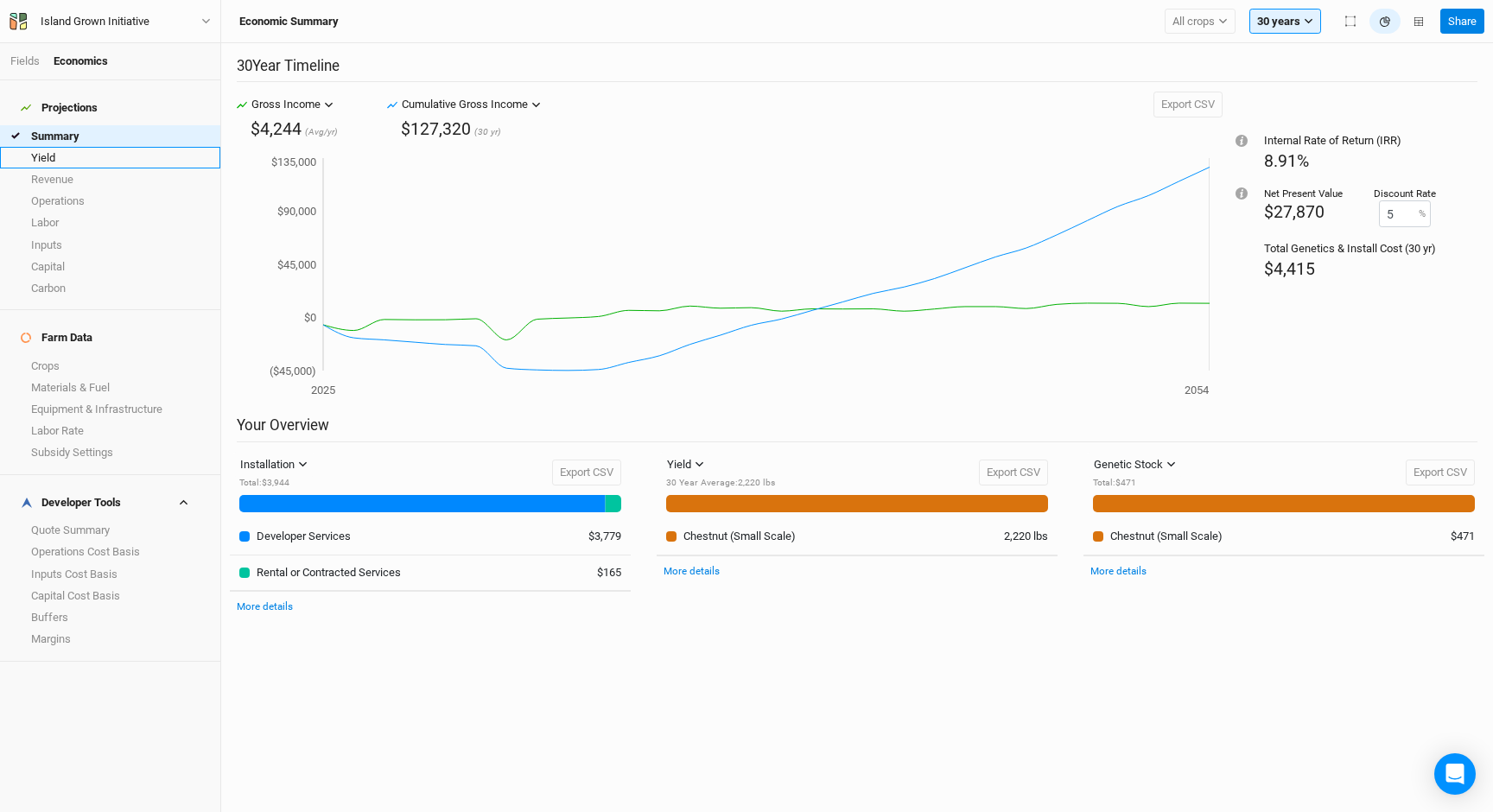
click at [91, 149] on link "Yield" at bounding box center [110, 158] width 220 height 21
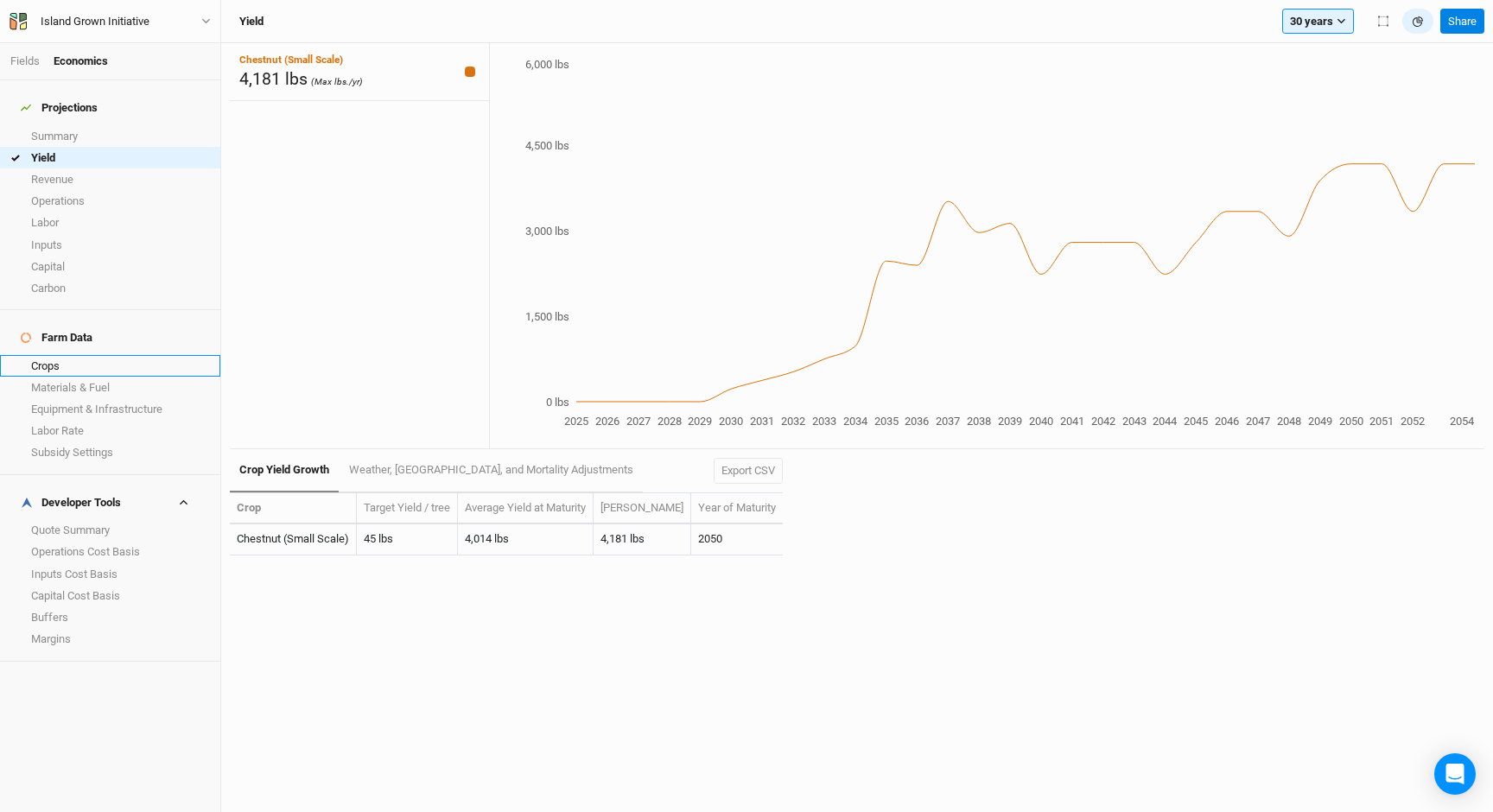
click at [68, 355] on link "Crops" at bounding box center [110, 366] width 220 height 21
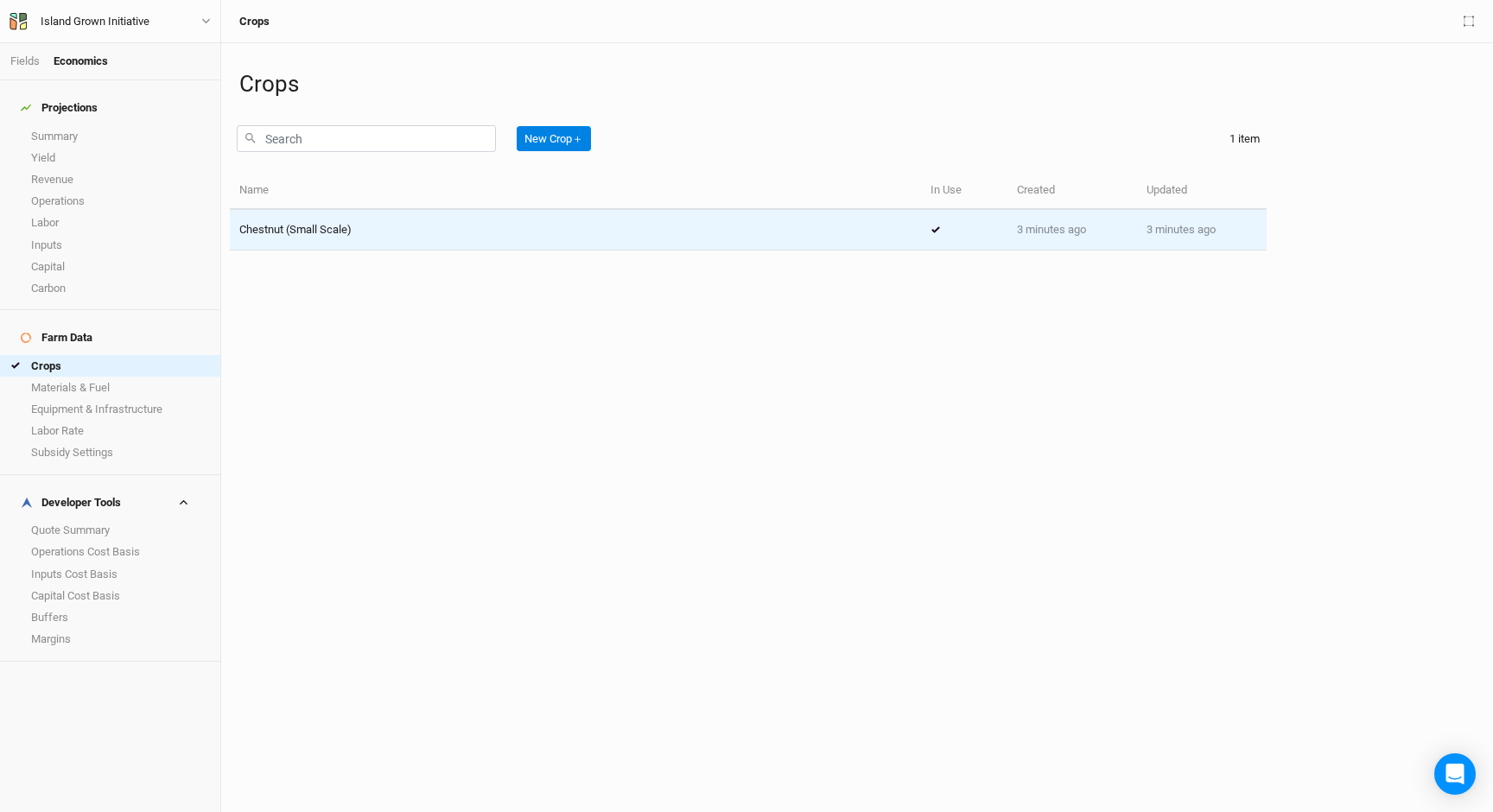
click at [360, 227] on div "Chestnut (Small Scale)" at bounding box center [575, 230] width 672 height 16
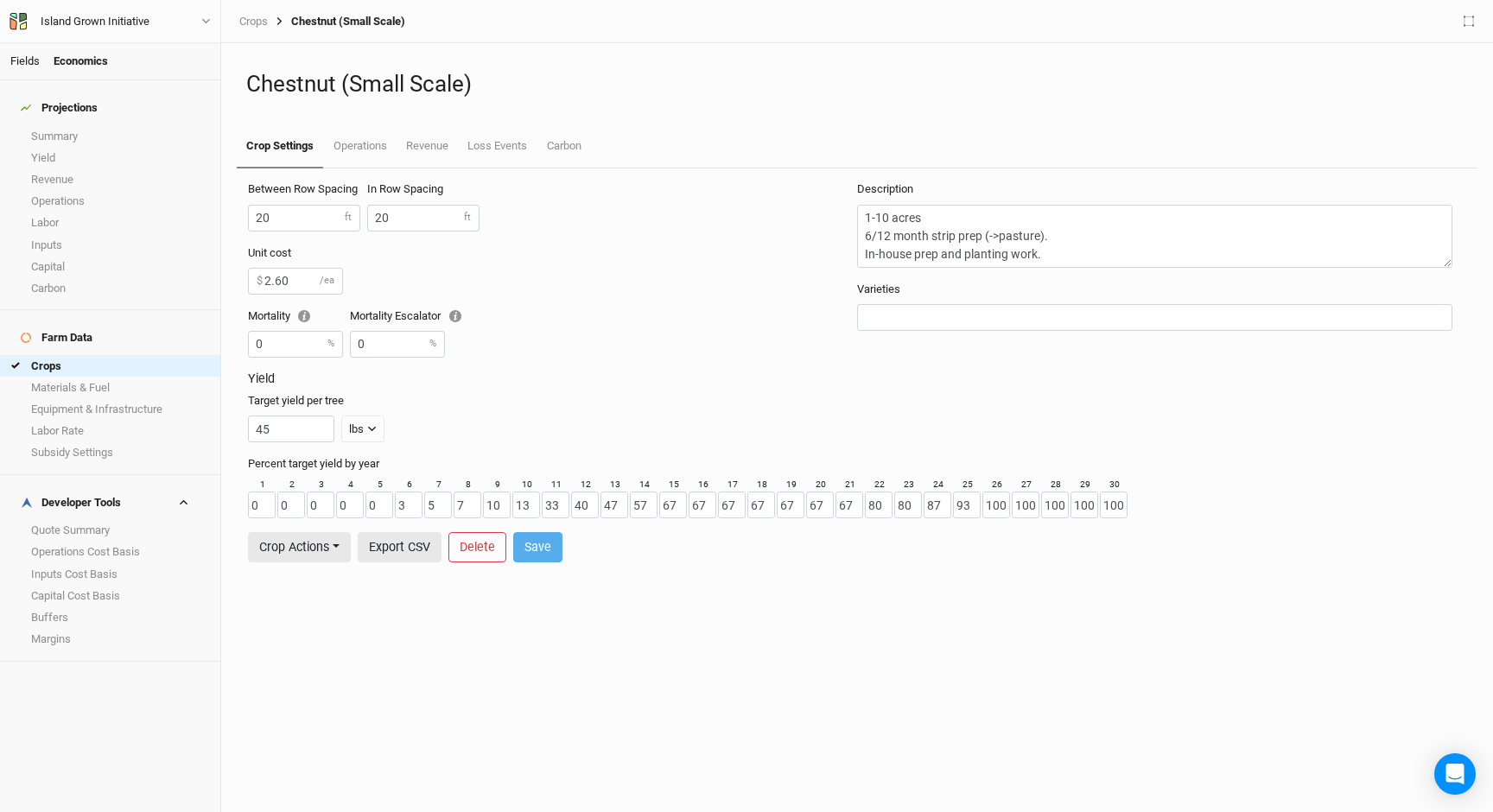
click at [34, 62] on link "Fields" at bounding box center [25, 61] width 29 height 13
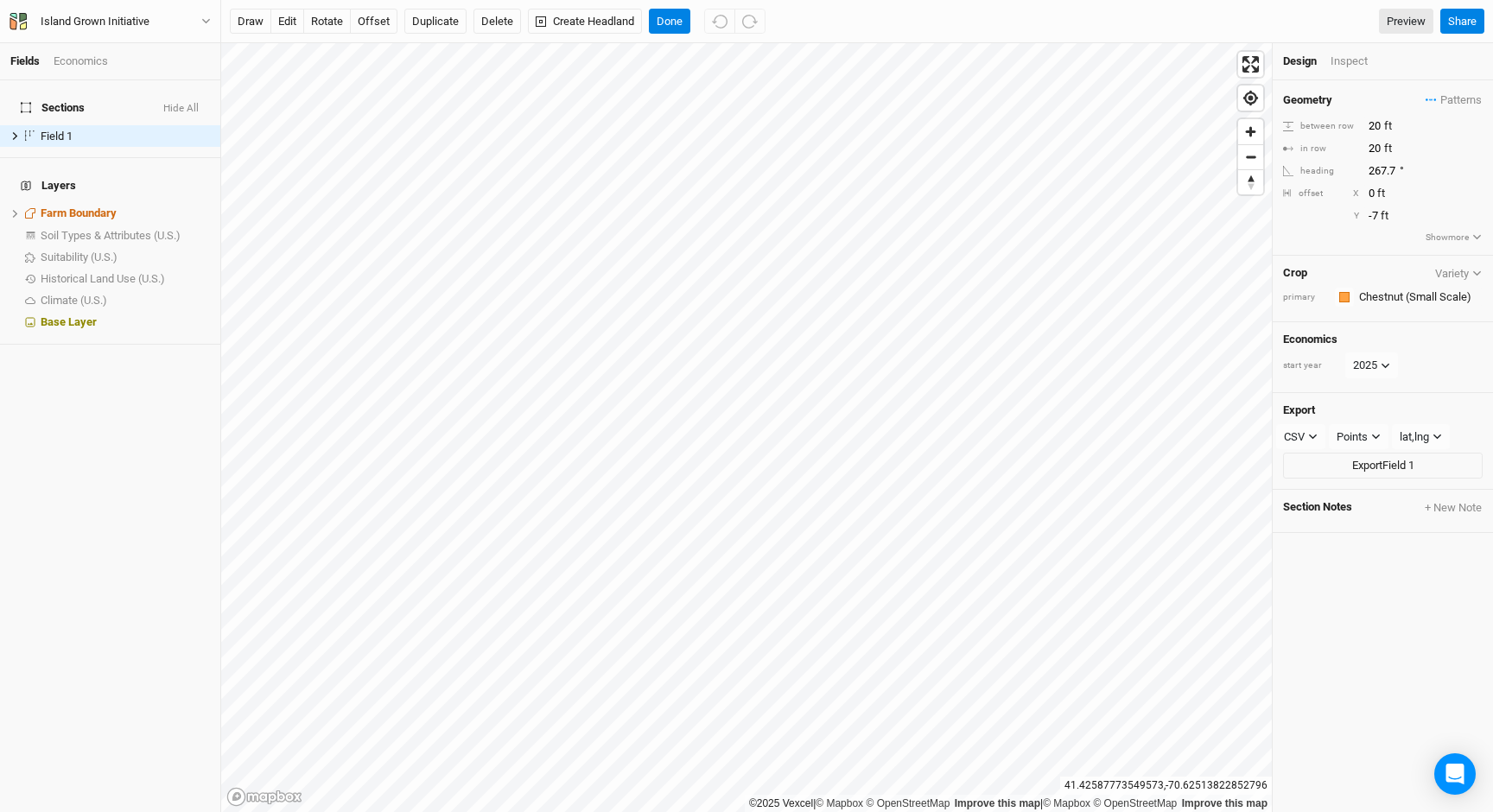
click at [86, 64] on div "Economics" at bounding box center [81, 62] width 55 height 16
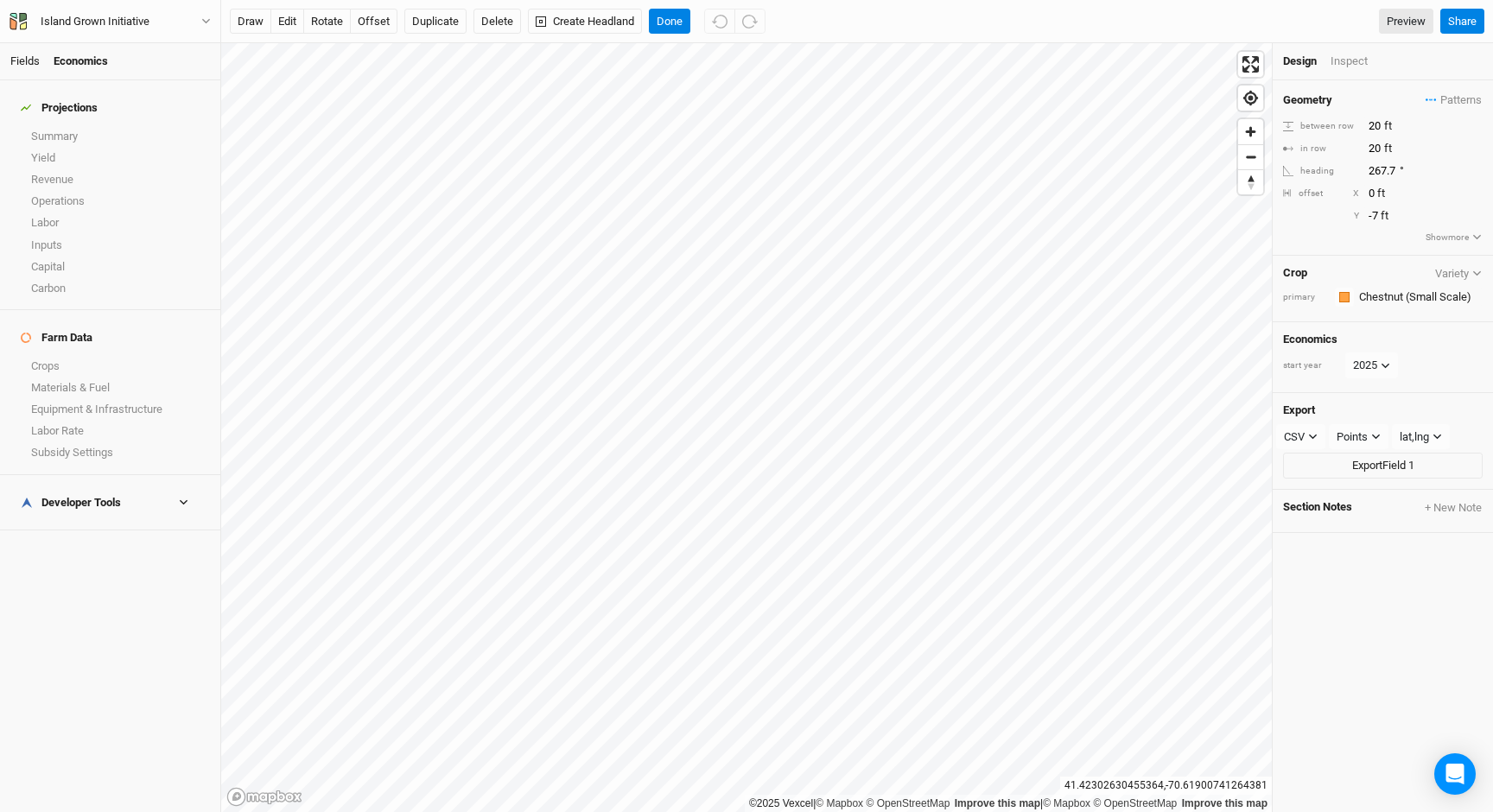
click at [21, 63] on link "Fields" at bounding box center [25, 61] width 29 height 13
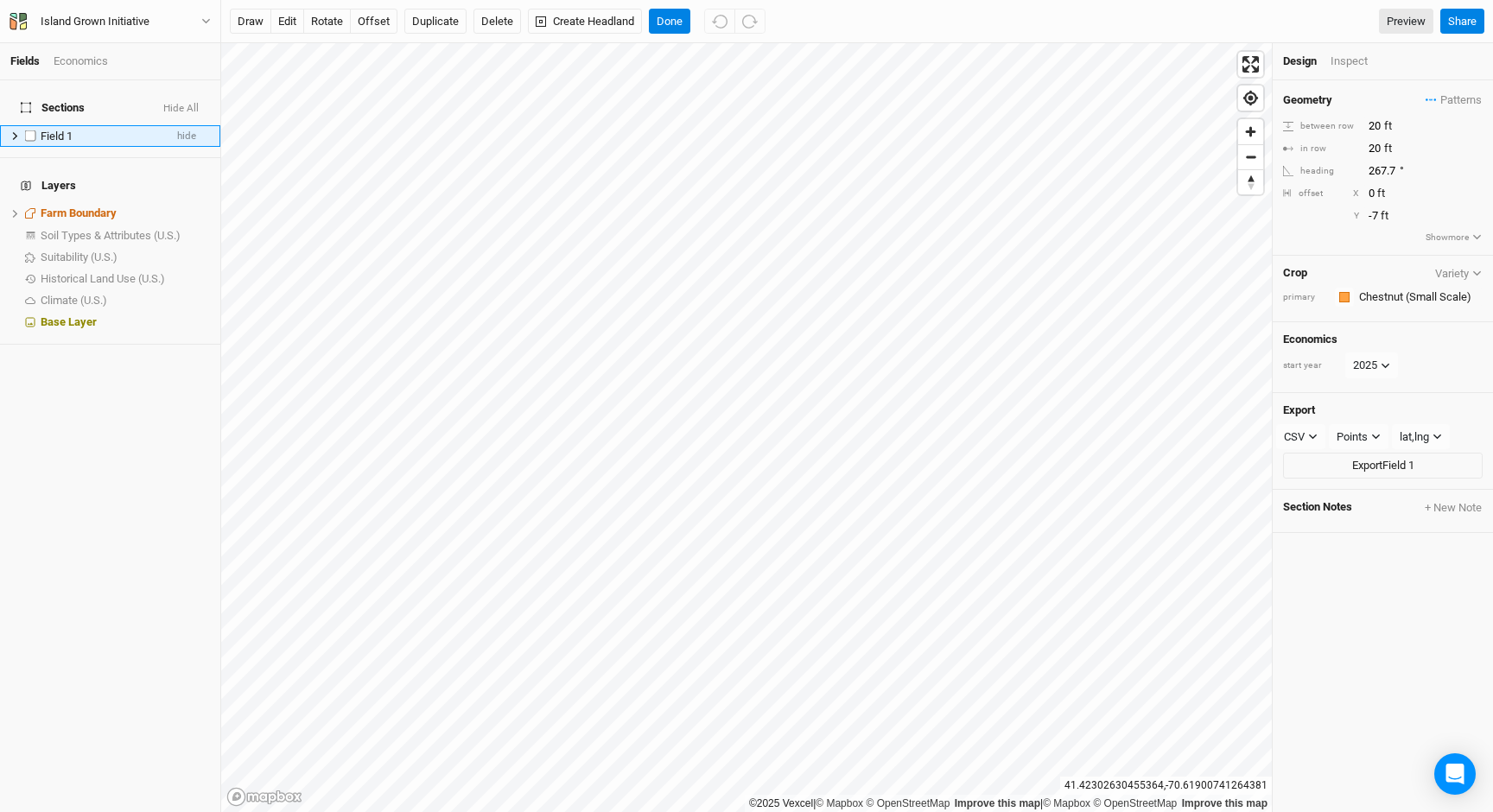
click at [15, 131] on icon at bounding box center [15, 136] width 10 height 10
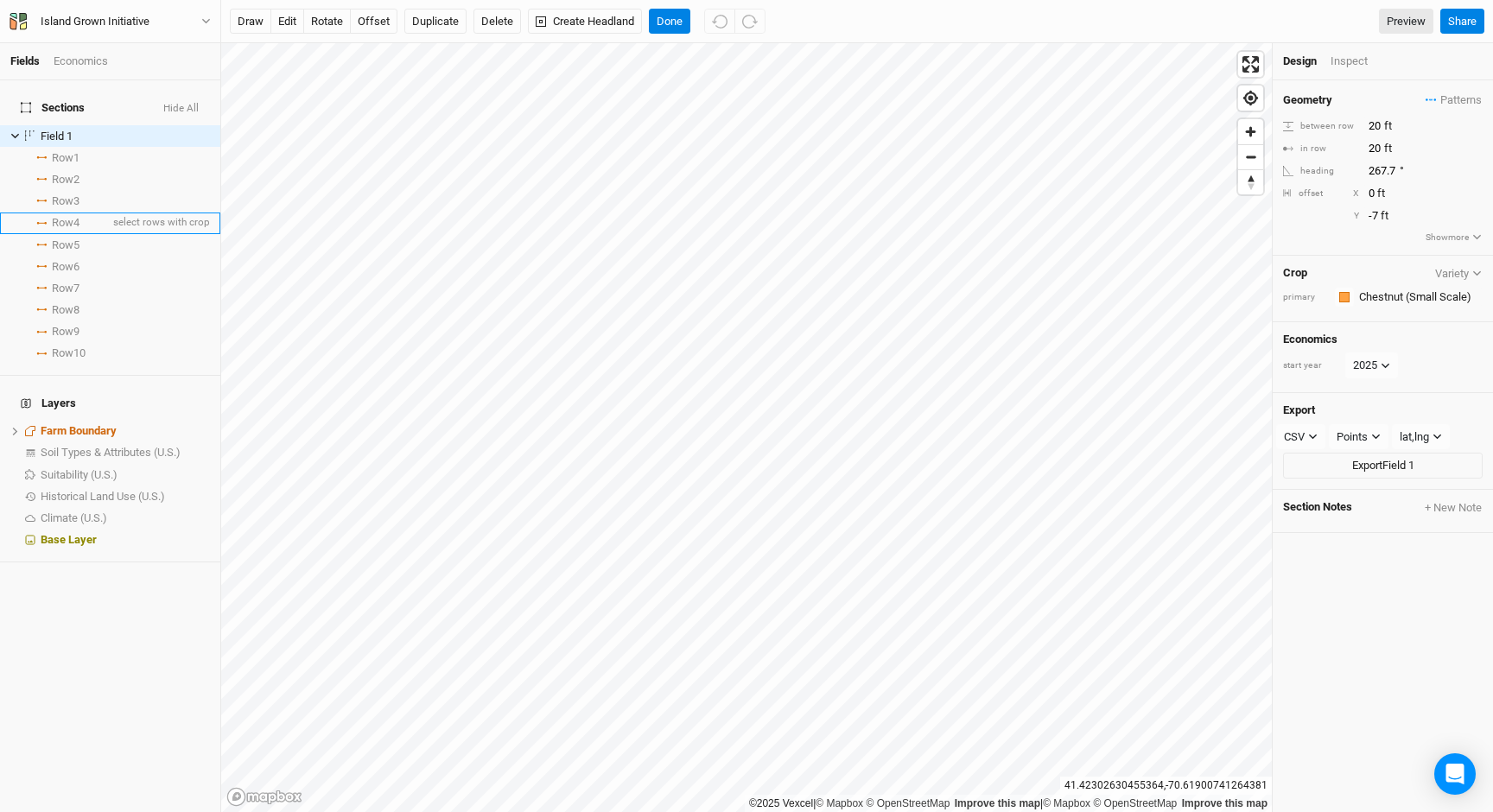
click at [78, 216] on span "Row 4" at bounding box center [65, 223] width 27 height 14
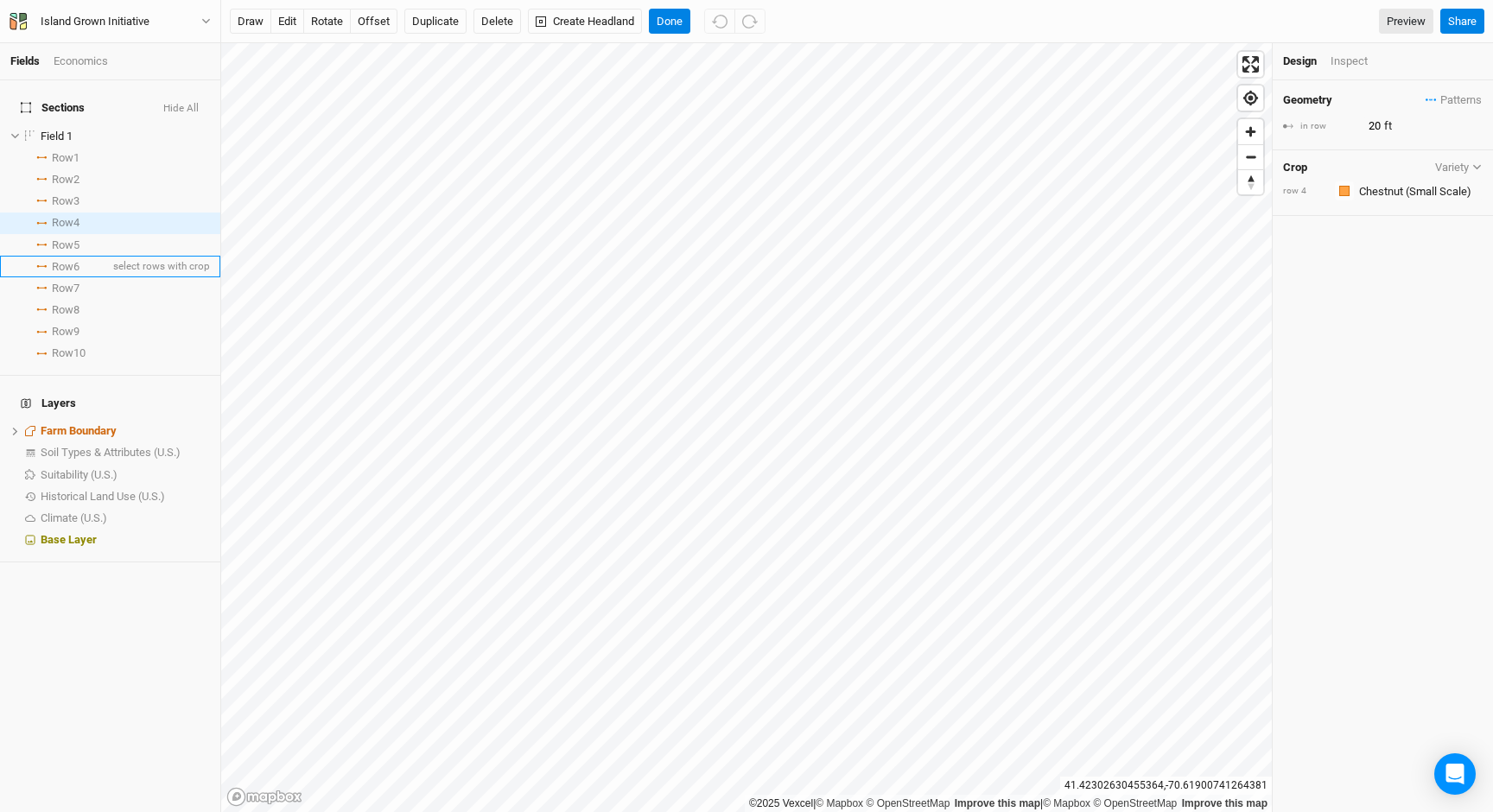
click at [71, 261] on span "Row 6" at bounding box center [65, 267] width 27 height 14
click at [71, 303] on span "Row 8" at bounding box center [65, 310] width 27 height 14
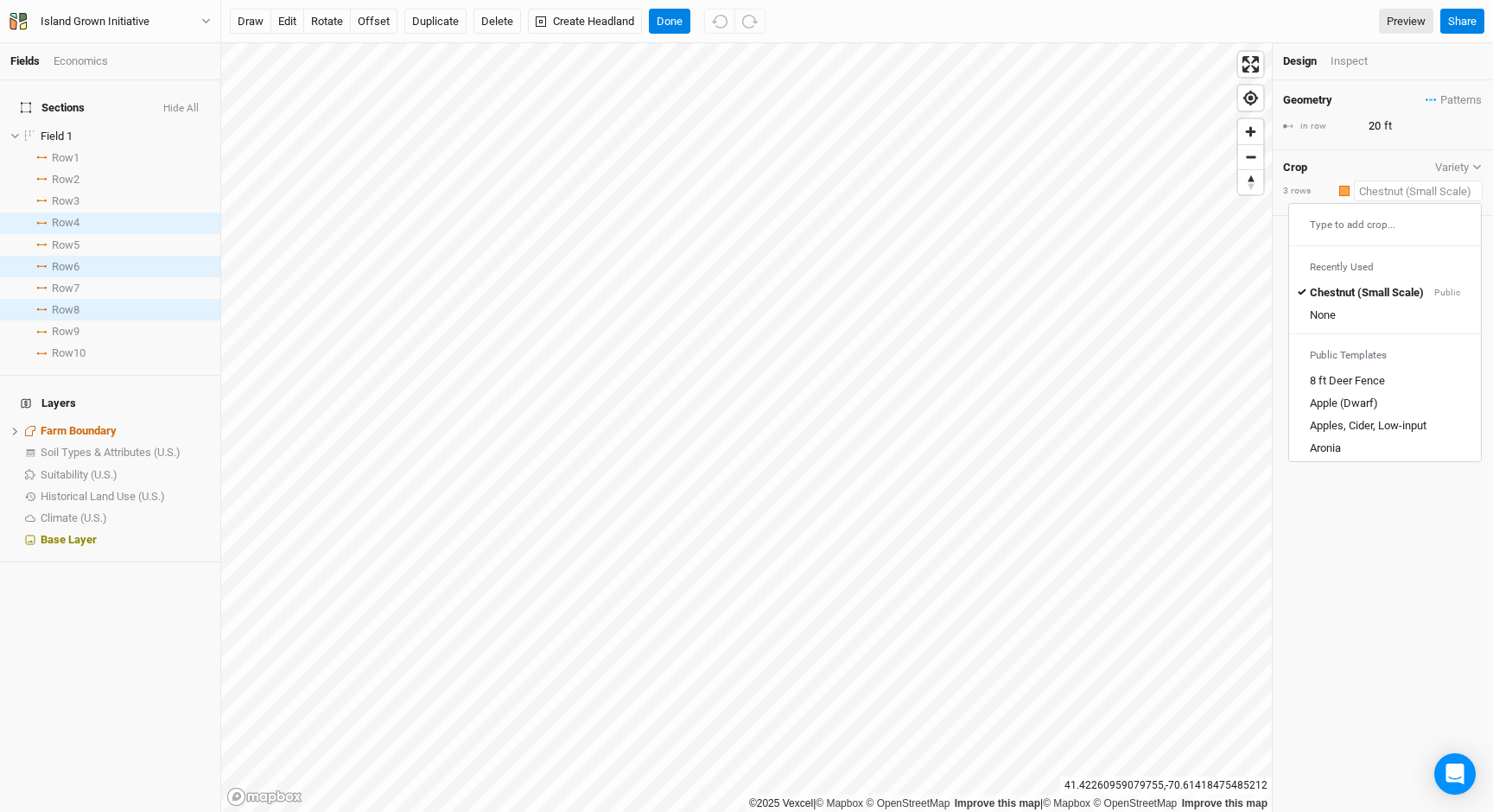
click at [1392, 188] on input "text" at bounding box center [1418, 191] width 129 height 21
click at [1362, 390] on div "Apple (Dwarf)" at bounding box center [1343, 397] width 68 height 16
type input "Apple (Dwarf)"
type input "4"
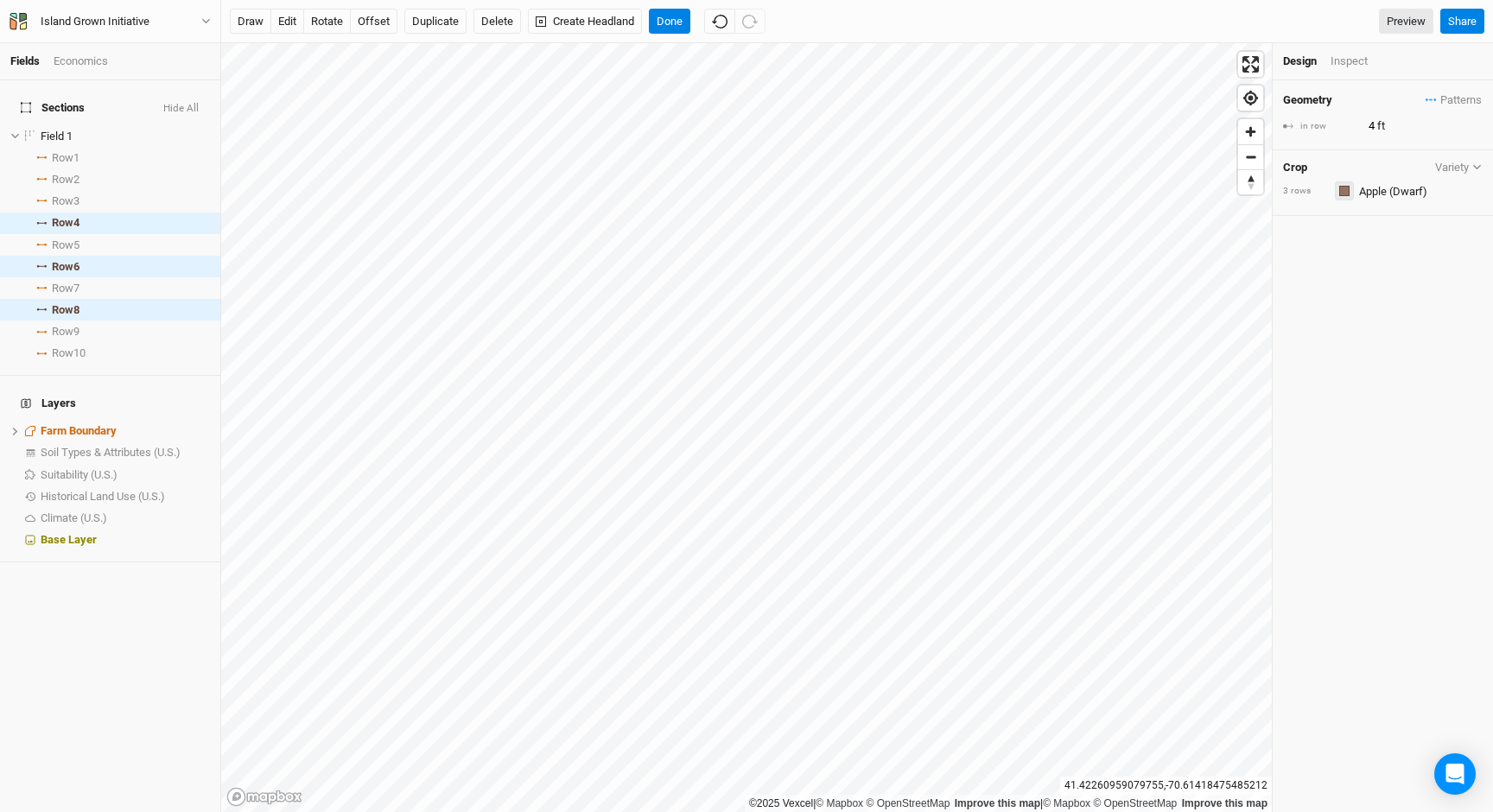
click at [1343, 190] on div "button" at bounding box center [1344, 191] width 11 height 11
click at [1376, 302] on span "Yellow" at bounding box center [1394, 303] width 41 height 20
click at [1437, 95] on span "Patterns" at bounding box center [1453, 101] width 56 height 18
click at [1428, 130] on div "＋ New in-row pattern" at bounding box center [1419, 132] width 108 height 16
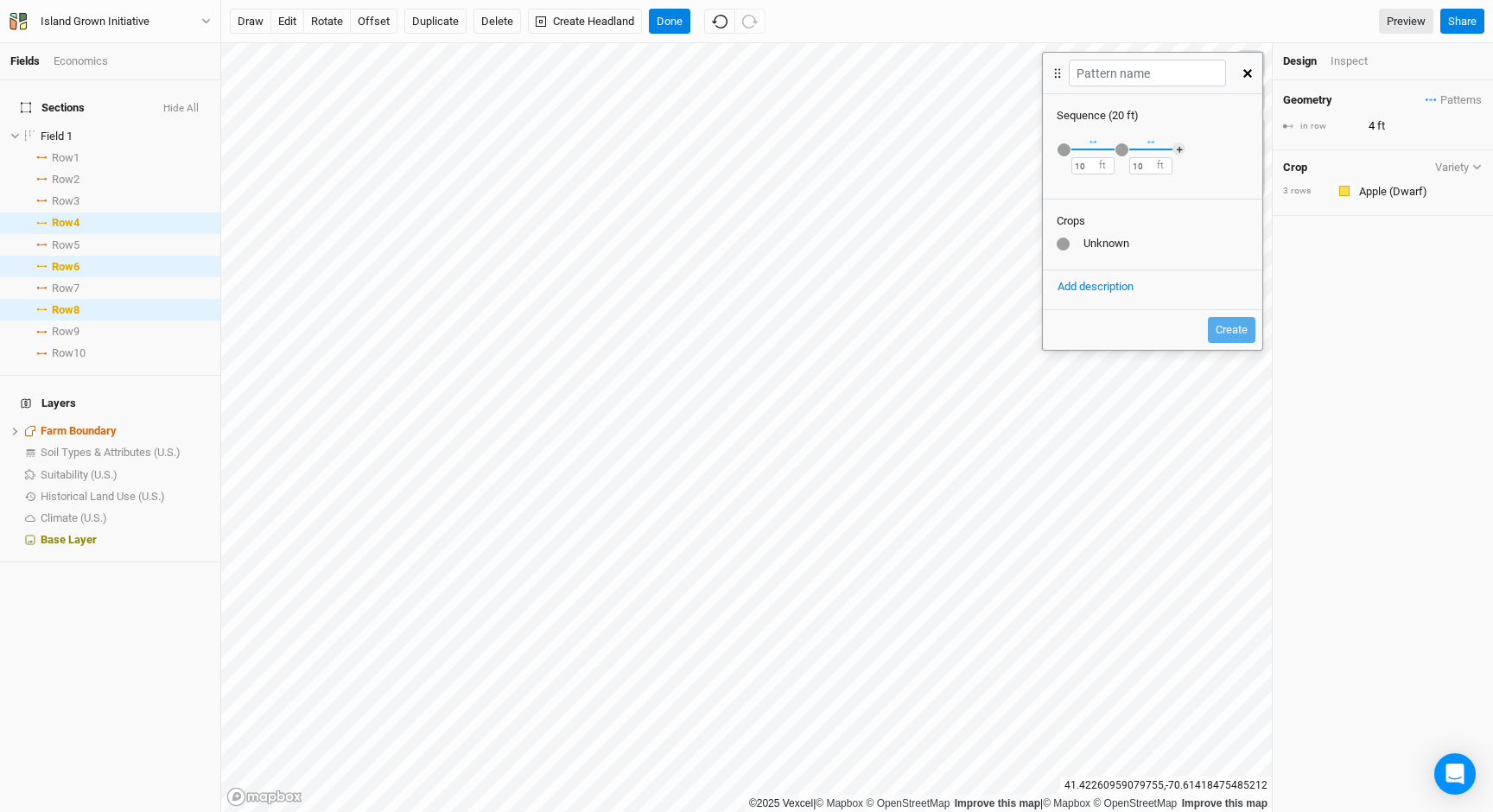
click at [1063, 148] on div "button" at bounding box center [1064, 150] width 13 height 13
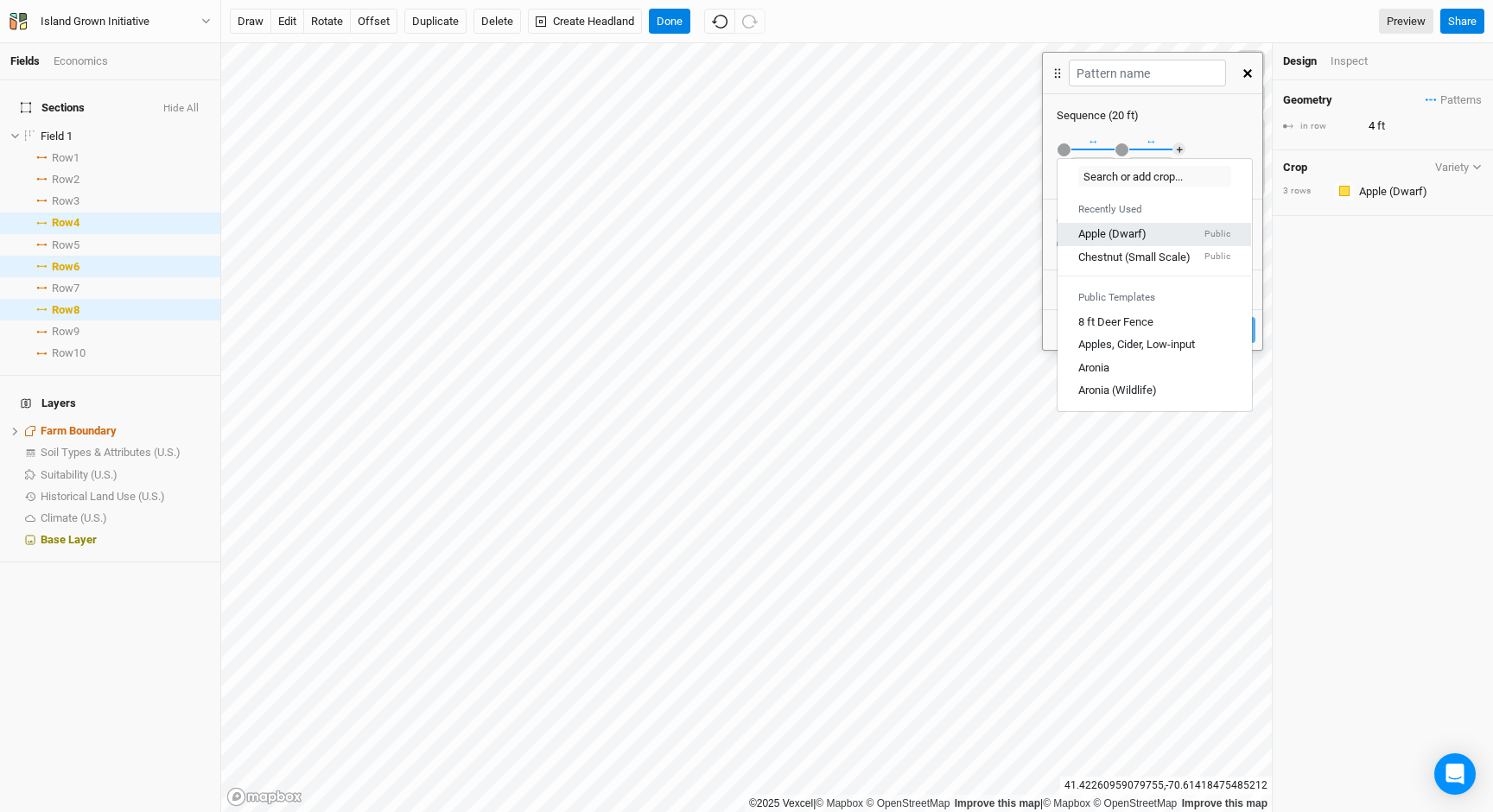
click at [1133, 228] on div "Apple (Dwarf)" at bounding box center [1112, 235] width 68 height 16
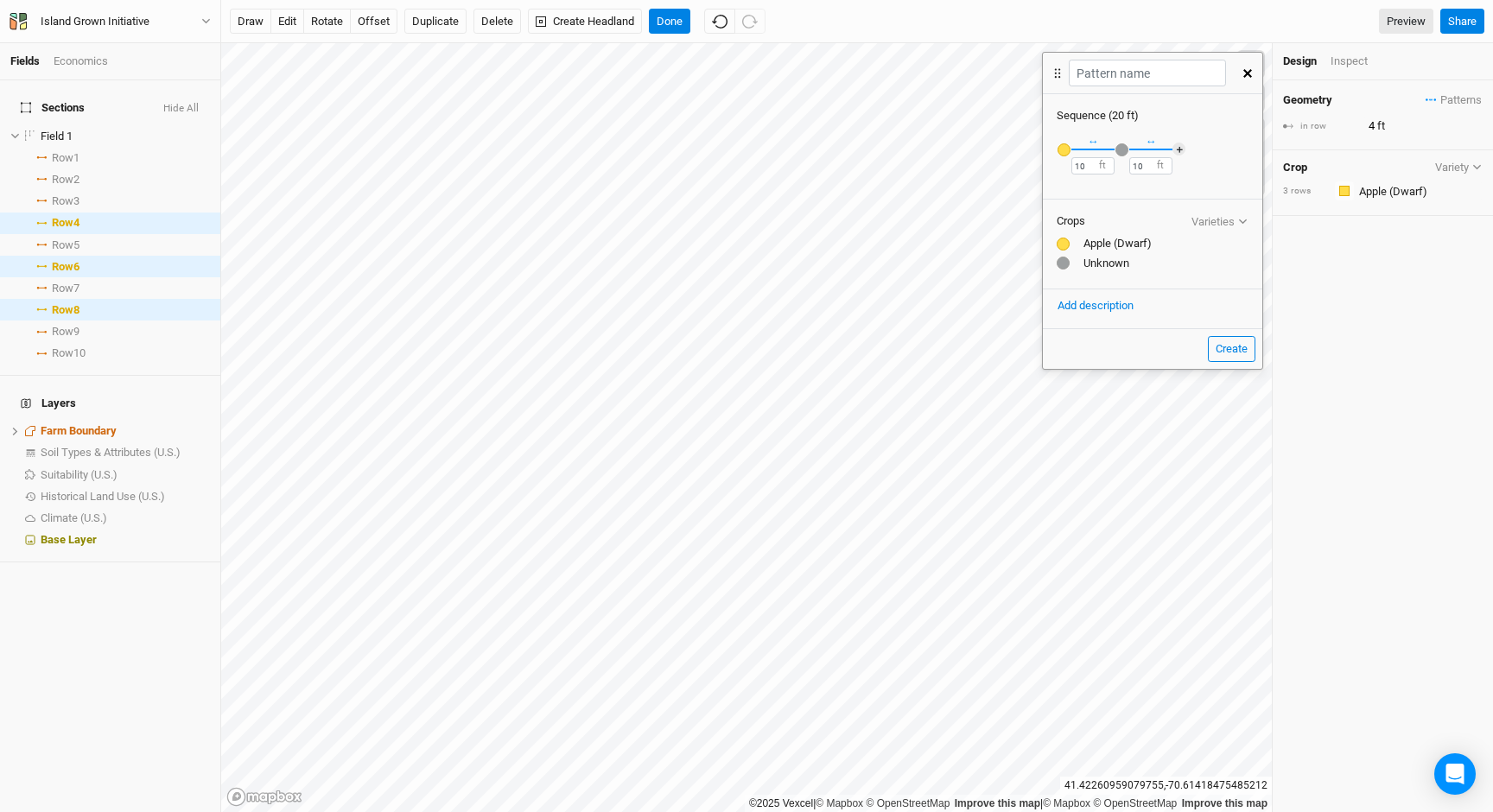
click at [1123, 149] on div "button" at bounding box center [1122, 150] width 13 height 13
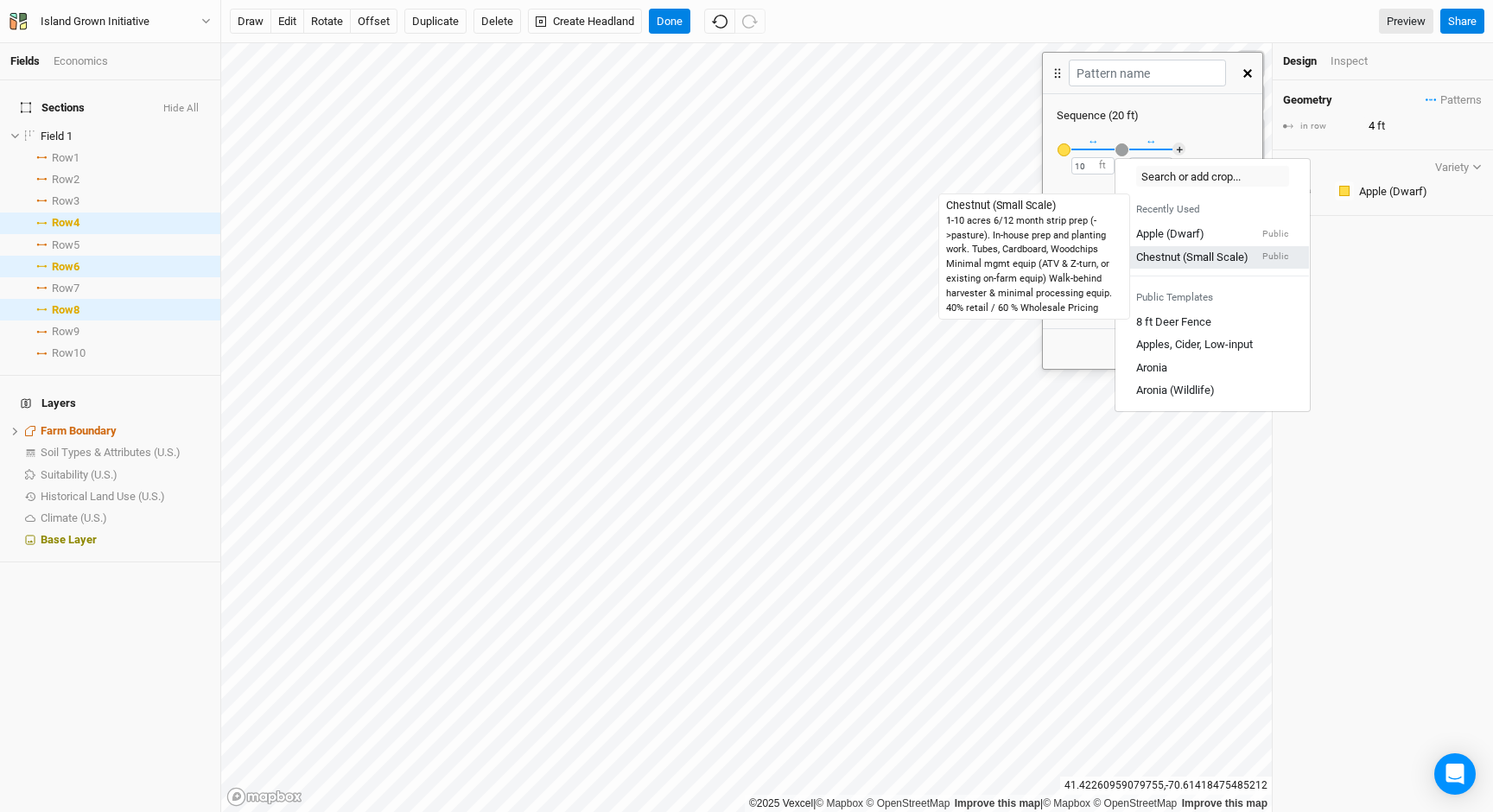
click at [1156, 256] on div "Chestnut (Small Scale)" at bounding box center [1191, 257] width 112 height 16
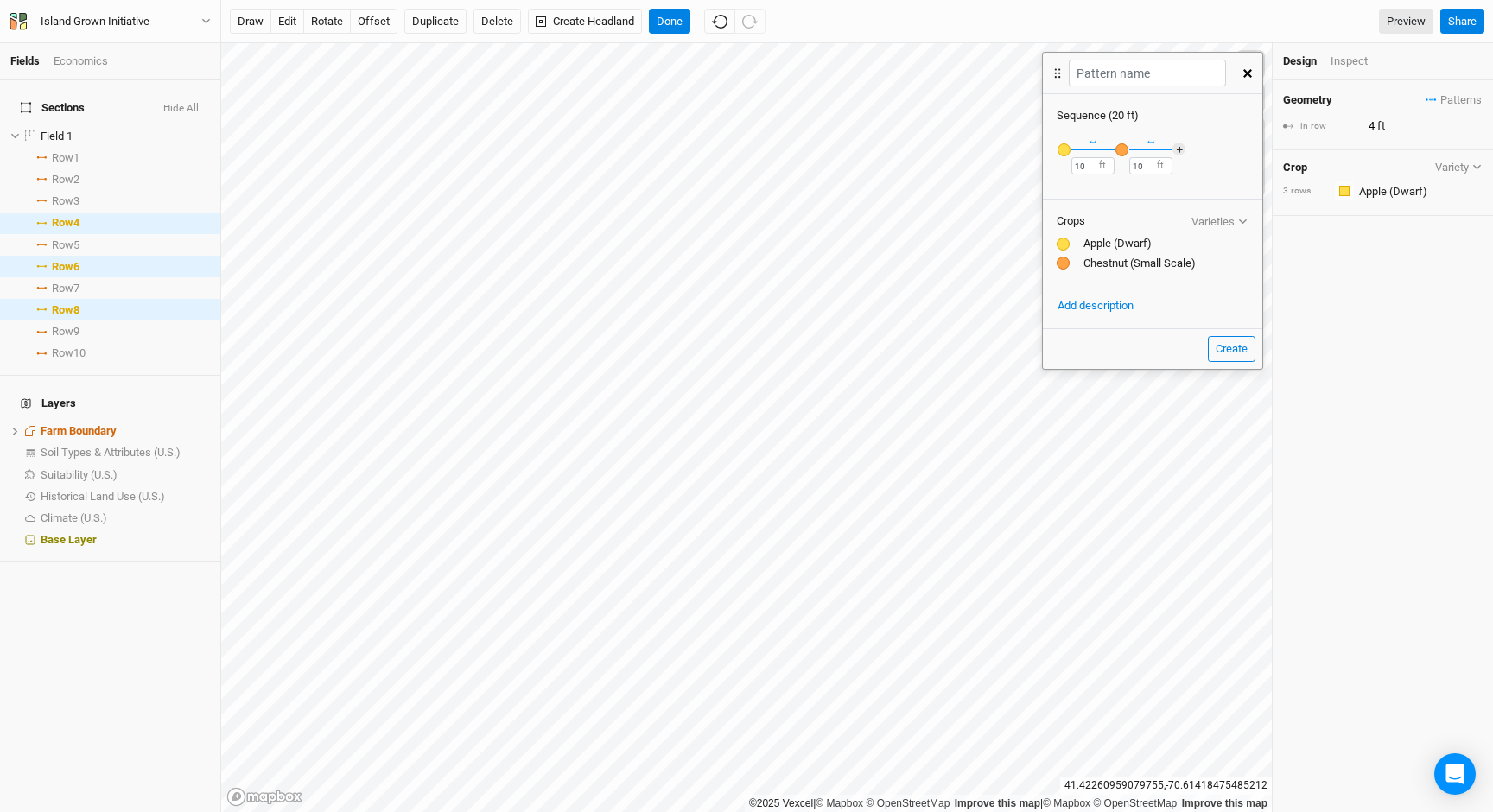
click at [1244, 74] on icon "button" at bounding box center [1248, 73] width 9 height 9
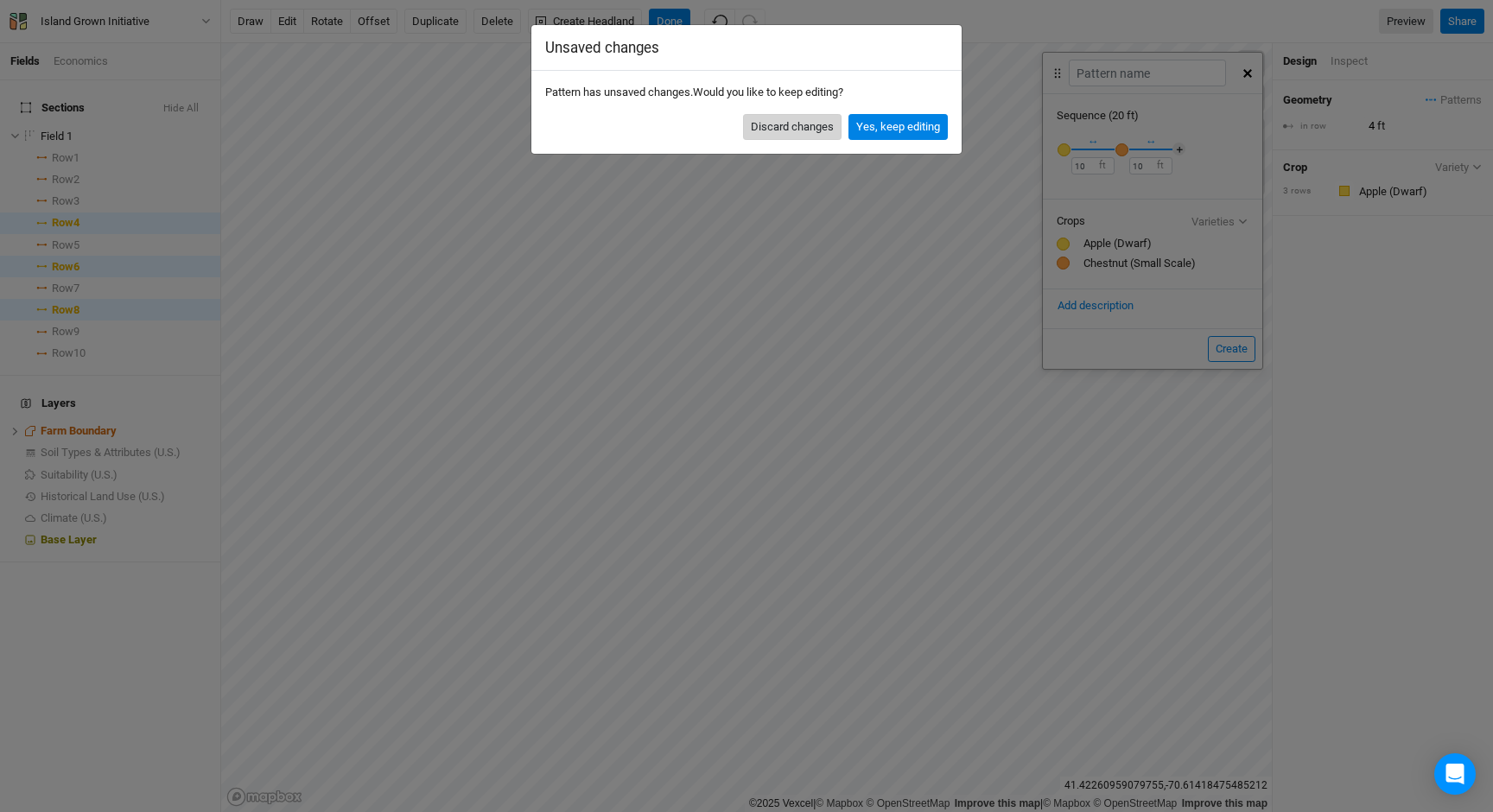
click at [813, 123] on button "Discard changes" at bounding box center [792, 126] width 99 height 26
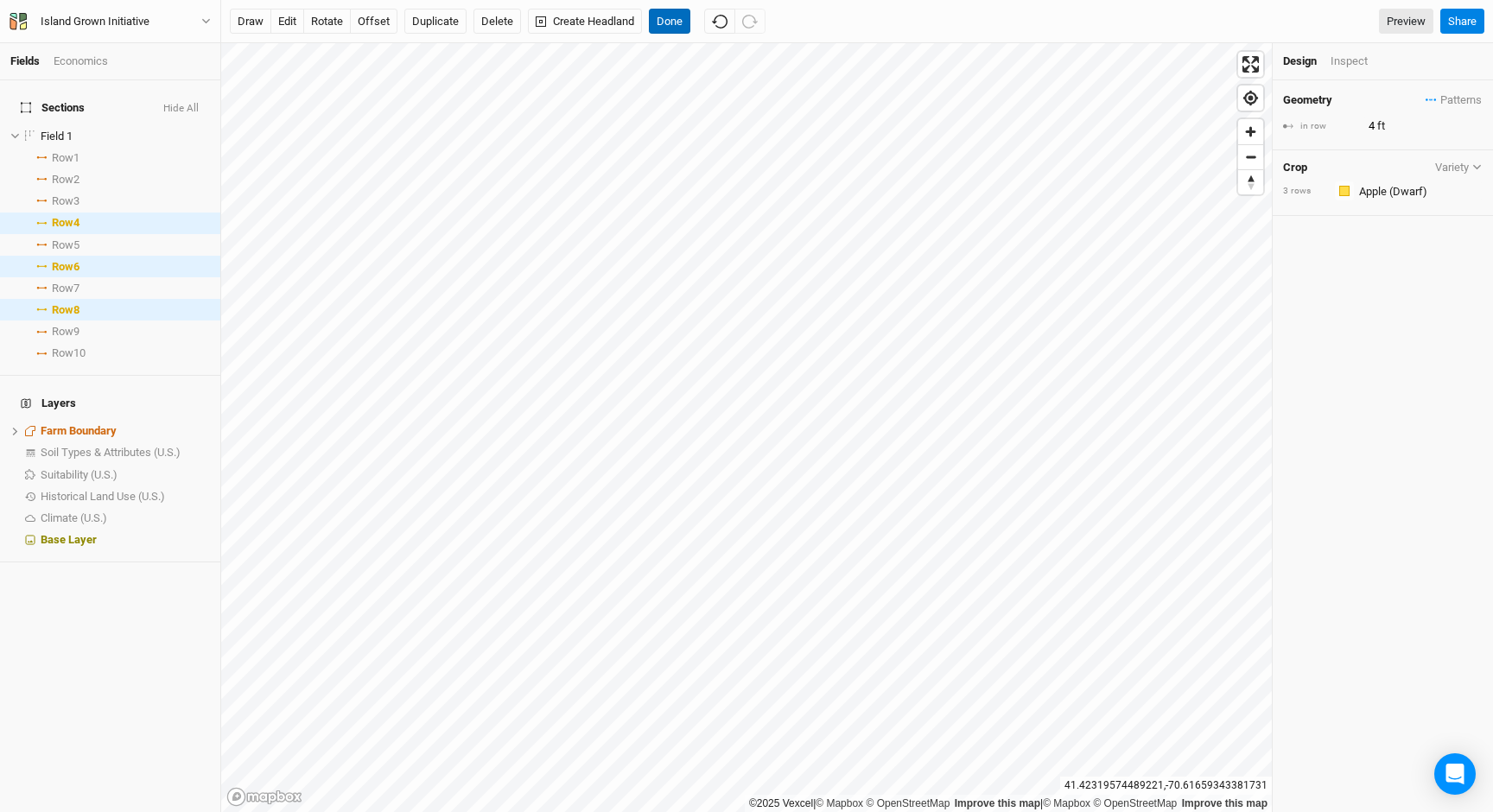
click at [662, 11] on button "Done" at bounding box center [669, 21] width 41 height 26
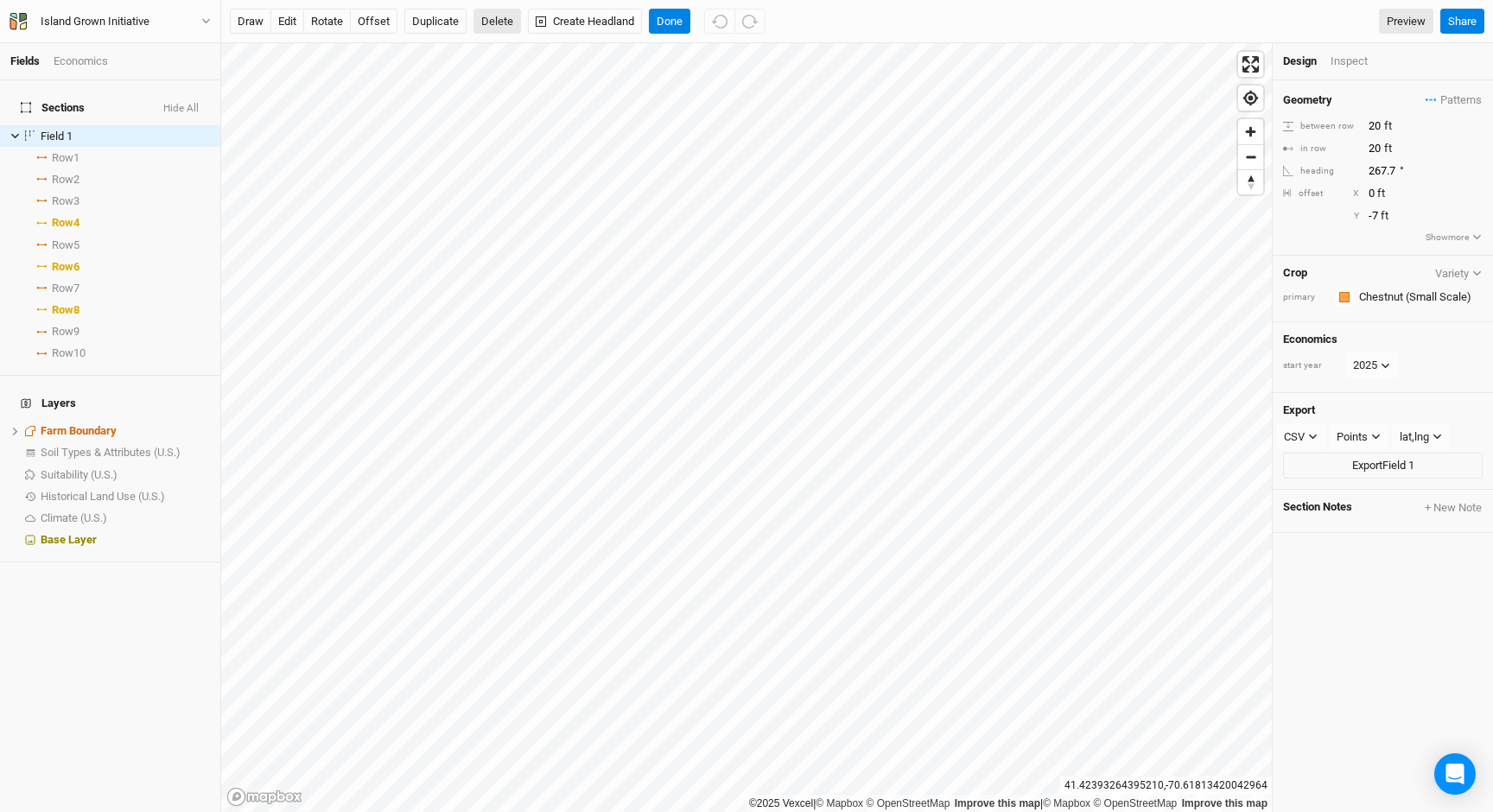
click at [489, 23] on button "Delete" at bounding box center [497, 21] width 48 height 26
click at [508, 21] on button "Confirm" at bounding box center [509, 21] width 54 height 26
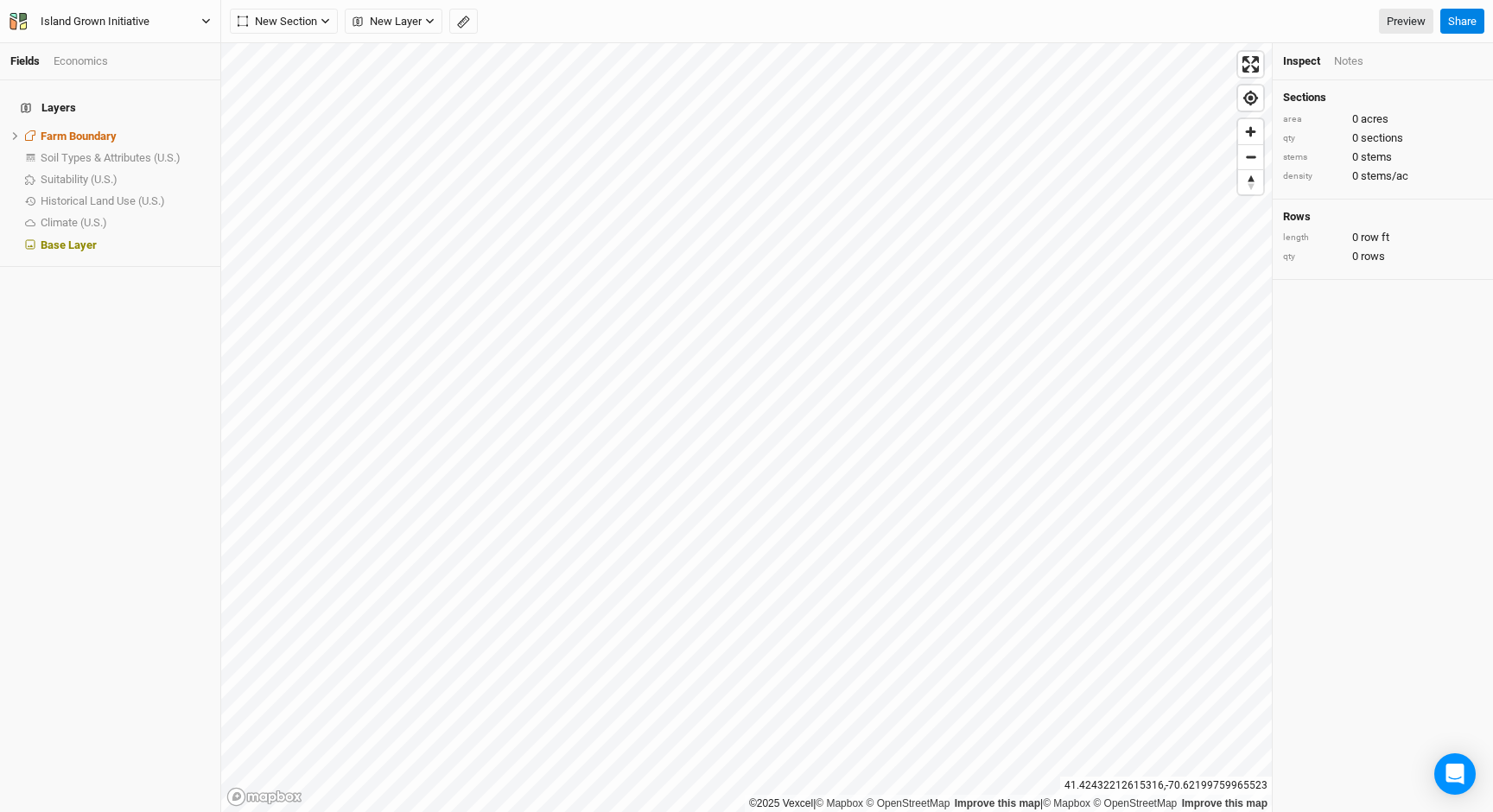
click at [128, 25] on div "Island Grown Initiative" at bounding box center [94, 22] width 108 height 18
click at [123, 41] on button "Back" at bounding box center [143, 48] width 137 height 22
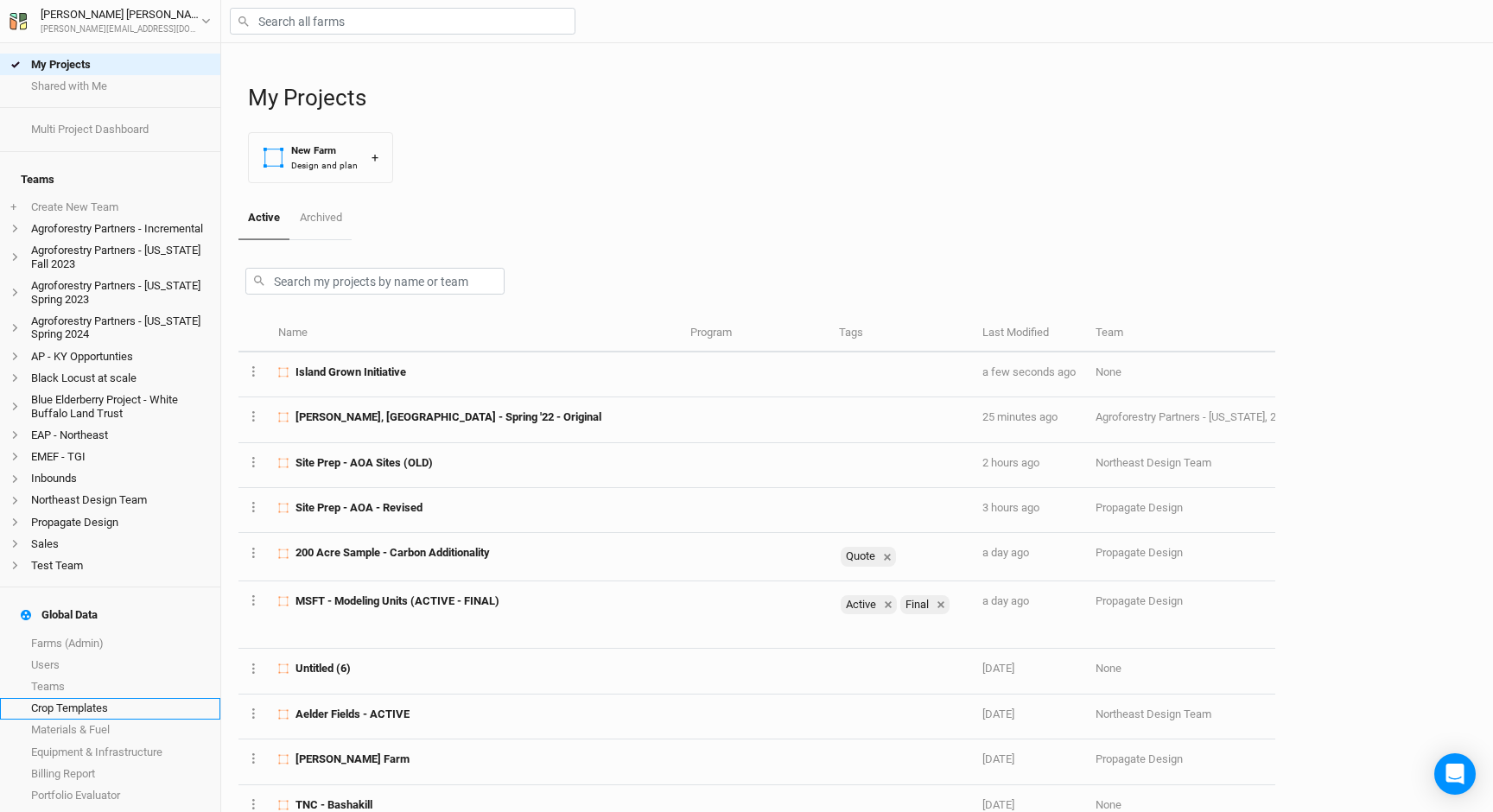
click at [85, 698] on link "Crop Templates" at bounding box center [110, 709] width 220 height 21
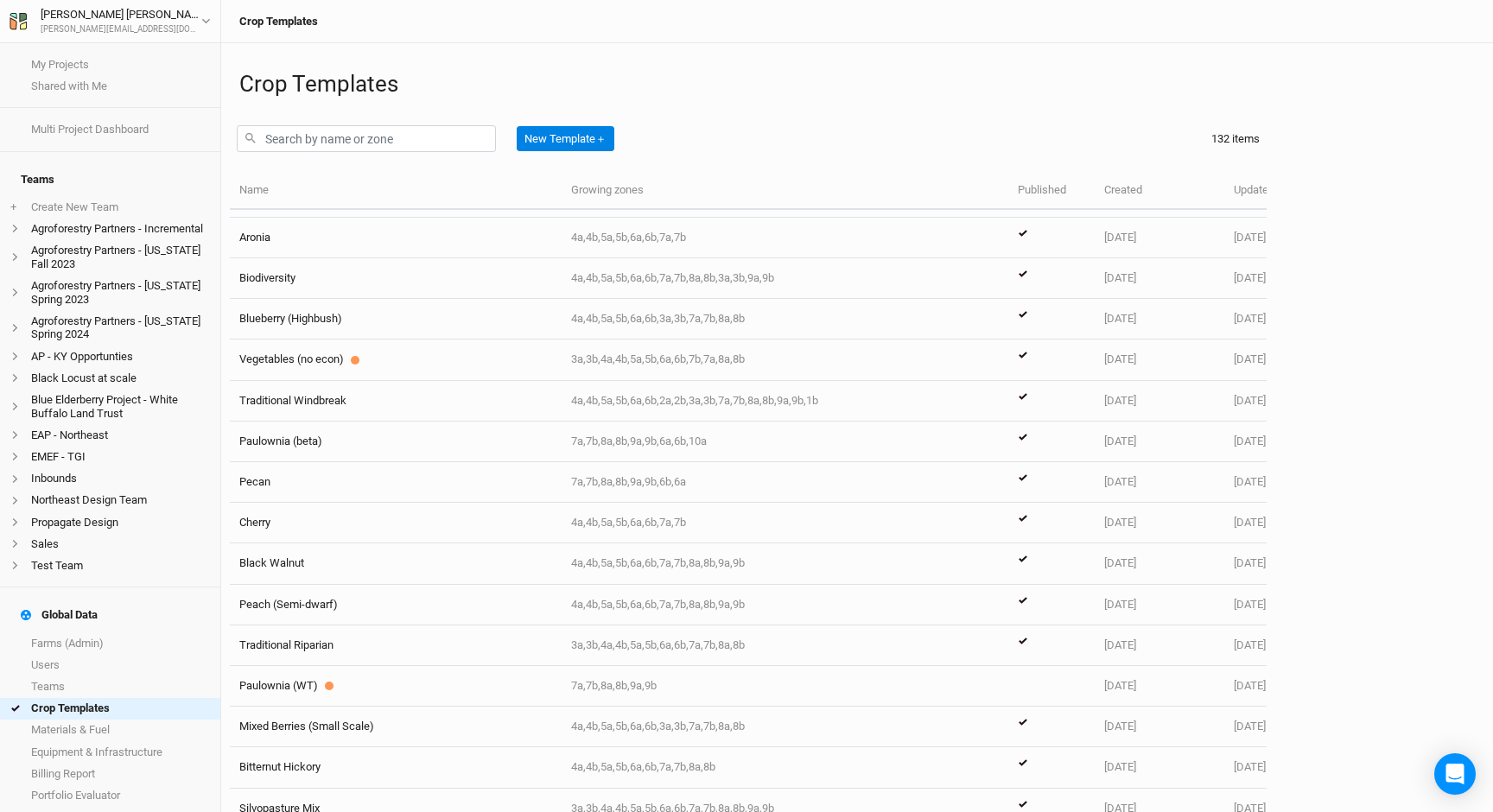
scroll to position [265, 0]
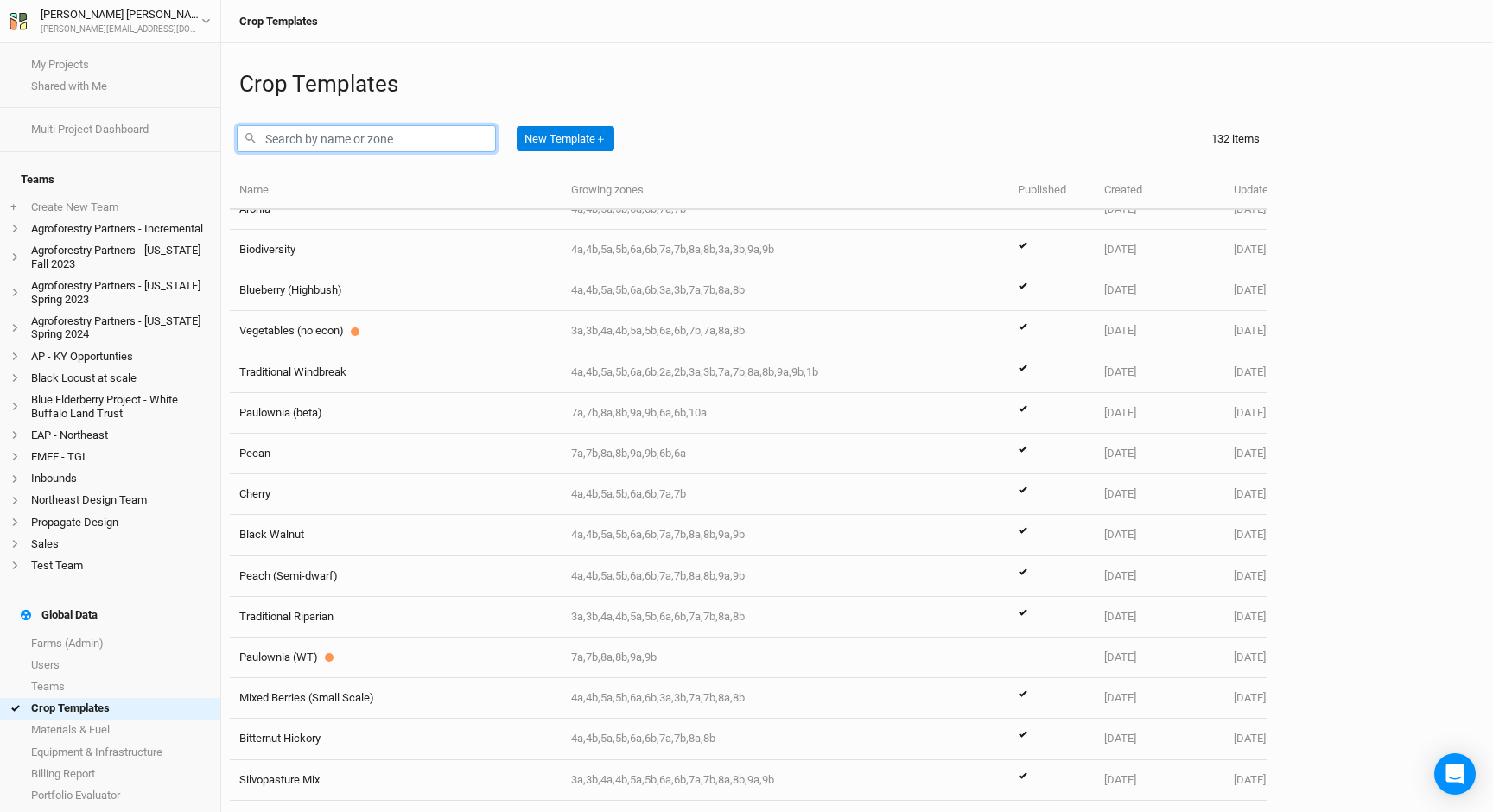
click at [317, 137] on input "text" at bounding box center [366, 138] width 259 height 26
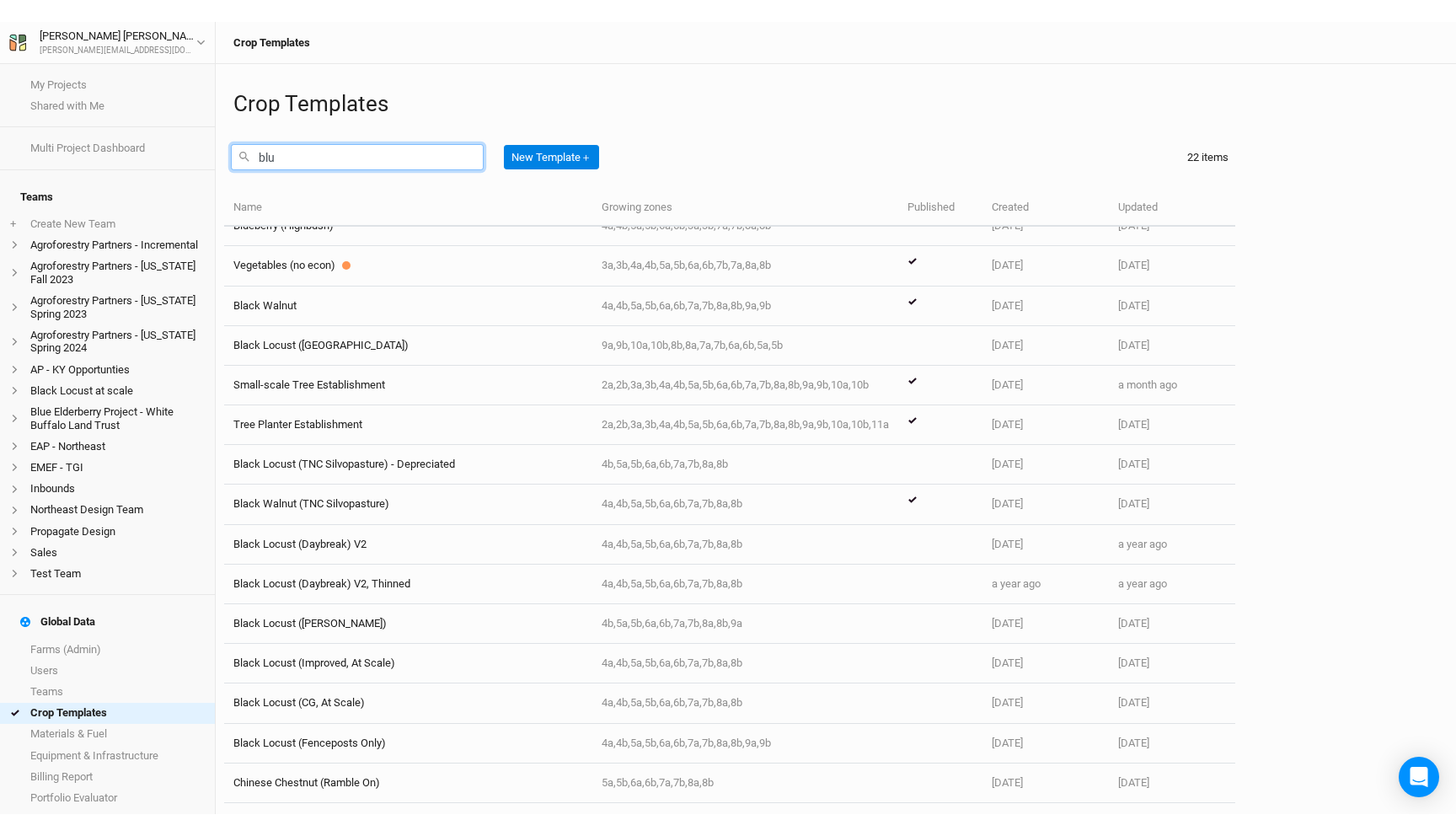
scroll to position [0, 0]
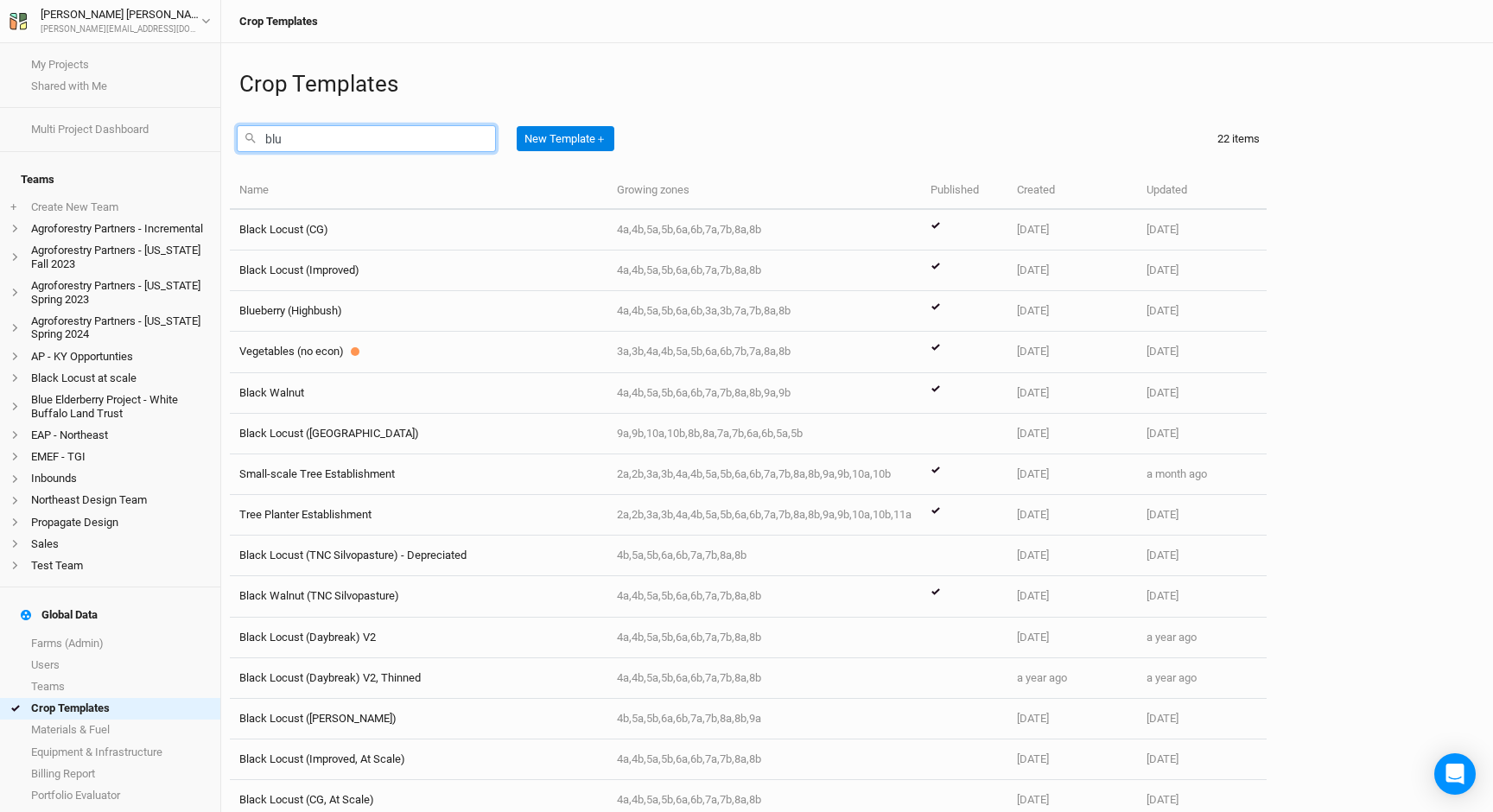
type input "blue"
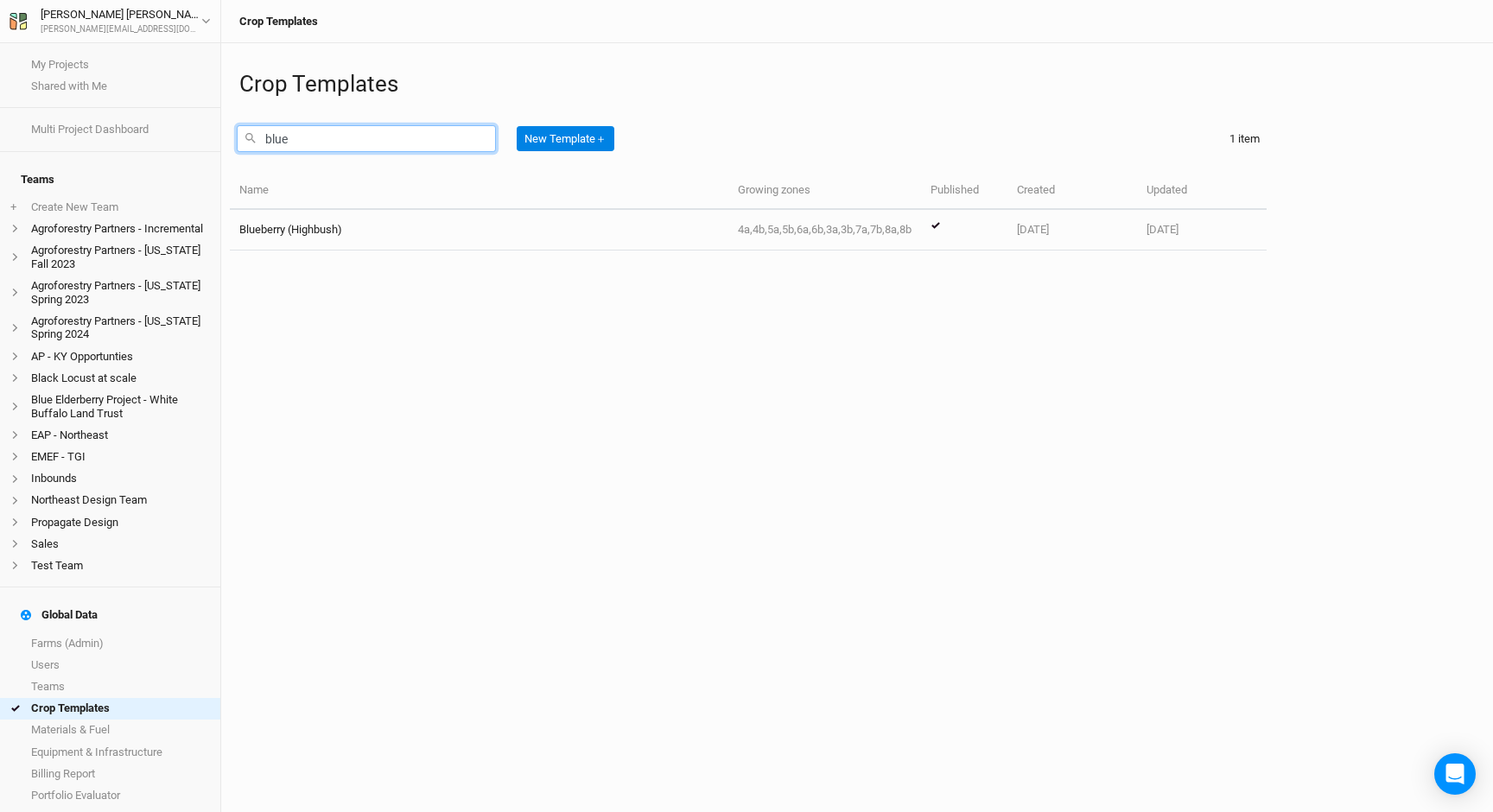
click at [315, 130] on input "blue" at bounding box center [366, 138] width 259 height 26
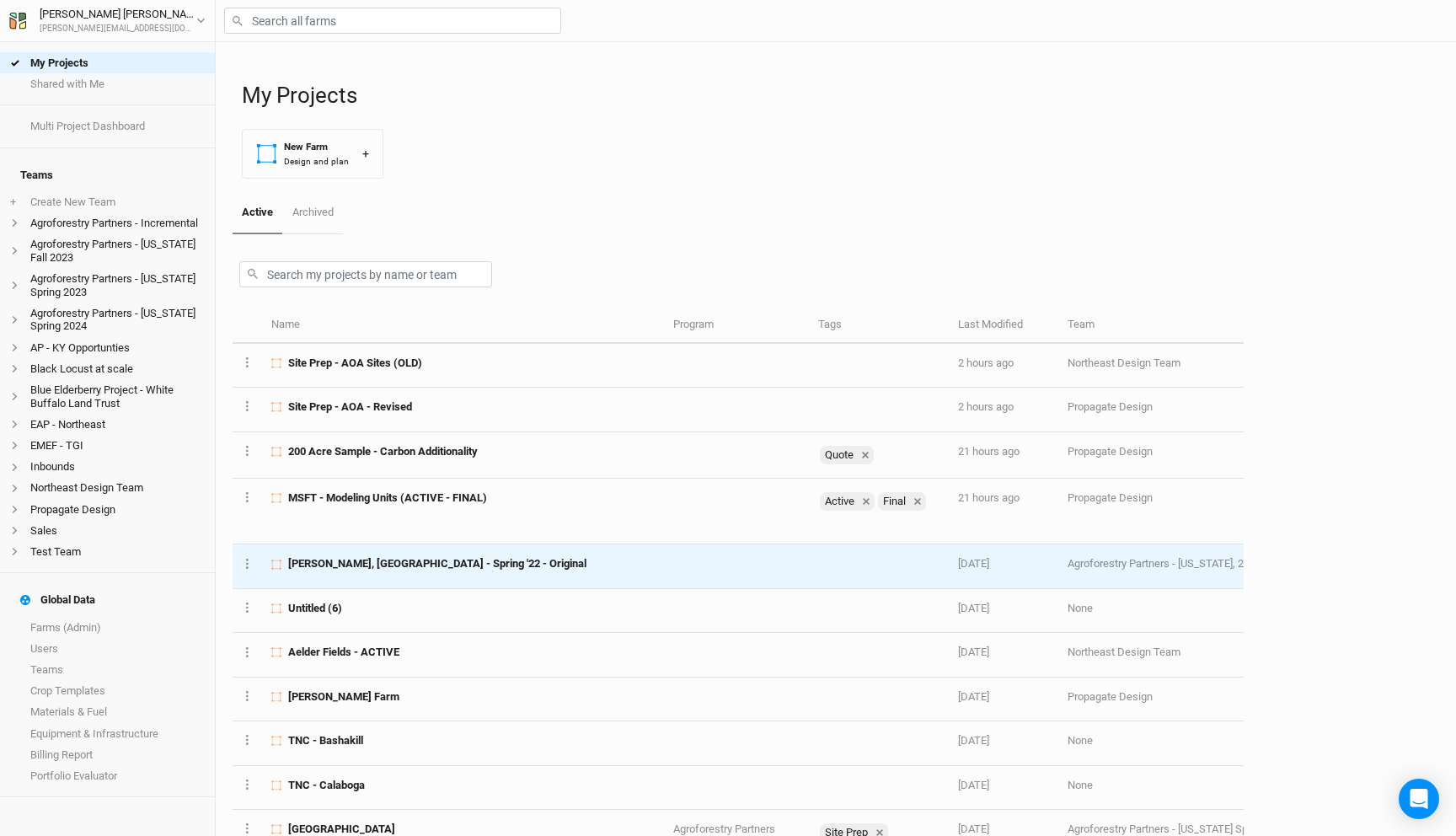
click at [518, 561] on div "[PERSON_NAME], [GEOGRAPHIC_DATA] - Spring '22 - Original" at bounding box center [462, 564] width 383 height 15
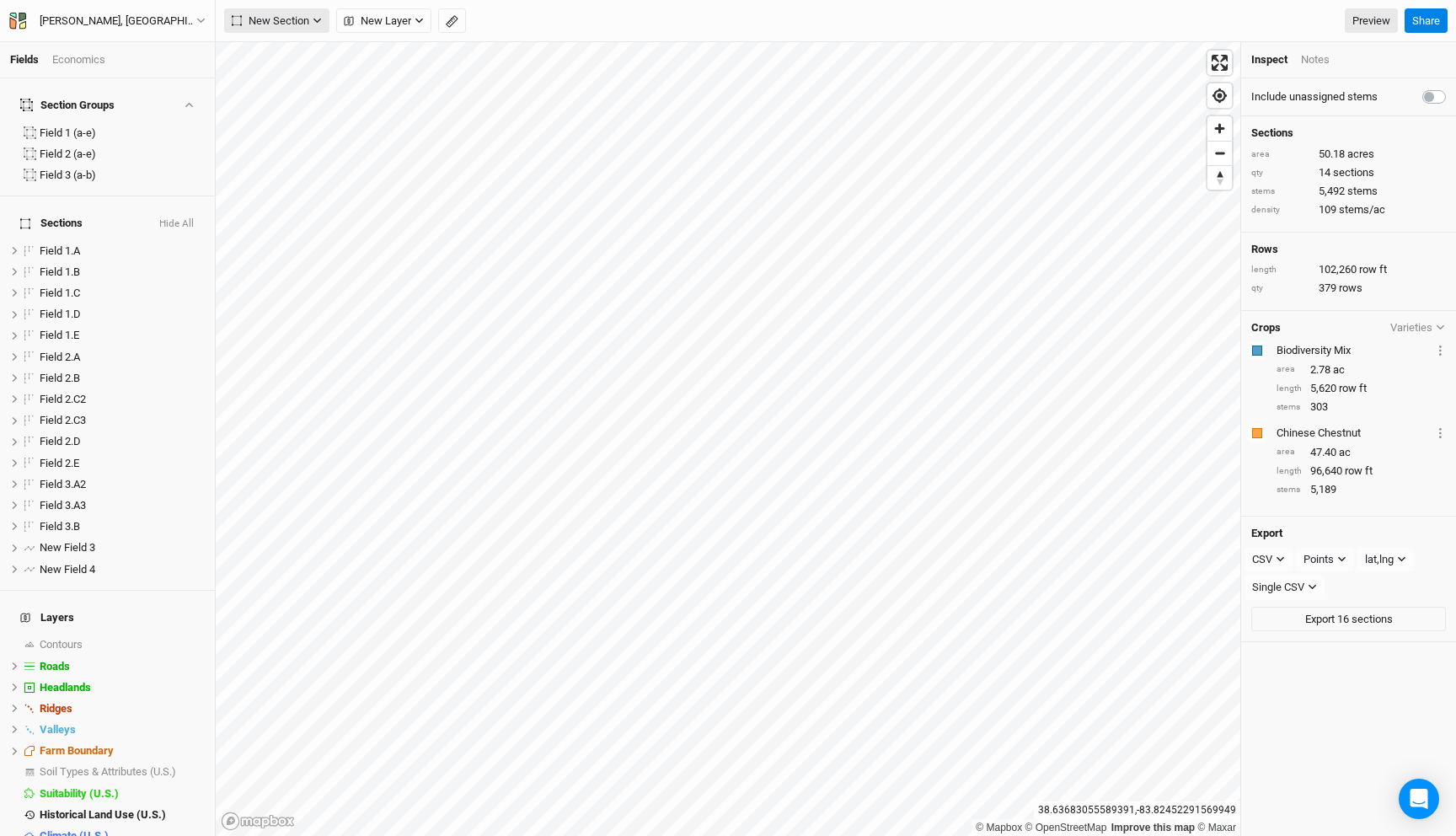
click at [287, 25] on span "New Section" at bounding box center [270, 22] width 77 height 17
click at [280, 58] on div "Grid" at bounding box center [273, 56] width 25 height 20
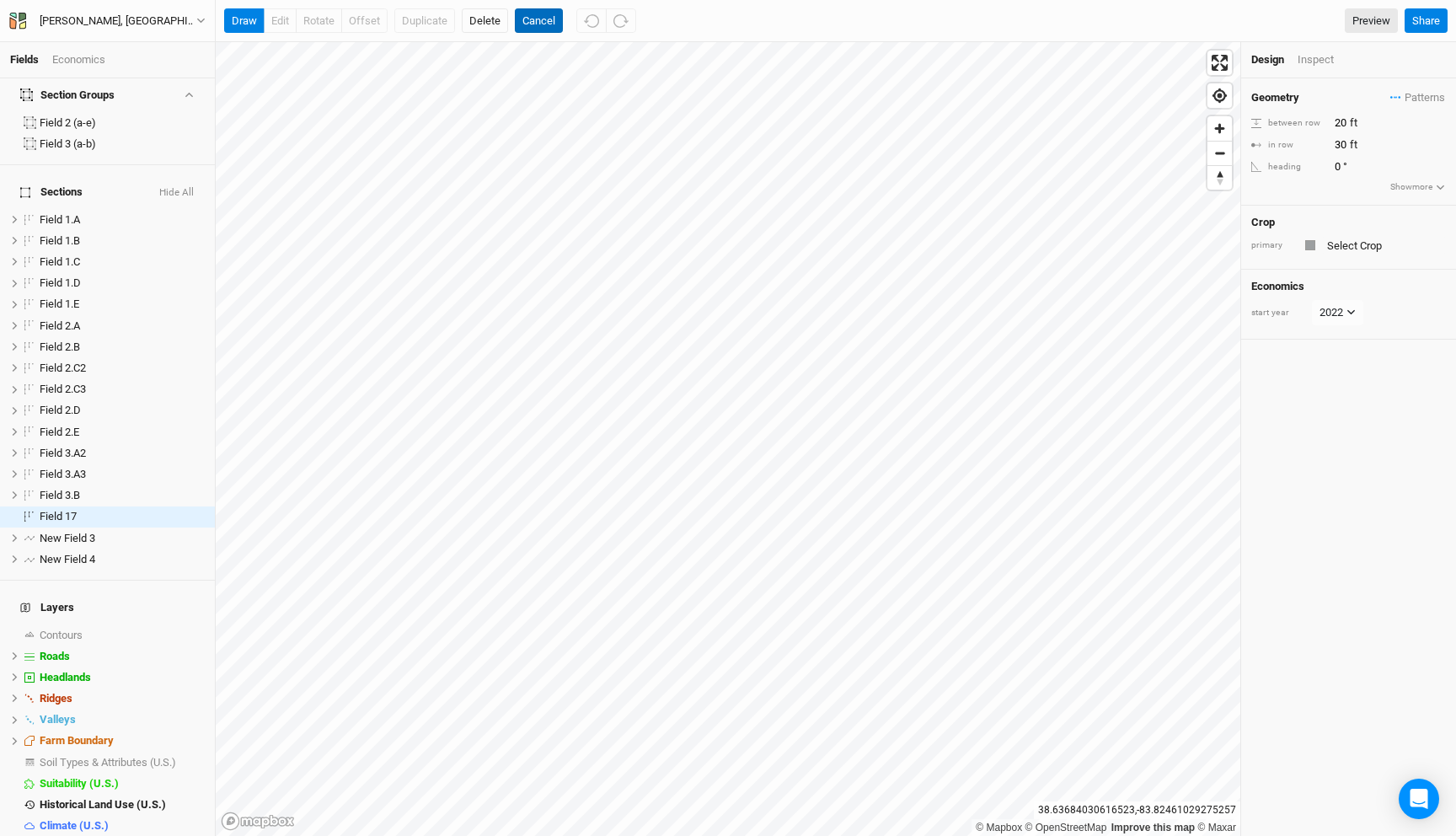
click at [537, 24] on button "Cancel" at bounding box center [539, 21] width 48 height 25
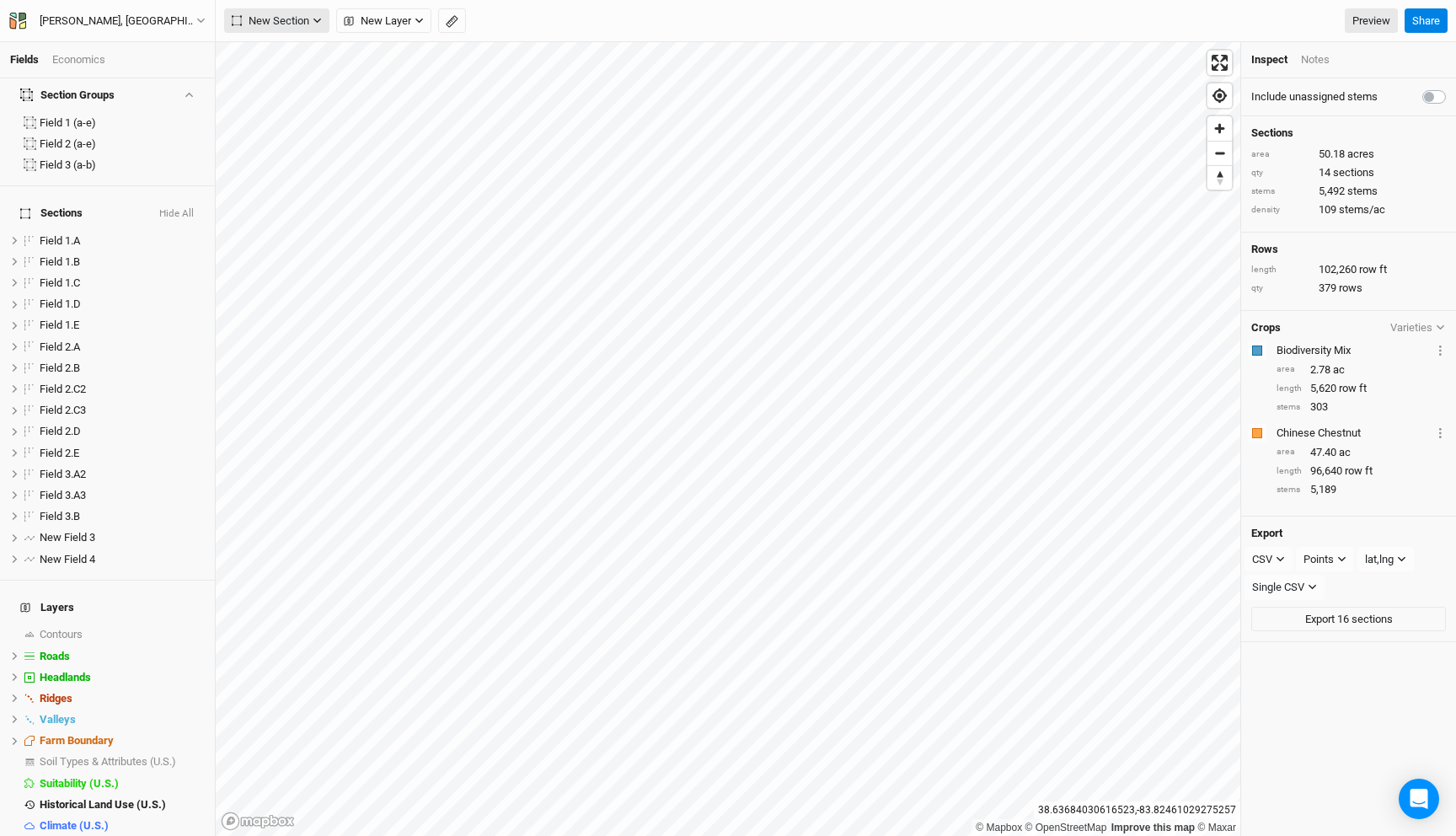
click at [273, 13] on span "New Section" at bounding box center [270, 22] width 77 height 17
click at [283, 106] on div "Keyline Beta" at bounding box center [301, 108] width 81 height 20
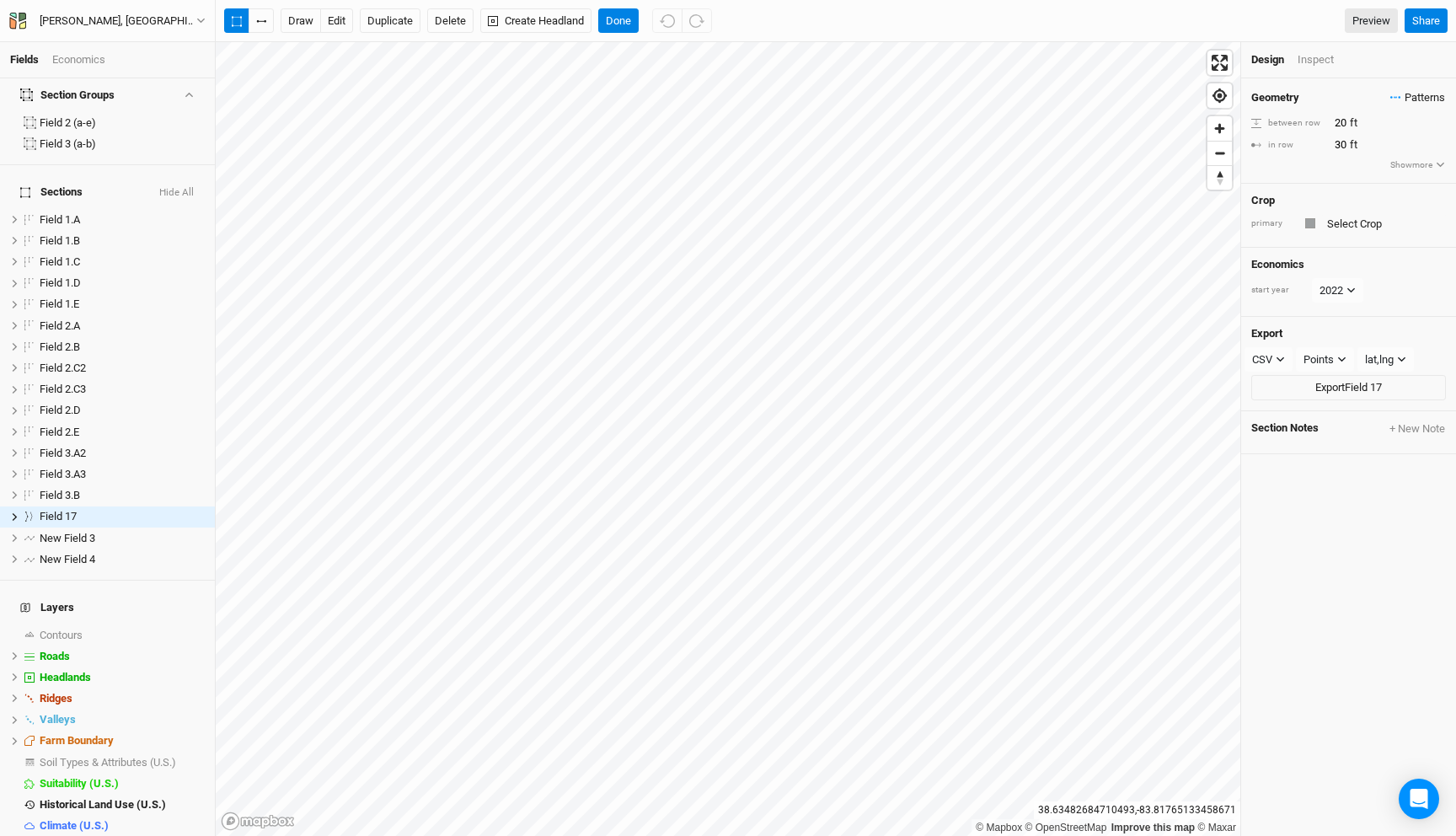
click at [1426, 94] on span "Patterns" at bounding box center [1417, 98] width 55 height 17
click at [1432, 127] on button "view" at bounding box center [1425, 128] width 46 height 26
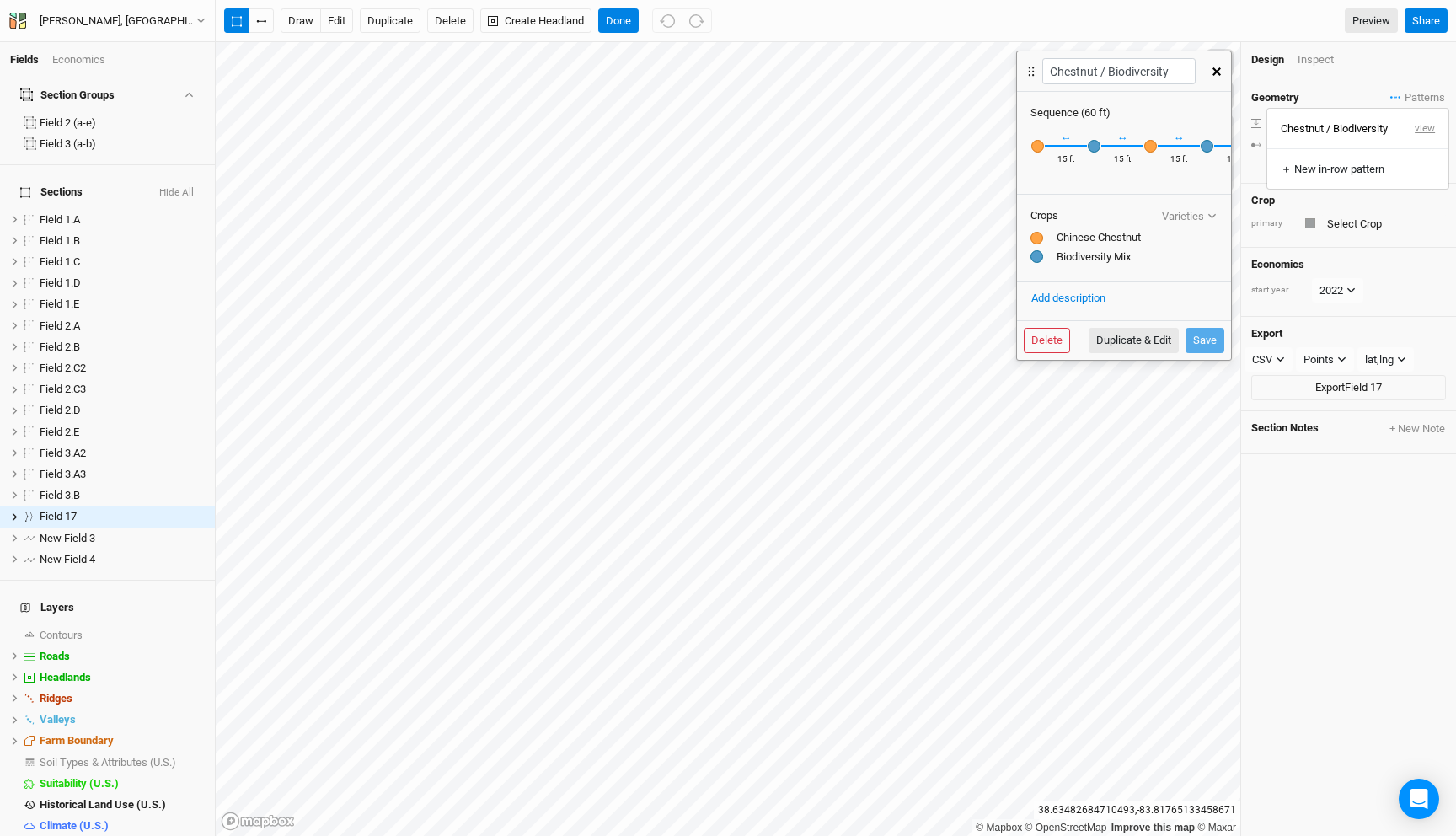
scroll to position [0, 38]
click at [1113, 144] on div "Recently Used Biodiversity Mix Chinese Chestnut Chinese Chestnut, Pasture Publi…" at bounding box center [1112, 146] width 15 height 15
click at [1112, 339] on button "Duplicate & Edit" at bounding box center [1133, 340] width 90 height 25
type input "Chestnut / Biodiversity 2"
click at [1110, 144] on div "button" at bounding box center [1112, 146] width 13 height 13
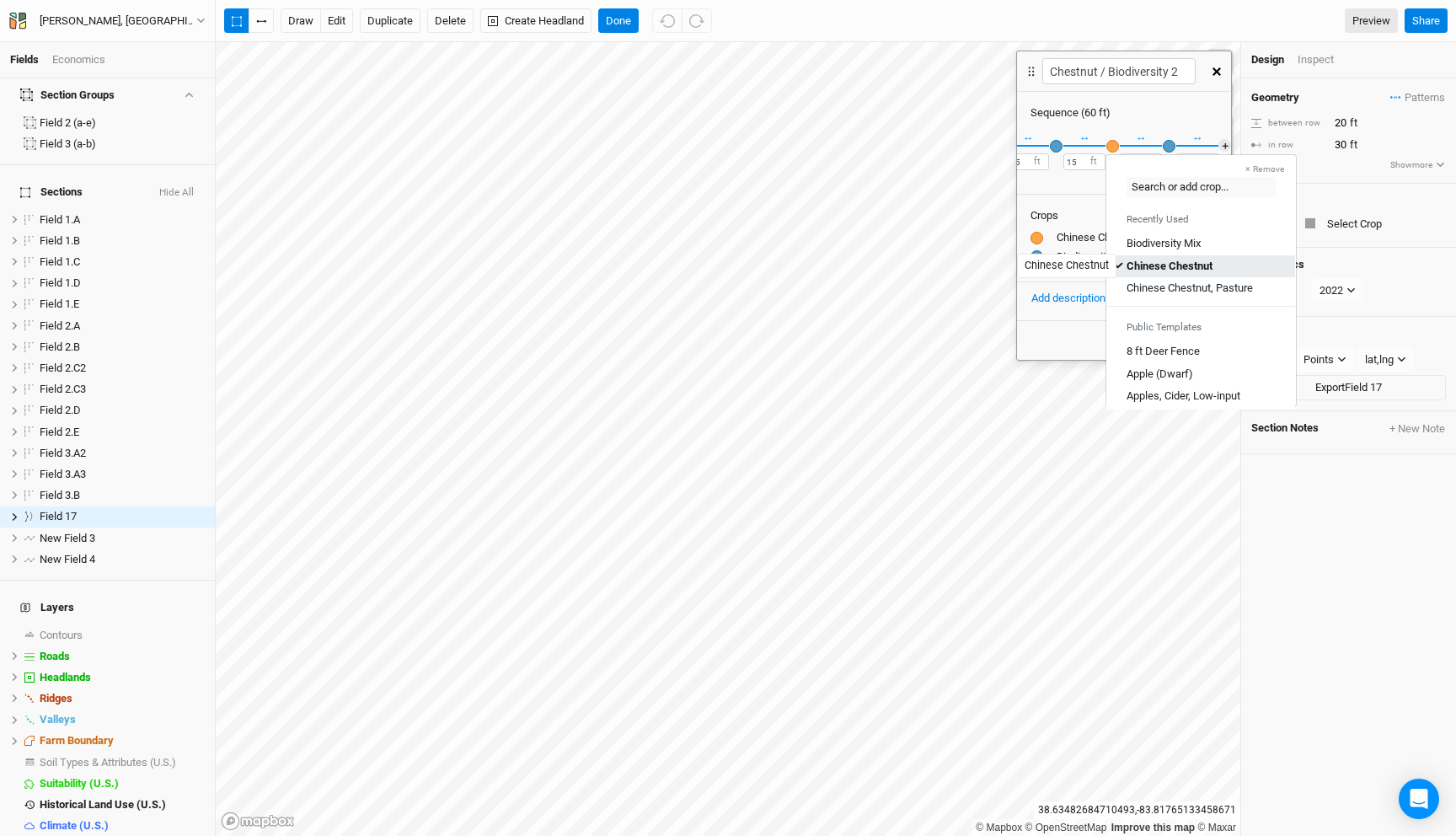
click at [1152, 264] on div "Chinese Chestnut" at bounding box center [1170, 266] width 86 height 15
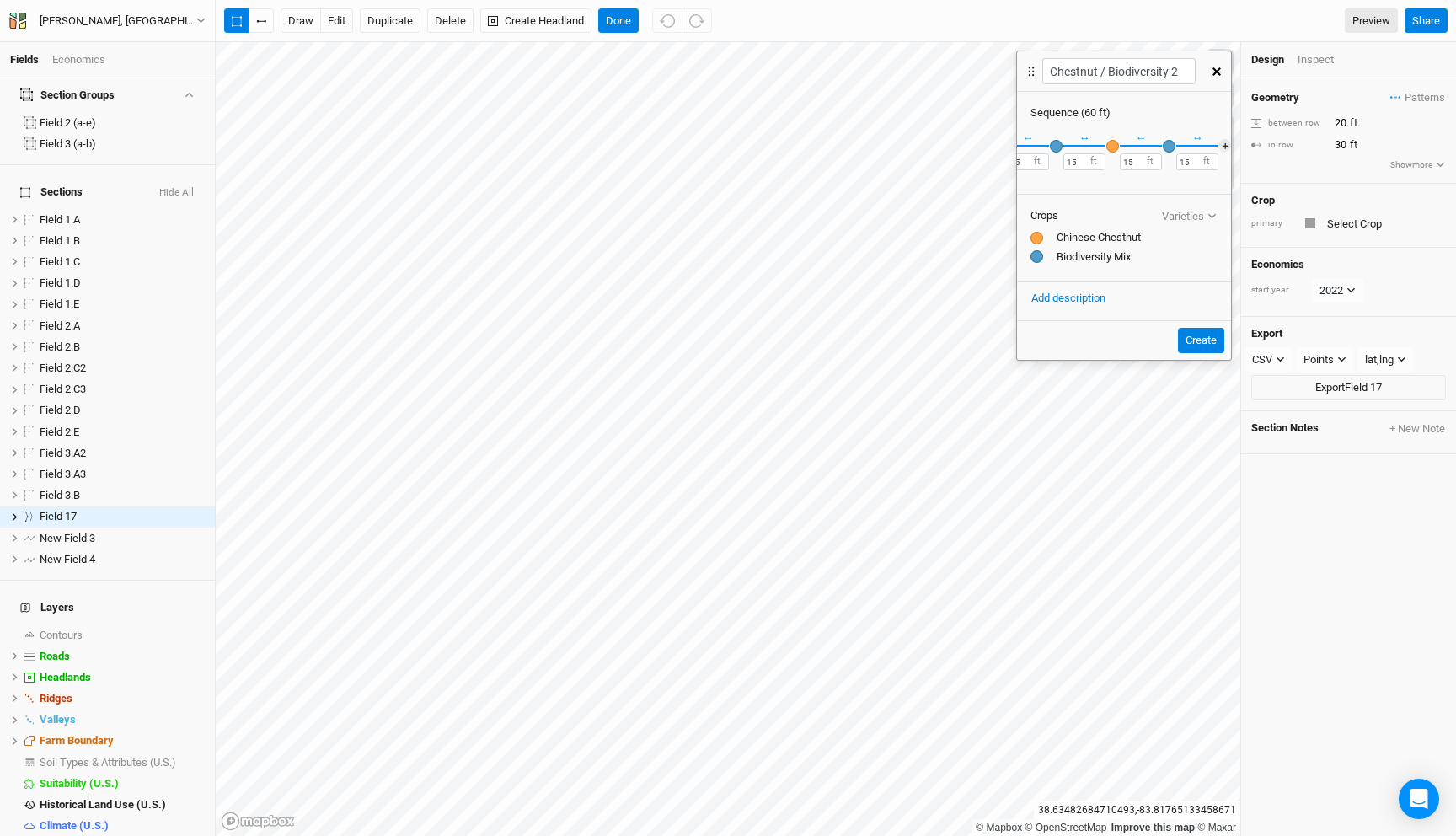
click at [1112, 144] on div "button" at bounding box center [1112, 146] width 13 height 13
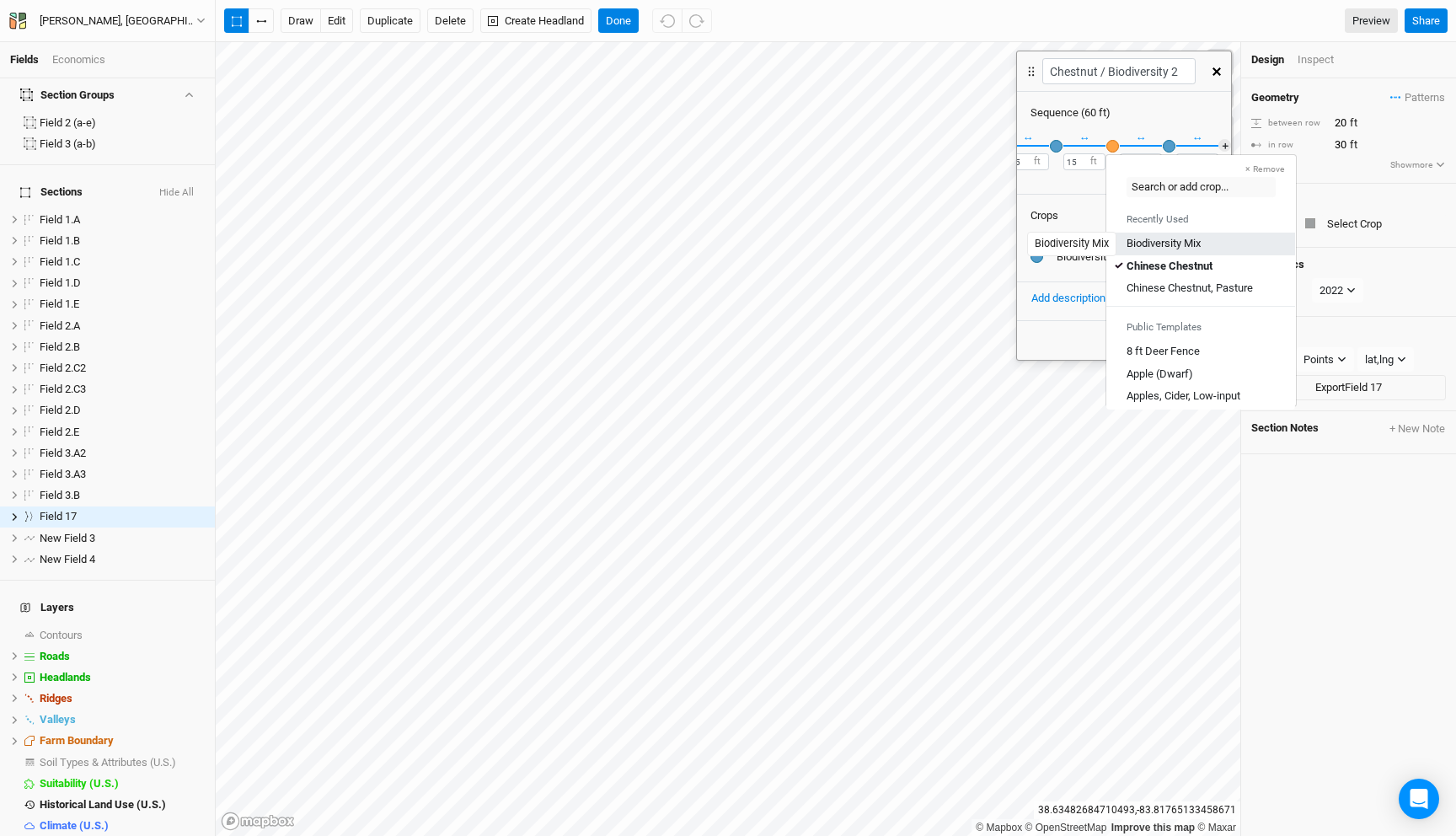
click at [1154, 243] on div "Biodiversity Mix" at bounding box center [1164, 243] width 74 height 15
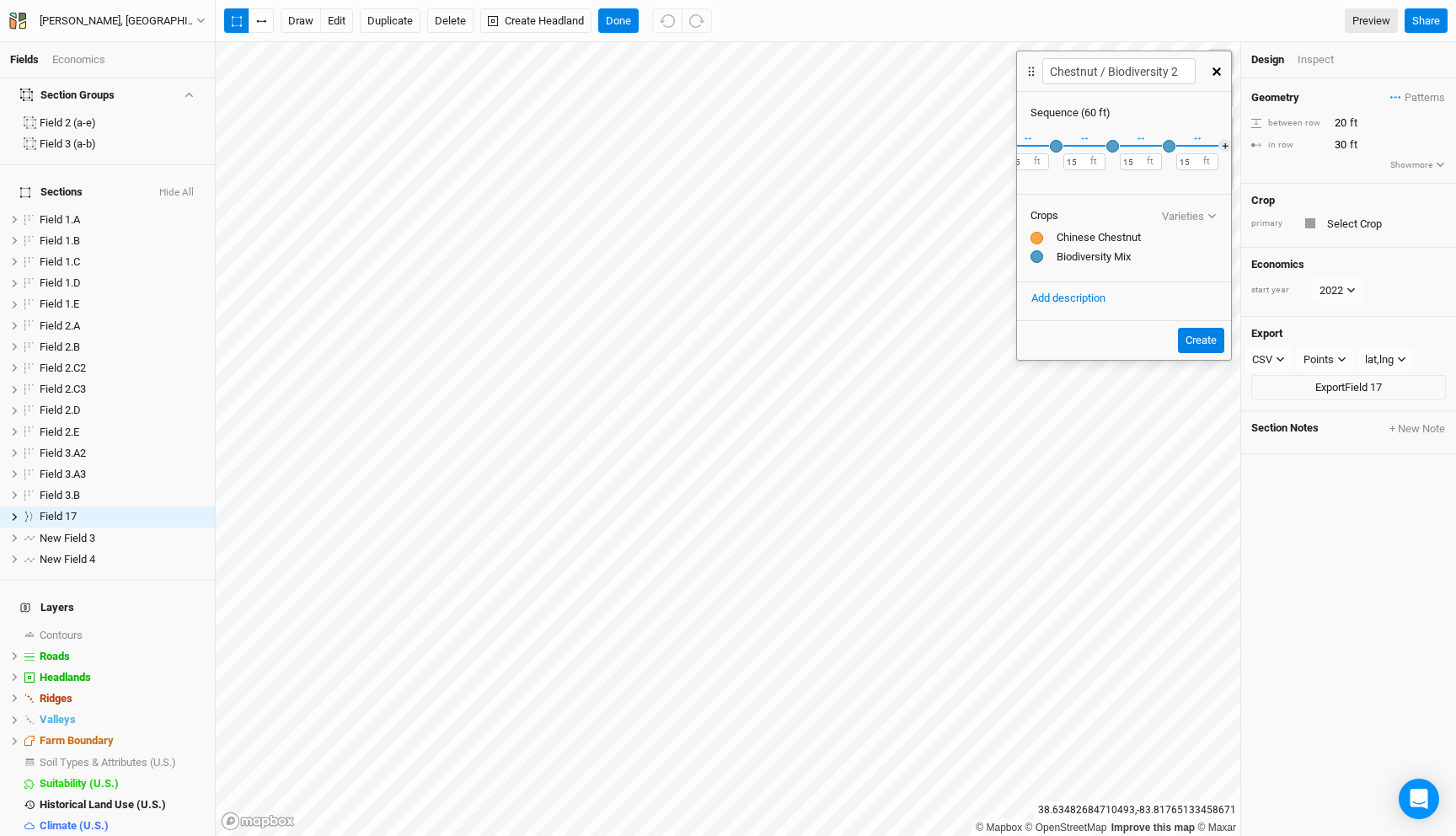
scroll to position [0, 51]
click at [1213, 147] on button "＋" at bounding box center [1212, 145] width 13 height 13
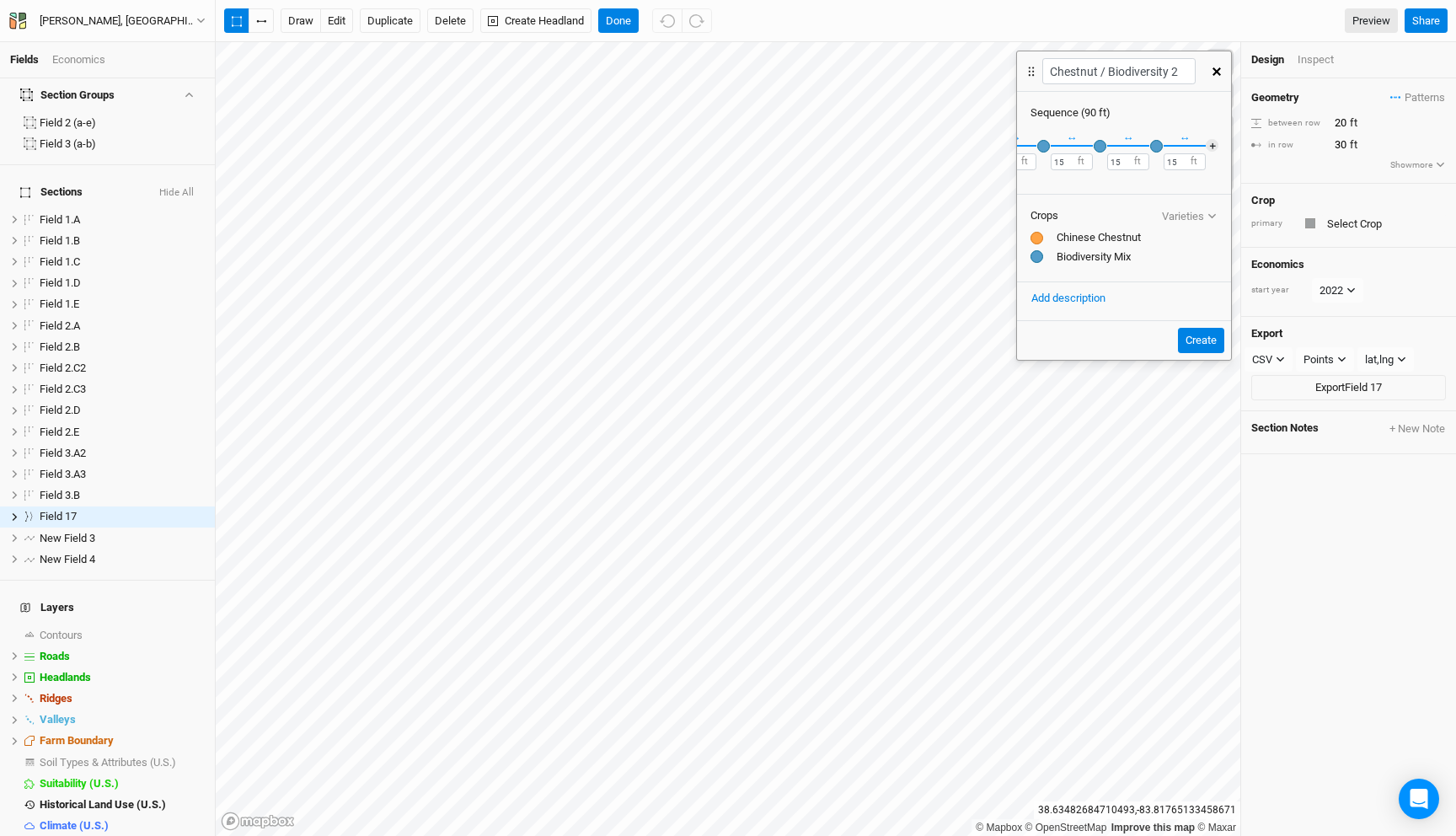
click at [1210, 151] on div "× Remove Recently Used Biodiversity Mix Chinese Chestnut Chinese Chestnut, Past…" at bounding box center [1123, 155] width 214 height 70
click at [1211, 144] on button "＋" at bounding box center [1212, 145] width 13 height 13
click at [1205, 341] on button "Create" at bounding box center [1201, 340] width 46 height 25
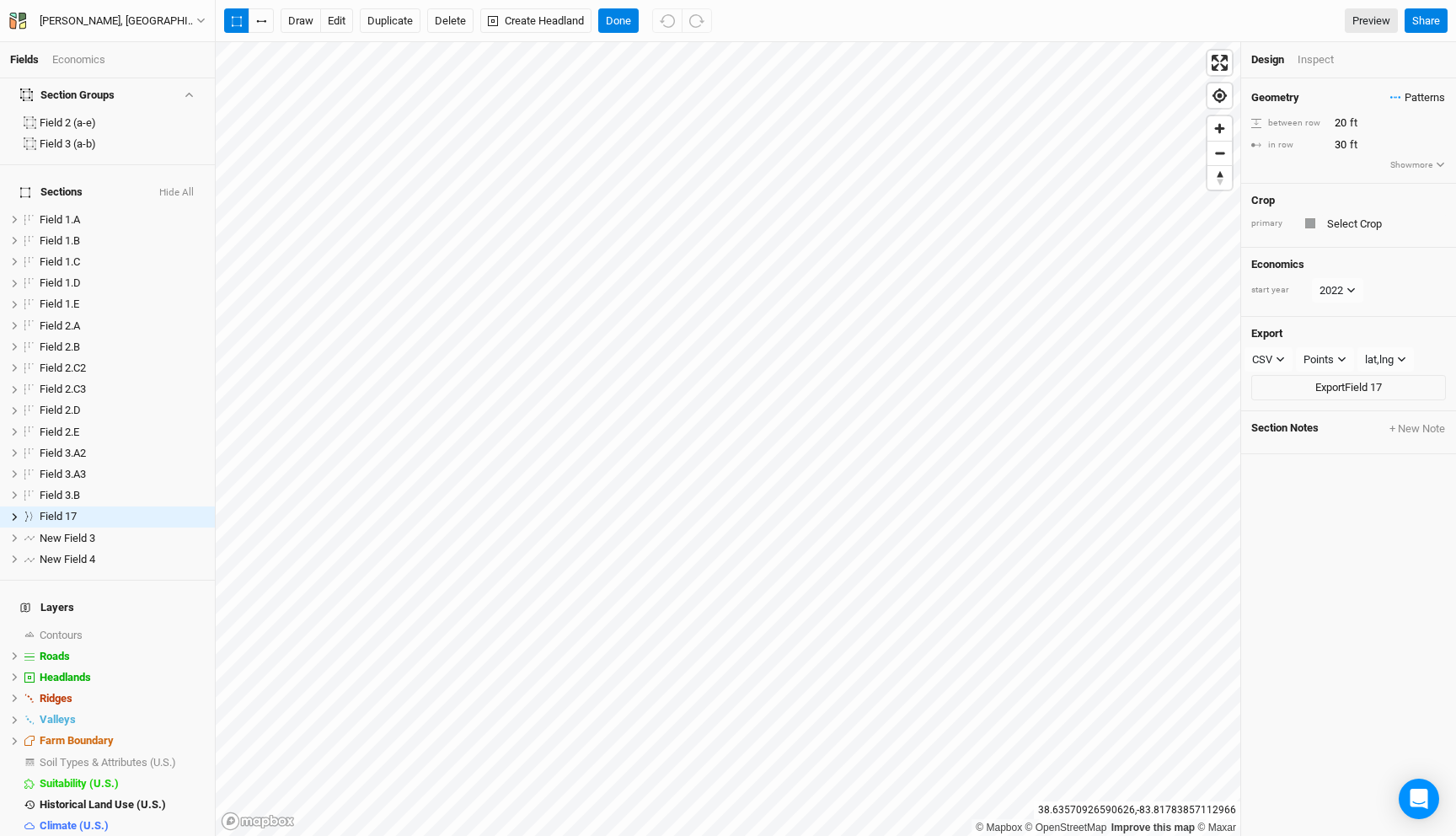
click at [1395, 96] on icon "button" at bounding box center [1395, 97] width 11 height 3
click at [1339, 154] on button "Chestnut / Biodiversity 2" at bounding box center [1330, 155] width 144 height 26
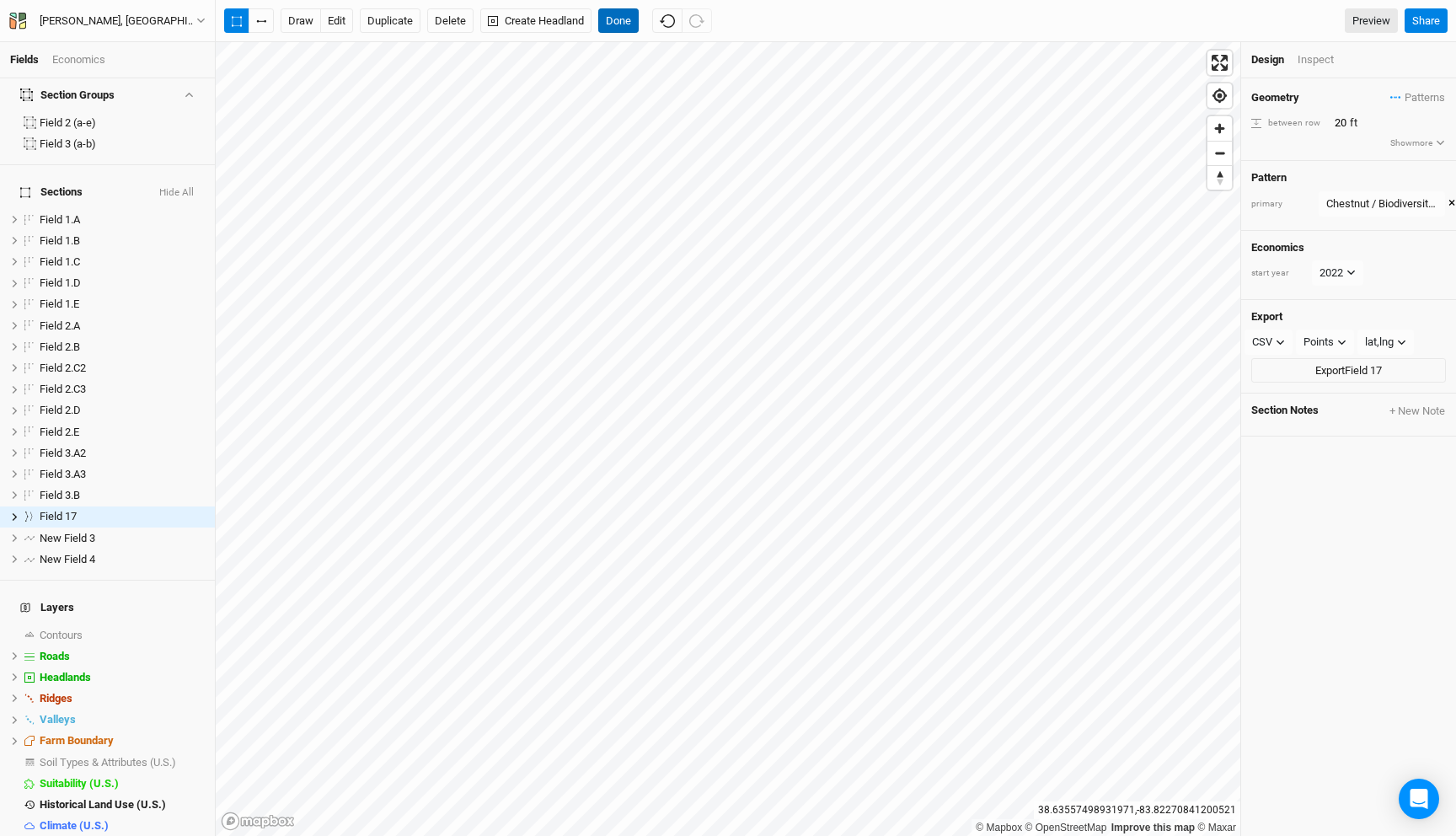
click at [617, 22] on button "Done" at bounding box center [618, 21] width 40 height 25
click at [534, 15] on button "Create Headland" at bounding box center [535, 21] width 111 height 25
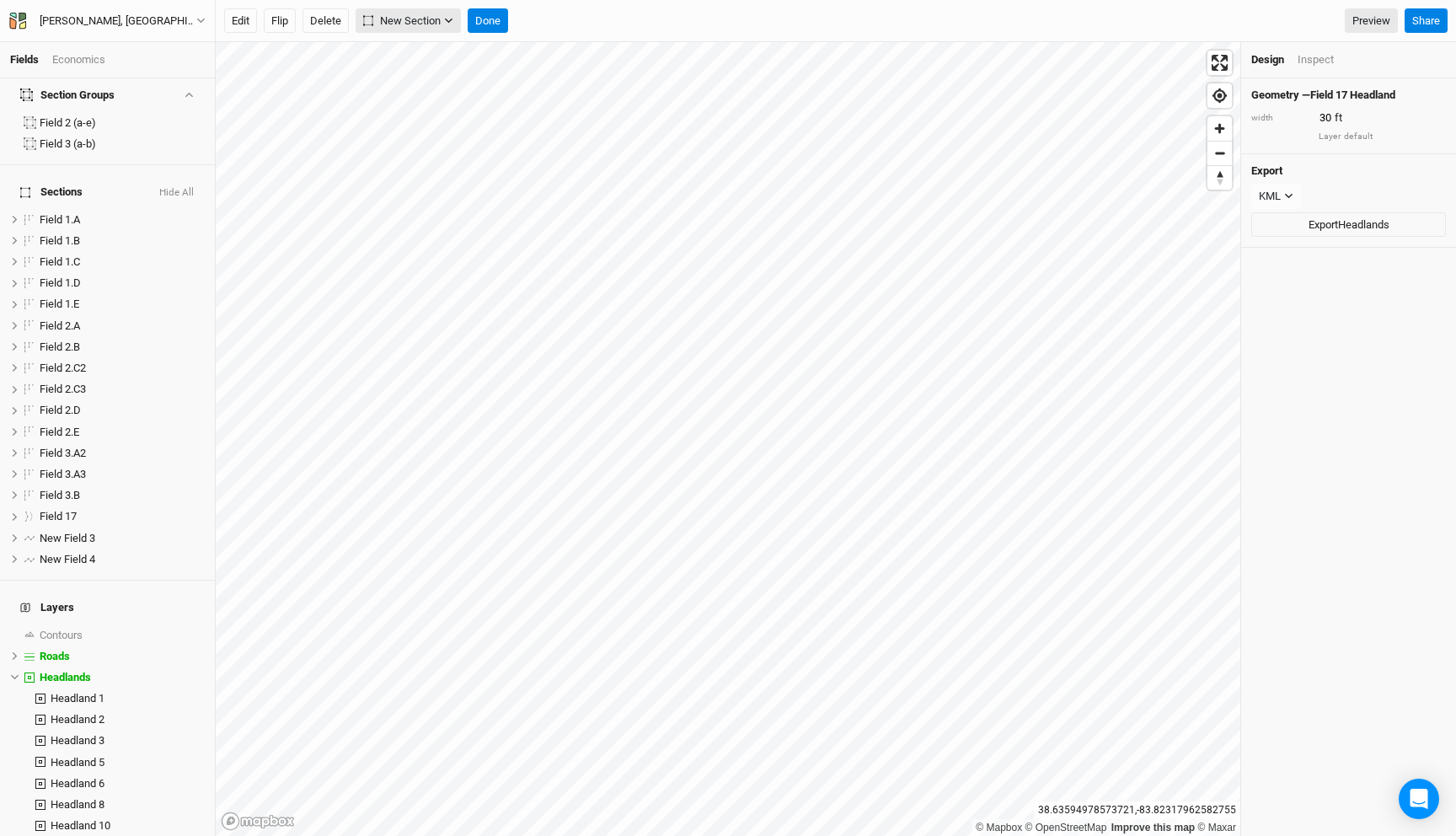
click at [425, 19] on span "New Section" at bounding box center [402, 22] width 77 height 17
click at [422, 46] on button "Grid" at bounding box center [423, 56] width 133 height 26
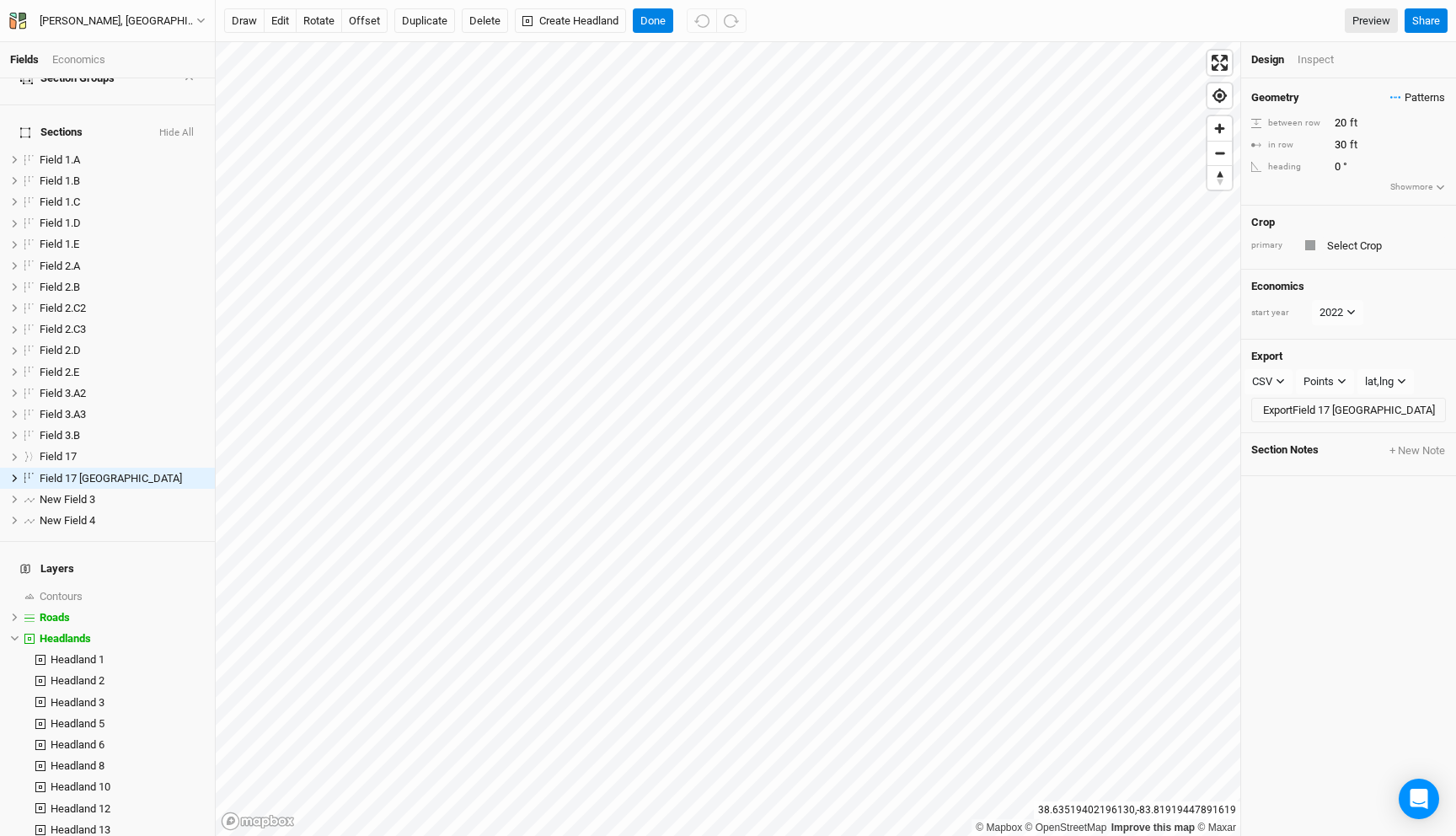
click at [1405, 98] on span "Patterns" at bounding box center [1417, 98] width 55 height 17
click at [1357, 158] on button "Chestnut / Biodiversity 2" at bounding box center [1330, 155] width 144 height 26
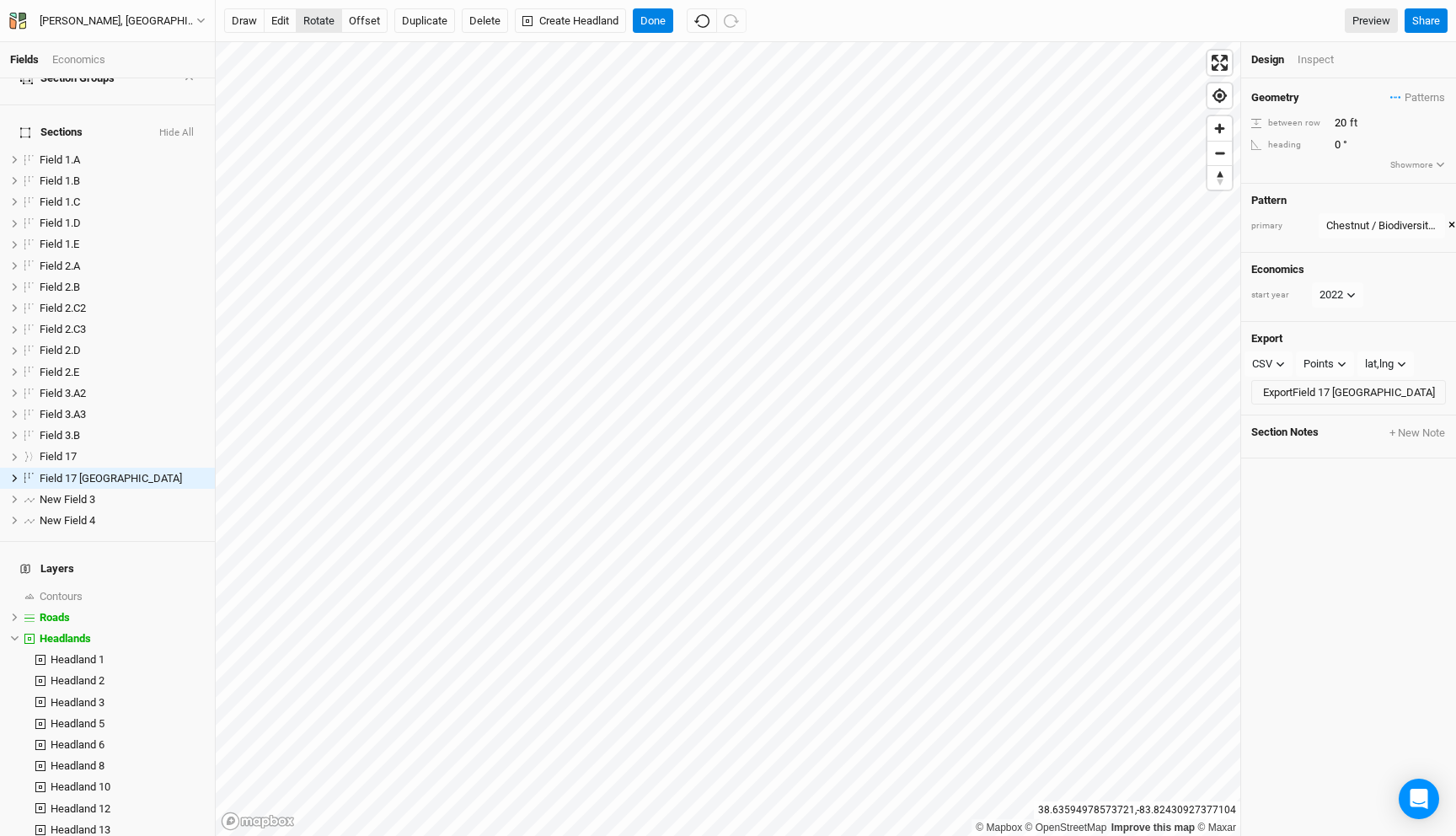
click at [320, 28] on button "rotate" at bounding box center [319, 21] width 46 height 25
type input "341.9"
click at [652, 16] on button "Done" at bounding box center [653, 21] width 40 height 25
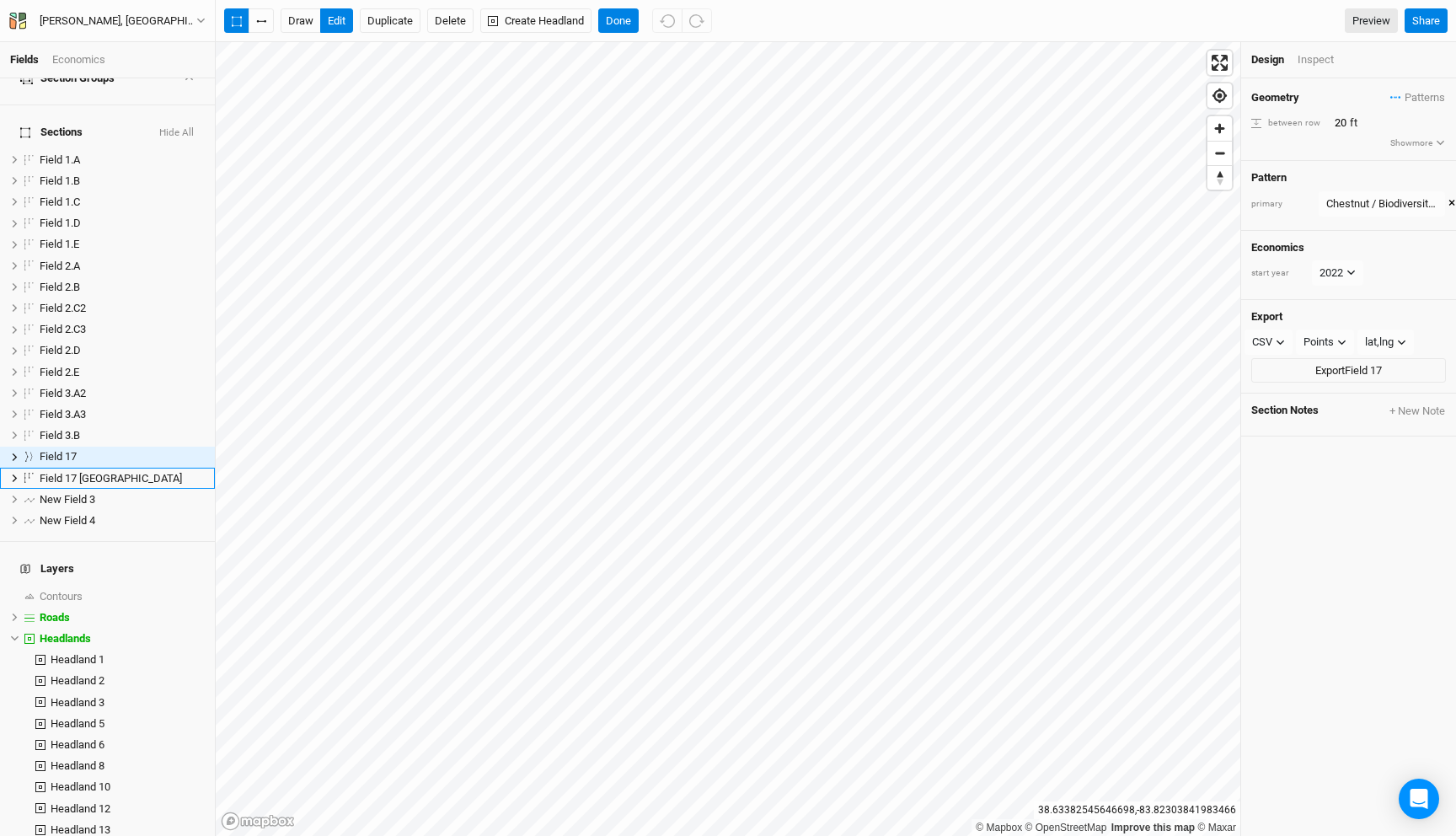
scroll to position [70, 0]
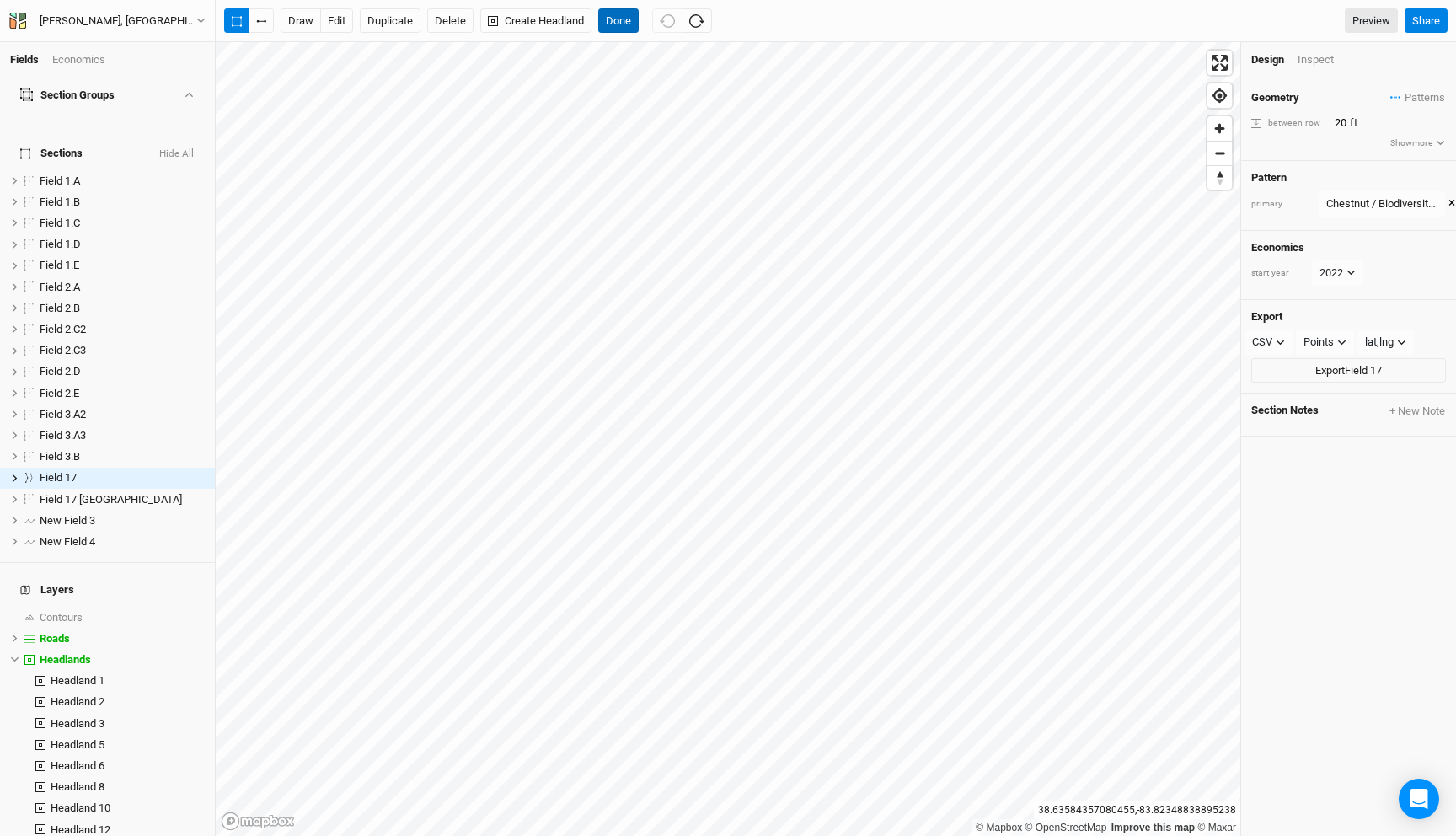
click at [615, 13] on button "Done" at bounding box center [618, 21] width 40 height 25
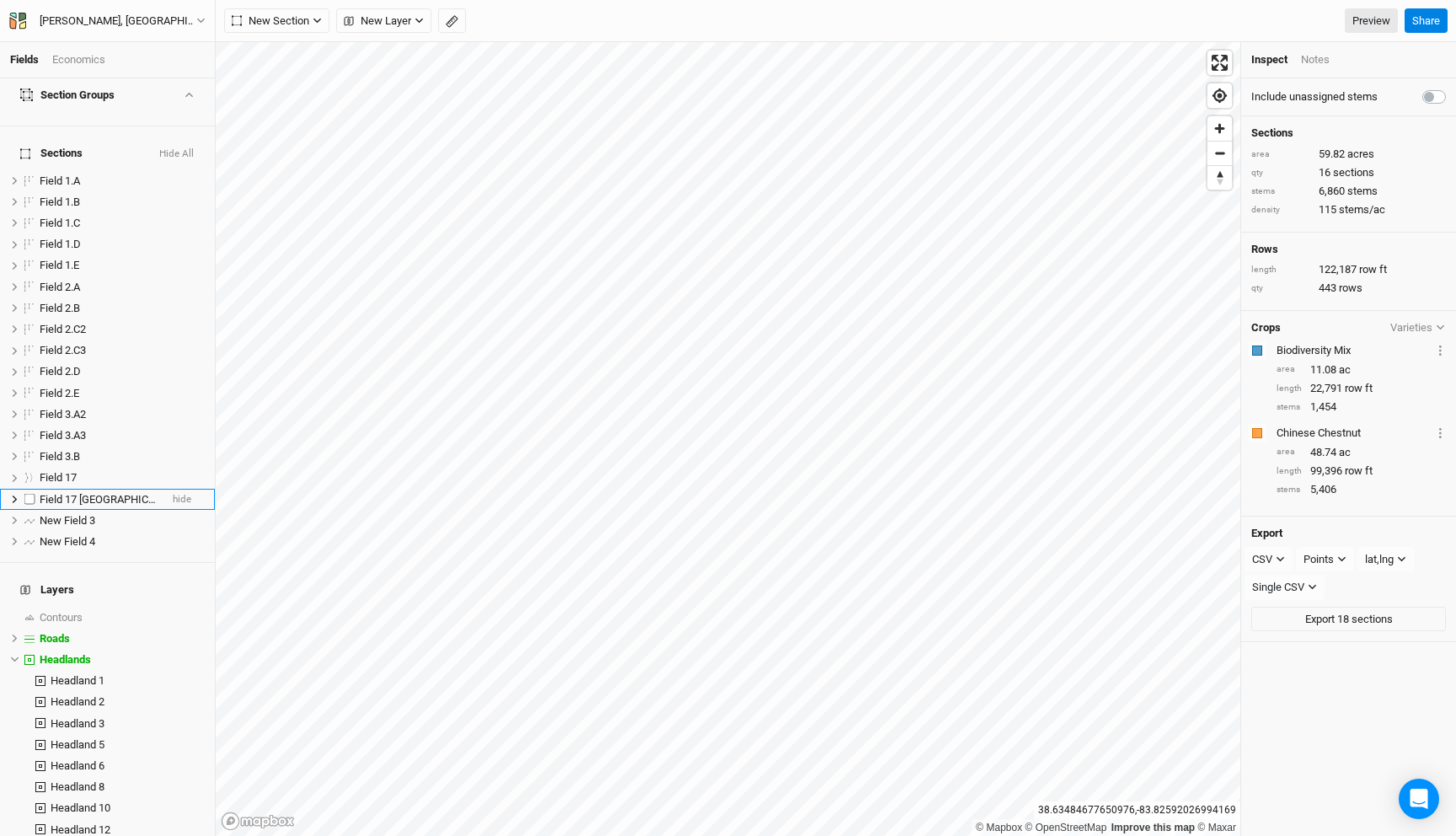
click at [91, 489] on li "Field 17 Headland Field hide" at bounding box center [108, 499] width 215 height 21
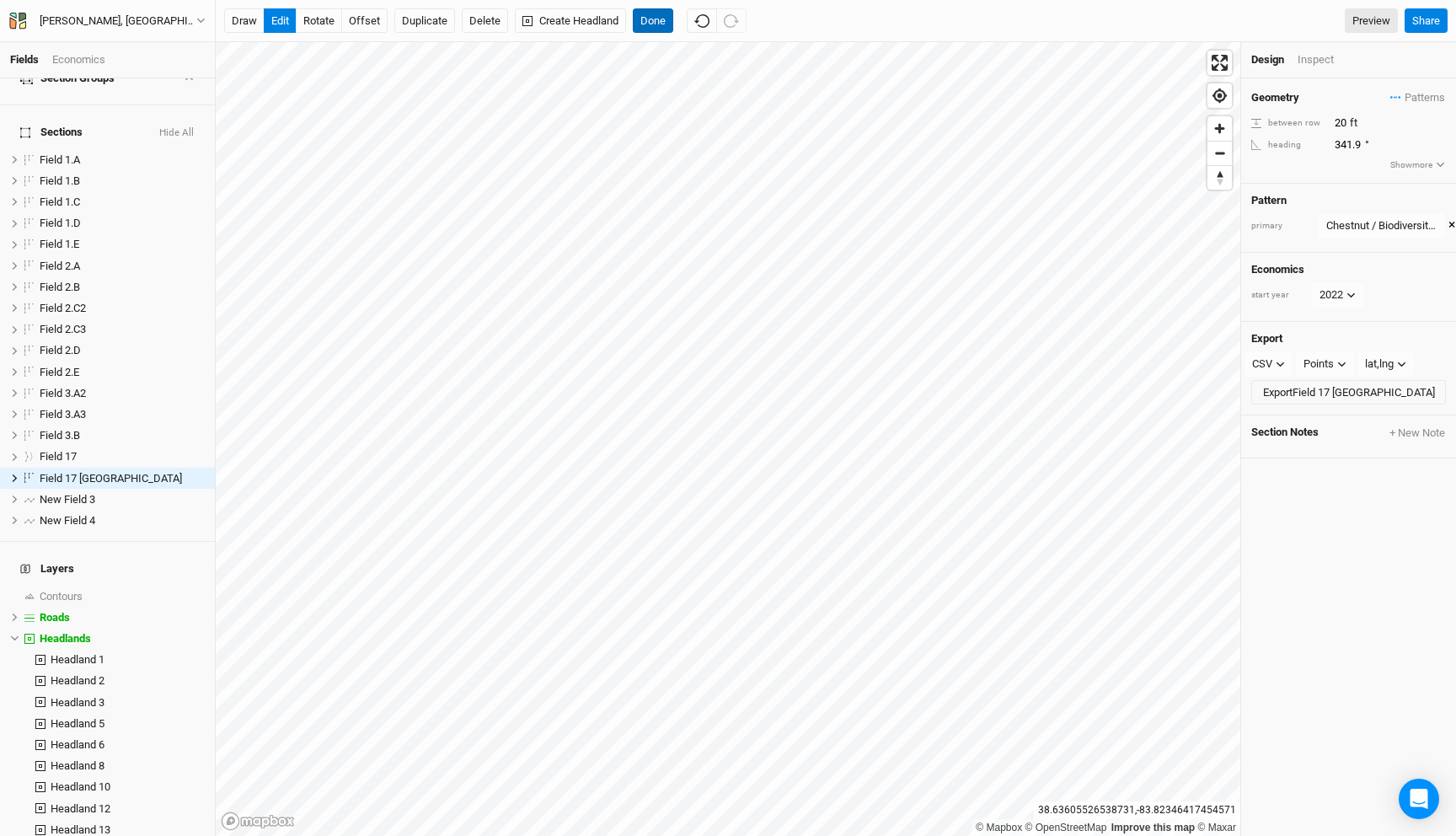
click at [660, 28] on button "Done" at bounding box center [653, 21] width 40 height 25
click at [323, 22] on button "rotate" at bounding box center [319, 21] width 46 height 25
type input "245.9"
click at [656, 28] on button "Done" at bounding box center [653, 21] width 40 height 25
click at [655, 19] on button "Done" at bounding box center [653, 21] width 40 height 25
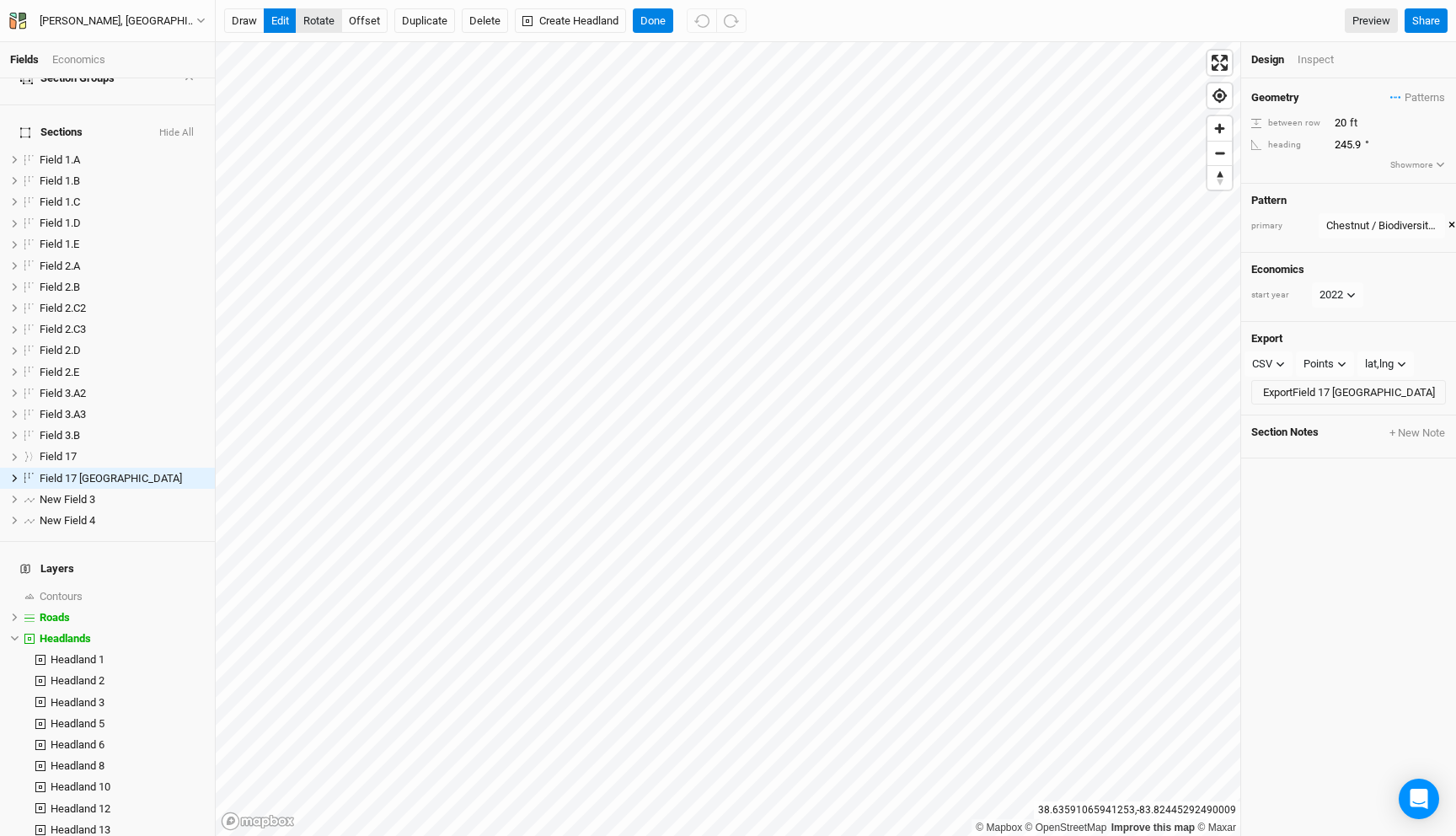
click at [324, 24] on button "rotate" at bounding box center [319, 21] width 46 height 25
type input "75"
click at [359, 21] on button "offset" at bounding box center [365, 21] width 46 height 25
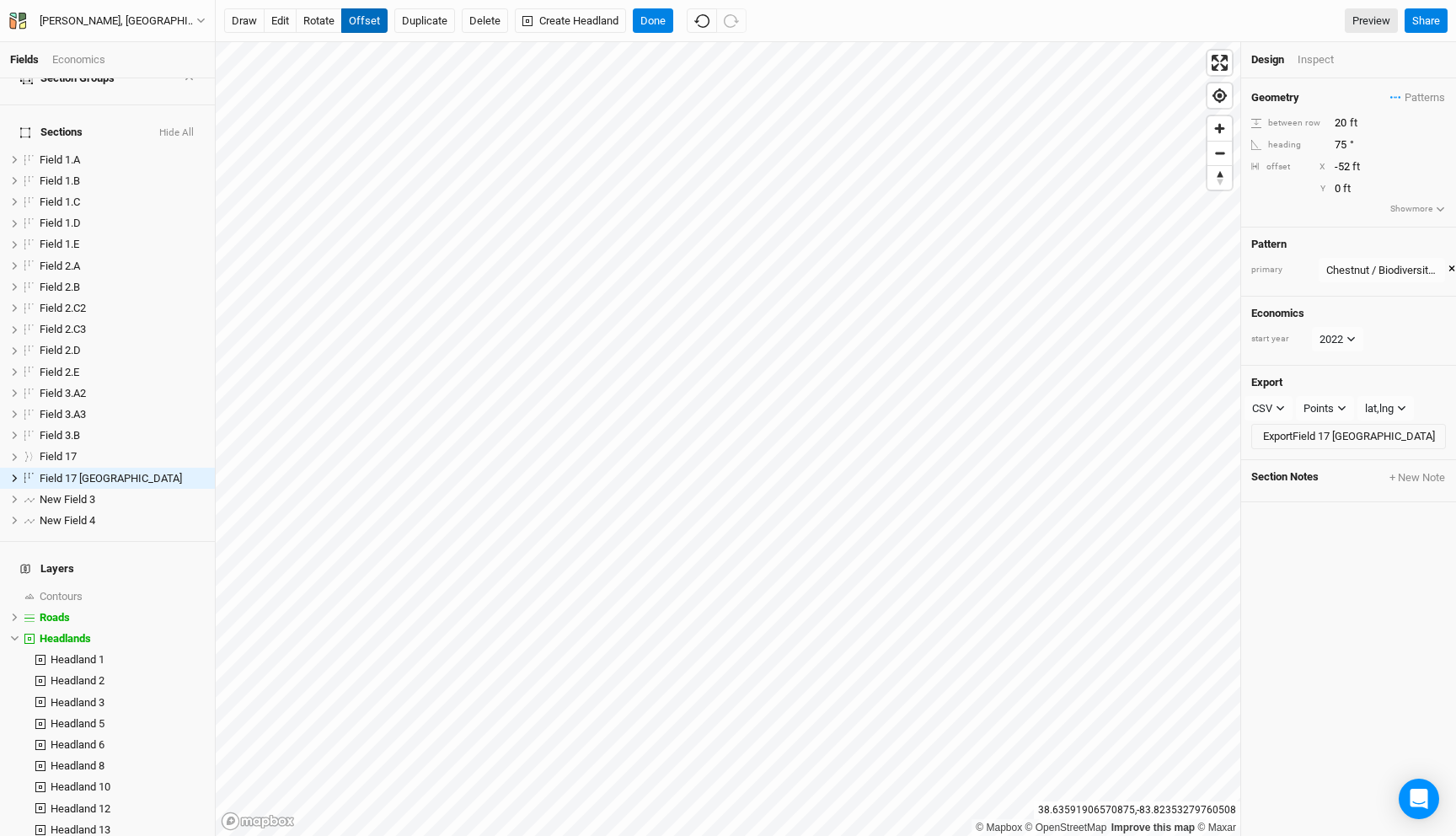
type input "-53"
click at [655, 9] on button "Done" at bounding box center [653, 21] width 40 height 25
click at [1346, 162] on input "-53" at bounding box center [1403, 167] width 146 height 19
click at [1339, 144] on input "75" at bounding box center [1403, 145] width 146 height 19
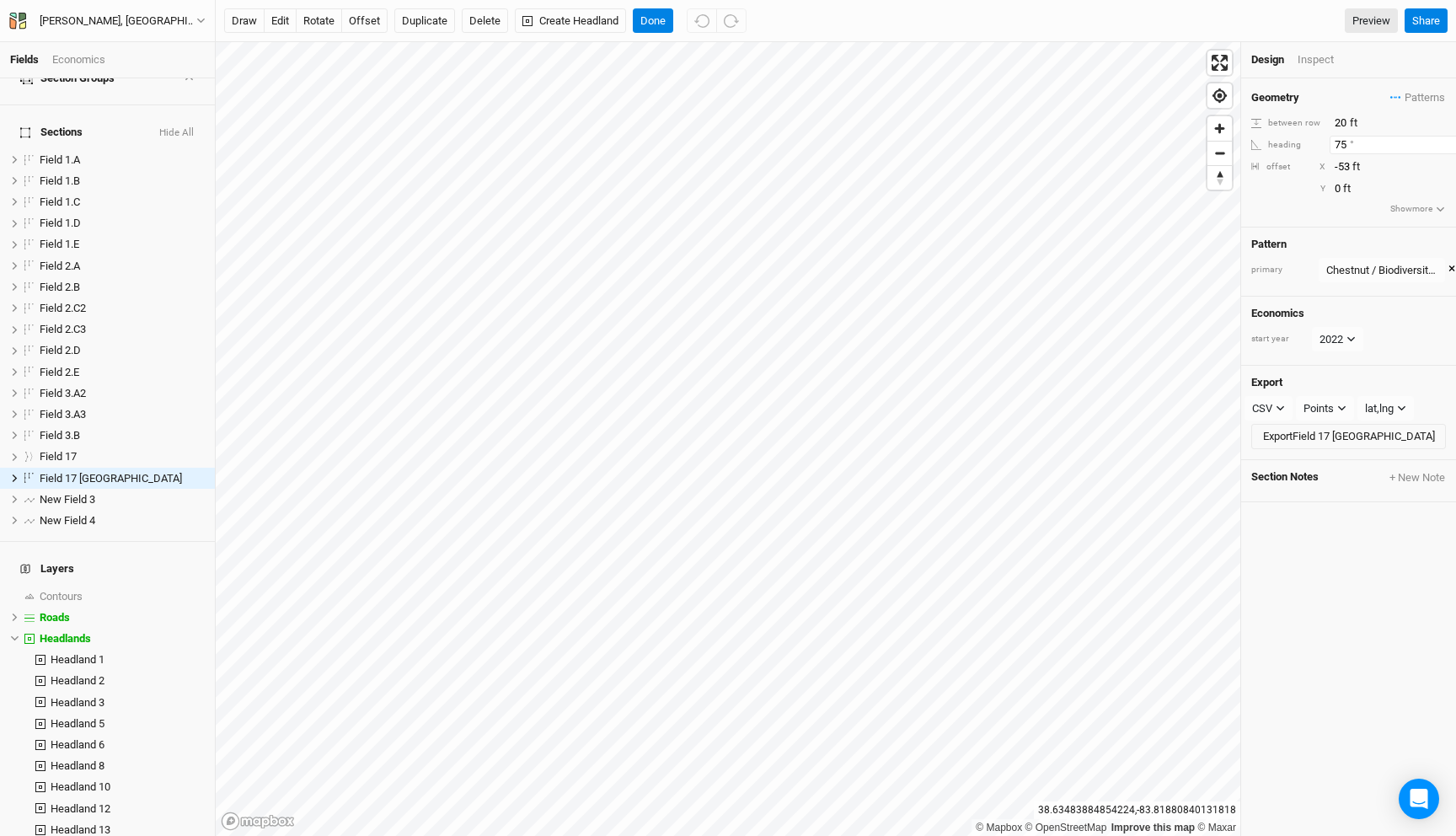
click at [1339, 144] on input "75" at bounding box center [1403, 145] width 146 height 19
click at [1338, 144] on input "0" at bounding box center [1403, 145] width 146 height 19
drag, startPoint x: 1340, startPoint y: 143, endPoint x: 1309, endPoint y: 143, distance: 31.0
click at [1309, 143] on div "heading 0 °" at bounding box center [1348, 145] width 194 height 19
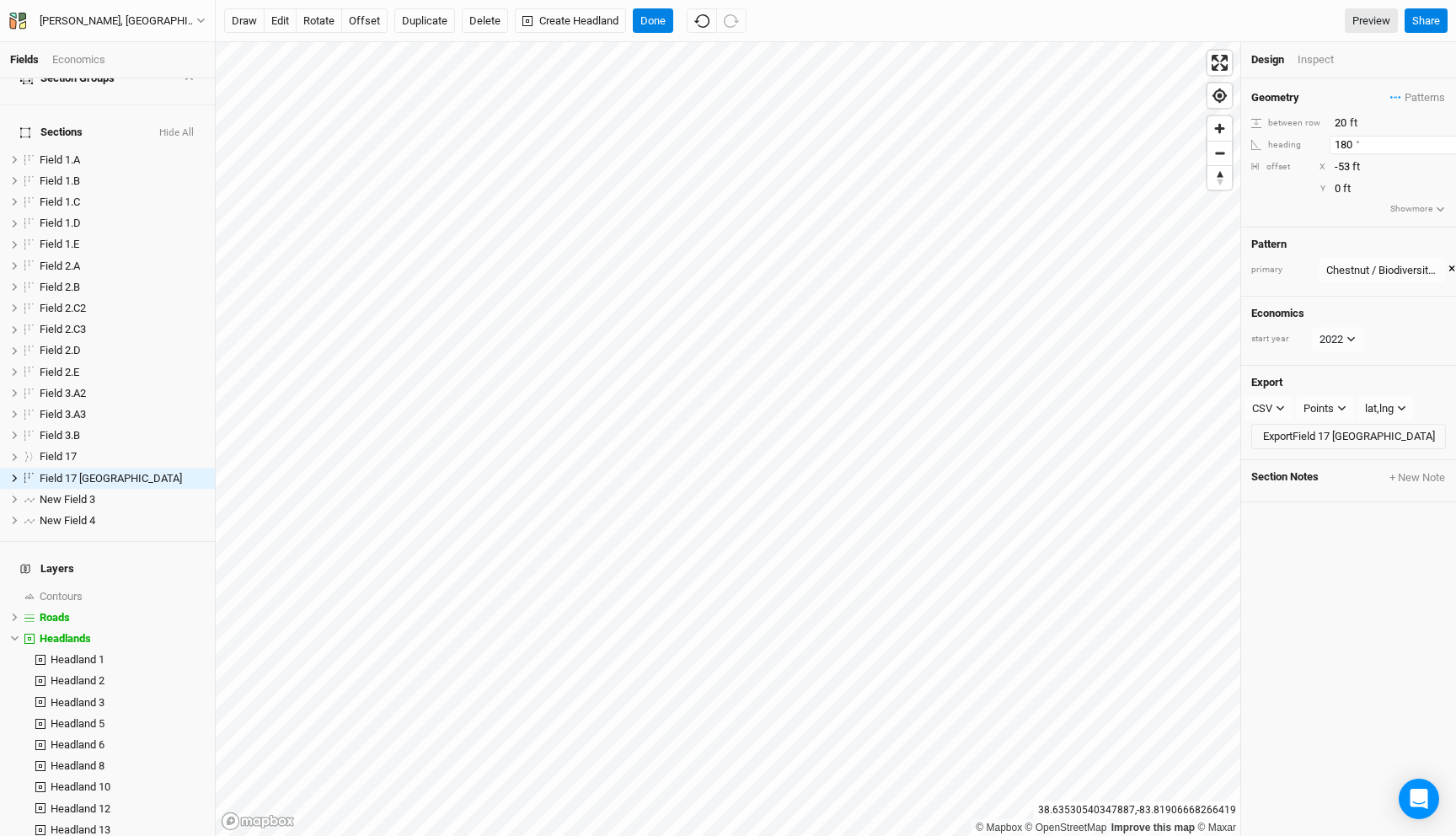
type input "180"
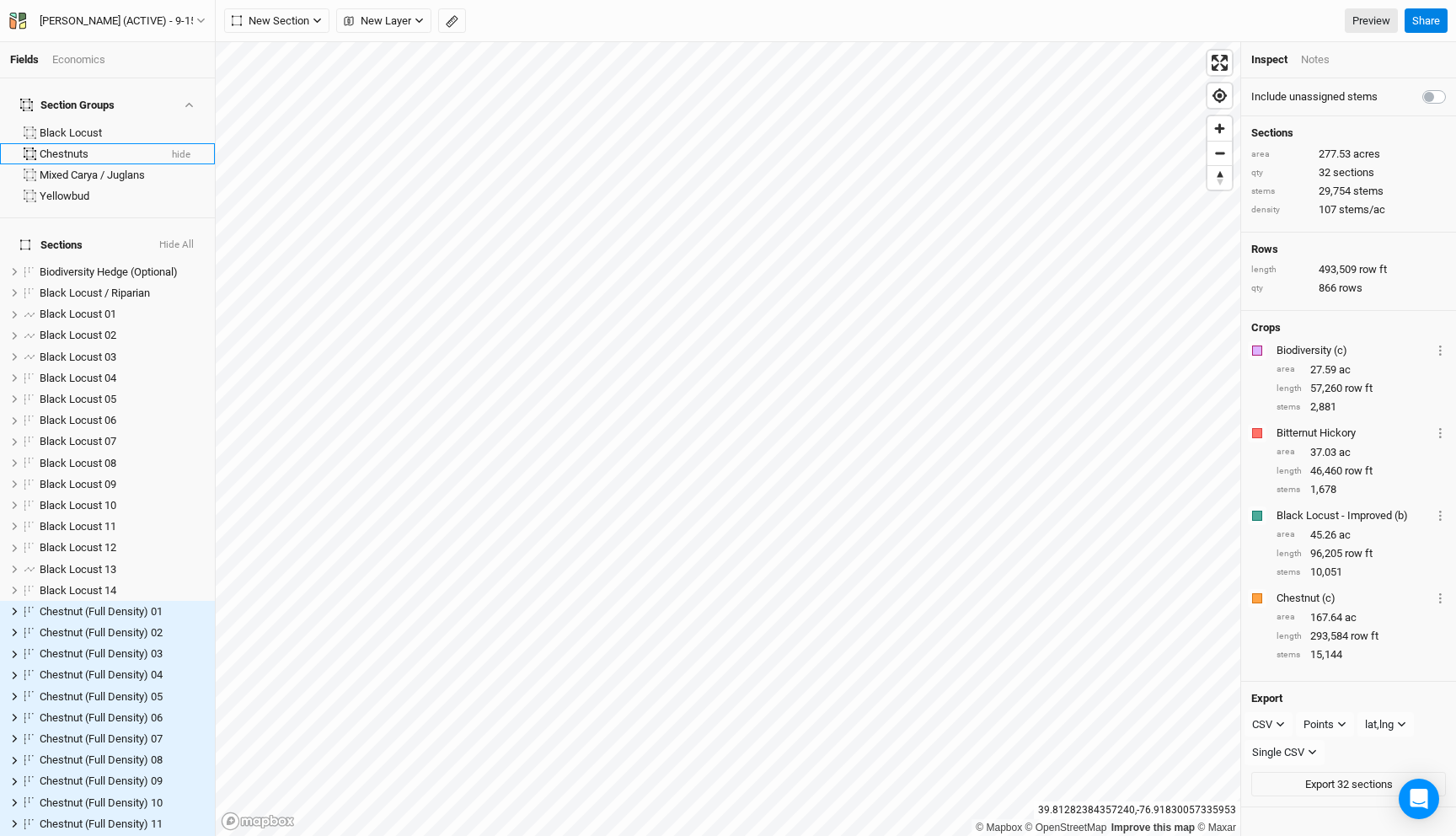
click at [71, 147] on div "Chestnuts" at bounding box center [98, 154] width 118 height 14
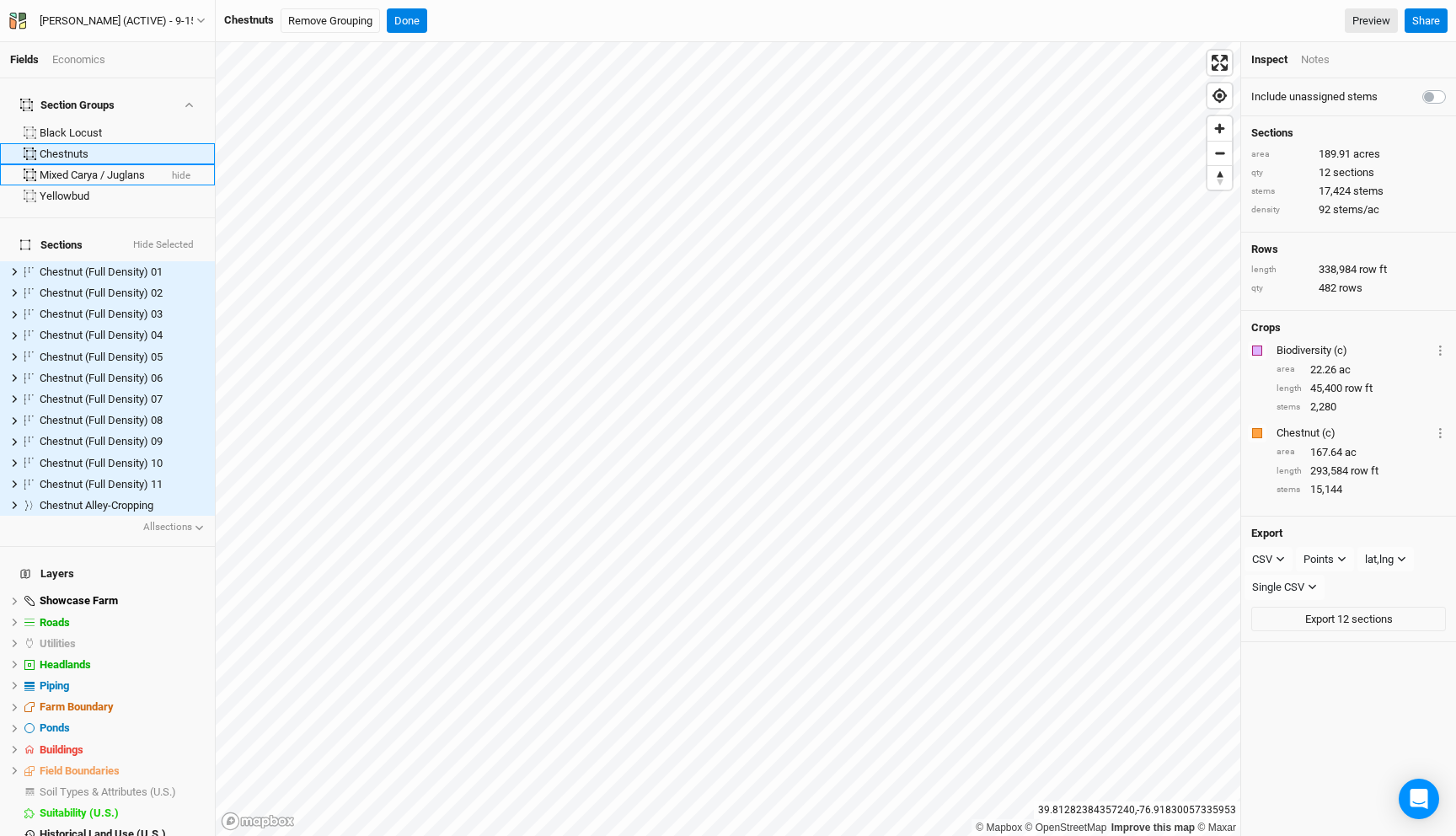
scroll to position [27, 0]
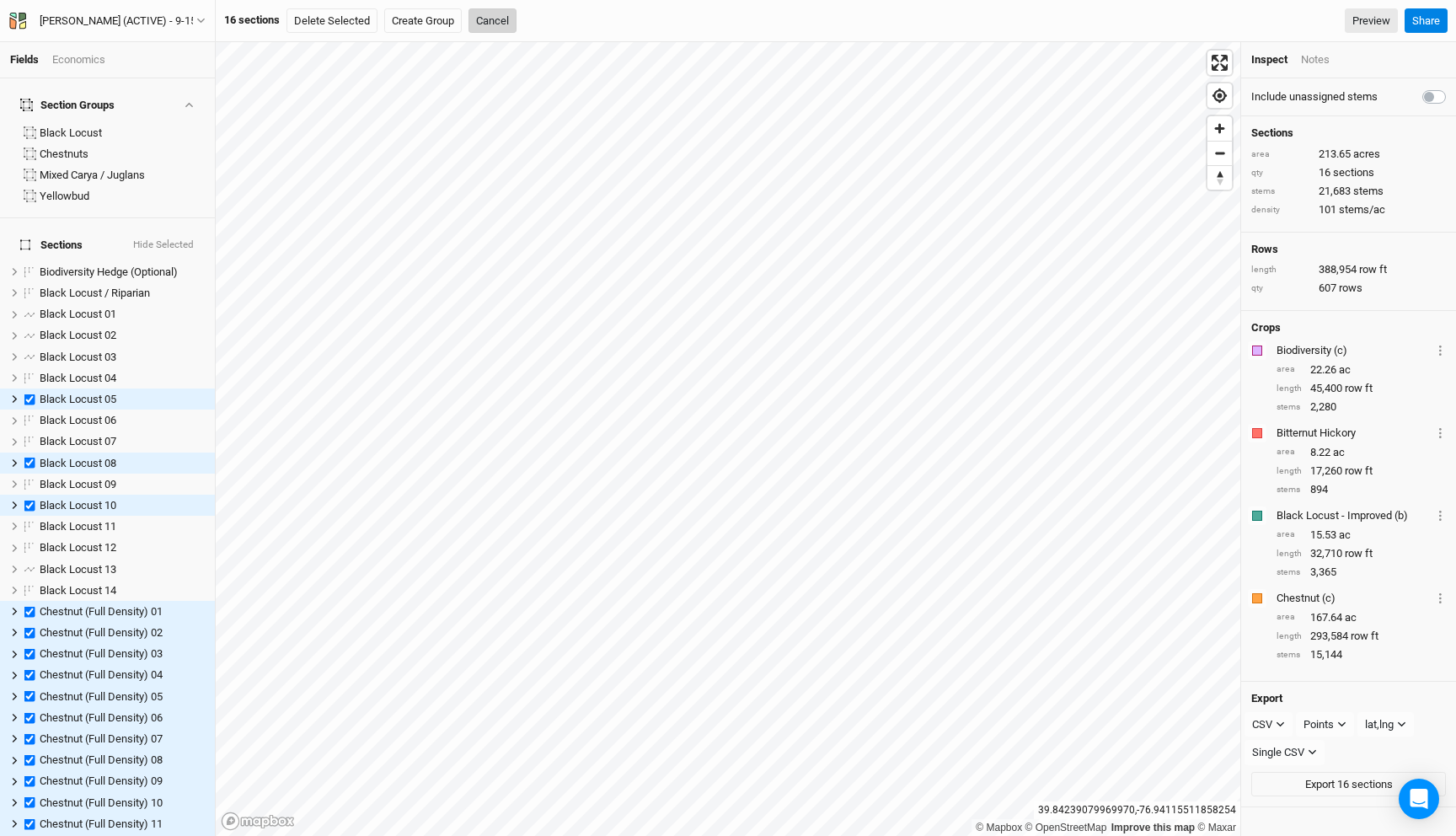
drag, startPoint x: 494, startPoint y: 23, endPoint x: 519, endPoint y: 40, distance: 30.2
click at [494, 22] on button "Cancel" at bounding box center [493, 21] width 48 height 25
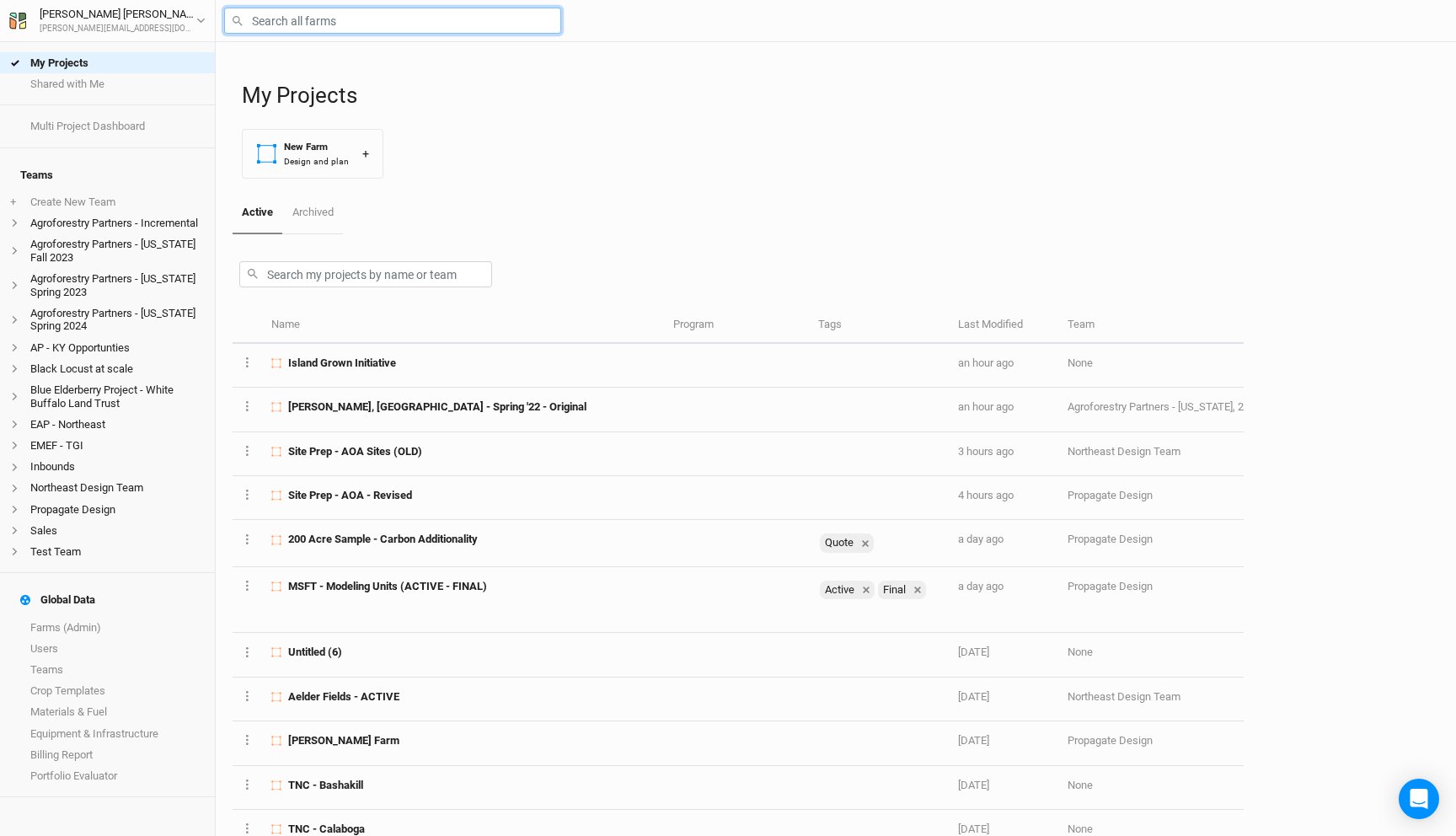
click at [294, 20] on input "text" at bounding box center [393, 21] width 337 height 26
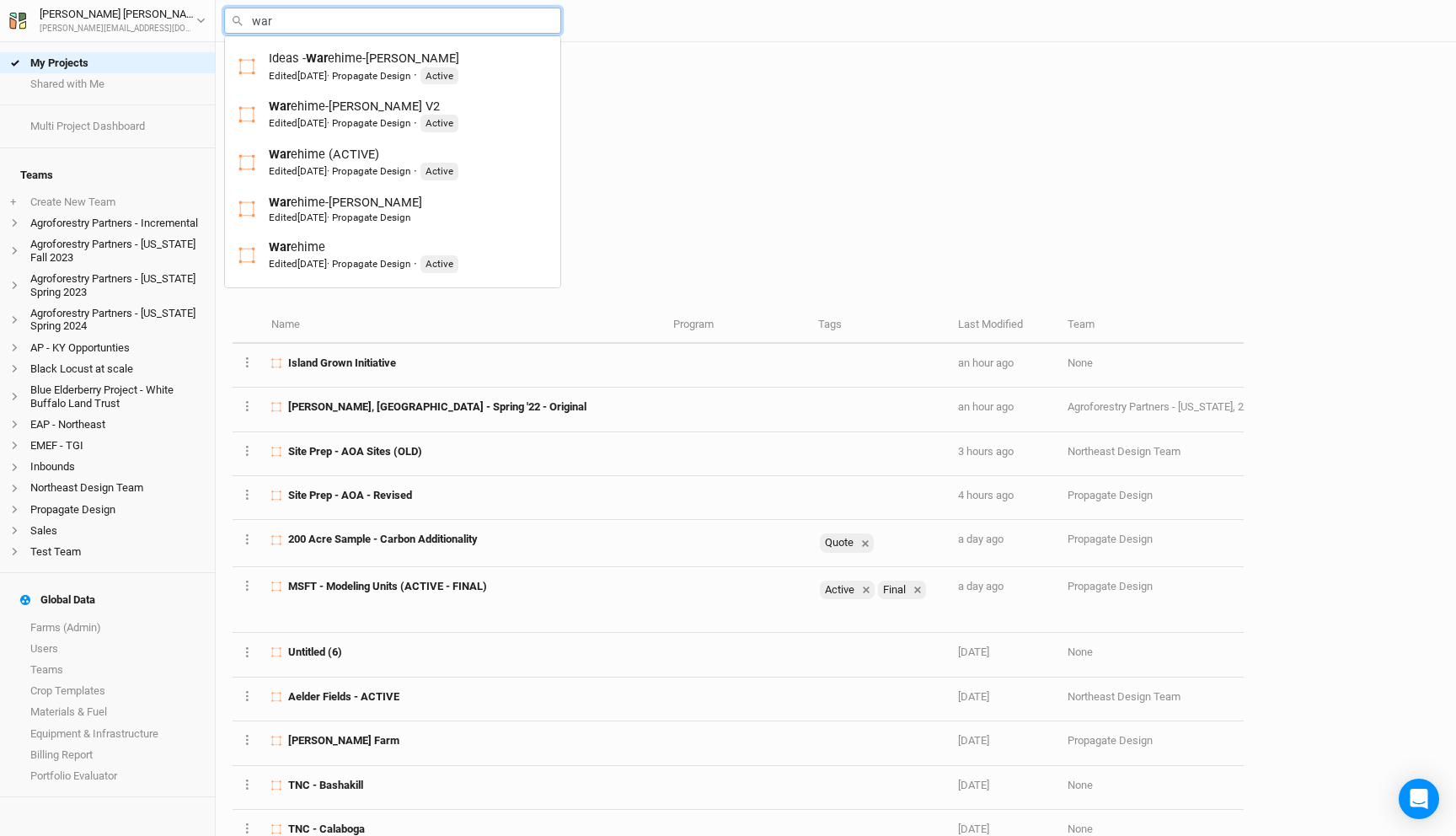
type input "ware"
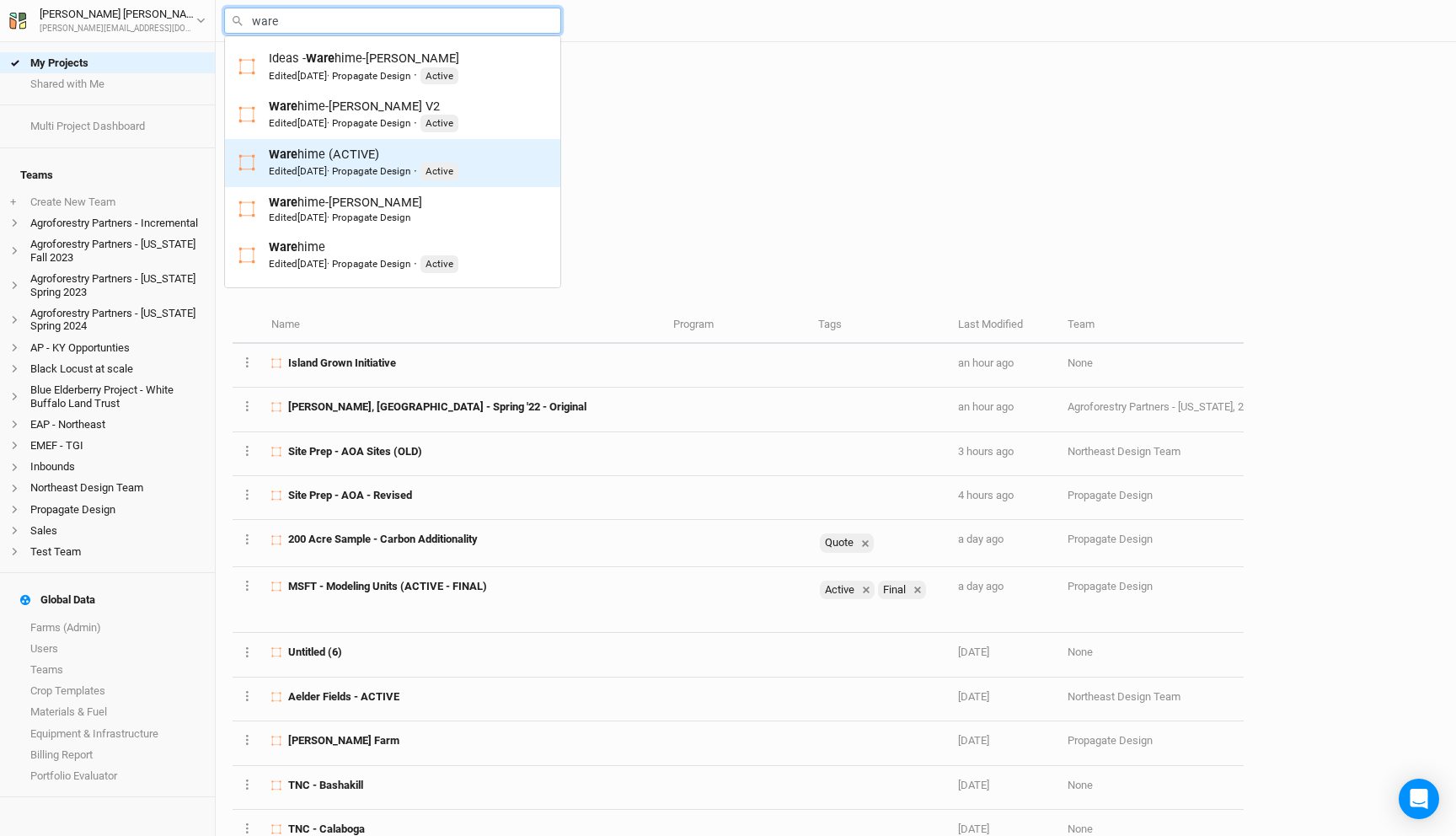
click at [342, 165] on div "Edited [DATE] · Propagate Design" at bounding box center [340, 171] width 142 height 14
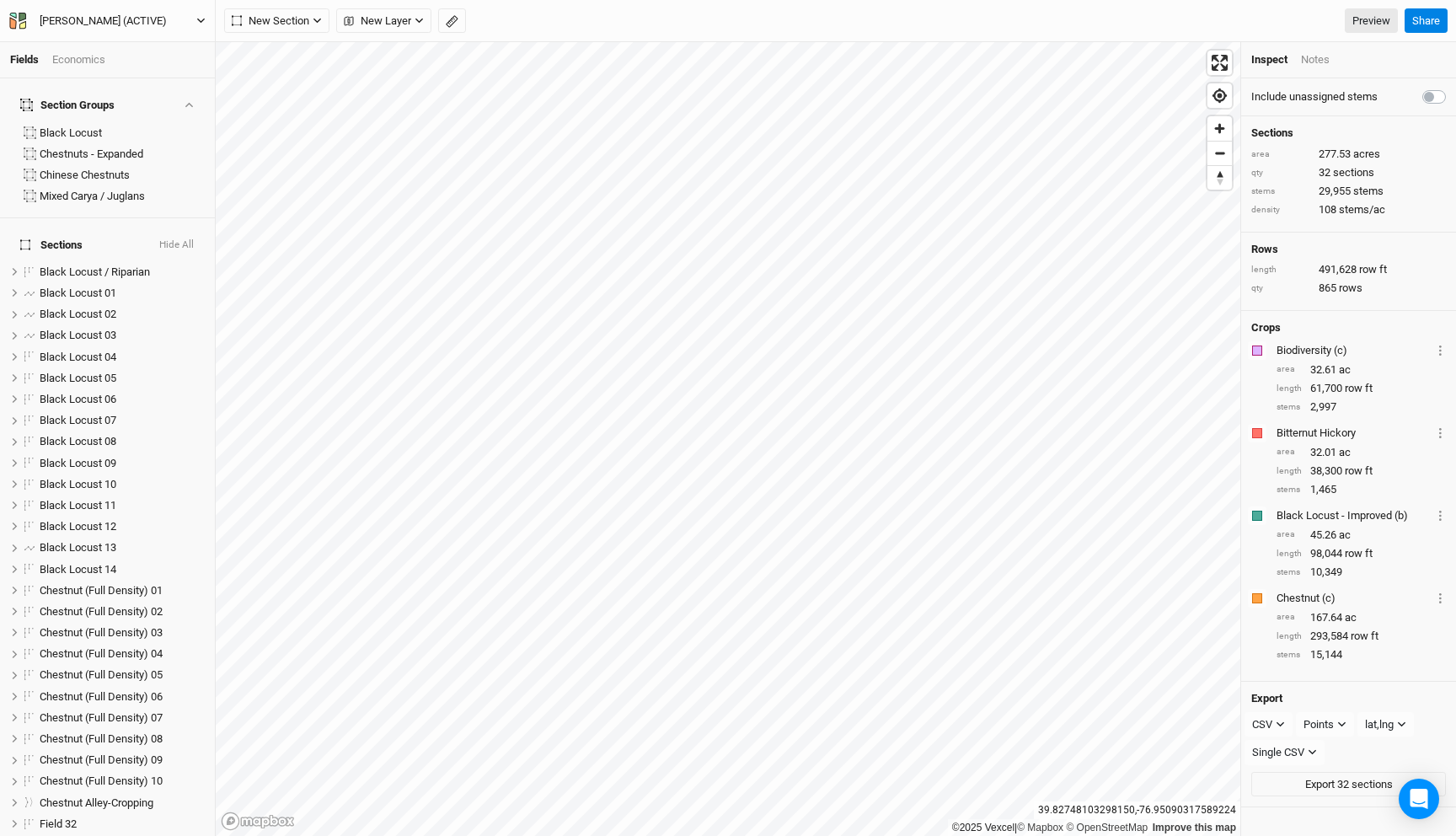
click at [157, 14] on button "[PERSON_NAME] (ACTIVE)" at bounding box center [108, 22] width 198 height 19
click at [150, 34] on div "Back Project Settings User settings Imperial Metric Keyboard Shortcuts Log out" at bounding box center [139, 122] width 135 height 181
click at [145, 39] on button "Back" at bounding box center [139, 46] width 133 height 22
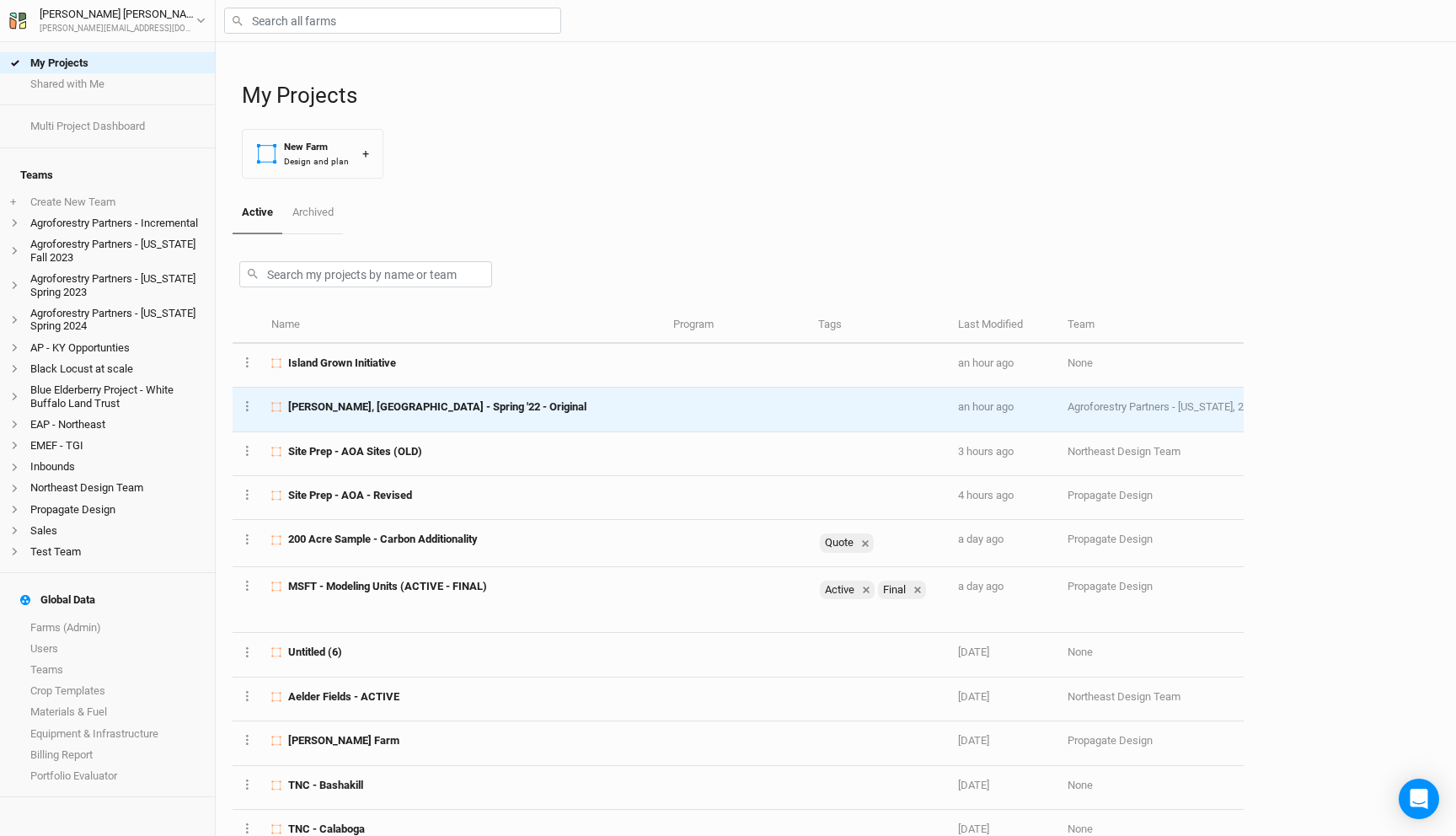
click at [471, 412] on div "[PERSON_NAME], [GEOGRAPHIC_DATA] - Spring '22 - Original" at bounding box center [462, 407] width 383 height 15
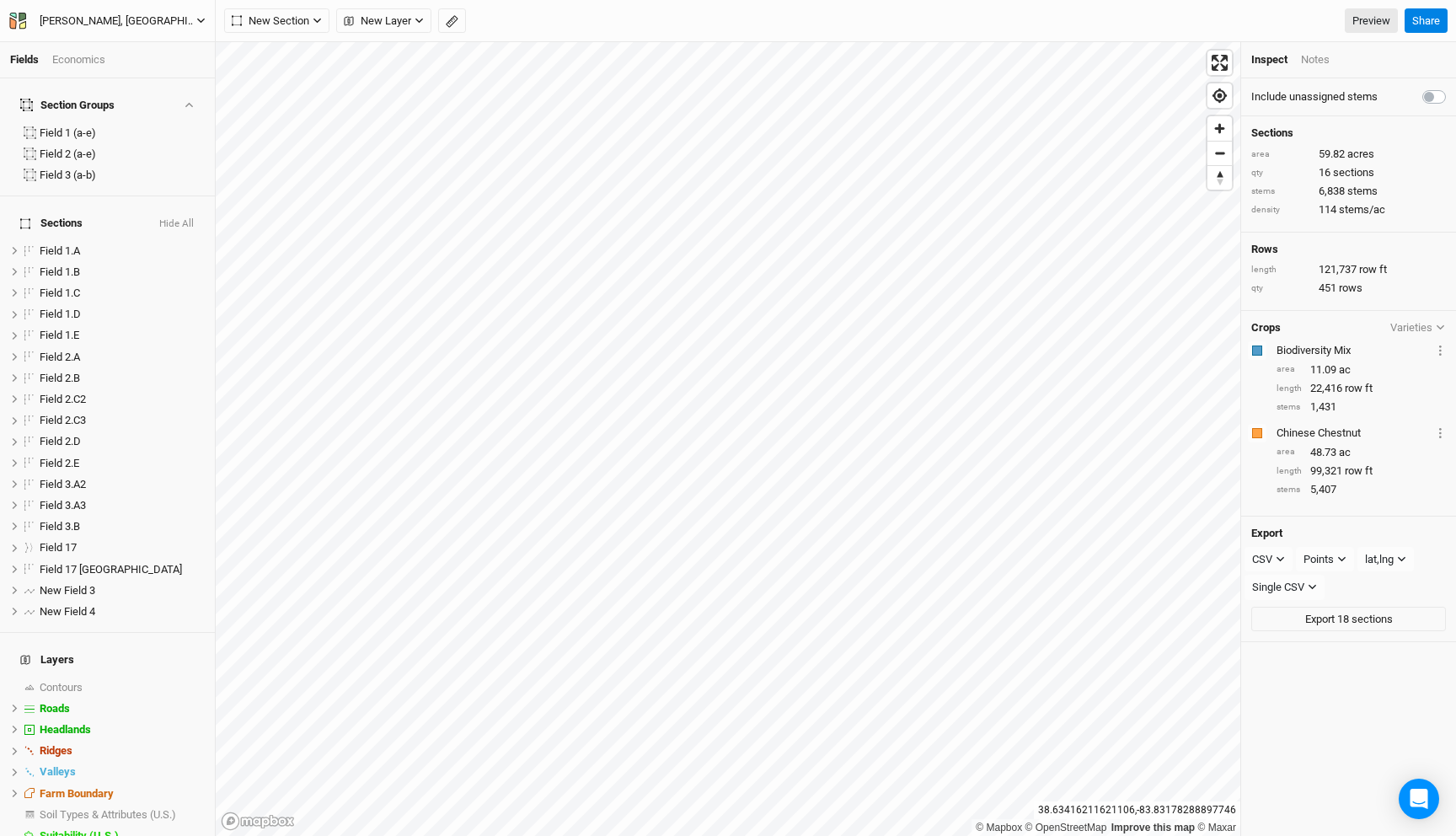
click at [163, 16] on div "[PERSON_NAME], [GEOGRAPHIC_DATA] - Spring '22 - Original" at bounding box center [118, 22] width 157 height 17
click at [162, 44] on button "Back" at bounding box center [139, 46] width 133 height 22
